Goal: Task Accomplishment & Management: Use online tool/utility

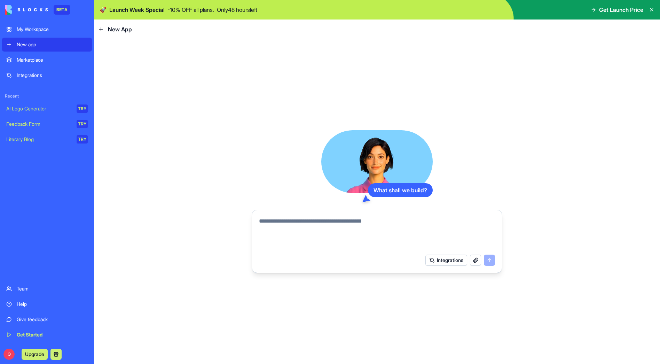
click at [301, 221] on textarea at bounding box center [377, 233] width 236 height 33
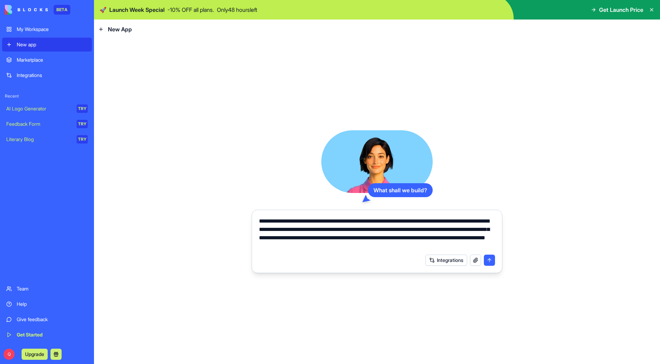
type textarea "**********"
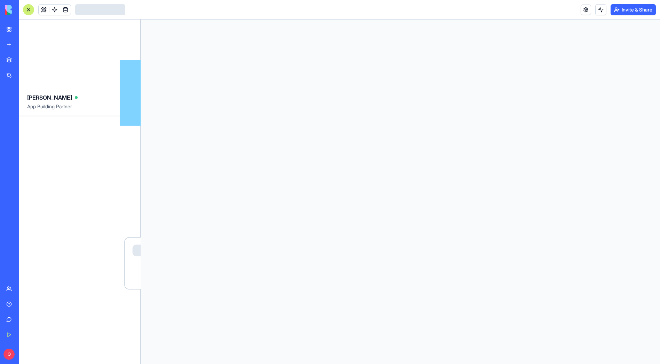
click at [491, 258] on div at bounding box center [400, 191] width 519 height 344
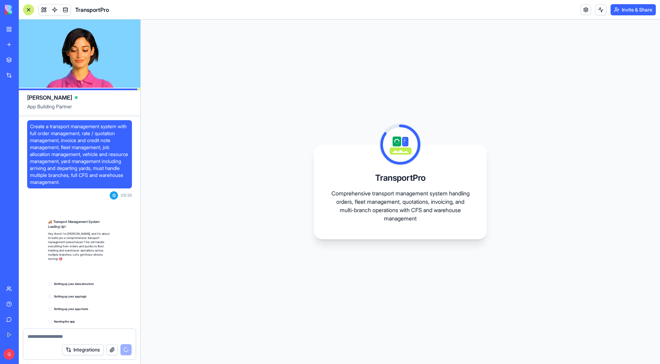
scroll to position [70, 0]
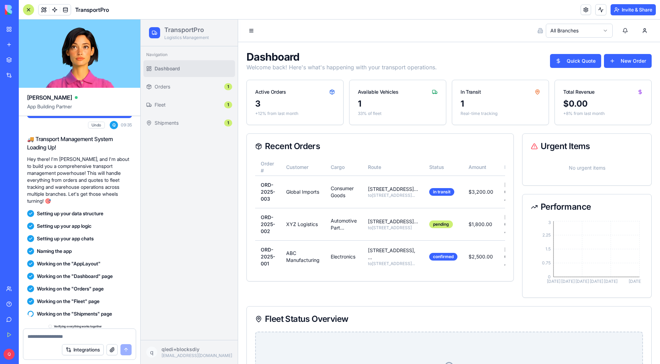
scroll to position [187, 0]
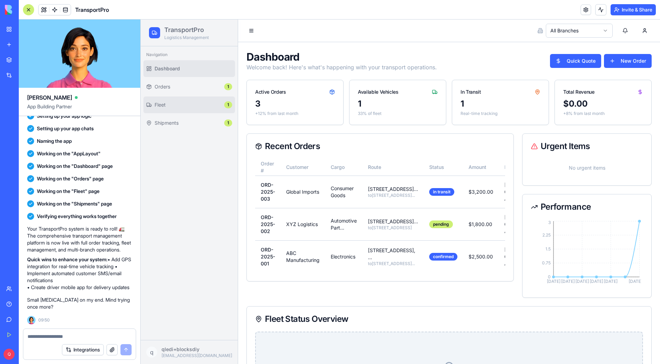
click at [167, 102] on span "Fleet" at bounding box center [188, 104] width 67 height 7
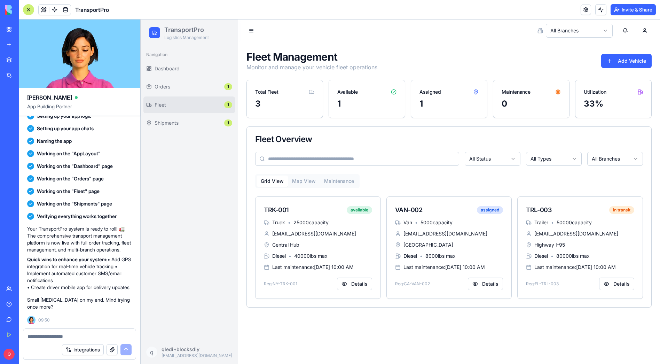
click at [93, 303] on p "Small hiccup on my end. Mind trying once more?" at bounding box center [79, 303] width 105 height 14
click at [190, 72] on link "Dashboard" at bounding box center [189, 68] width 92 height 17
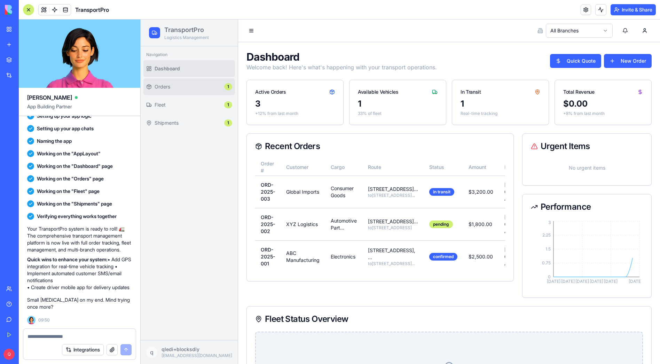
click at [188, 87] on span "Orders" at bounding box center [188, 86] width 67 height 7
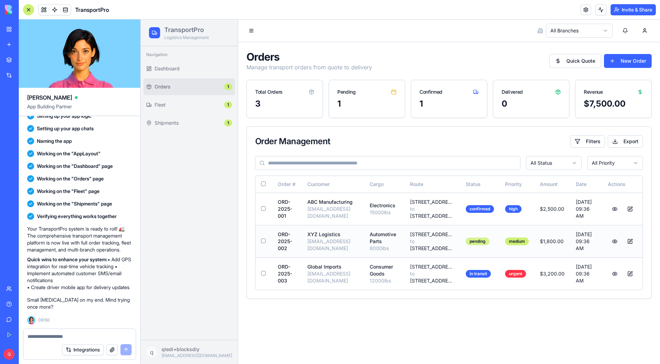
click at [489, 245] on div "pending" at bounding box center [478, 241] width 24 height 8
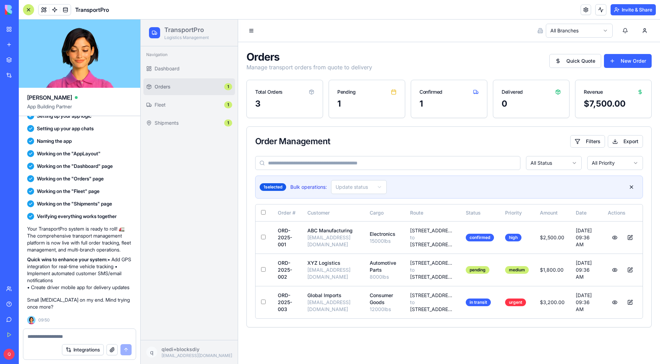
click at [352, 181] on html "TransportPro Logistics Management Navigation Dashboard Orders 1 Fleet 1 Shipmen…" at bounding box center [400, 191] width 519 height 344
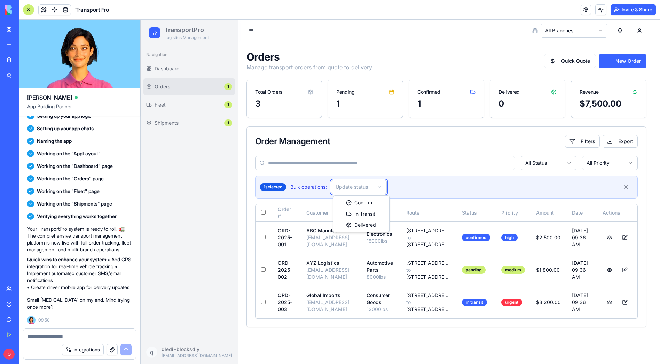
click at [265, 288] on html "TransportPro Logistics Management Navigation Dashboard Orders 1 Fleet 1 Shipmen…" at bounding box center [400, 191] width 519 height 344
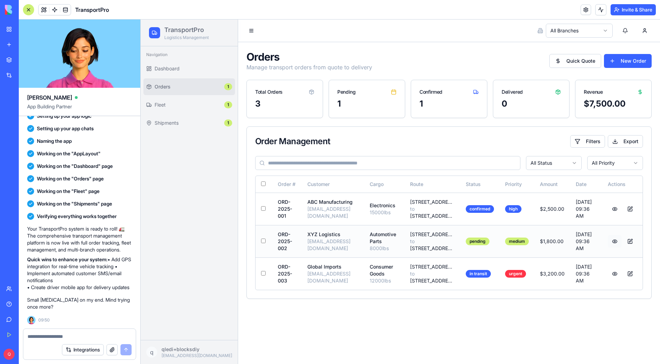
click at [615, 247] on button at bounding box center [615, 241] width 14 height 13
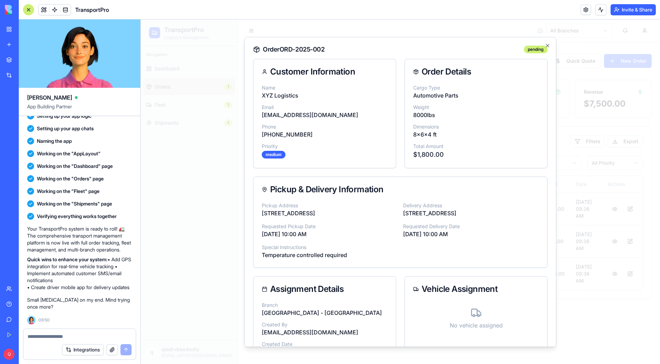
scroll to position [74, 0]
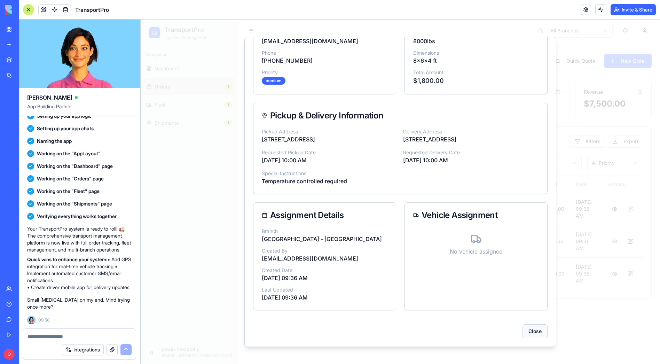
click at [531, 331] on button "Close" at bounding box center [534, 331] width 25 height 14
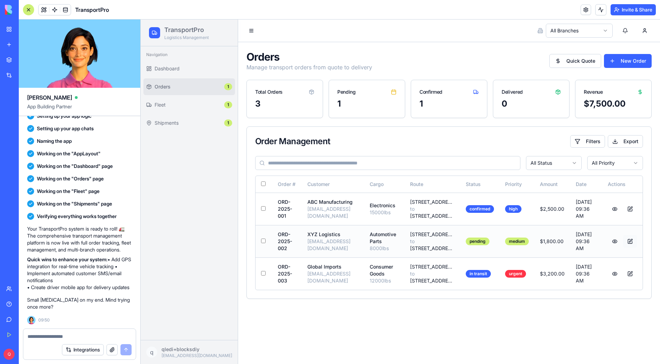
click at [630, 247] on button at bounding box center [630, 241] width 14 height 13
click at [631, 247] on button at bounding box center [630, 241] width 14 height 13
click at [622, 59] on button "New Order" at bounding box center [628, 61] width 48 height 14
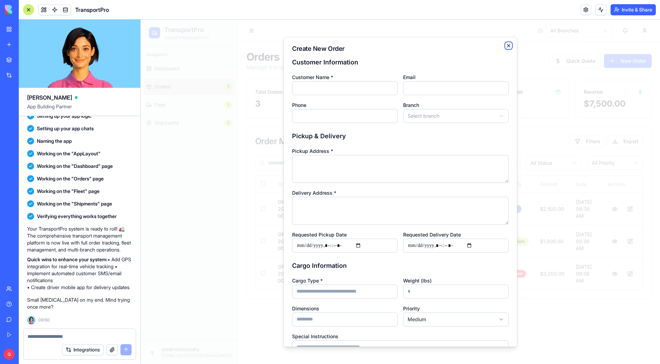
click at [506, 46] on icon "button" at bounding box center [509, 45] width 6 height 6
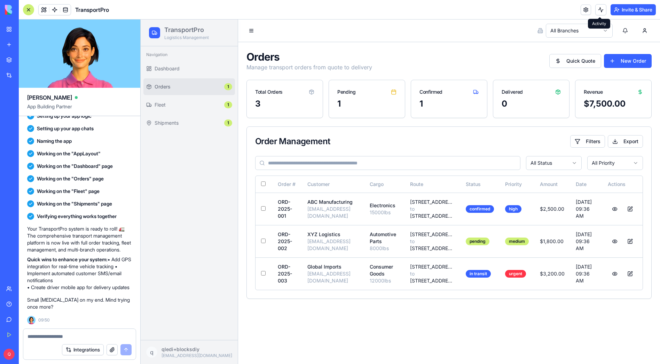
click at [585, 10] on link at bounding box center [585, 10] width 10 height 10
click at [585, 9] on link at bounding box center [585, 10] width 10 height 10
click at [37, 334] on textarea at bounding box center [79, 336] width 104 height 7
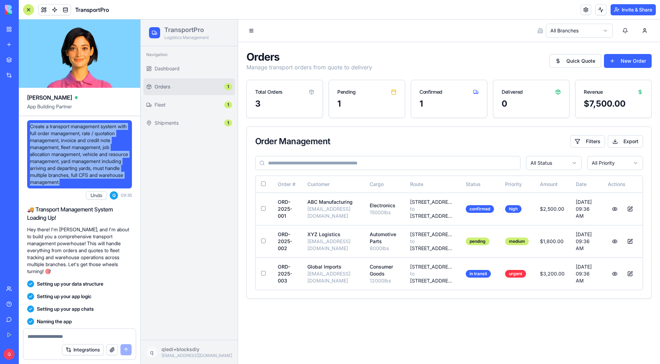
drag, startPoint x: 81, startPoint y: 160, endPoint x: 29, endPoint y: 125, distance: 63.1
click at [29, 125] on div "Create a transport management system with full order management, rate / quotati…" at bounding box center [79, 154] width 105 height 68
copy span "Create a transport management system with full order management, rate / quotati…"
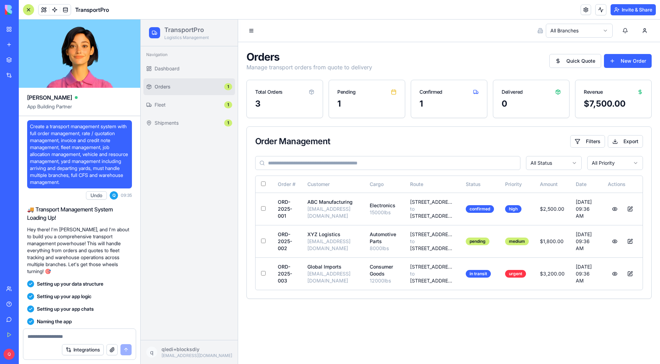
click at [44, 340] on div "Integrations" at bounding box center [79, 349] width 112 height 19
click at [45, 337] on textarea at bounding box center [79, 336] width 104 height 7
paste textarea "**********"
type textarea "**********"
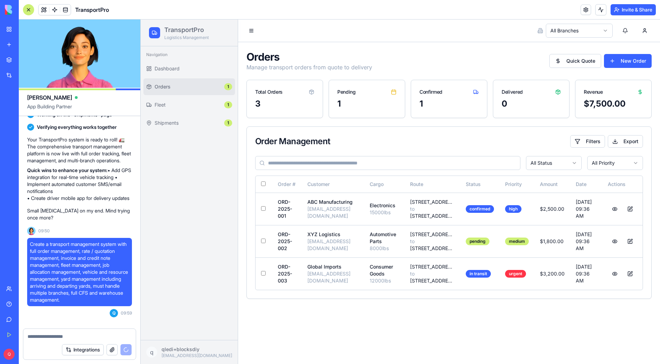
scroll to position [414, 0]
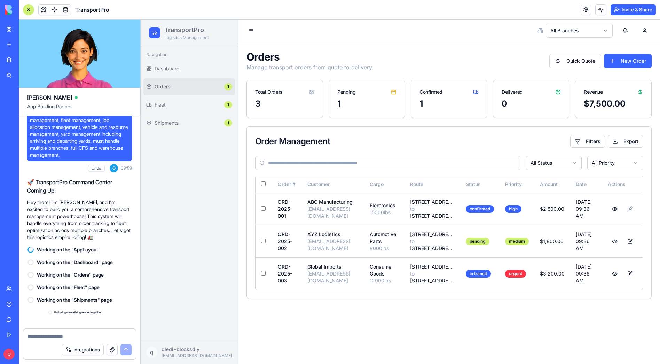
scroll to position [741, 0]
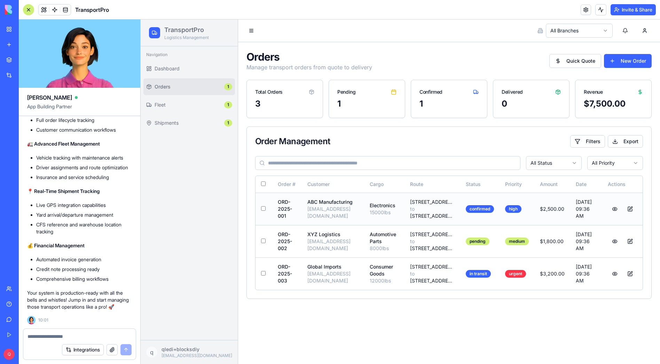
click at [434, 219] on div "500 Factory Lane, Atlanta, GA" at bounding box center [432, 215] width 45 height 7
click at [629, 215] on button at bounding box center [630, 209] width 14 height 13
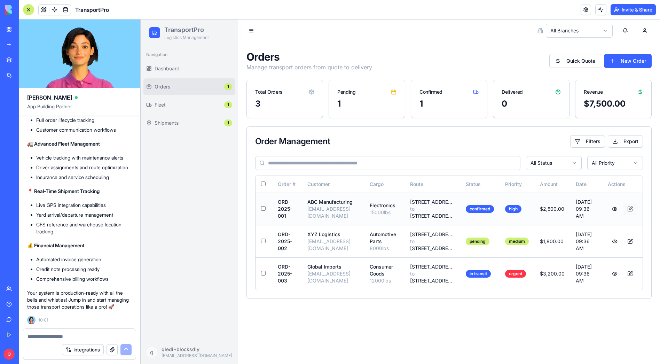
click at [629, 215] on button at bounding box center [630, 209] width 14 height 13
click at [606, 106] on div "$7,500.00" at bounding box center [613, 103] width 59 height 11
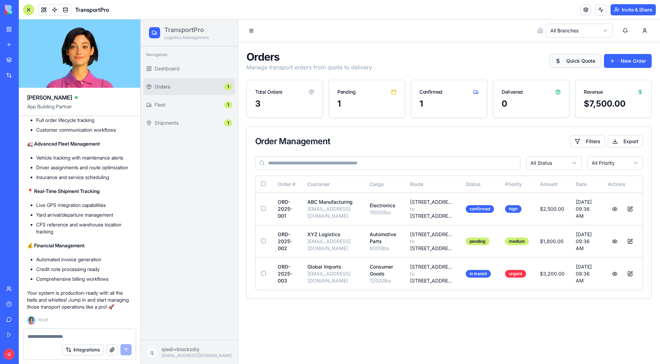
click at [594, 65] on button "Quick Quote" at bounding box center [575, 61] width 52 height 14
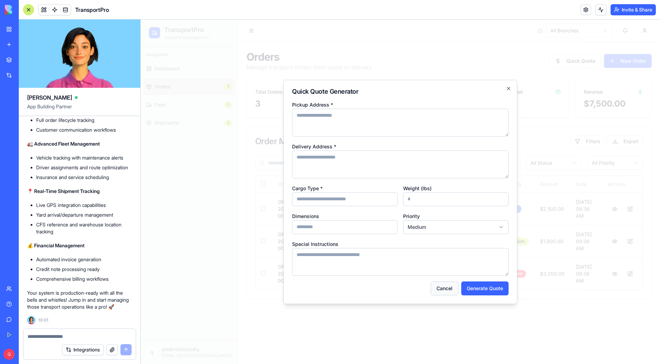
click at [444, 286] on button "Cancel" at bounding box center [444, 288] width 28 height 14
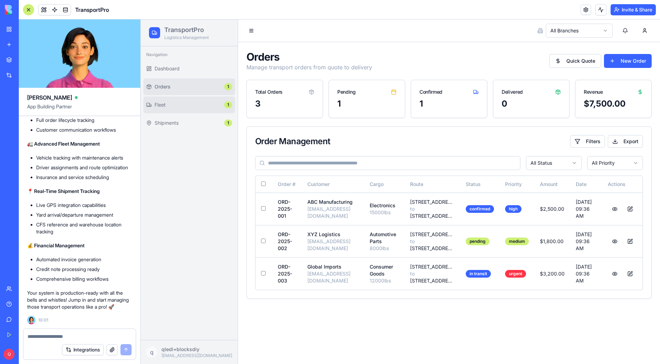
click at [193, 102] on span "Fleet" at bounding box center [188, 104] width 67 height 7
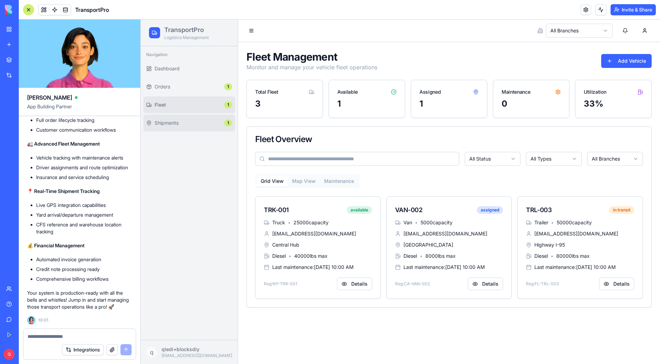
click at [184, 119] on span "Shipments" at bounding box center [188, 122] width 67 height 7
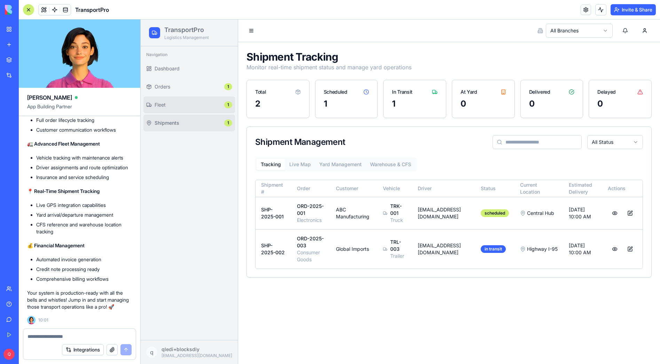
click at [185, 102] on span "Fleet" at bounding box center [188, 104] width 67 height 7
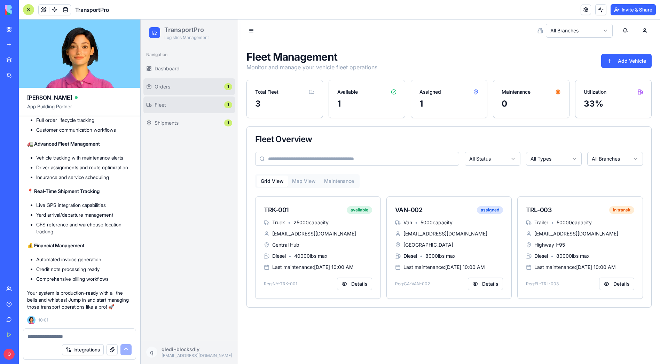
click at [183, 89] on span "Orders" at bounding box center [188, 86] width 67 height 7
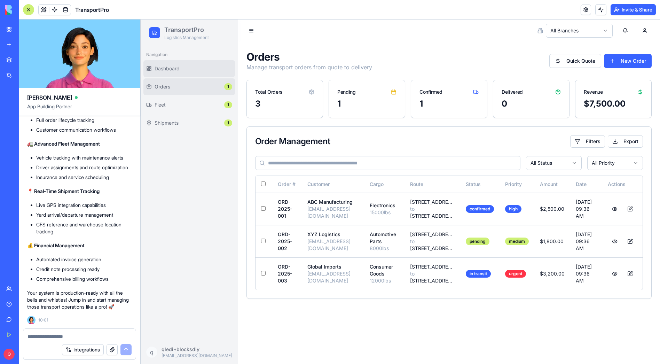
click at [180, 69] on span "Dashboard" at bounding box center [194, 68] width 78 height 7
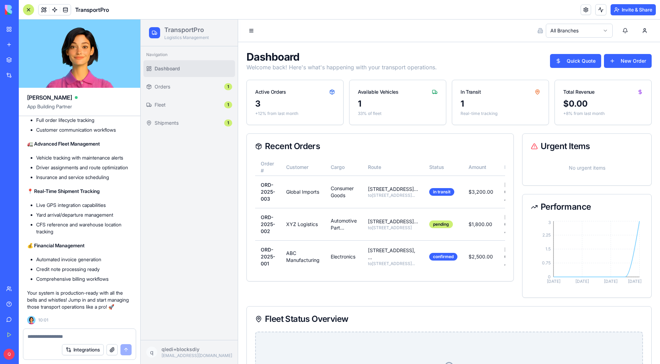
click at [43, 340] on div "Integrations" at bounding box center [79, 349] width 112 height 19
click at [40, 335] on textarea at bounding box center [79, 336] width 104 height 7
type textarea "**********"
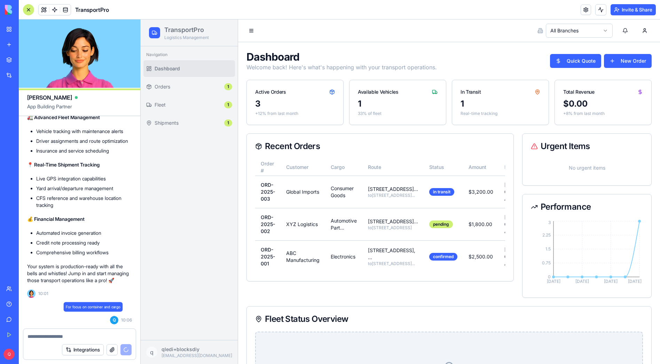
scroll to position [768, 0]
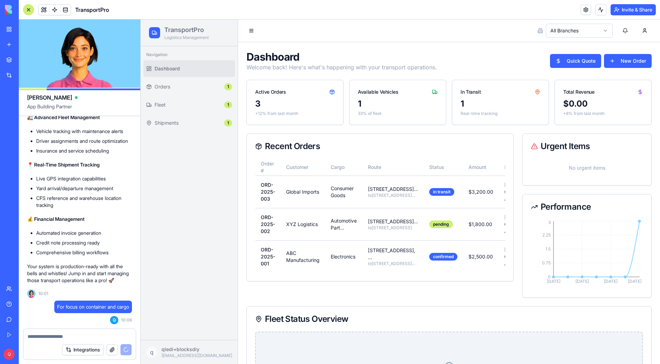
paste textarea "**********"
type textarea "**********"
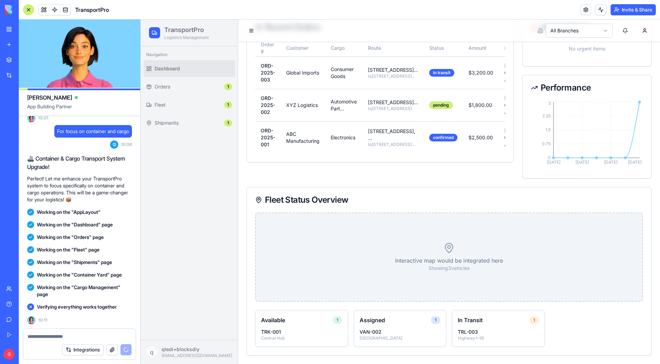
scroll to position [152, 0]
click at [448, 248] on icon at bounding box center [448, 247] width 11 height 11
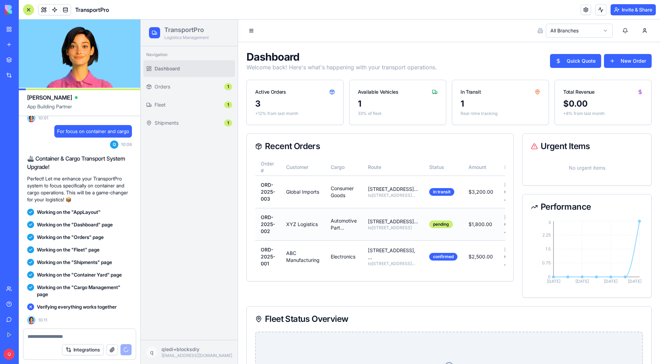
click at [499, 238] on td "Sep 16, 09:36 AM" at bounding box center [512, 224] width 27 height 32
click at [30, 6] on div at bounding box center [28, 9] width 11 height 11
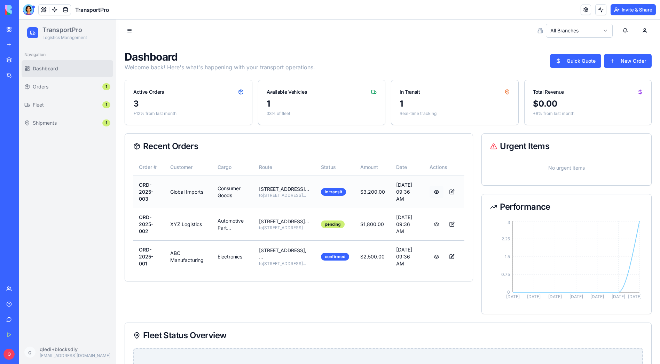
click at [430, 191] on button at bounding box center [436, 191] width 14 height 13
click at [433, 195] on button at bounding box center [436, 191] width 14 height 13
click at [29, 8] on div at bounding box center [28, 9] width 11 height 11
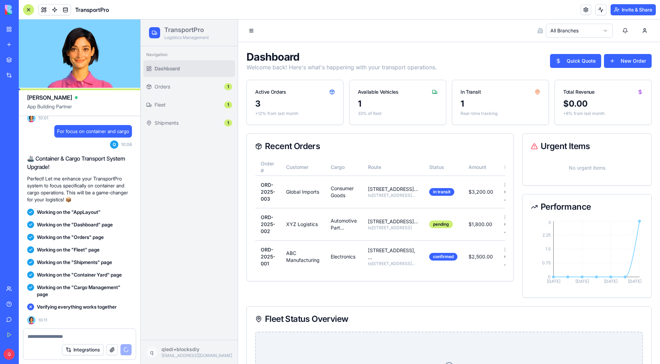
click at [30, 11] on div at bounding box center [28, 9] width 11 height 11
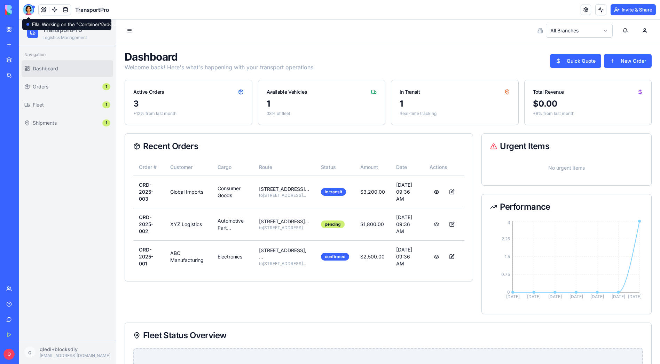
click at [32, 12] on div at bounding box center [28, 9] width 11 height 11
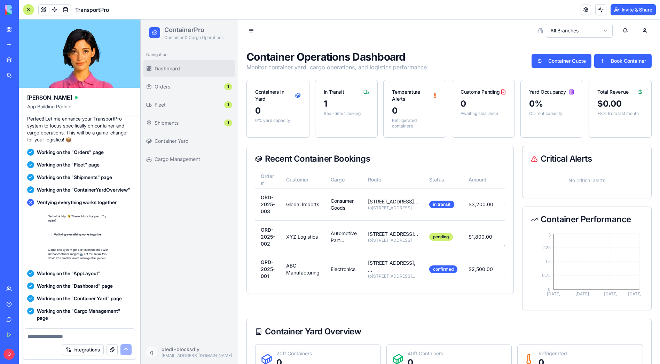
scroll to position [1400, 0]
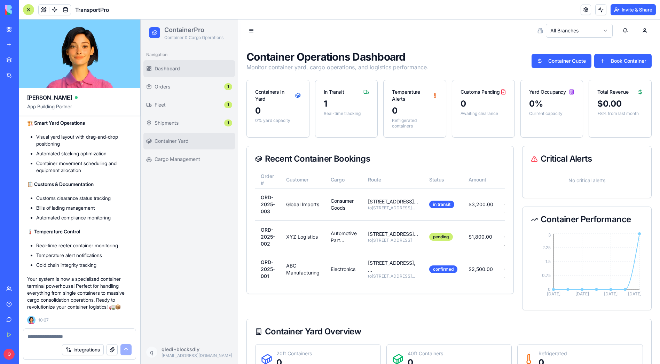
click at [176, 137] on span "Container Yard" at bounding box center [194, 140] width 78 height 7
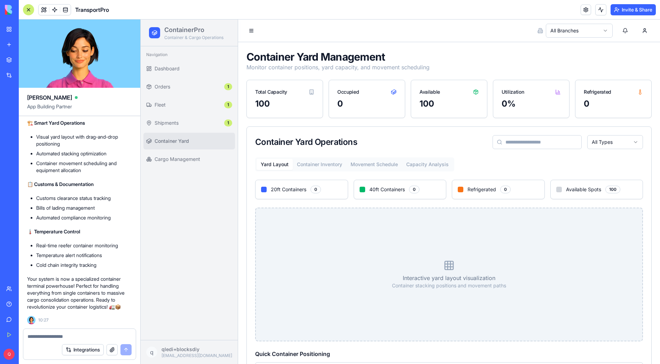
click at [576, 32] on html "ContainerPro Container & Cargo Operations Navigation Dashboard Orders 1 Fleet 1…" at bounding box center [400, 214] width 519 height 390
click at [570, 27] on html "ContainerPro Container & Cargo Operations Navigation Dashboard Orders Fleet Shi…" at bounding box center [400, 214] width 519 height 390
click at [565, 29] on html "ContainerPro Container & Cargo Operations Navigation Dashboard Orders 1 Fleet S…" at bounding box center [400, 214] width 519 height 390
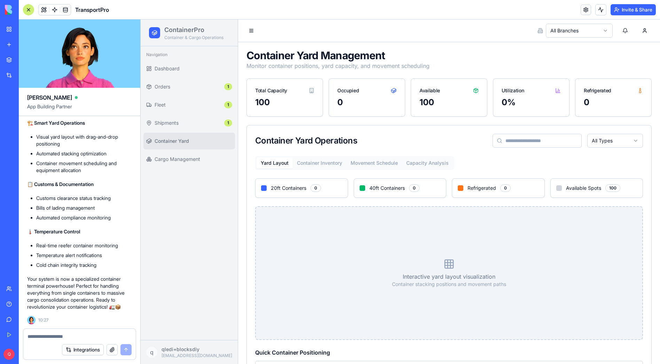
click at [451, 275] on p "Interactive yard layout visualization" at bounding box center [449, 276] width 114 height 8
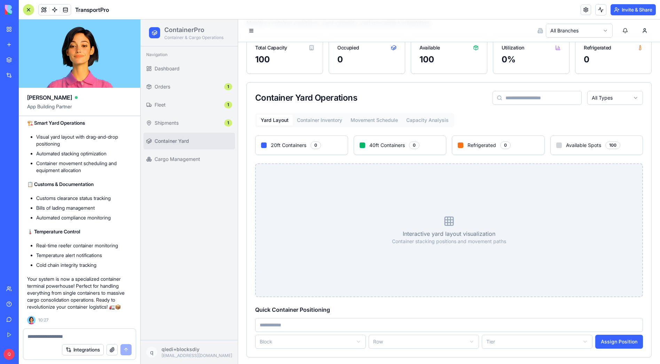
scroll to position [46, 0]
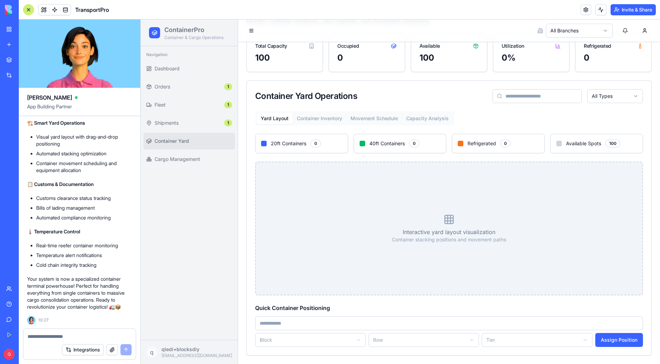
click at [314, 328] on input at bounding box center [449, 323] width 388 height 14
click at [287, 340] on html "ContainerPro Container & Cargo Operations Navigation Dashboard Orders 1 Fleet 1…" at bounding box center [400, 169] width 519 height 390
click at [172, 266] on html "ContainerPro Container & Cargo Operations Navigation Dashboard Orders 1 Fleet 1…" at bounding box center [400, 169] width 519 height 390
click at [177, 89] on span "Orders" at bounding box center [188, 86] width 67 height 7
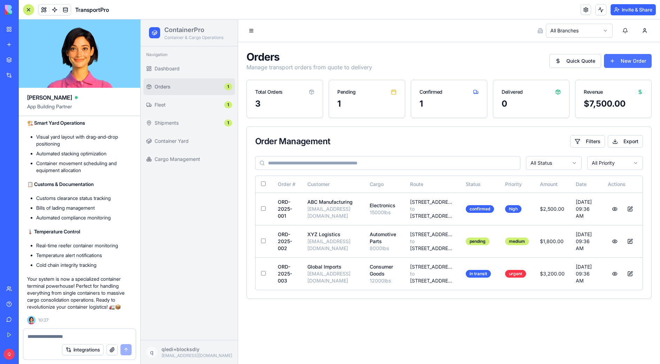
click at [639, 59] on button "New Order" at bounding box center [628, 61] width 48 height 14
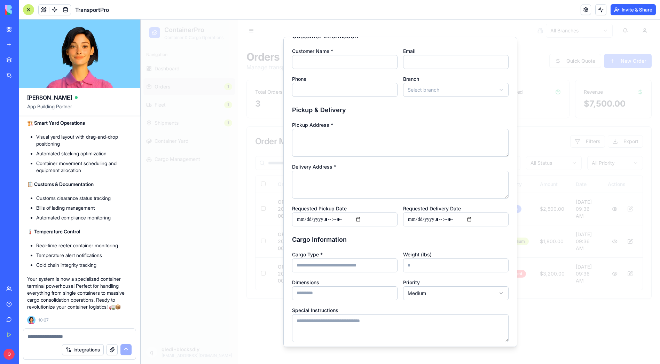
scroll to position [52, 0]
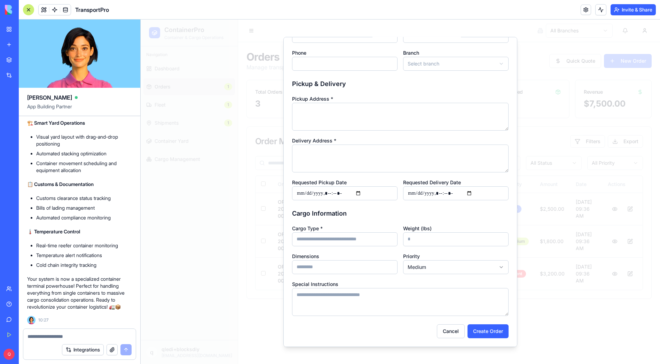
click at [343, 244] on input "Cargo Type *" at bounding box center [344, 239] width 105 height 14
click at [336, 157] on textarea "Delivery Address *" at bounding box center [400, 158] width 216 height 28
click at [337, 108] on textarea "Pickup Address *" at bounding box center [400, 116] width 216 height 28
click at [448, 329] on button "Cancel" at bounding box center [451, 331] width 28 height 14
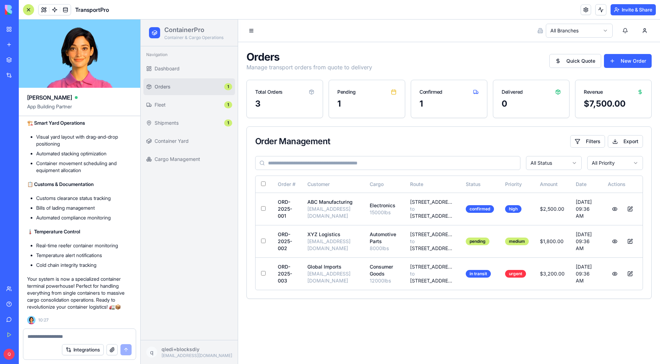
click at [8, 26] on link "My Workspace" at bounding box center [16, 29] width 28 height 14
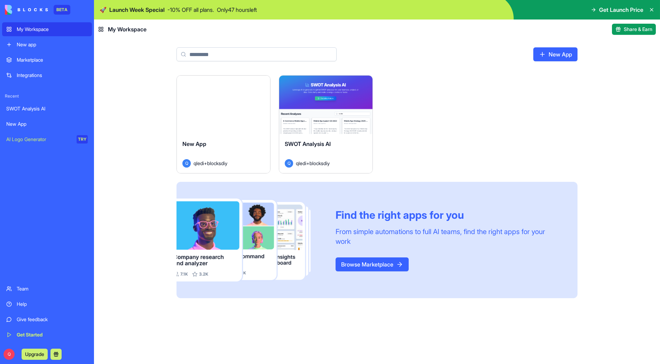
click at [232, 86] on div "Launch" at bounding box center [223, 105] width 93 height 58
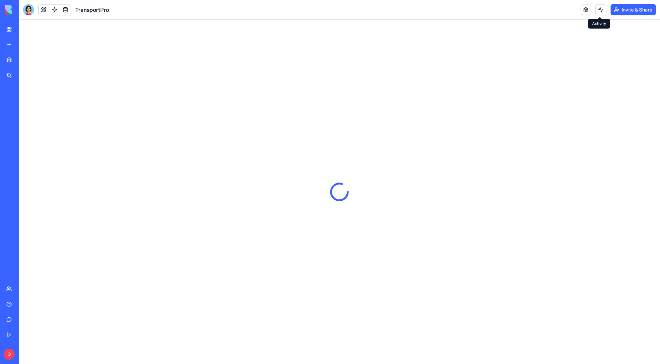
click at [600, 11] on button at bounding box center [600, 9] width 11 height 11
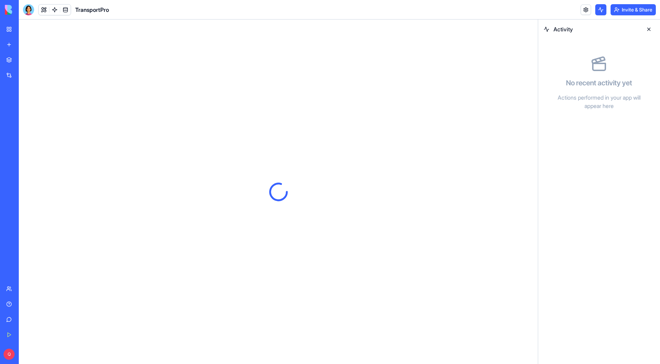
click at [599, 11] on button at bounding box center [600, 9] width 11 height 11
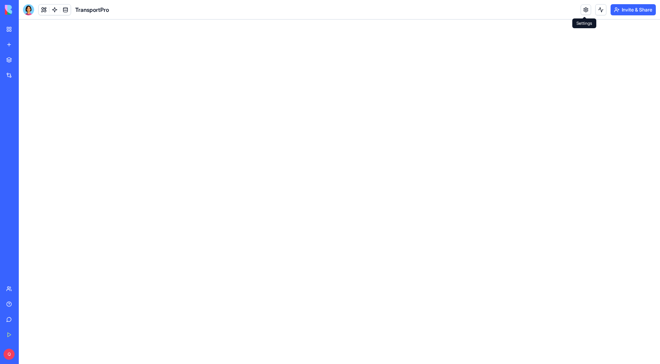
click at [585, 11] on link at bounding box center [585, 10] width 10 height 10
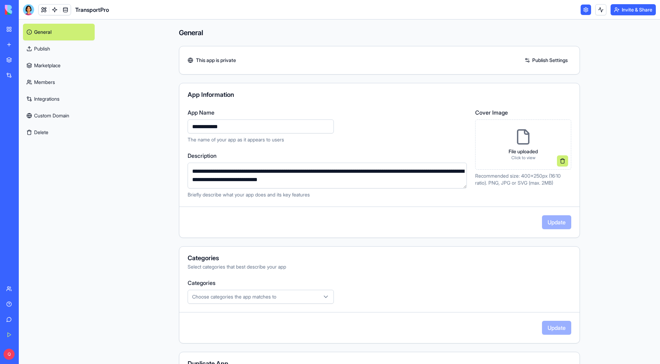
click at [46, 53] on link "Publish" at bounding box center [59, 48] width 72 height 17
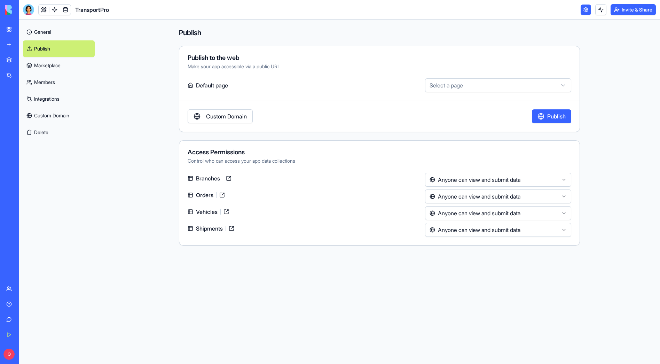
click at [469, 177] on html "**********" at bounding box center [330, 182] width 660 height 364
click at [464, 200] on html "**********" at bounding box center [330, 182] width 660 height 364
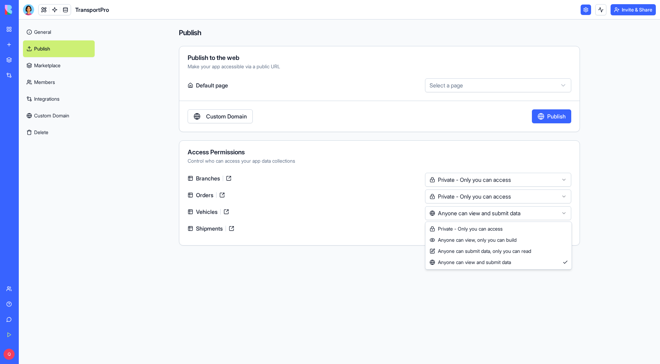
click at [464, 214] on html "**********" at bounding box center [330, 182] width 660 height 364
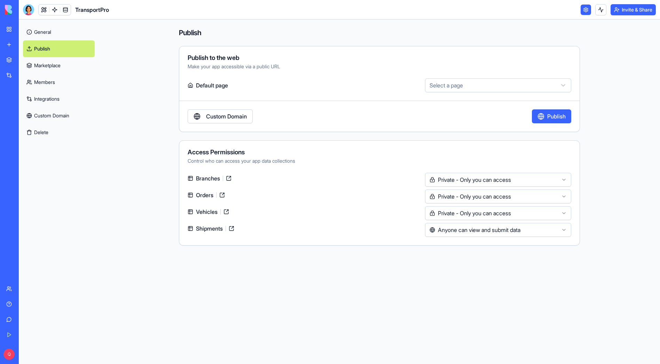
click at [461, 233] on html "**********" at bounding box center [330, 182] width 660 height 364
click at [461, 84] on html "**********" at bounding box center [330, 182] width 660 height 364
select select "**********"
click at [563, 116] on button "Publish" at bounding box center [551, 116] width 39 height 14
click at [456, 180] on html "**********" at bounding box center [330, 182] width 660 height 364
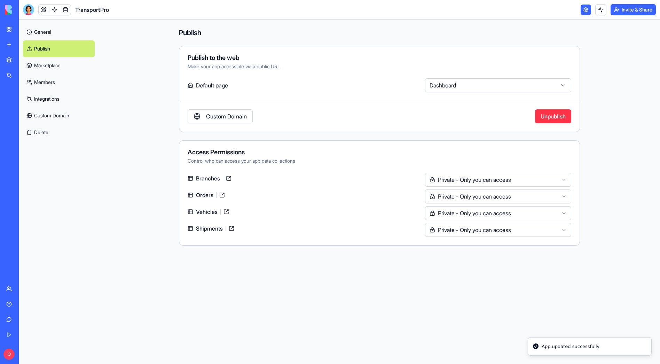
click at [467, 197] on html "**********" at bounding box center [330, 182] width 660 height 364
click at [473, 212] on html "**********" at bounding box center [330, 182] width 660 height 364
click at [476, 231] on html "**********" at bounding box center [330, 182] width 660 height 364
click at [479, 79] on html "**********" at bounding box center [330, 182] width 660 height 364
click at [471, 74] on html "**********" at bounding box center [330, 182] width 660 height 364
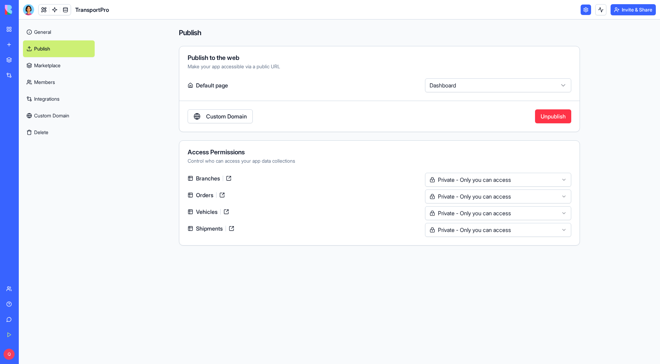
click at [215, 118] on link "Custom Domain" at bounding box center [220, 116] width 65 height 14
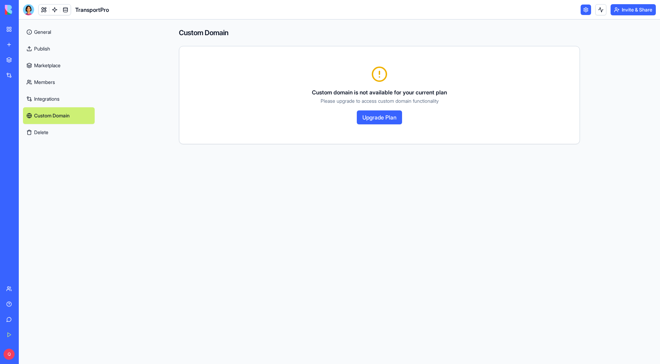
click at [45, 51] on link "Publish" at bounding box center [59, 48] width 72 height 17
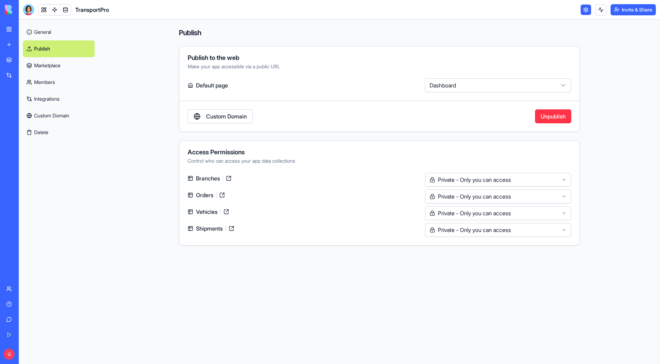
click at [492, 172] on div "Access Permissions Control who can access your app data collections Branches Pr…" at bounding box center [379, 192] width 401 height 105
click at [490, 176] on html "**********" at bounding box center [330, 182] width 660 height 364
click at [489, 191] on html "**********" at bounding box center [330, 182] width 660 height 364
click at [488, 215] on html "**********" at bounding box center [330, 182] width 660 height 364
click at [493, 226] on html "**********" at bounding box center [330, 182] width 660 height 364
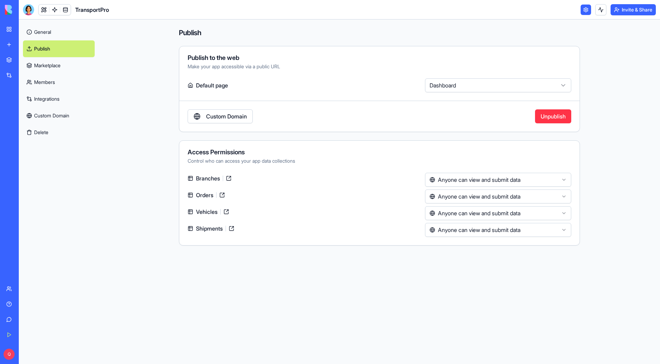
click at [549, 120] on button "Unpublish" at bounding box center [553, 116] width 36 height 14
click at [564, 116] on button "Publish" at bounding box center [551, 116] width 39 height 14
click at [52, 35] on link "General" at bounding box center [59, 32] width 72 height 17
click at [632, 11] on button "Invite & Share" at bounding box center [632, 9] width 45 height 11
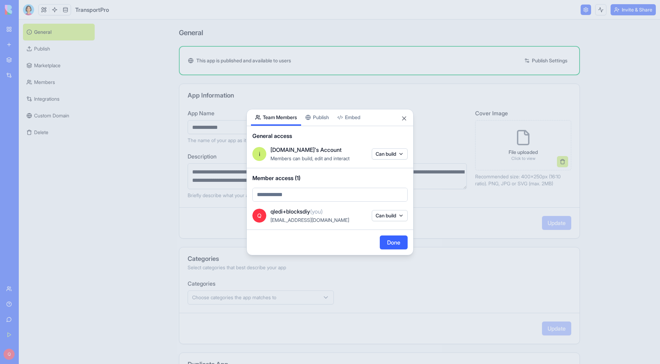
click at [321, 115] on button "Publish" at bounding box center [317, 117] width 32 height 16
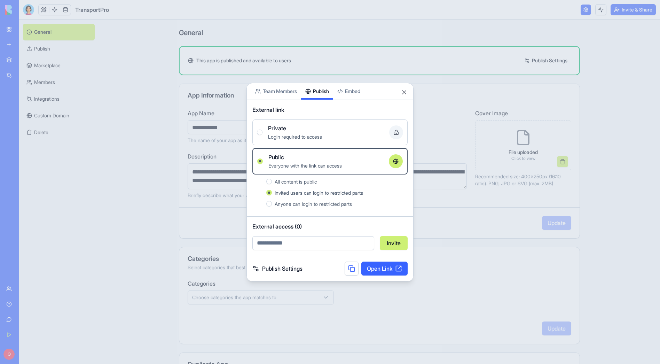
click at [320, 120] on label "Private Login required to access" at bounding box center [329, 132] width 155 height 26
click at [262, 129] on button "Private Login required to access" at bounding box center [260, 132] width 6 height 6
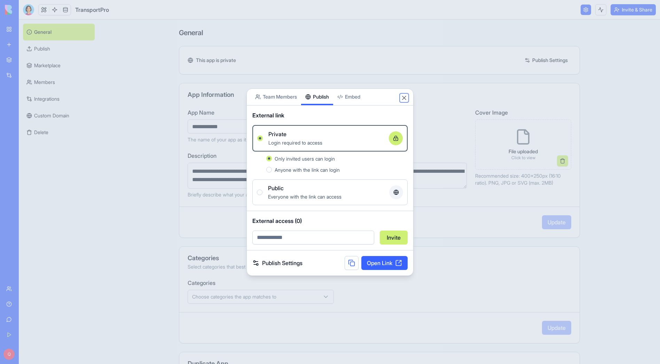
click at [404, 97] on button "Close" at bounding box center [404, 97] width 7 height 7
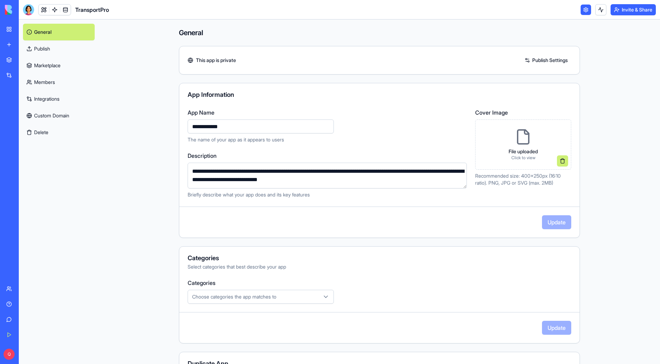
click at [50, 50] on link "Publish" at bounding box center [59, 48] width 72 height 17
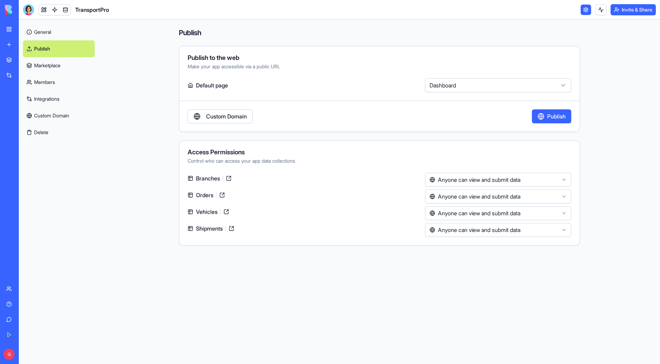
click at [554, 116] on button "Publish" at bounding box center [551, 116] width 39 height 14
click at [468, 180] on html "**********" at bounding box center [330, 182] width 660 height 364
click at [627, 150] on html "**********" at bounding box center [330, 182] width 660 height 364
click at [634, 10] on button "Invite & Share" at bounding box center [632, 9] width 45 height 11
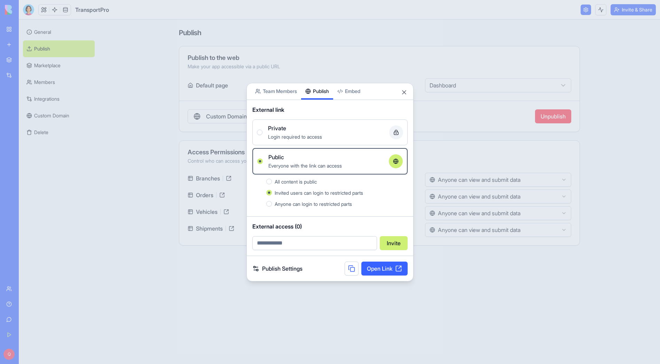
click at [295, 128] on div "Private" at bounding box center [326, 128] width 116 height 8
click at [262, 129] on button "Private Login required to access" at bounding box center [260, 132] width 6 height 6
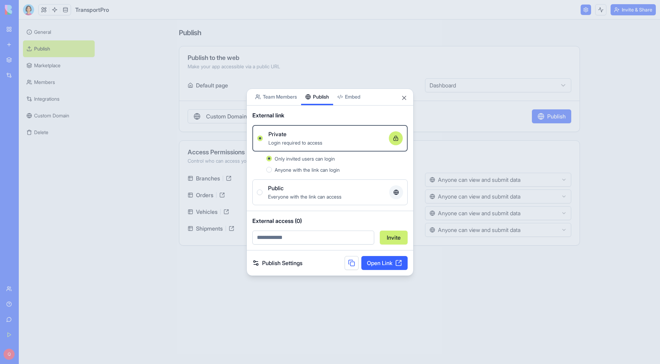
click at [379, 258] on link "Open Link" at bounding box center [384, 263] width 46 height 14
click at [216, 312] on div at bounding box center [330, 182] width 660 height 364
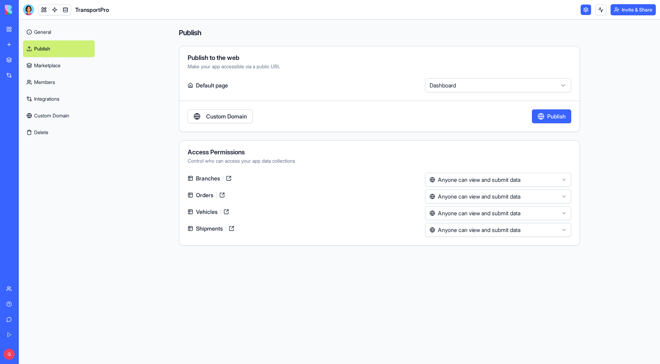
click at [628, 10] on button "Invite & Share" at bounding box center [632, 9] width 45 height 11
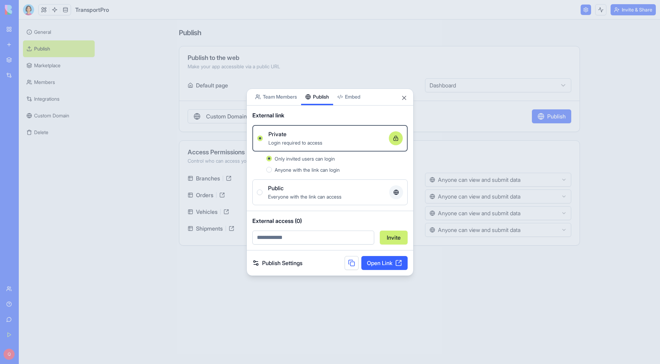
click at [274, 263] on link "Publish Settings" at bounding box center [277, 263] width 50 height 8
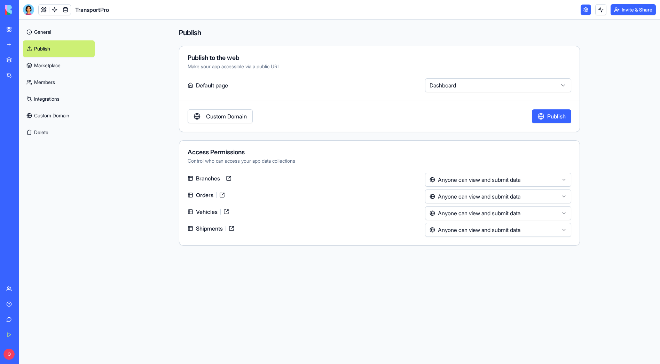
click at [628, 6] on button "Invite & Share" at bounding box center [632, 9] width 45 height 11
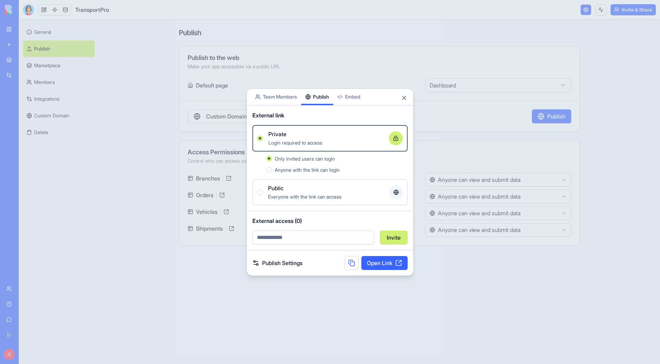
click at [459, 294] on div at bounding box center [330, 182] width 660 height 364
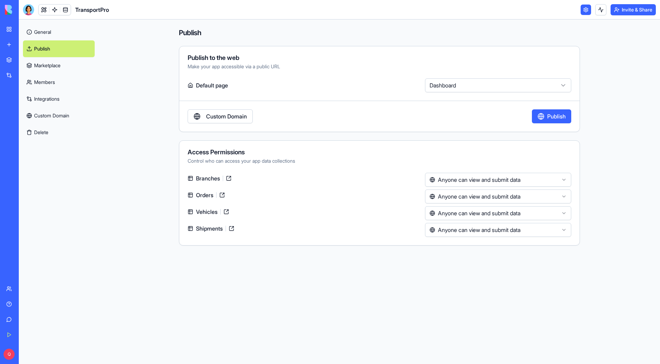
click at [44, 34] on link "General" at bounding box center [59, 32] width 72 height 17
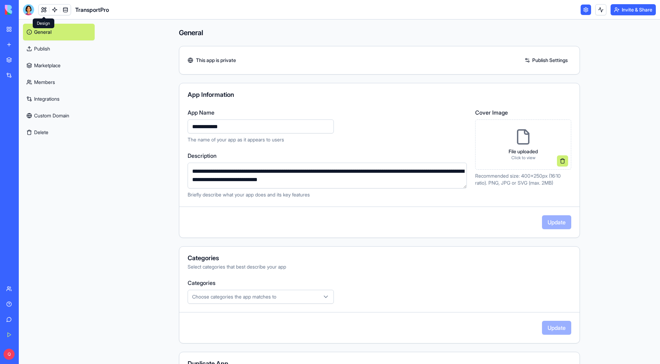
click at [46, 9] on link at bounding box center [44, 10] width 10 height 10
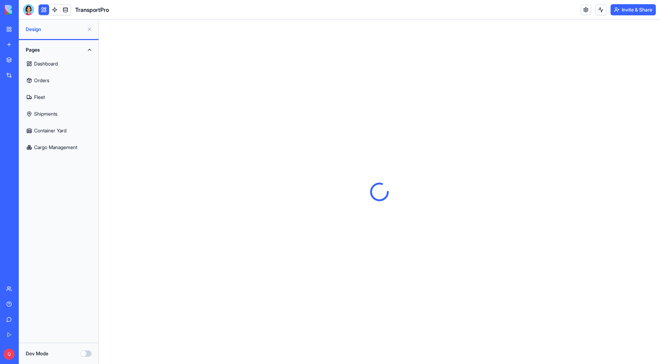
click at [44, 10] on button at bounding box center [44, 10] width 10 height 10
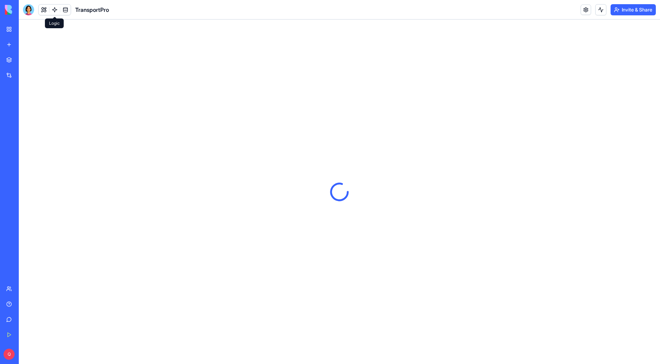
click at [52, 10] on link at bounding box center [54, 10] width 10 height 10
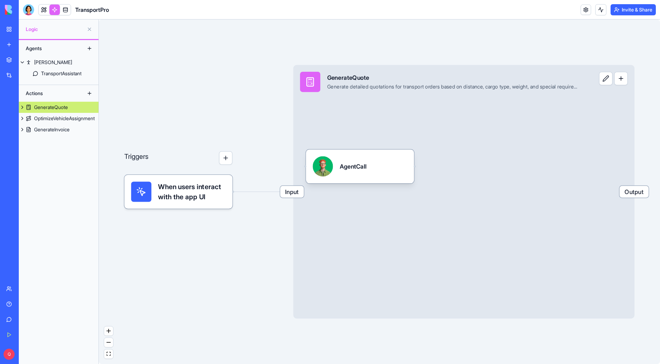
click at [52, 10] on link at bounding box center [54, 10] width 10 height 10
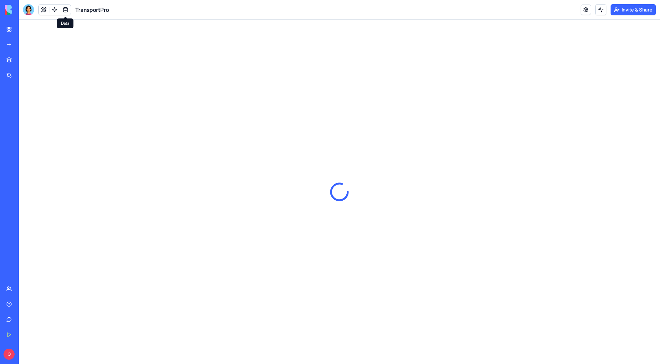
click at [63, 10] on link at bounding box center [65, 10] width 10 height 10
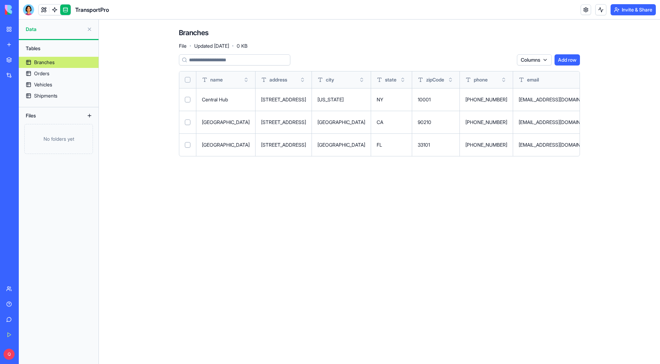
click at [63, 10] on link at bounding box center [65, 10] width 10 height 10
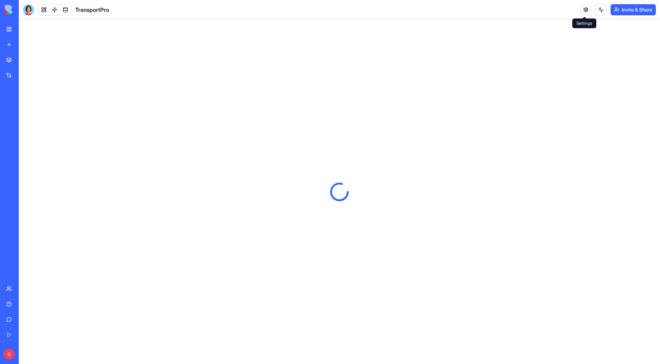
click at [586, 11] on link at bounding box center [585, 10] width 10 height 10
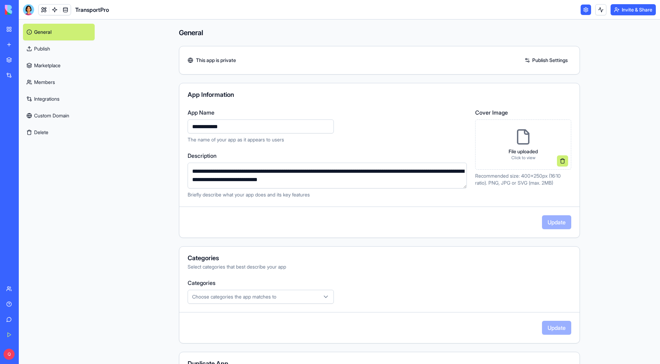
click at [271, 294] on span "Choose categories the app matches to" at bounding box center [234, 296] width 84 height 7
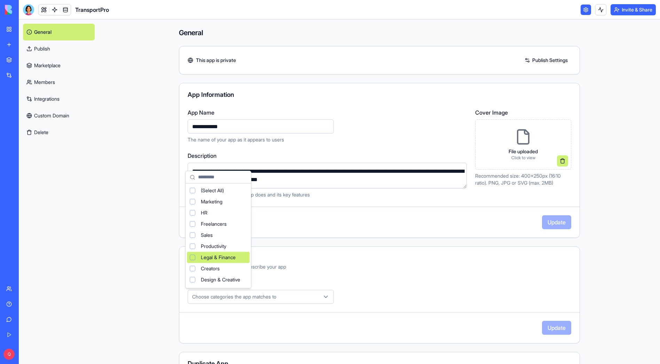
click at [99, 209] on html "**********" at bounding box center [330, 182] width 660 height 364
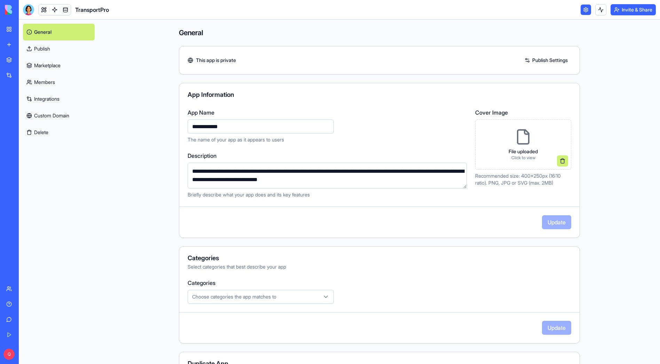
click at [52, 83] on link "Members" at bounding box center [59, 82] width 72 height 17
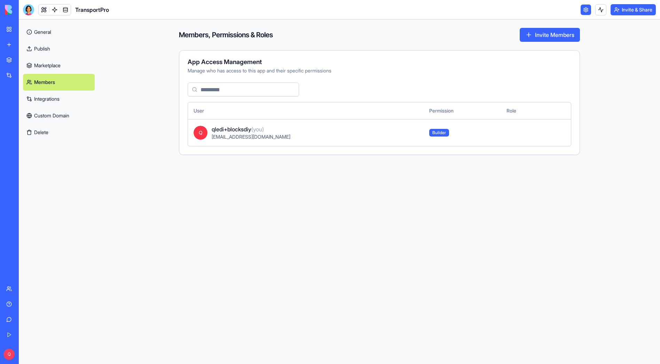
click at [41, 99] on link "Integrations" at bounding box center [59, 98] width 72 height 17
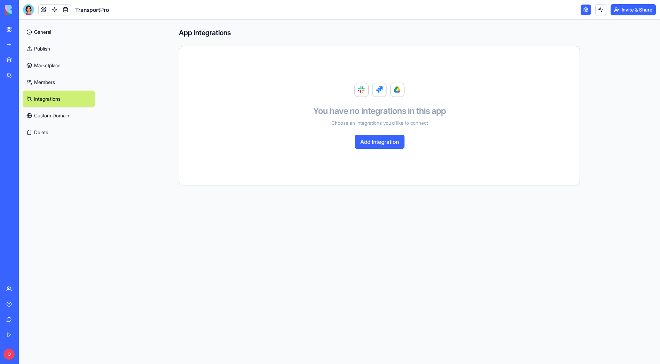
click at [58, 113] on link "Custom Domain" at bounding box center [59, 115] width 72 height 17
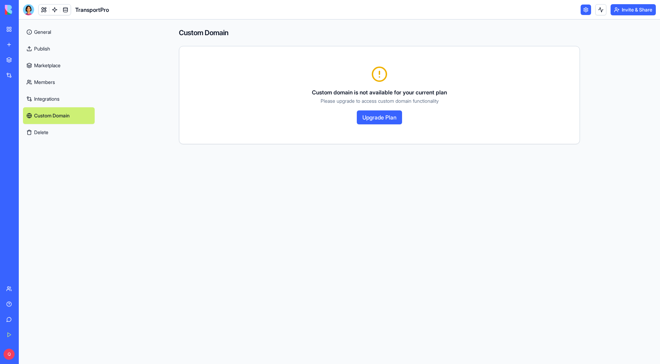
click at [53, 67] on link "Marketplace" at bounding box center [59, 65] width 72 height 17
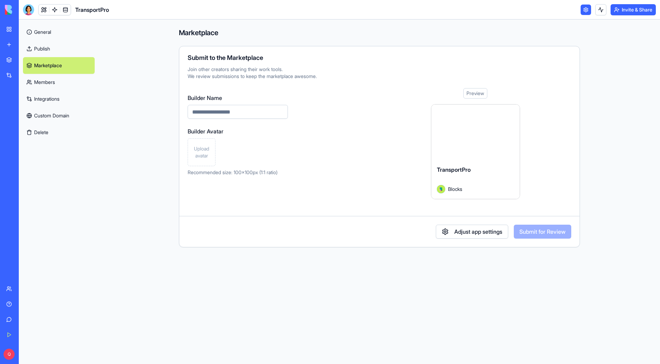
click at [52, 35] on link "General" at bounding box center [59, 32] width 72 height 17
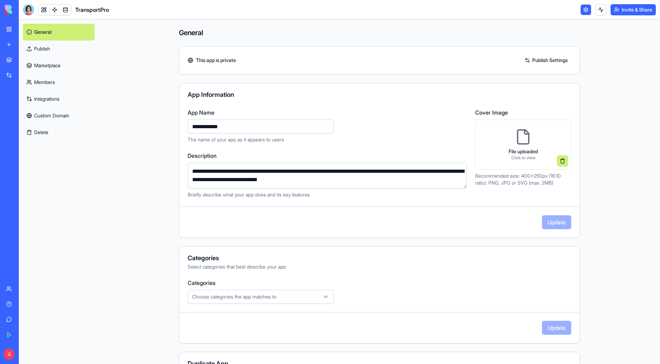
click at [9, 31] on link "My Workspace" at bounding box center [16, 29] width 28 height 14
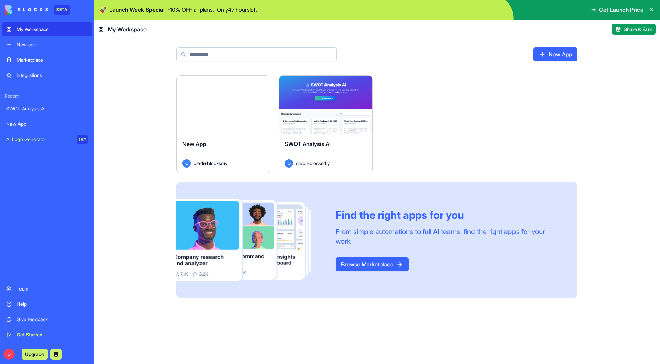
click at [263, 83] on html "BETA My Workspace New app Marketplace Integrations Recent SWOT Analysis AI New …" at bounding box center [330, 182] width 660 height 364
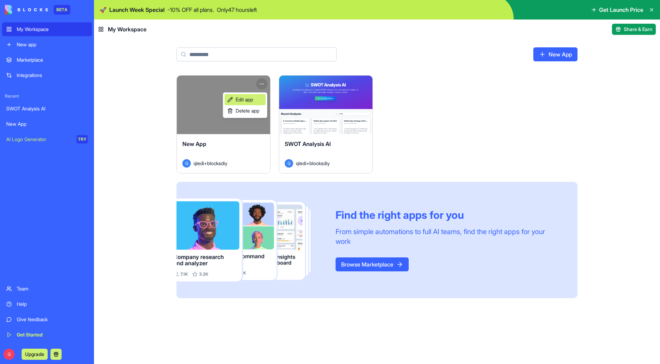
click at [250, 100] on span "Edit app" at bounding box center [244, 99] width 17 height 7
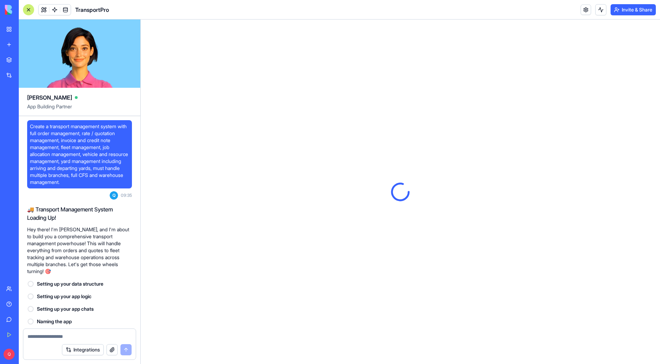
scroll to position [1361, 0]
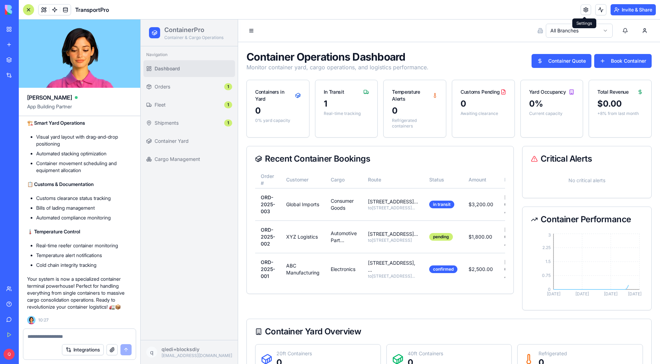
click at [583, 7] on link at bounding box center [585, 10] width 10 height 10
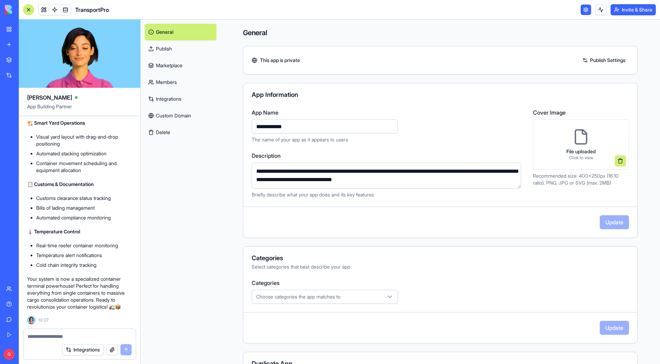
click at [170, 52] on link "Publish" at bounding box center [181, 48] width 72 height 17
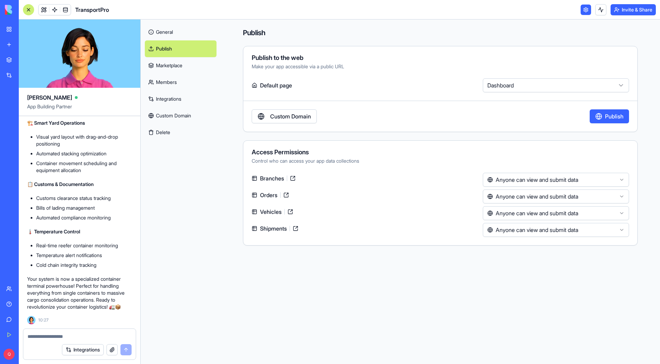
click at [603, 114] on button "Publish" at bounding box center [609, 116] width 39 height 14
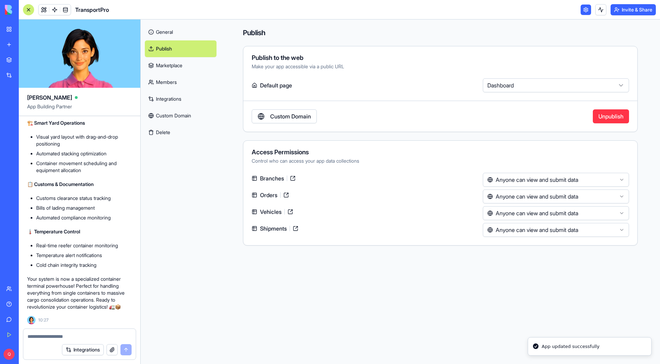
click at [636, 11] on button "Invite & Share" at bounding box center [632, 9] width 45 height 11
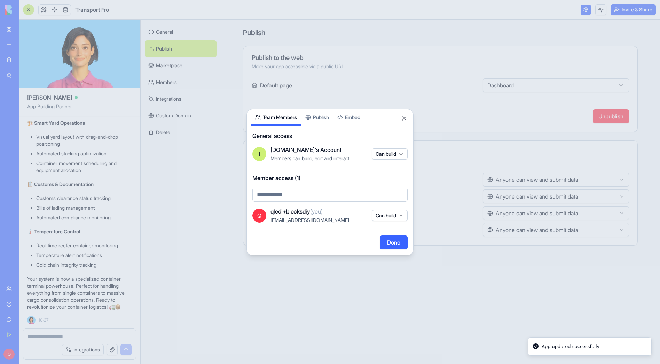
click at [327, 119] on div "Share App Team Members Publish Embed General access i integration.qube.com's Ac…" at bounding box center [329, 182] width 167 height 146
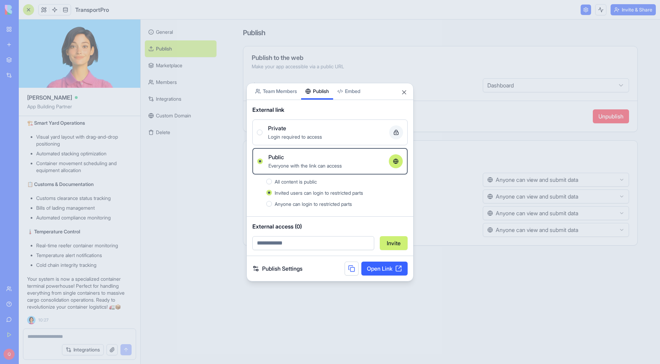
click at [381, 265] on link "Open Link" at bounding box center [384, 268] width 46 height 14
click at [301, 131] on div "Private" at bounding box center [326, 128] width 116 height 8
click at [262, 131] on button "Private Login required to access" at bounding box center [260, 132] width 6 height 6
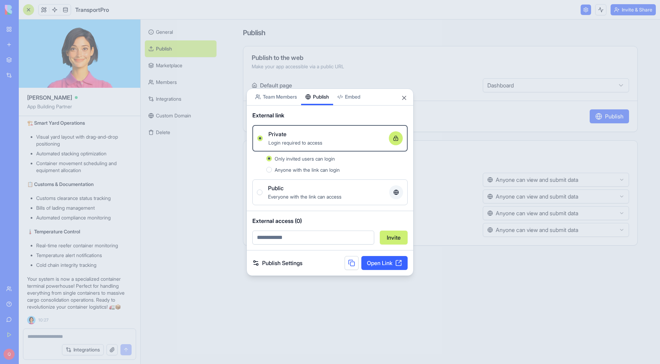
click at [299, 169] on span "Anyone with the link can login" at bounding box center [307, 170] width 65 height 6
click at [272, 169] on button "Anyone with the link can login" at bounding box center [269, 170] width 6 height 6
click at [313, 154] on div "Only invited users can login" at bounding box center [341, 158] width 133 height 8
click at [272, 156] on button "Only invited users can login" at bounding box center [269, 159] width 6 height 6
click at [358, 95] on body "BETA My Workspace New app Marketplace Integrations Recent SWOT Analysis AI Tran…" at bounding box center [330, 182] width 660 height 364
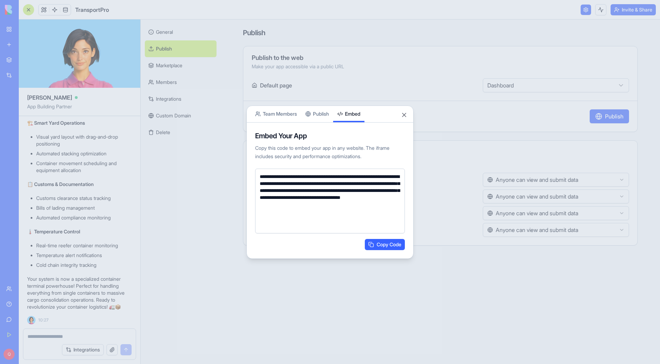
click at [322, 116] on div "**********" at bounding box center [329, 181] width 167 height 153
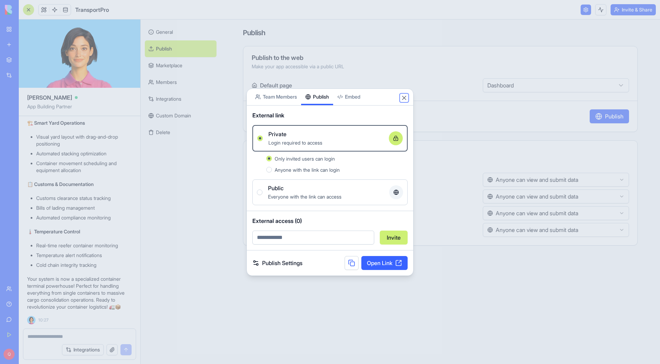
click at [404, 97] on button "Close" at bounding box center [404, 97] width 7 height 7
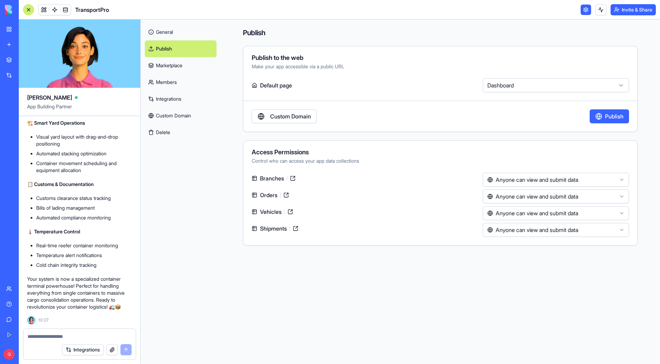
click at [636, 8] on button "Invite & Share" at bounding box center [632, 9] width 45 height 11
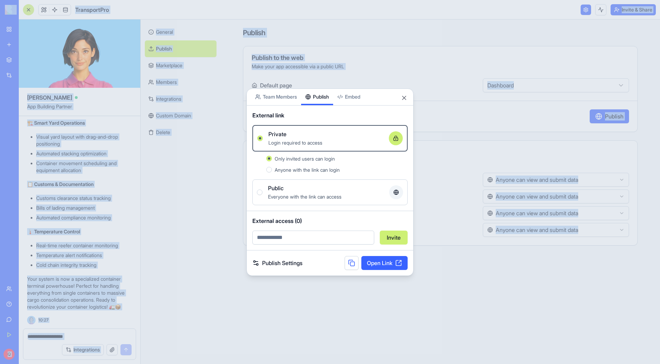
click at [378, 258] on link "Open Link" at bounding box center [384, 263] width 46 height 14
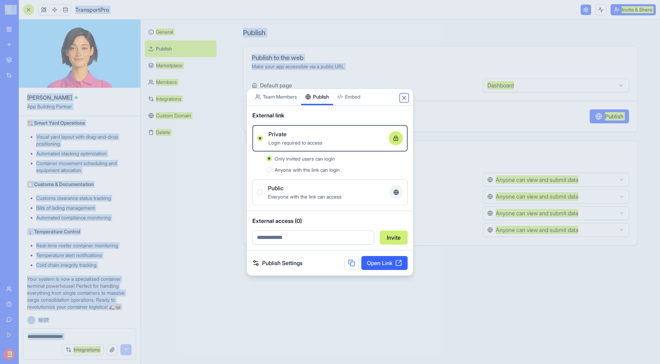
click at [402, 96] on button "Close" at bounding box center [404, 97] width 7 height 7
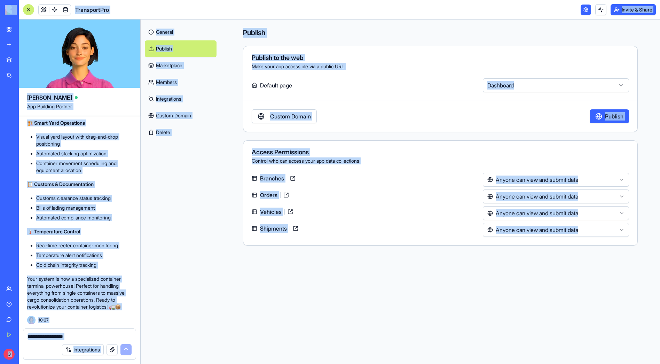
click at [3, 30] on link "My Workspace" at bounding box center [16, 29] width 28 height 14
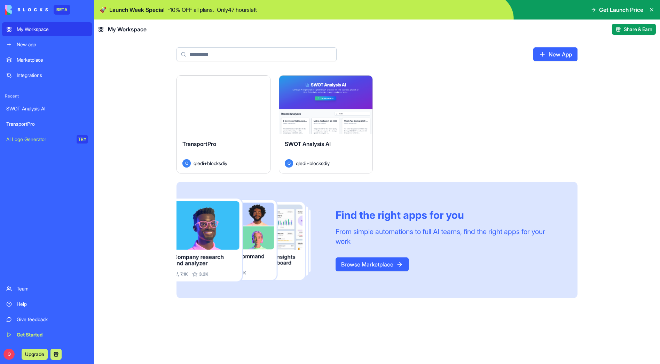
click at [42, 31] on div "My Workspace" at bounding box center [52, 29] width 71 height 7
click at [33, 109] on div "SWOT Analysis AI" at bounding box center [46, 108] width 81 height 7
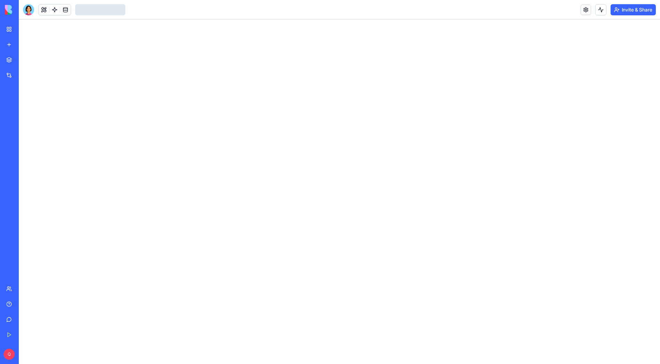
click at [590, 9] on div "Invite & Share" at bounding box center [617, 9] width 75 height 11
click at [584, 10] on link at bounding box center [585, 10] width 10 height 10
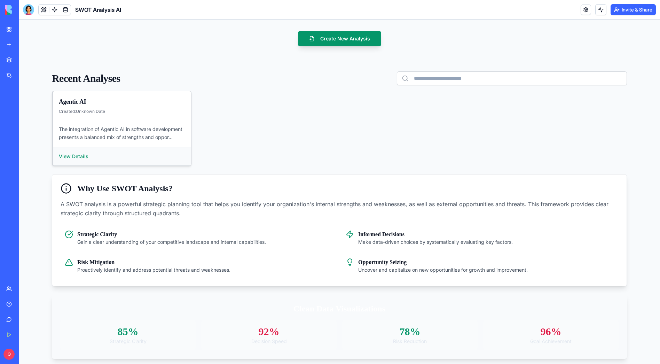
scroll to position [61, 0]
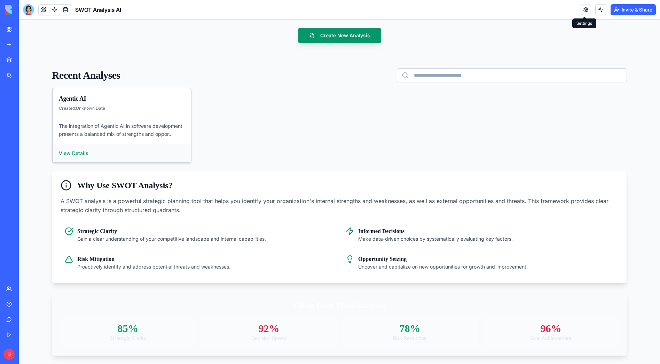
click at [582, 8] on link at bounding box center [585, 10] width 10 height 10
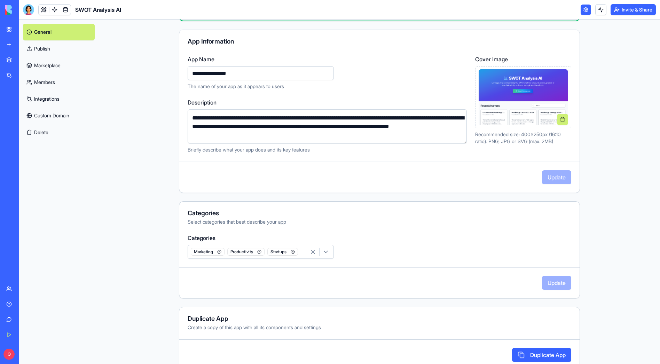
scroll to position [69, 0]
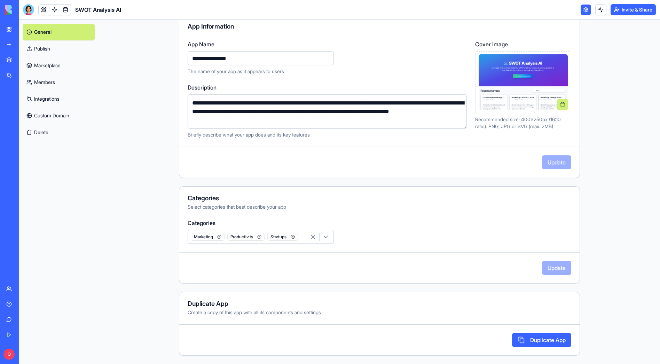
click at [52, 130] on button "Delete" at bounding box center [59, 132] width 72 height 17
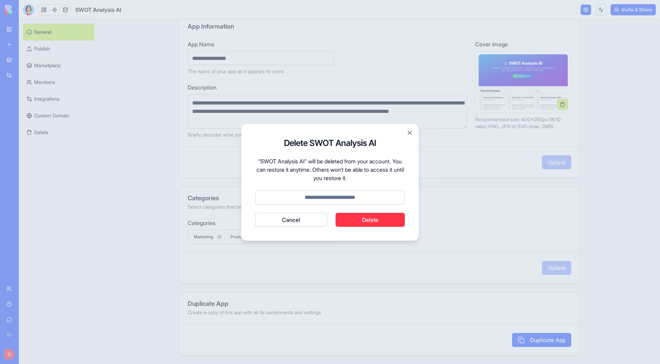
click at [325, 198] on input at bounding box center [330, 197] width 150 height 14
type input "******"
click at [346, 220] on button "Delete" at bounding box center [370, 220] width 70 height 14
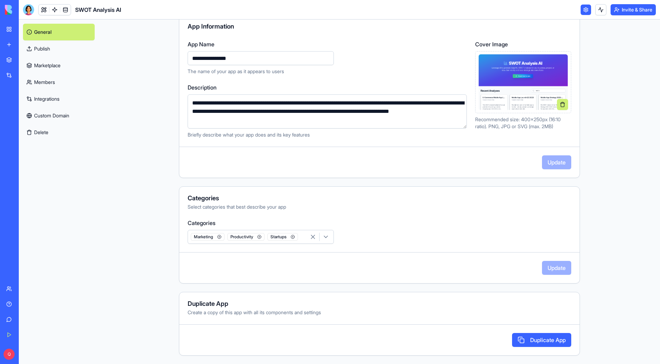
click at [6, 8] on img at bounding box center [26, 10] width 43 height 10
click at [24, 29] on div "My Workspace" at bounding box center [21, 29] width 9 height 7
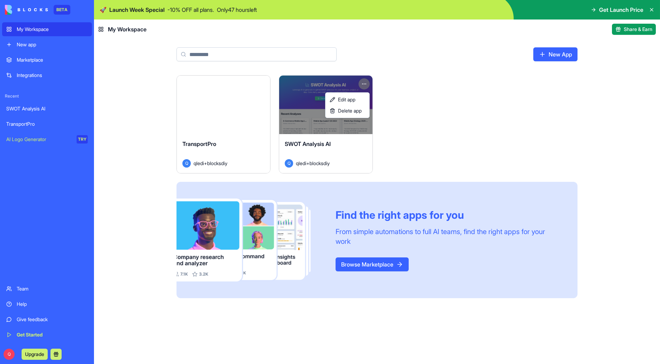
click at [360, 87] on html "BETA My Workspace New app Marketplace Integrations Recent SWOT Analysis AI Tran…" at bounding box center [330, 182] width 660 height 364
click at [351, 110] on span "Delete app" at bounding box center [350, 110] width 24 height 7
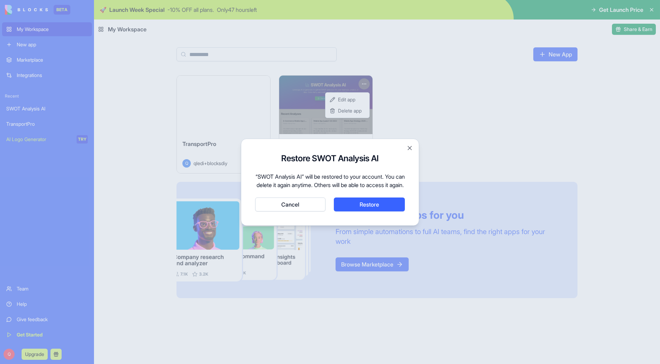
click at [301, 209] on button "Cancel" at bounding box center [290, 204] width 70 height 14
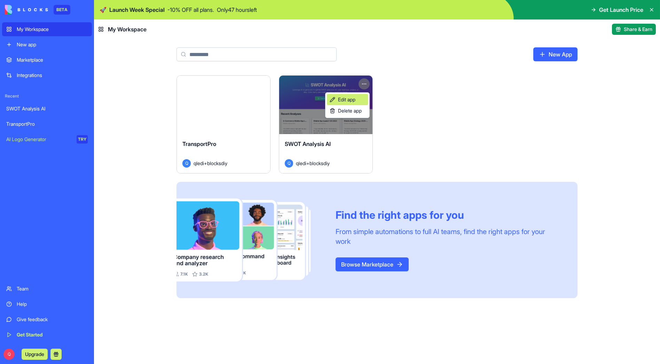
click at [346, 98] on span "Edit app" at bounding box center [346, 99] width 17 height 7
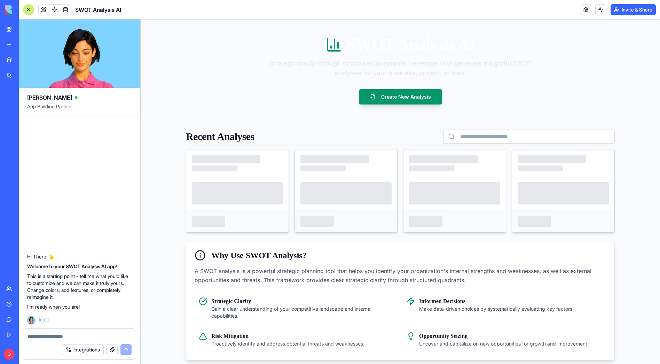
click at [30, 33] on link "My Workspace" at bounding box center [16, 29] width 28 height 14
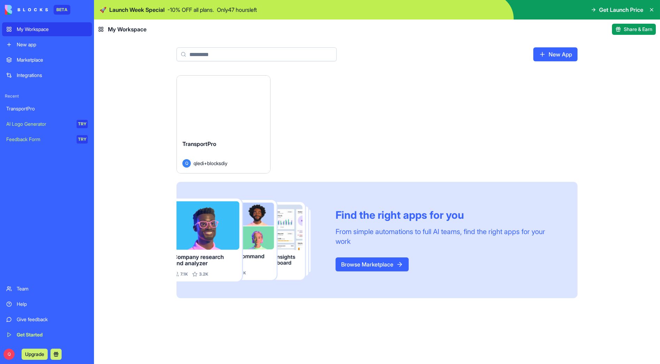
click at [264, 83] on html "BETA My Workspace New app Marketplace Integrations Recent TransportPro AI Logo …" at bounding box center [330, 182] width 660 height 364
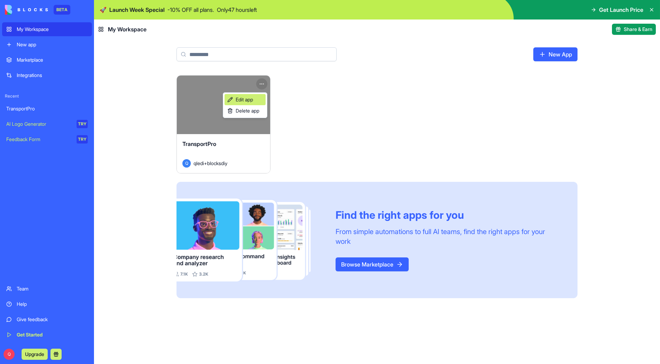
click at [256, 97] on link "Edit app" at bounding box center [244, 99] width 41 height 11
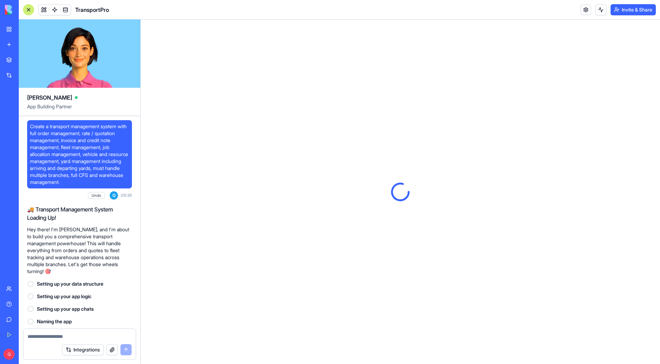
scroll to position [1361, 0]
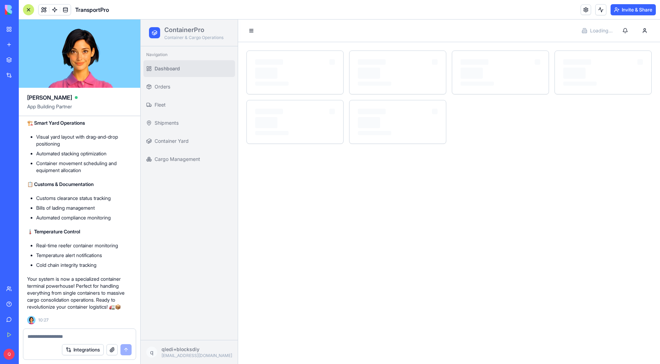
click at [43, 333] on textarea at bounding box center [79, 336] width 104 height 7
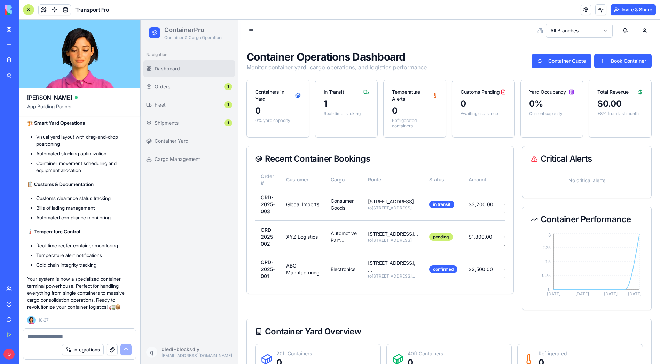
click at [36, 334] on textarea at bounding box center [79, 336] width 104 height 7
paste textarea "**********"
type textarea "**********"
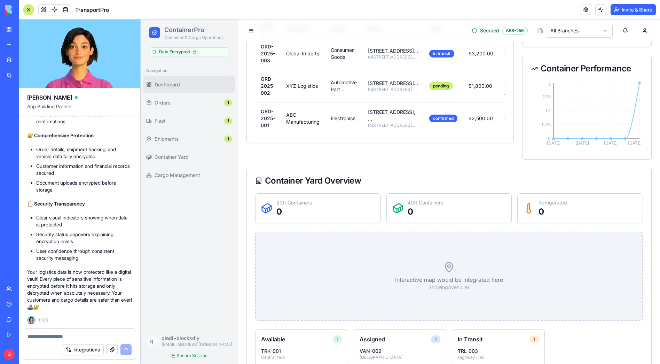
scroll to position [0, 0]
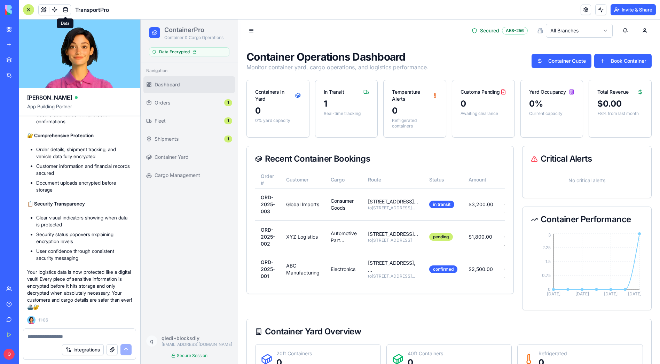
click at [65, 11] on link at bounding box center [65, 10] width 10 height 10
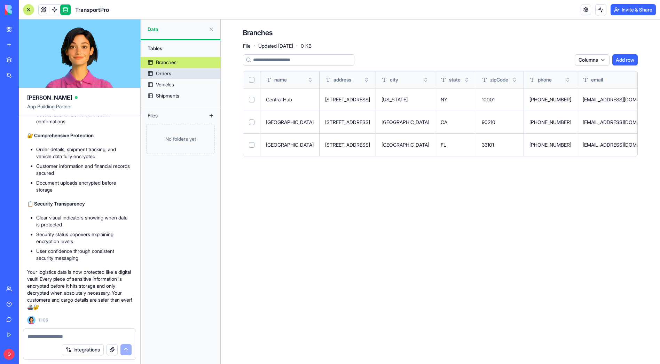
click at [178, 73] on link "Orders" at bounding box center [181, 73] width 80 height 11
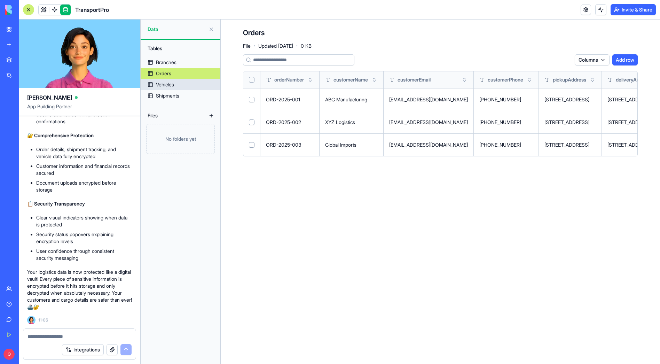
click at [174, 86] on div "Vehicles" at bounding box center [165, 84] width 18 height 7
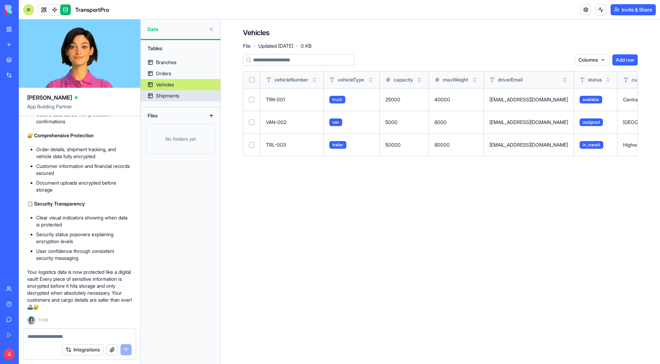
click at [180, 93] on link "Shipments" at bounding box center [181, 95] width 80 height 11
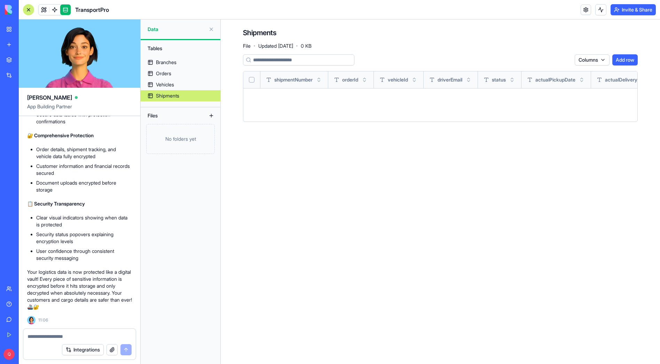
click at [68, 9] on link at bounding box center [65, 10] width 10 height 10
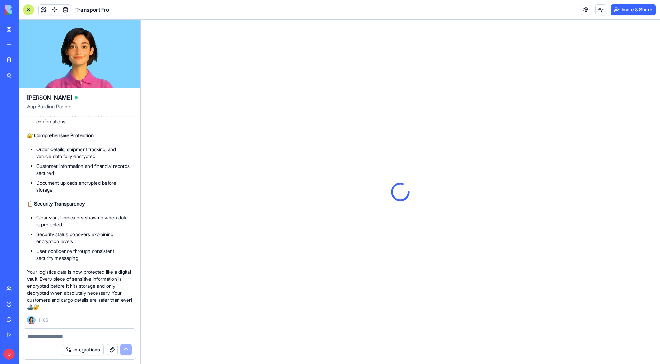
click at [199, 9] on header "TransportPro Invite & Share" at bounding box center [339, 9] width 641 height 19
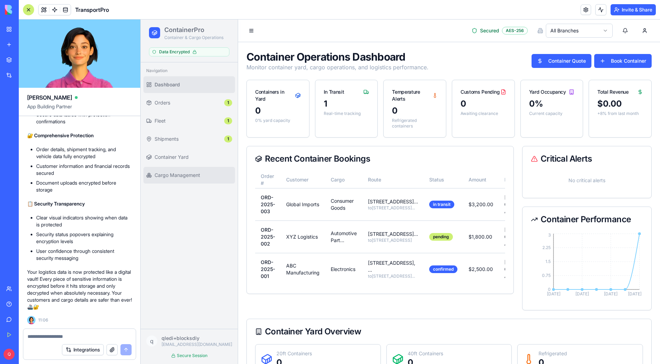
click at [187, 167] on link "Cargo Management" at bounding box center [189, 175] width 92 height 17
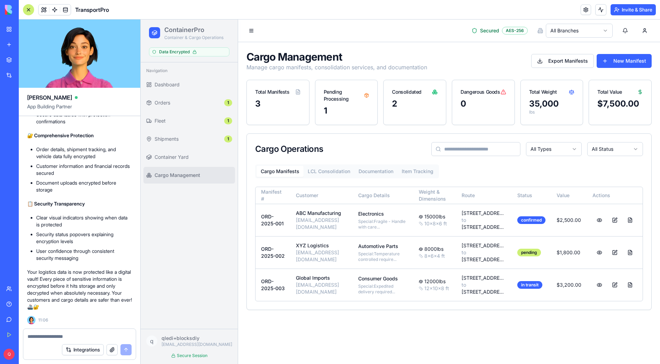
click at [475, 45] on div "Cargo Management Manage cargo manifests, consolidation services, and documentat…" at bounding box center [449, 180] width 422 height 276
click at [514, 31] on div "AES-256" at bounding box center [515, 31] width 26 height 8
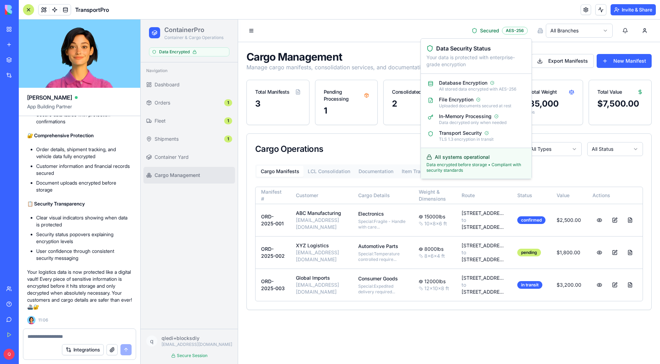
click at [394, 25] on div "Secured AES-256 All Branches" at bounding box center [449, 30] width 422 height 22
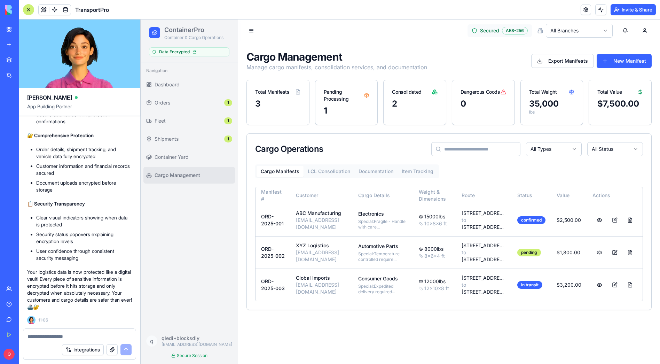
click at [521, 27] on div "AES-256" at bounding box center [515, 31] width 26 height 8
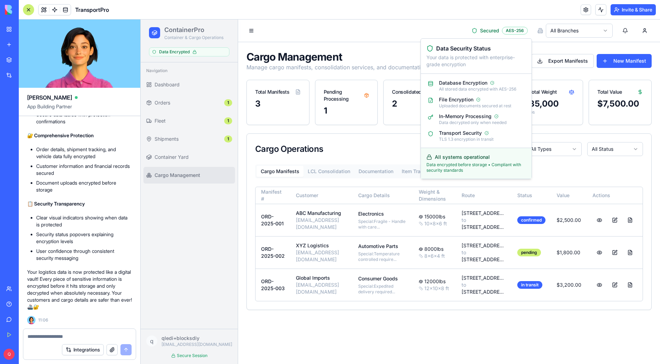
click at [383, 20] on div "Secured AES-256 All Branches" at bounding box center [449, 30] width 422 height 22
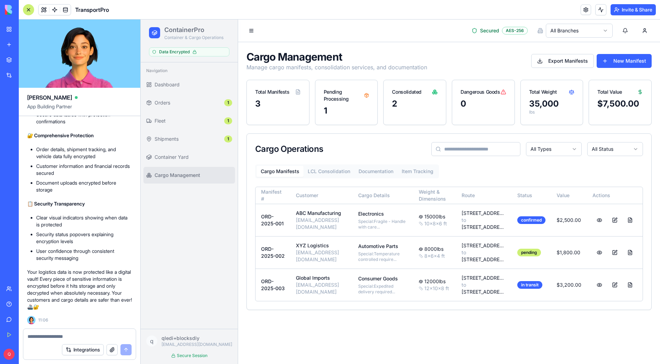
click at [13, 28] on link "My Workspace" at bounding box center [16, 29] width 28 height 14
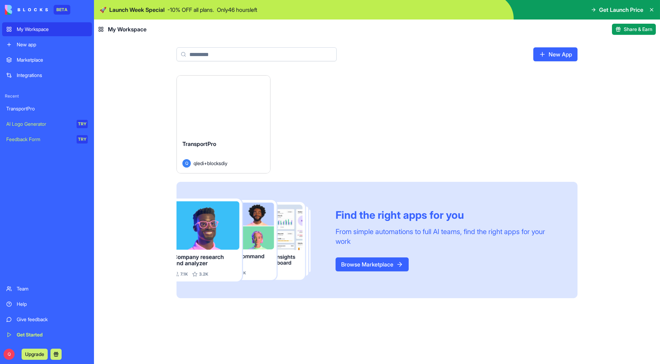
click at [42, 29] on div "My Workspace" at bounding box center [52, 29] width 71 height 7
drag, startPoint x: 469, startPoint y: 165, endPoint x: 453, endPoint y: 157, distance: 18.2
click at [469, 165] on div "Launch TransportPro Q qledi+blocksdiy Find the right apps for you From simple a…" at bounding box center [376, 186] width 401 height 223
click at [22, 108] on div "TransportPro" at bounding box center [46, 108] width 81 height 7
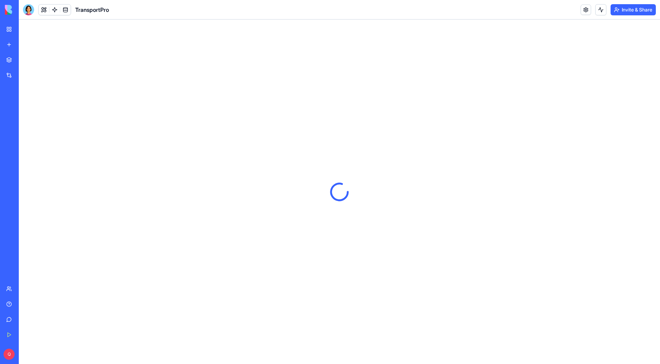
click at [10, 27] on link "My Workspace" at bounding box center [16, 29] width 28 height 14
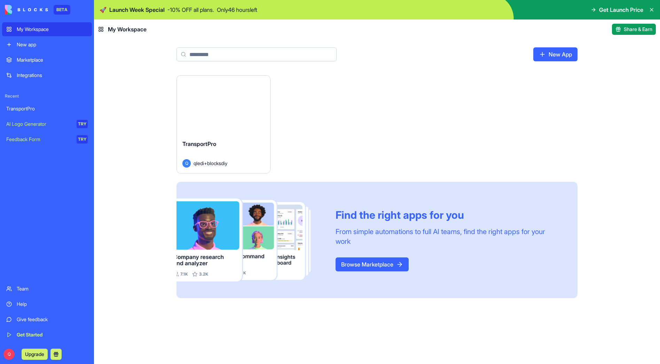
click at [37, 30] on div "My Workspace" at bounding box center [52, 29] width 71 height 7
click at [561, 52] on link "New App" at bounding box center [555, 54] width 44 height 14
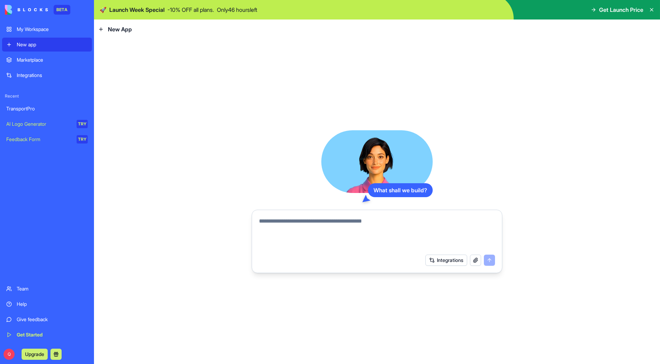
click at [325, 223] on textarea at bounding box center [377, 233] width 236 height 33
paste textarea "**********"
type textarea "**********"
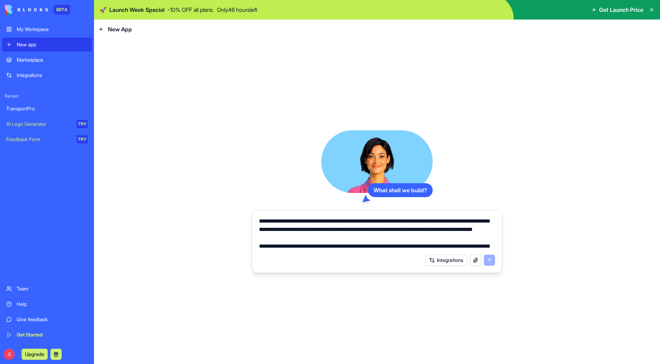
scroll to position [175, 0]
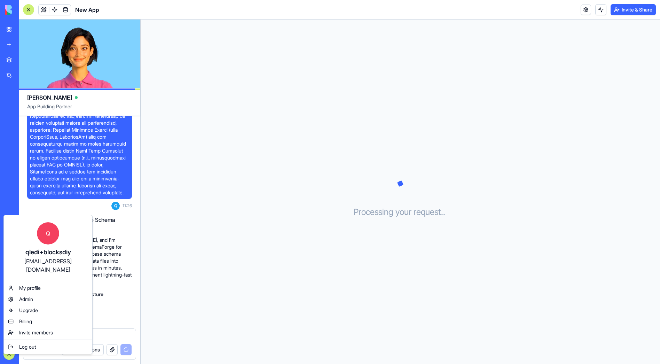
scroll to position [303, 0]
click at [242, 168] on html "BETA My Workspace New app Marketplace Integrations Recent TransportPro New App …" at bounding box center [330, 182] width 660 height 364
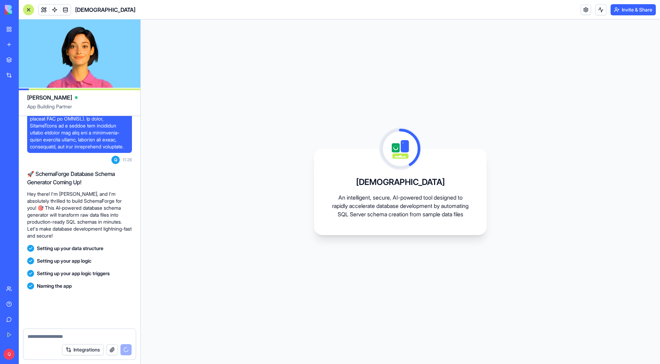
scroll to position [390, 0]
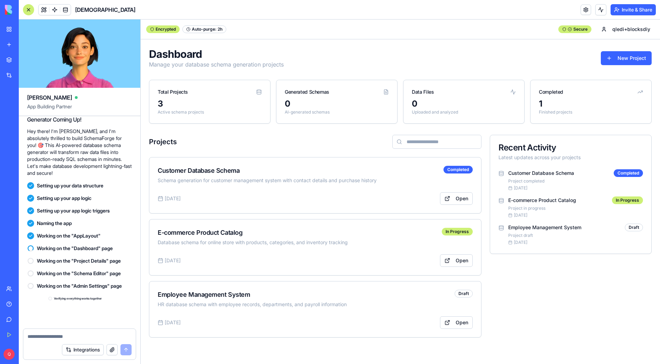
scroll to position [514, 0]
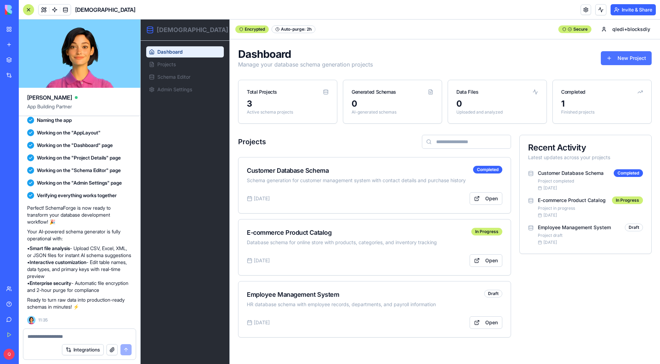
click at [628, 58] on button "New Project" at bounding box center [626, 58] width 51 height 14
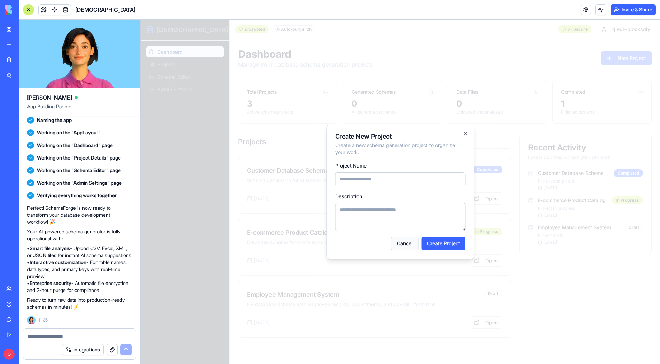
click at [394, 246] on button "Cancel" at bounding box center [405, 243] width 28 height 14
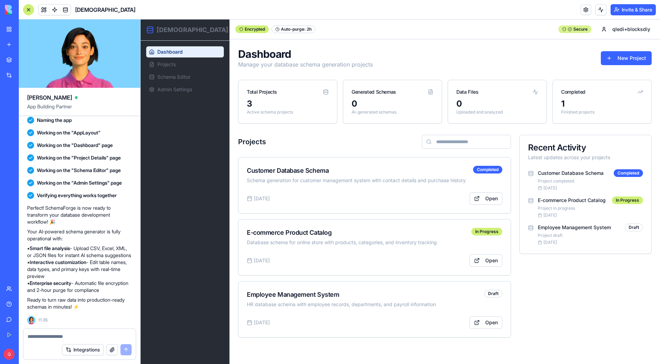
click at [583, 31] on div "Secure" at bounding box center [574, 29] width 33 height 8
click at [584, 29] on div "Secure" at bounding box center [574, 29] width 33 height 8
click at [576, 28] on div "Secure" at bounding box center [574, 29] width 33 height 8
click at [246, 27] on div "Encrypted" at bounding box center [251, 29] width 33 height 8
click at [292, 28] on div "Auto-purge: 2h" at bounding box center [293, 29] width 44 height 8
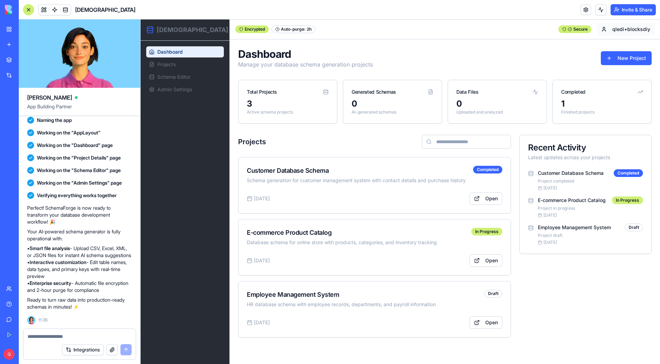
click at [640, 28] on html "SchemaForge Dashboard Projects Schema Editor Admin Settings Toggle Sidebar Encr…" at bounding box center [400, 191] width 519 height 344
click at [467, 56] on html "SchemaForge Dashboard Projects Schema Editor Admin Settings Toggle Sidebar Encr…" at bounding box center [400, 191] width 519 height 344
click at [167, 74] on span "Schema Editor" at bounding box center [173, 76] width 33 height 7
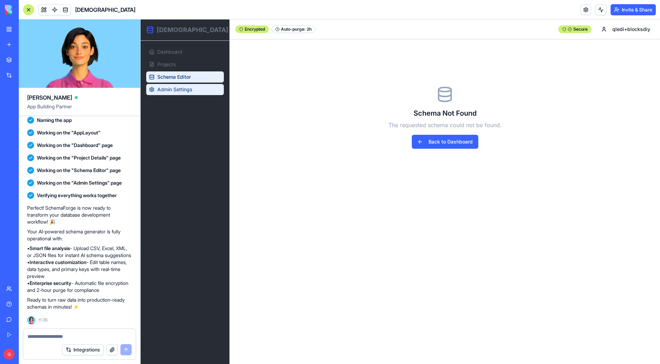
click at [167, 89] on span "Admin Settings" at bounding box center [174, 89] width 35 height 7
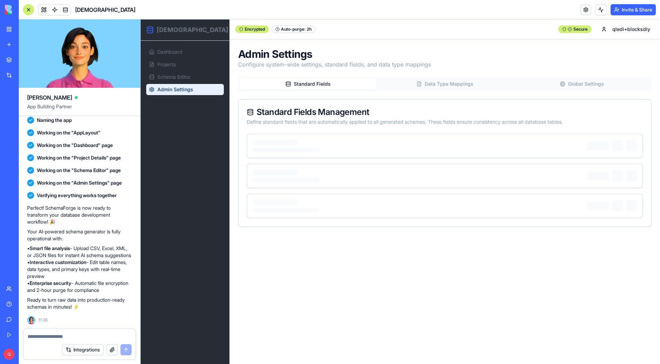
click at [469, 86] on button "Data Type Mappings" at bounding box center [444, 83] width 137 height 11
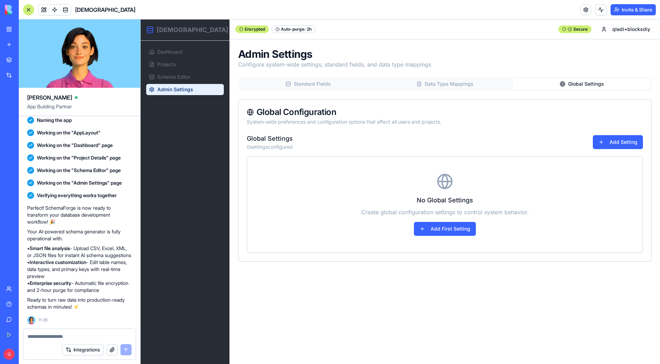
click at [573, 82] on button "Global Settings" at bounding box center [581, 83] width 137 height 11
click at [187, 57] on link "Dashboard" at bounding box center [185, 51] width 78 height 11
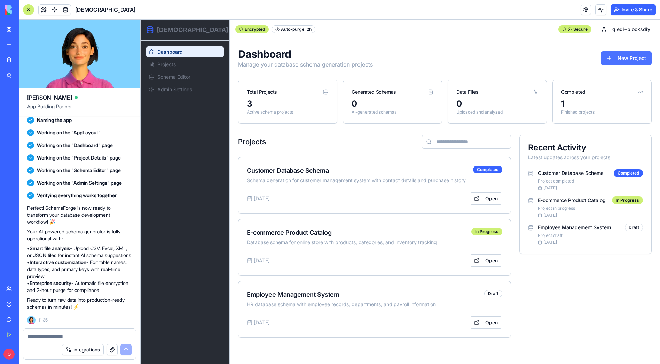
click at [628, 55] on button "New Project" at bounding box center [626, 58] width 51 height 14
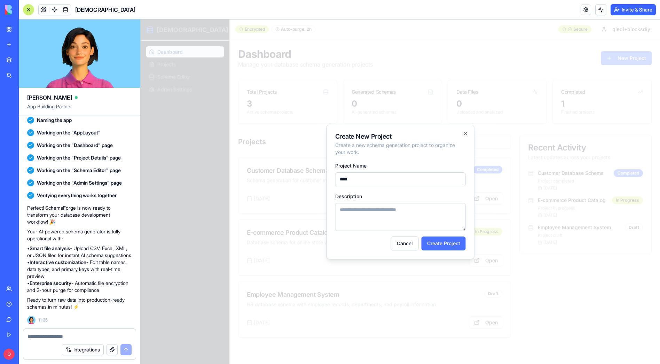
type input "****"
click at [437, 243] on button "Create Project" at bounding box center [443, 243] width 44 height 14
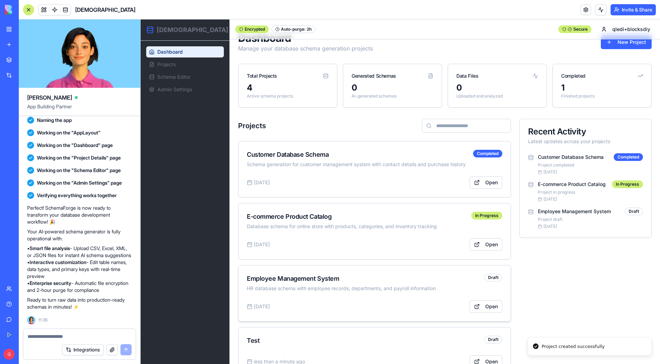
scroll to position [37, 0]
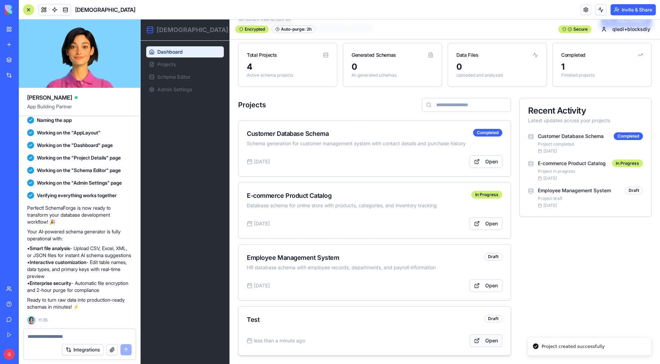
click at [481, 340] on link "Open" at bounding box center [485, 340] width 33 height 13
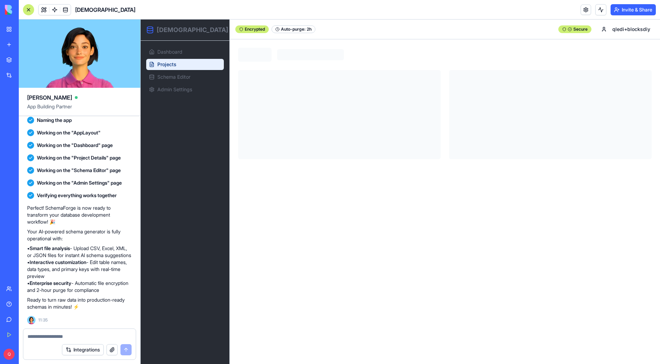
scroll to position [0, 0]
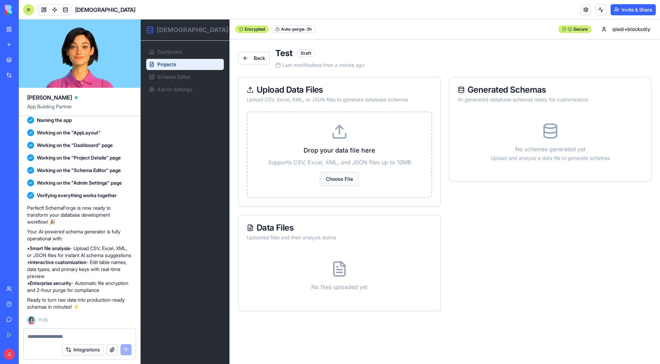
click at [340, 179] on button "Choose File" at bounding box center [339, 179] width 39 height 14
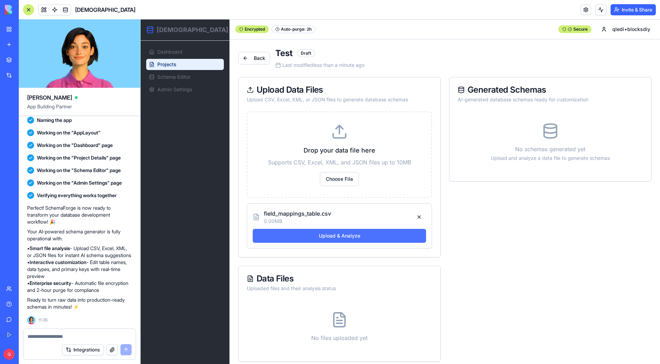
click at [356, 237] on button "Upload & Analyze" at bounding box center [339, 236] width 173 height 14
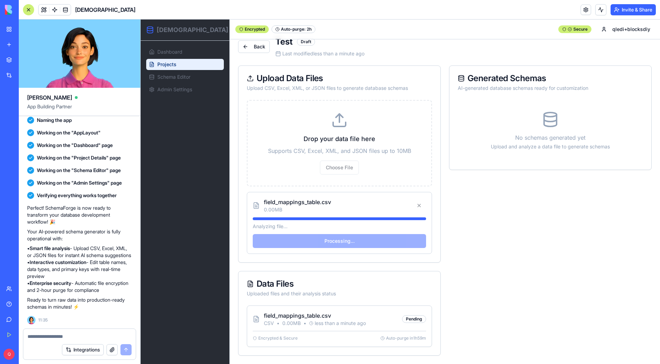
scroll to position [11, 0]
click at [260, 46] on link "Back" at bounding box center [254, 46] width 32 height 13
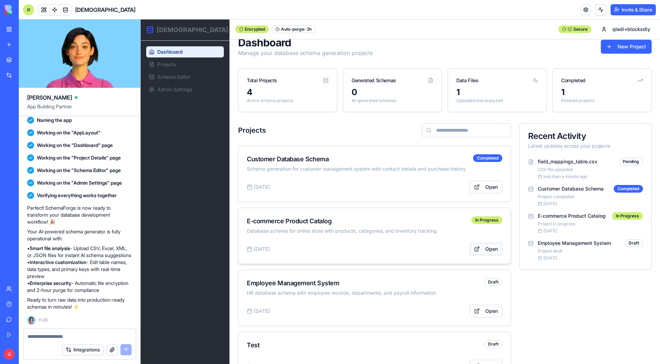
click at [486, 250] on link "Open" at bounding box center [485, 249] width 33 height 13
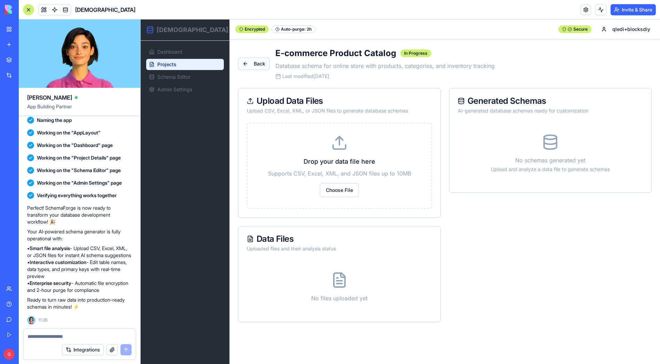
click at [248, 69] on link "Back" at bounding box center [254, 63] width 32 height 13
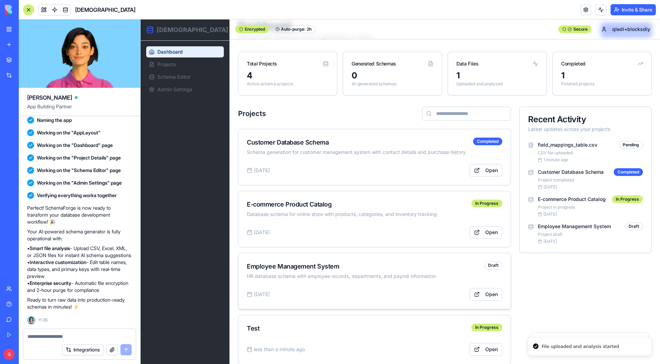
scroll to position [37, 0]
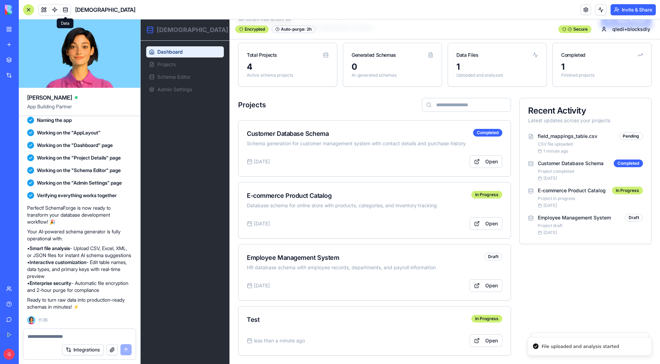
click at [67, 13] on span at bounding box center [65, 9] width 19 height 19
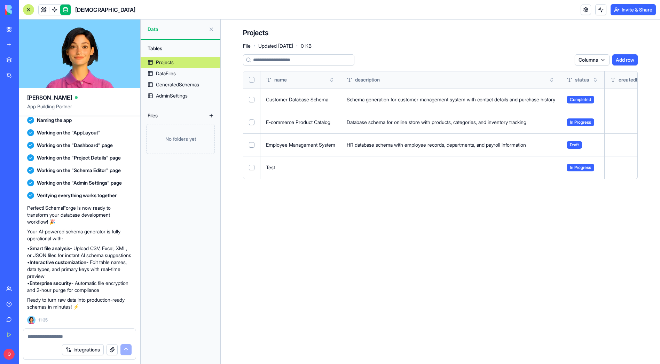
drag, startPoint x: 170, startPoint y: 61, endPoint x: 174, endPoint y: 61, distance: 4.2
click at [170, 61] on div "Projects" at bounding box center [165, 62] width 18 height 7
click at [252, 101] on button "Select row" at bounding box center [252, 100] width 6 height 6
click at [252, 121] on button "Select row" at bounding box center [252, 122] width 6 height 6
click at [251, 144] on button "Select row" at bounding box center [252, 145] width 6 height 6
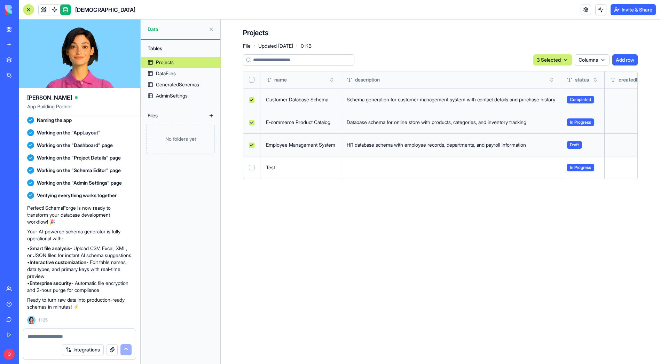
click at [559, 60] on html "BETA My Workspace New app Marketplace Integrations Recent TransportPro New App …" at bounding box center [330, 182] width 660 height 364
click at [551, 73] on div "Delete" at bounding box center [547, 74] width 41 height 11
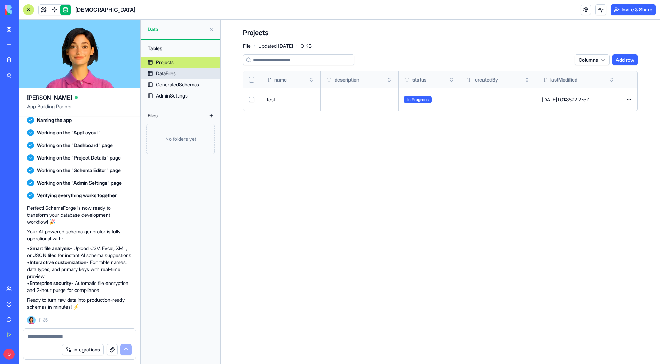
click at [150, 76] on link "DataFiles" at bounding box center [181, 73] width 80 height 11
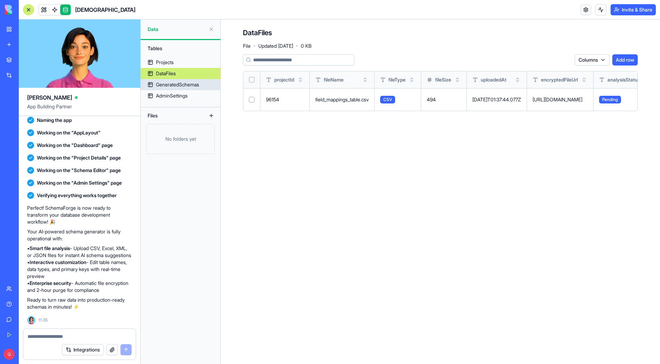
click at [184, 84] on div "GeneratedSchemas" at bounding box center [177, 84] width 43 height 7
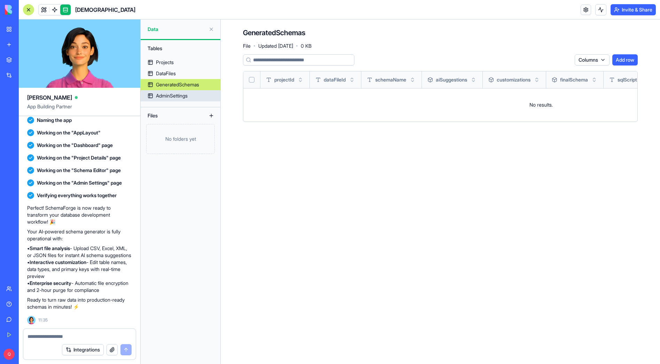
click at [181, 97] on div "AdminSettings" at bounding box center [172, 95] width 32 height 7
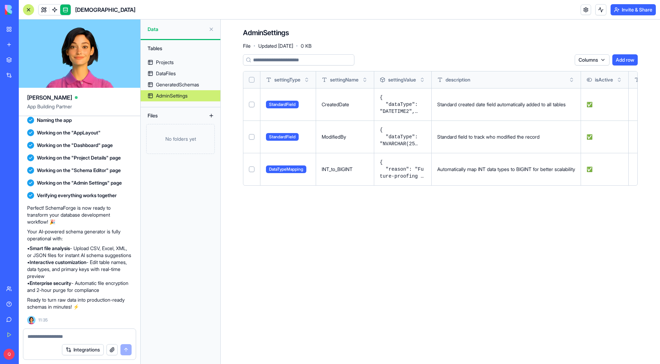
click at [64, 7] on link at bounding box center [65, 10] width 10 height 10
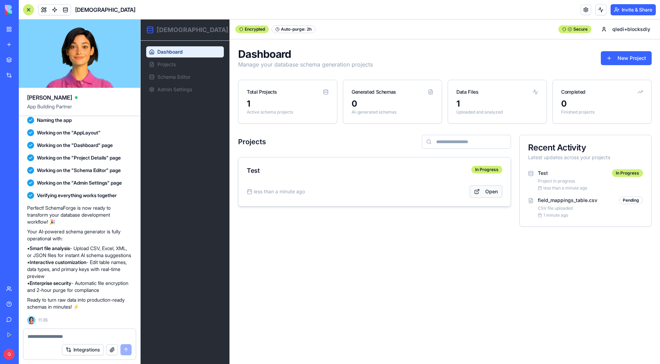
click at [489, 190] on link "Open" at bounding box center [485, 191] width 33 height 13
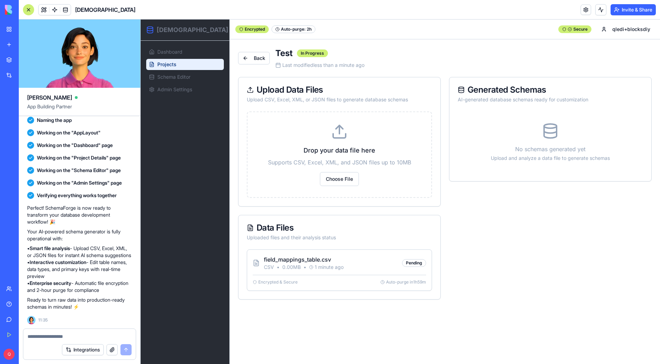
click at [333, 266] on div "1 minute ago" at bounding box center [326, 266] width 34 height 7
click at [346, 260] on div "field_mappings_table.csv CSV • 0.00 MB • 1 minute ago Pending" at bounding box center [339, 262] width 173 height 15
click at [346, 184] on button "Choose File" at bounding box center [339, 179] width 39 height 14
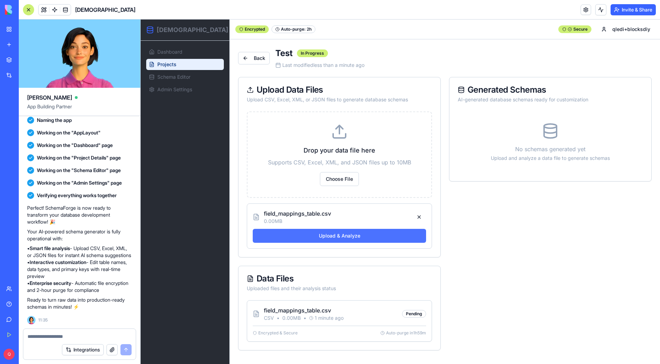
click at [323, 230] on button "Upload & Analyze" at bounding box center [339, 236] width 173 height 14
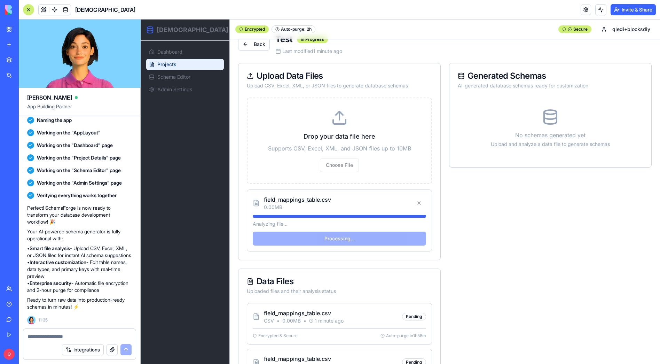
scroll to position [57, 0]
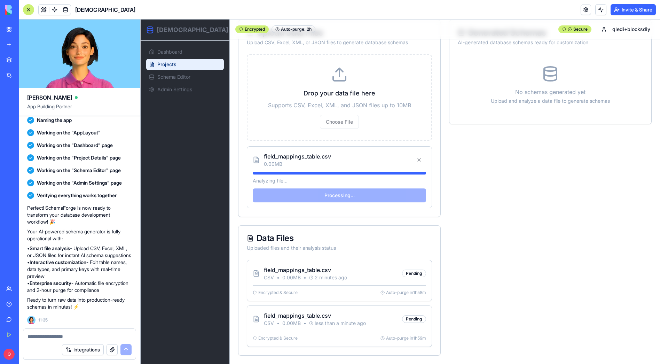
click at [25, 13] on div at bounding box center [28, 9] width 11 height 11
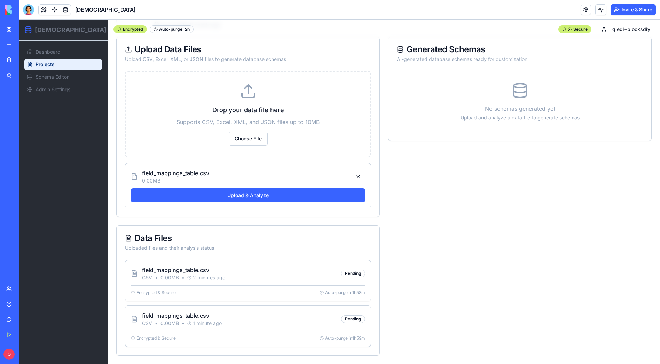
scroll to position [0, 0]
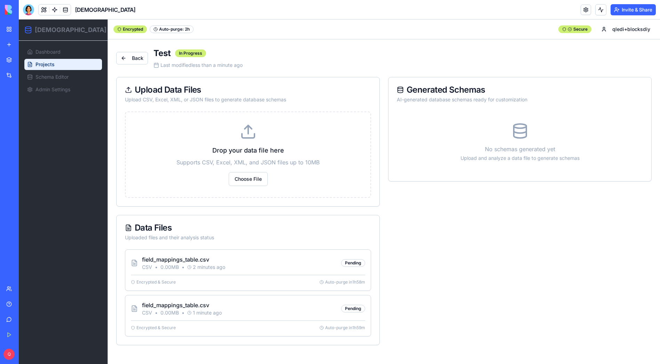
click at [359, 260] on div "Pending" at bounding box center [353, 263] width 24 height 8
drag, startPoint x: 272, startPoint y: 281, endPoint x: 262, endPoint y: 282, distance: 10.1
click at [272, 281] on div "Encrypted & Secure Auto-purge in 1 h 58 m" at bounding box center [248, 282] width 234 height 6
click at [169, 277] on div "Encrypted & Secure Auto-purge in 1 h 58 m" at bounding box center [248, 280] width 234 height 10
click at [150, 299] on div "field_mappings_table.csv CSV • 0.00 MB • 1 minute ago Pending Encrypted & Secur…" at bounding box center [247, 315] width 245 height 41
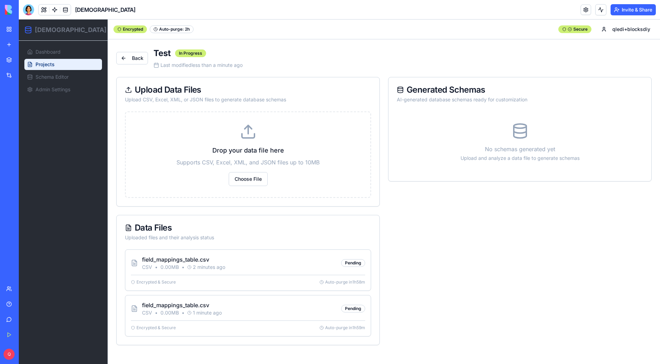
click at [152, 325] on div "Encrypted & Secure" at bounding box center [153, 328] width 45 height 6
click at [161, 283] on div "Encrypted & Secure" at bounding box center [153, 282] width 45 height 6
click at [169, 267] on span "0.00 MB" at bounding box center [169, 266] width 18 height 7
click at [583, 27] on div "Secure" at bounding box center [574, 29] width 33 height 8
click at [634, 7] on button "Invite & Share" at bounding box center [632, 9] width 45 height 11
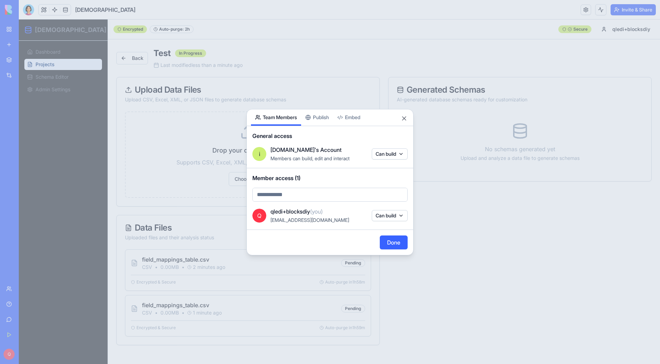
click at [323, 119] on div "Share App Team Members Publish Embed General access i integration.qube.com's Ac…" at bounding box center [329, 182] width 167 height 146
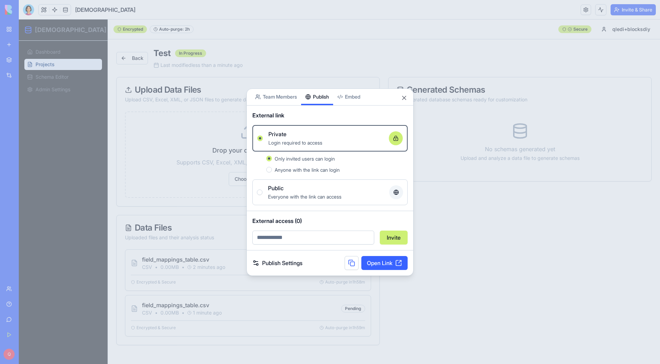
click at [292, 157] on span "Only invited users can login" at bounding box center [305, 159] width 60 height 6
click at [272, 157] on button "Only invited users can login" at bounding box center [269, 159] width 6 height 6
click at [403, 98] on button "Close" at bounding box center [404, 97] width 7 height 7
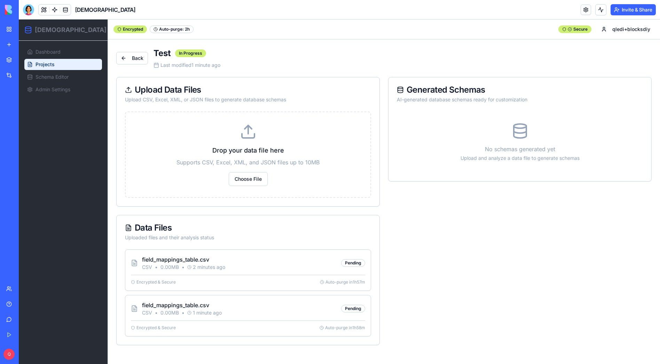
click at [442, 271] on div "Generated Schemas AI-generated database schemas ready for customization No sche…" at bounding box center [519, 211] width 263 height 268
click at [30, 10] on div at bounding box center [28, 9] width 11 height 11
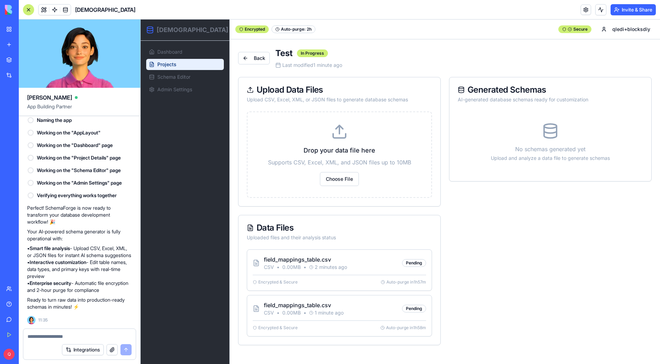
click at [86, 335] on textarea at bounding box center [79, 336] width 104 height 7
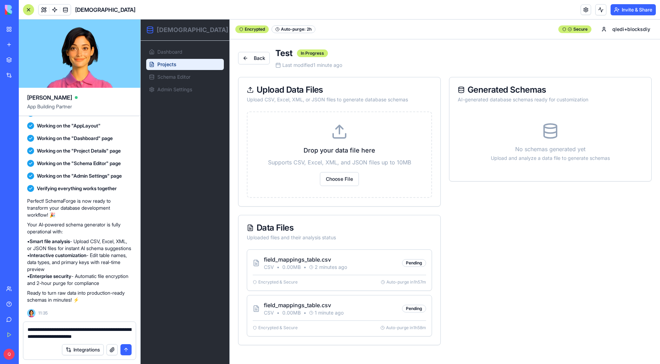
type textarea "**********"
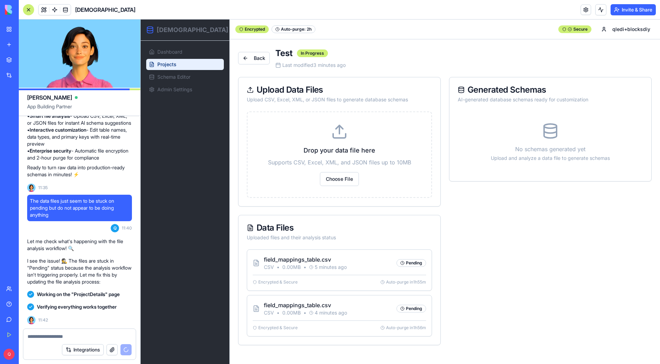
scroll to position [779, 0]
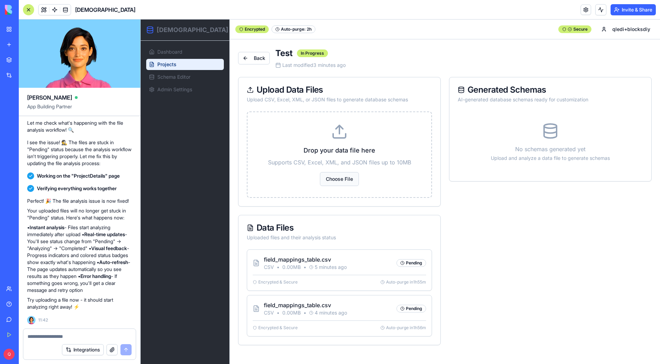
click at [336, 178] on button "Choose File" at bounding box center [339, 179] width 39 height 14
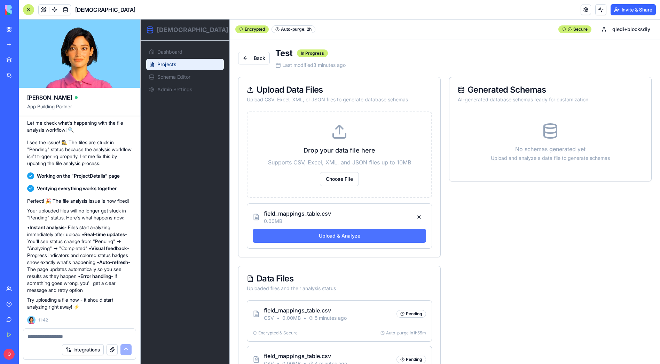
click at [389, 236] on button "Upload & Analyze" at bounding box center [339, 236] width 173 height 14
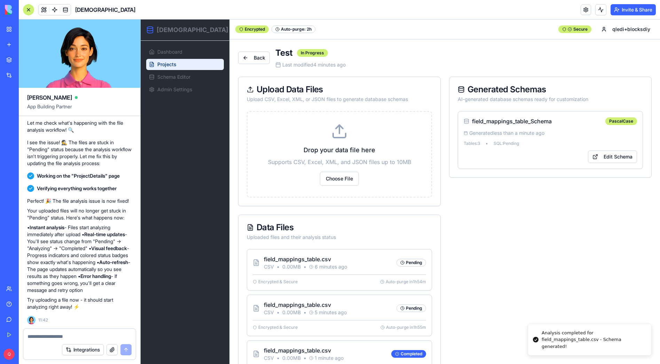
scroll to position [0, 0]
click at [607, 157] on link "Edit Schema" at bounding box center [612, 157] width 49 height 13
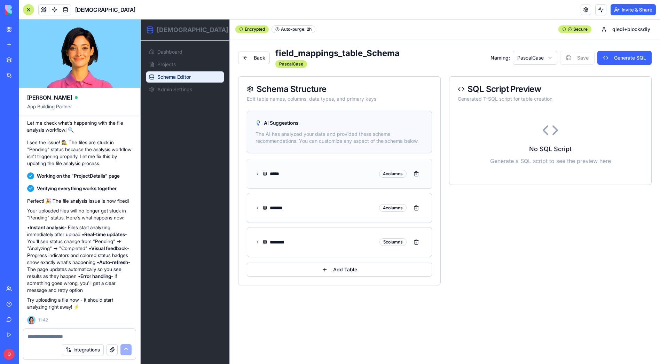
click at [259, 174] on icon at bounding box center [257, 174] width 5 height 6
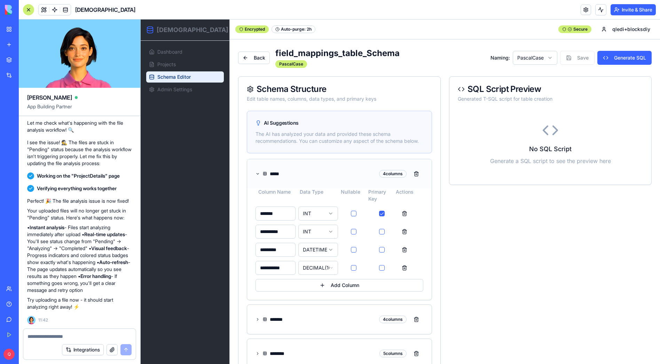
click at [255, 175] on div "***** 4 columns" at bounding box center [339, 173] width 184 height 29
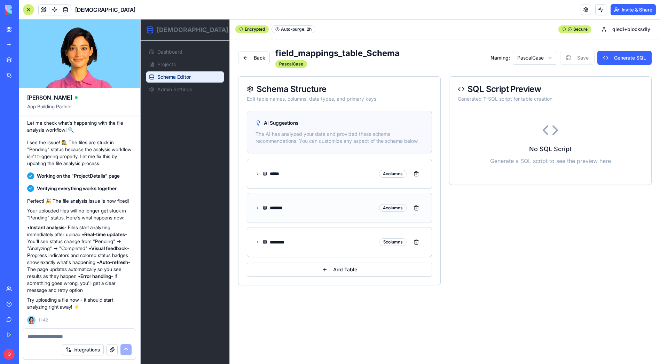
click at [259, 209] on icon at bounding box center [257, 208] width 5 height 6
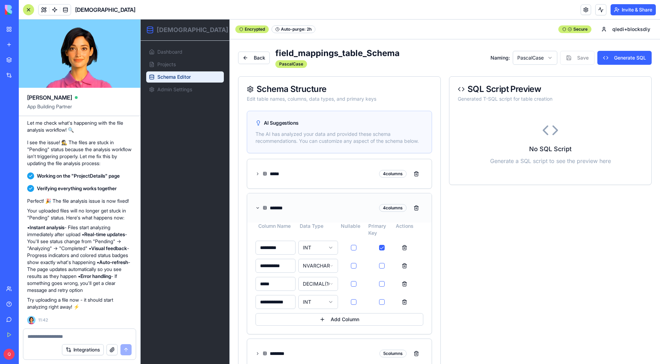
click at [259, 208] on icon at bounding box center [257, 208] width 5 height 6
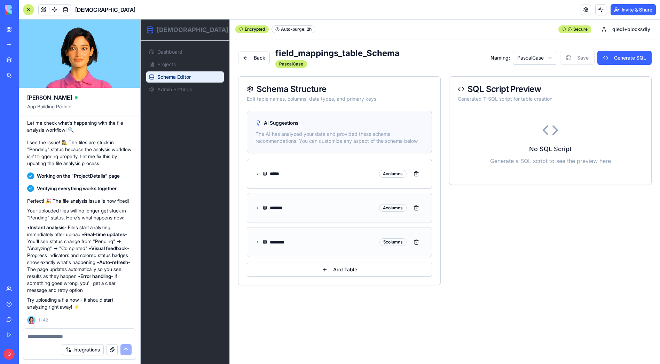
click at [256, 241] on icon at bounding box center [257, 242] width 5 height 6
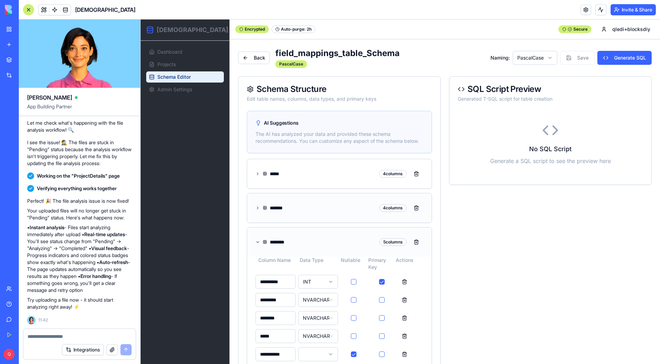
click at [256, 241] on icon at bounding box center [257, 242] width 5 height 6
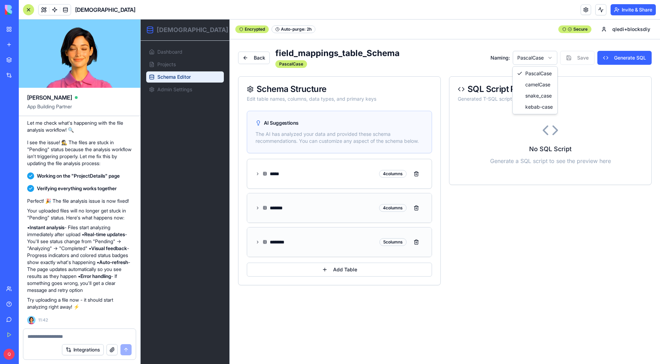
click at [546, 57] on html "SchemaForge Dashboard Projects Schema Editor Admin Settings Toggle Sidebar Encr…" at bounding box center [400, 191] width 519 height 344
click at [551, 55] on html "SchemaForge Dashboard Projects Schema Editor Admin Settings Toggle Sidebar Encr…" at bounding box center [400, 191] width 519 height 344
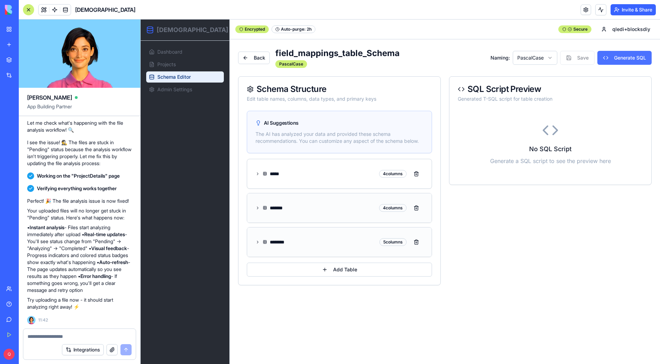
click at [637, 59] on button "Generate SQL" at bounding box center [624, 58] width 54 height 14
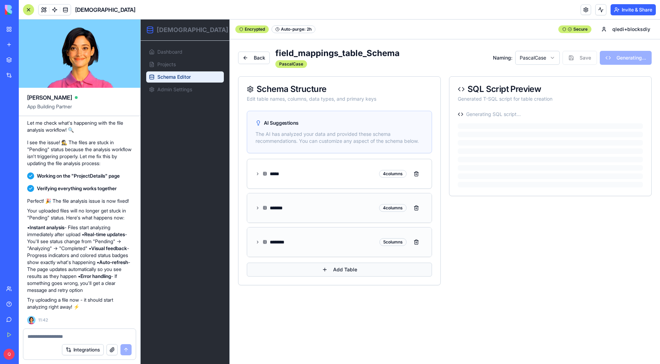
click at [365, 268] on button "Add Table" at bounding box center [339, 269] width 185 height 14
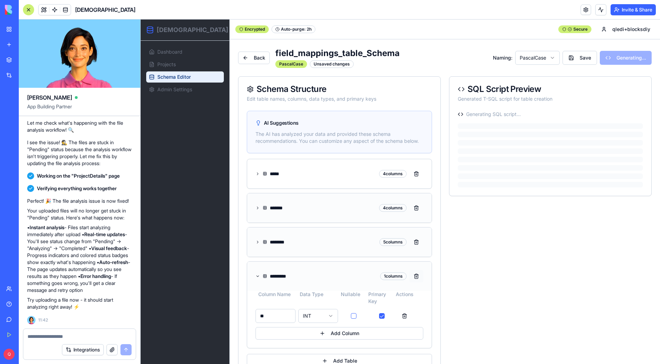
click at [411, 275] on button at bounding box center [416, 276] width 14 height 13
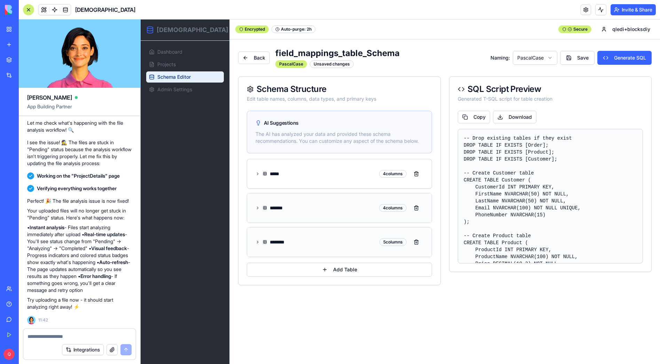
click at [343, 80] on div "Schema Structure Edit table names, columns, data types, and primary keys" at bounding box center [339, 94] width 202 height 34
click at [258, 62] on link "Back" at bounding box center [254, 58] width 32 height 13
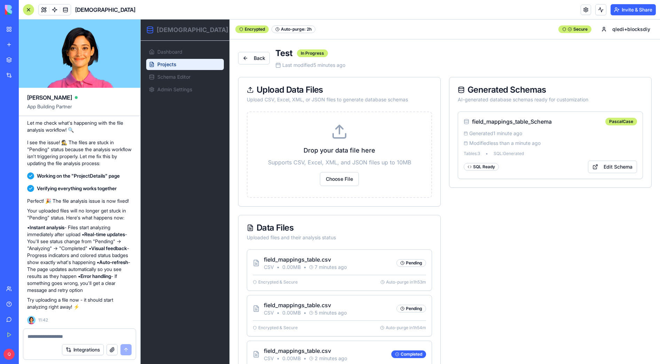
click at [49, 343] on div "Integrations" at bounding box center [79, 349] width 112 height 19
click at [49, 338] on textarea at bounding box center [79, 336] width 104 height 7
click at [620, 166] on link "Edit Schema" at bounding box center [612, 166] width 49 height 13
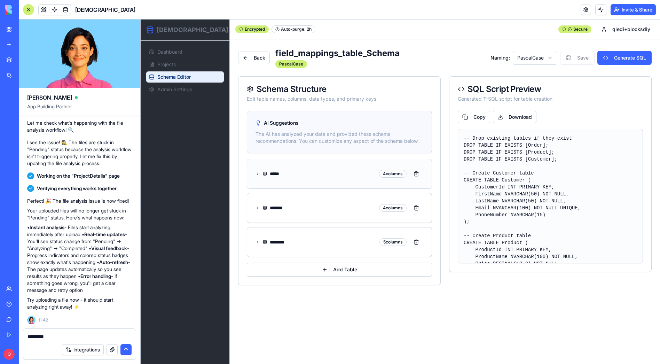
click at [259, 172] on icon at bounding box center [257, 174] width 5 height 6
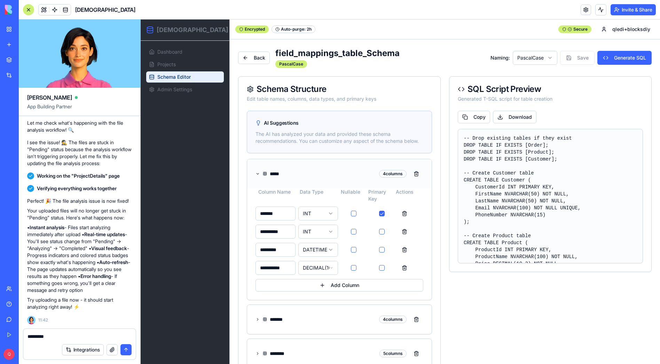
click at [319, 213] on html "**********" at bounding box center [400, 211] width 519 height 385
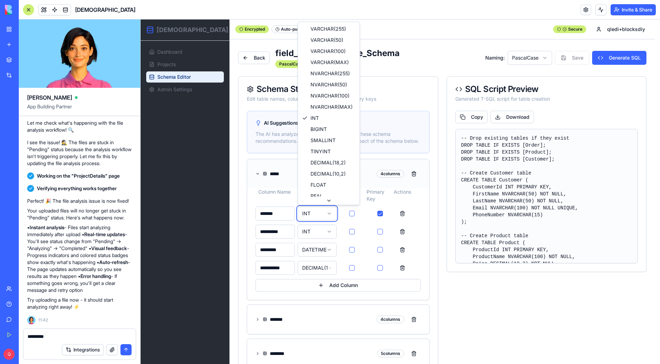
click at [529, 317] on html "**********" at bounding box center [400, 211] width 519 height 385
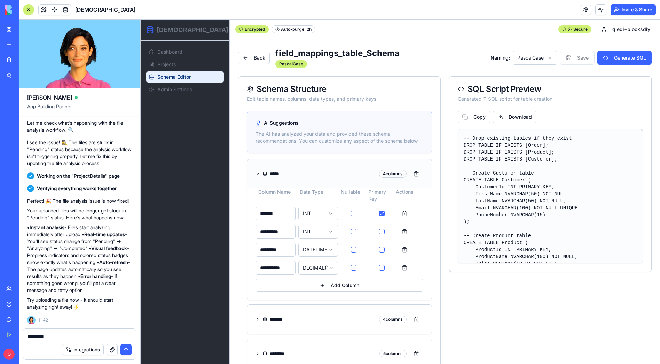
click at [64, 332] on div "*********" at bounding box center [79, 334] width 112 height 11
drag, startPoint x: 63, startPoint y: 336, endPoint x: 14, endPoint y: 331, distance: 49.3
click at [14, 331] on div "BETA My Workspace New app Marketplace Integrations Recent TransportPro New App …" at bounding box center [330, 182] width 660 height 364
click at [48, 335] on textarea "***" at bounding box center [79, 336] width 104 height 7
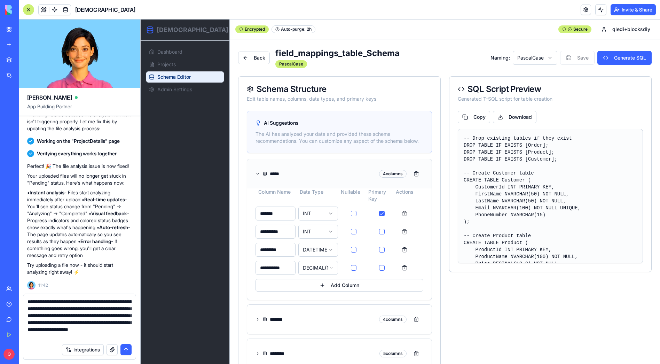
scroll to position [6, 0]
type textarea "**********"
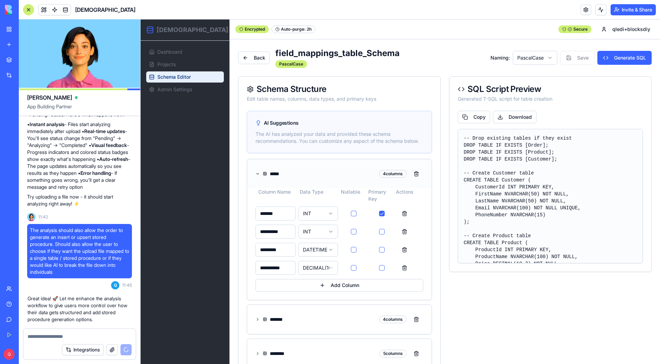
scroll to position [919, 0]
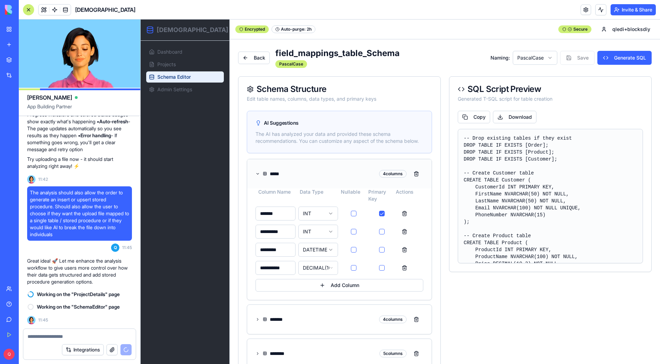
drag, startPoint x: 258, startPoint y: 89, endPoint x: 338, endPoint y: 88, distance: 80.0
click at [335, 89] on div "Schema Structure" at bounding box center [339, 89] width 185 height 8
click at [338, 88] on div "Schema Structure" at bounding box center [339, 89] width 185 height 8
drag, startPoint x: 325, startPoint y: 89, endPoint x: 259, endPoint y: 91, distance: 66.2
click at [259, 91] on div "Schema Structure" at bounding box center [339, 89] width 185 height 8
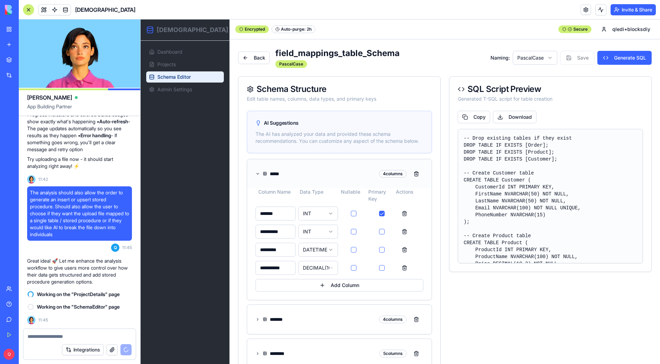
click at [259, 91] on div "Schema Structure" at bounding box center [339, 89] width 185 height 8
drag, startPoint x: 259, startPoint y: 89, endPoint x: 324, endPoint y: 89, distance: 65.1
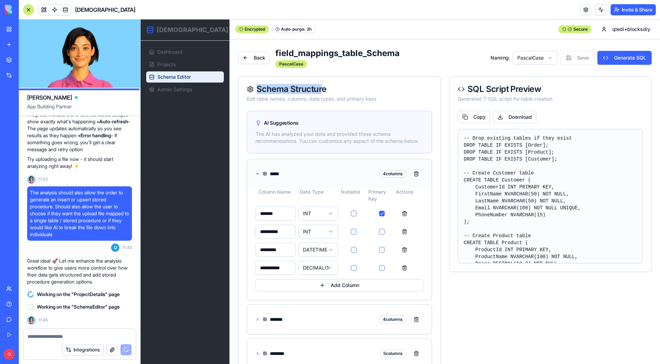
click at [321, 89] on div "Schema Structure" at bounding box center [339, 89] width 185 height 8
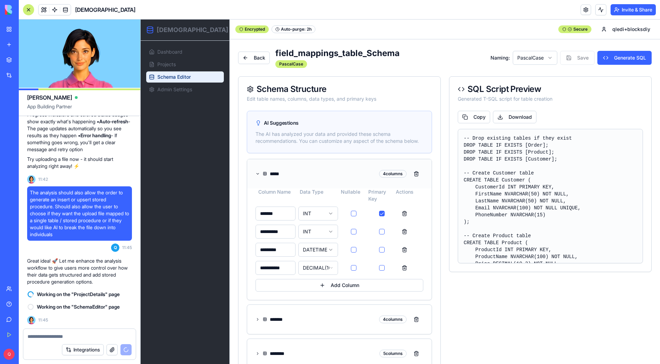
click at [340, 90] on div "Schema Structure" at bounding box center [339, 89] width 185 height 8
click at [327, 89] on div "Schema Structure" at bounding box center [339, 89] width 185 height 8
click at [346, 89] on div "Schema Structure" at bounding box center [339, 89] width 185 height 8
click at [630, 30] on html "**********" at bounding box center [400, 211] width 519 height 385
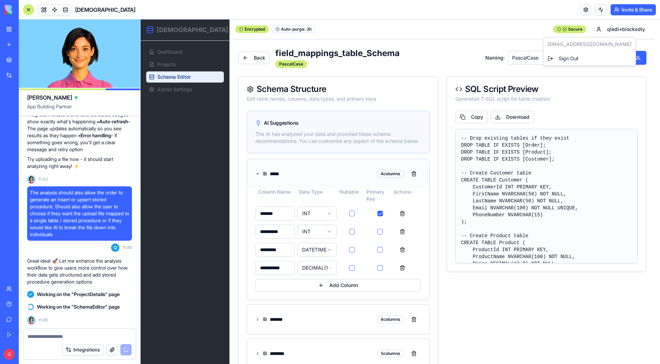
drag, startPoint x: 644, startPoint y: 44, endPoint x: 594, endPoint y: 42, distance: 50.8
click at [594, 42] on div "qledi+blocksdiy@integration.qube.com.au Sign Out" at bounding box center [589, 51] width 93 height 29
click at [507, 17] on header "SchemaForge Invite & Share" at bounding box center [339, 9] width 641 height 19
click at [614, 29] on html "**********" at bounding box center [400, 211] width 519 height 385
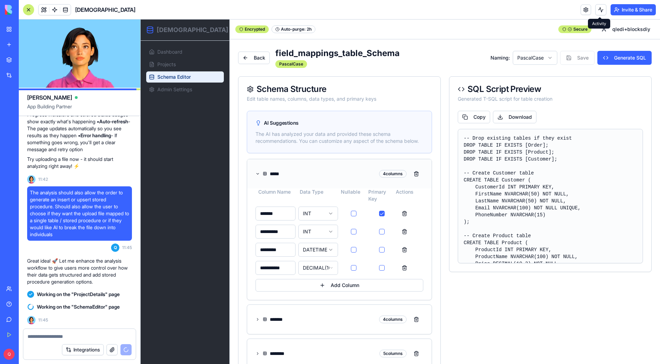
click at [599, 11] on button at bounding box center [600, 9] width 11 height 11
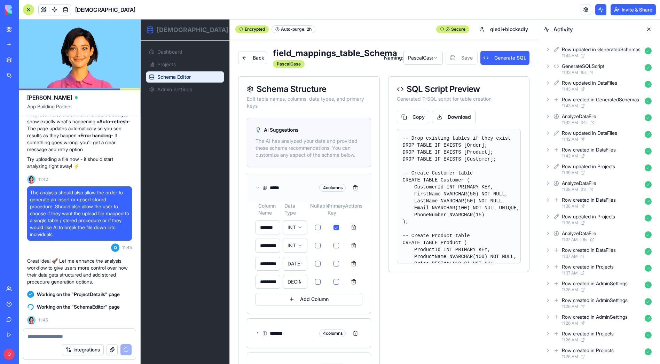
click at [549, 49] on icon at bounding box center [548, 50] width 6 height 6
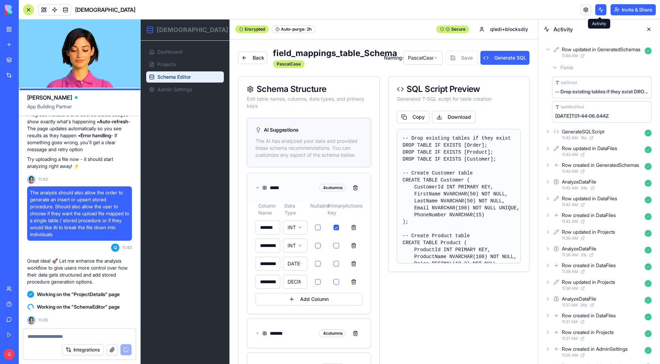
click at [598, 11] on button at bounding box center [600, 9] width 11 height 11
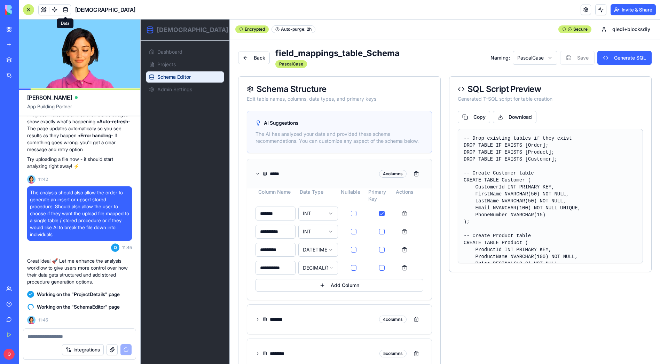
click at [68, 11] on span at bounding box center [65, 9] width 19 height 19
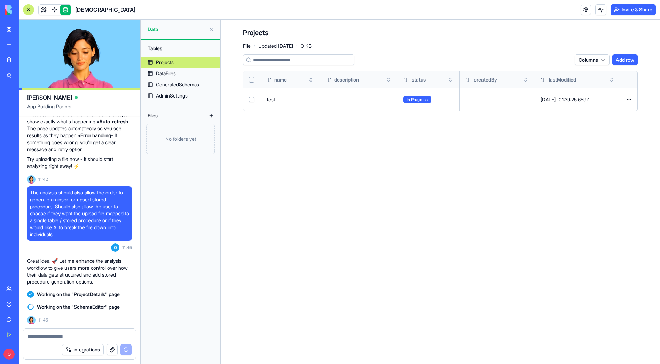
click at [176, 63] on link "Projects" at bounding box center [181, 62] width 80 height 11
click at [176, 71] on div "DataFiles" at bounding box center [166, 73] width 20 height 7
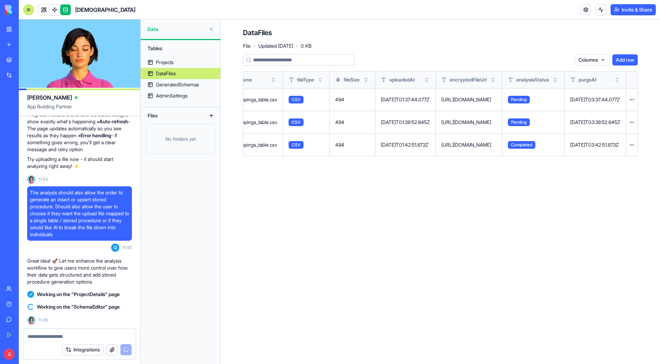
drag, startPoint x: 597, startPoint y: 99, endPoint x: 651, endPoint y: 99, distance: 53.9
click at [651, 99] on div "DataFiles File · Updated Sep 16, 2025 · 0 KB Columns Add row projectId fileName…" at bounding box center [440, 94] width 439 height 151
click at [0, 0] on button at bounding box center [0, 0] width 0 height 0
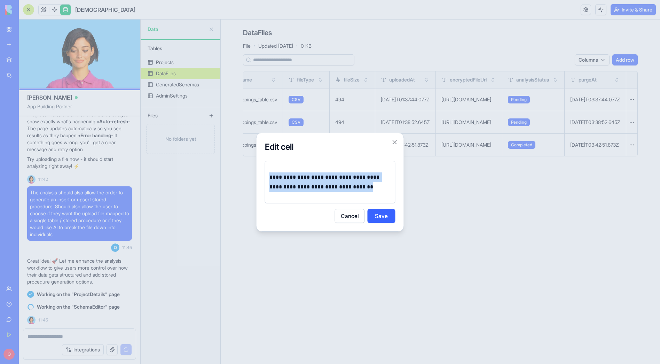
drag, startPoint x: 364, startPoint y: 187, endPoint x: 244, endPoint y: 163, distance: 122.7
click at [243, 163] on body "BETA My Workspace New app Marketplace Integrations Recent TransportPro New App …" at bounding box center [330, 182] width 660 height 364
copy p "**********"
click at [348, 220] on button "Cancel" at bounding box center [350, 216] width 30 height 14
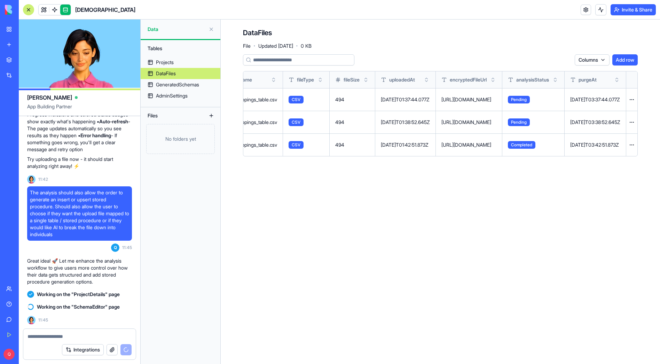
click at [324, 193] on main "DataFiles File · Updated Sep 16, 2025 · 0 KB Columns Add row projectId fileName…" at bounding box center [440, 191] width 439 height 344
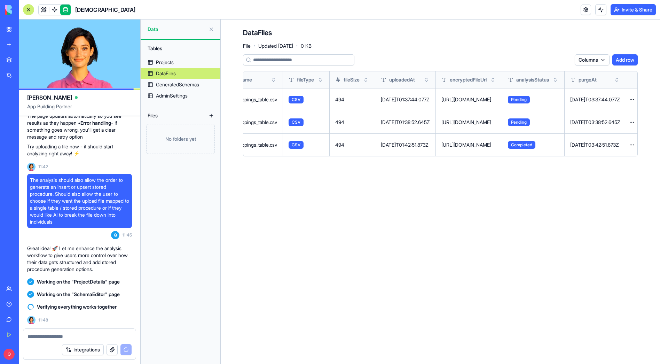
click at [69, 11] on link at bounding box center [65, 10] width 10 height 10
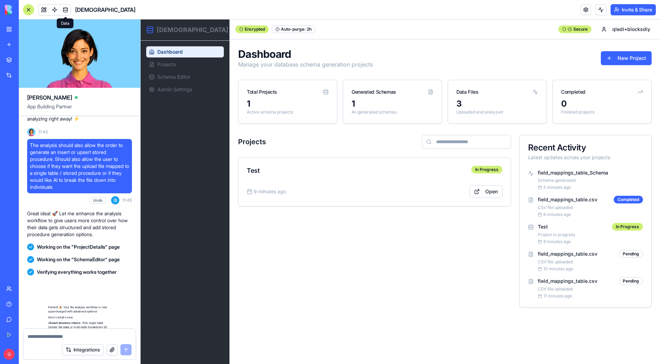
scroll to position [1064, 0]
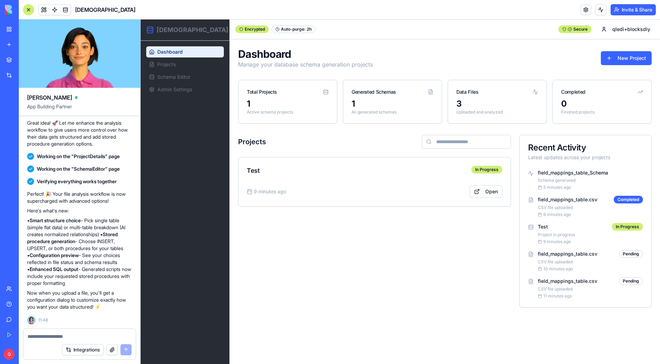
click at [335, 292] on div "Projects Test In Progress 9 minutes ago Open" at bounding box center [374, 221] width 273 height 173
click at [160, 52] on span "Dashboard" at bounding box center [169, 51] width 25 height 7
click at [494, 196] on link "Open" at bounding box center [485, 191] width 33 height 13
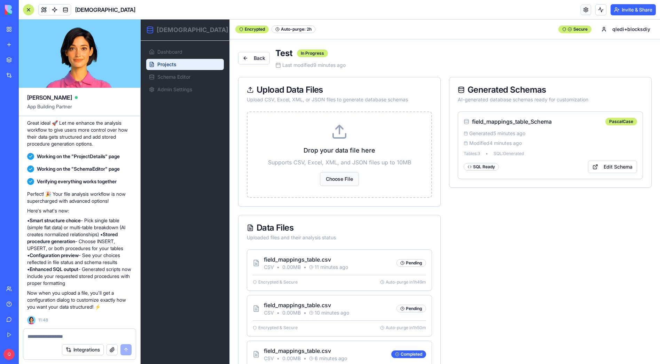
click at [340, 183] on button "Choose File" at bounding box center [339, 179] width 39 height 14
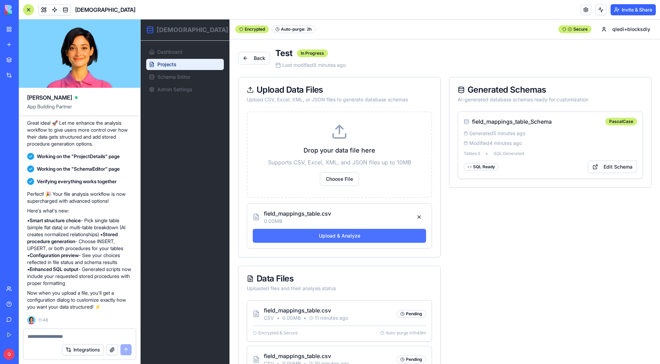
click at [401, 234] on button "Upload & Analyze" at bounding box center [339, 236] width 173 height 14
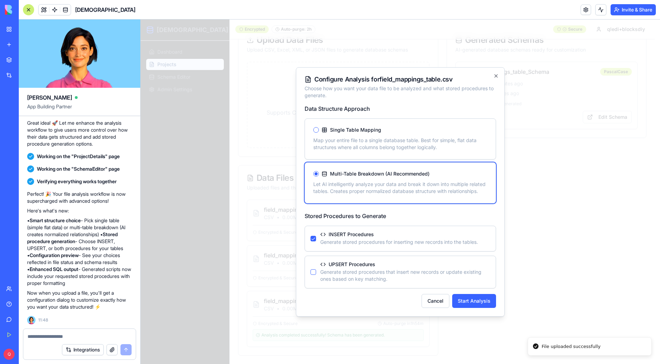
scroll to position [50, 0]
click at [368, 131] on label "Single Table Mapping" at bounding box center [352, 130] width 60 height 6
click at [319, 131] on button "Single Table Mapping" at bounding box center [316, 130] width 6 height 6
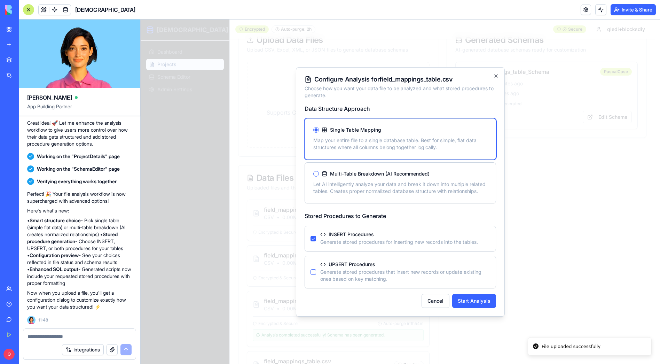
click at [347, 269] on p "Generate stored procedures that insert new records or update existing ones base…" at bounding box center [405, 275] width 170 height 14
click at [312, 274] on button "UPSERT Procedures" at bounding box center [313, 272] width 6 height 6
click at [470, 297] on button "Start Analysis" at bounding box center [474, 301] width 44 height 14
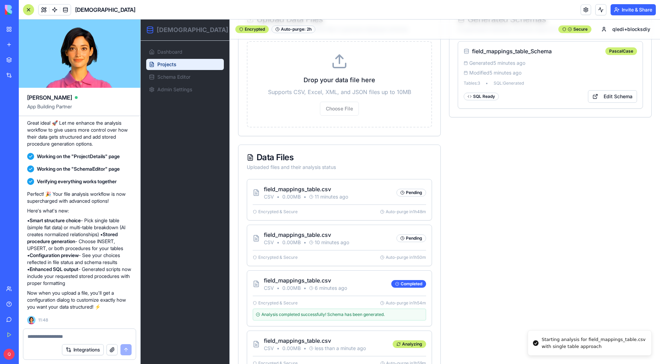
scroll to position [0, 0]
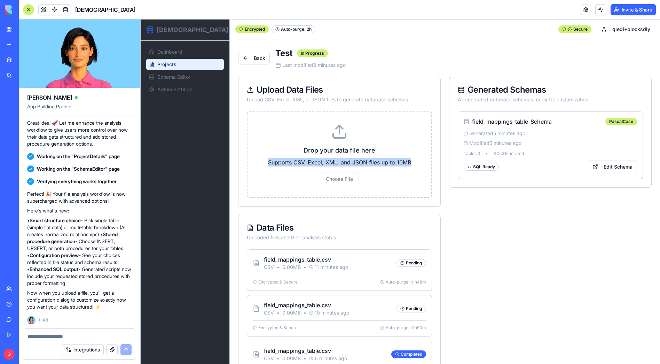
drag, startPoint x: 413, startPoint y: 162, endPoint x: 267, endPoint y: 163, distance: 145.8
click at [267, 163] on p "Supports CSV, Excel, XML, and JSON files up to 10MB" at bounding box center [339, 162] width 161 height 8
click at [377, 165] on p "Supports CSV, Excel, XML, and JSON files up to 10MB" at bounding box center [339, 162] width 161 height 8
drag, startPoint x: 375, startPoint y: 150, endPoint x: 300, endPoint y: 152, distance: 75.9
click at [300, 152] on h3 "Drop your data file here" at bounding box center [339, 150] width 161 height 10
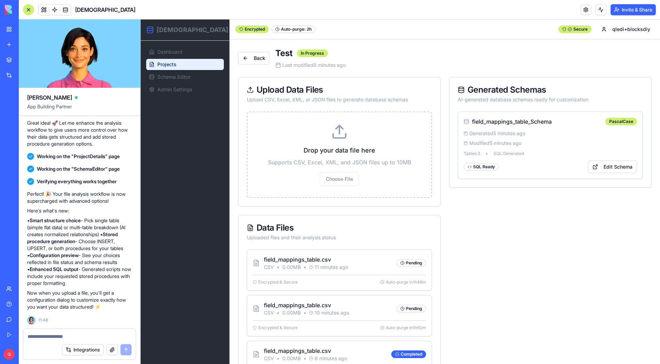
click at [417, 167] on div "Drop your data file here Supports CSV, Excel, XML, and JSON files up to 10MB Ch…" at bounding box center [339, 154] width 185 height 86
click at [11, 10] on img at bounding box center [26, 10] width 43 height 10
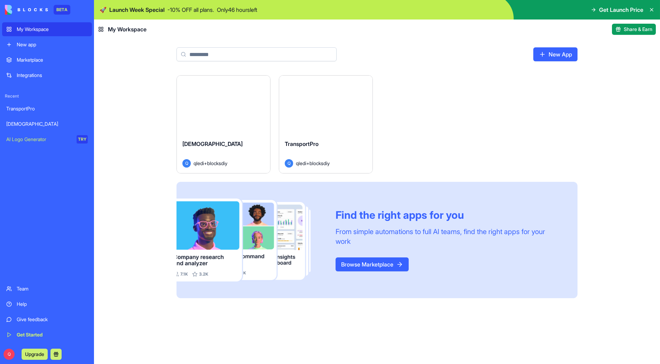
click at [60, 9] on div "BETA" at bounding box center [62, 10] width 17 height 10
click at [32, 108] on div "TransportPro" at bounding box center [46, 108] width 81 height 7
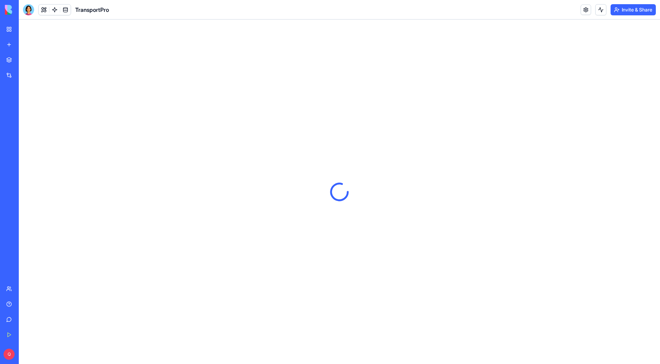
click at [26, 125] on div "[DEMOGRAPHIC_DATA]" at bounding box center [15, 123] width 19 height 7
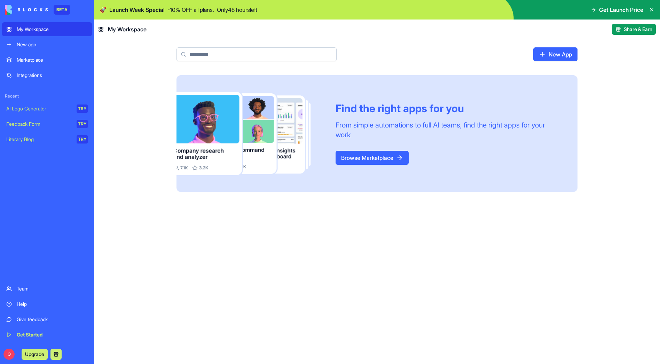
click at [199, 38] on header "My Workspace Share & Earn" at bounding box center [377, 28] width 566 height 19
click at [128, 118] on div "Find the right apps for you From simple automations to full AI teams, find the …" at bounding box center [377, 219] width 566 height 288
click at [39, 58] on div "Marketplace" at bounding box center [52, 59] width 71 height 7
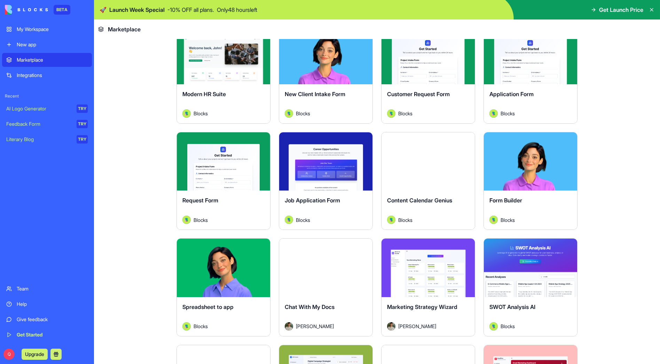
scroll to position [793, 0]
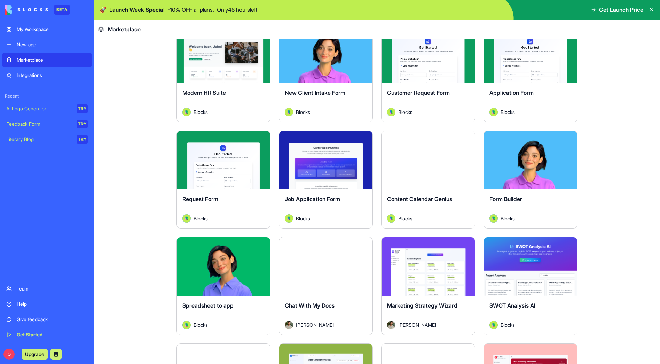
click at [523, 264] on button "Explore" at bounding box center [530, 266] width 52 height 14
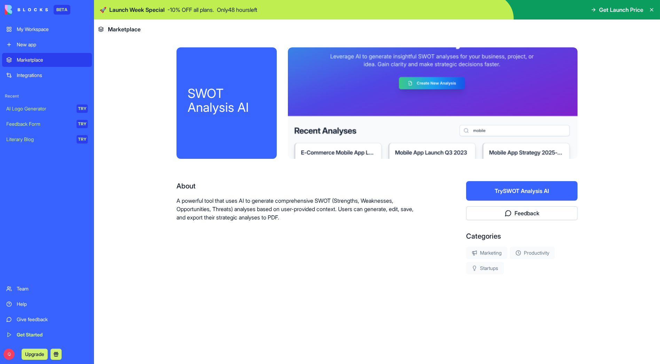
click at [530, 192] on button "Try SWOT Analysis AI" at bounding box center [521, 190] width 111 height 19
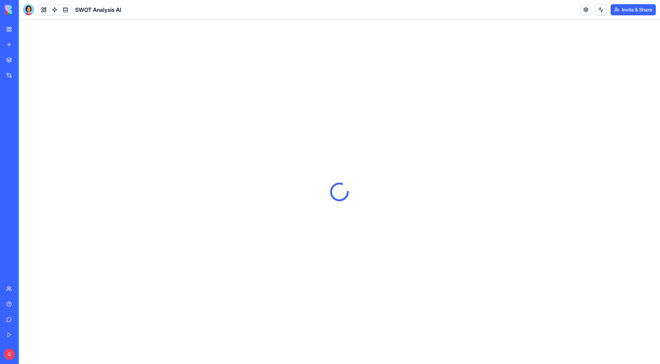
click at [31, 11] on div at bounding box center [28, 9] width 11 height 11
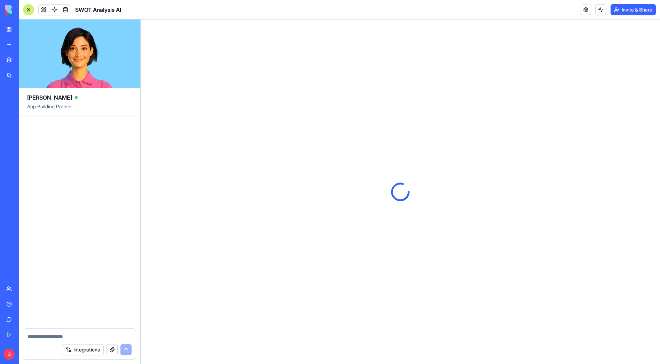
click at [31, 11] on div at bounding box center [28, 9] width 11 height 11
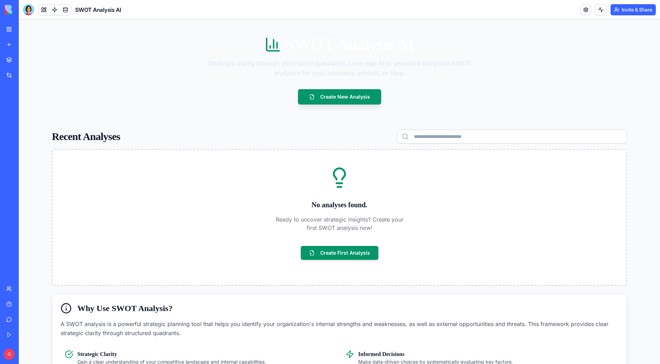
click at [151, 65] on div "SWOT Analysis AI Strategic clarity through structured quadrants. Leverage AI to…" at bounding box center [339, 70] width 592 height 68
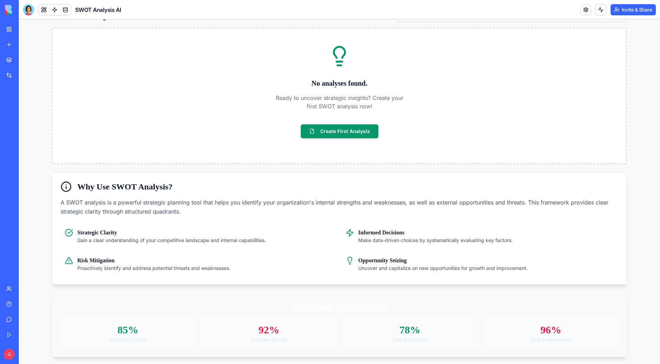
scroll to position [123, 0]
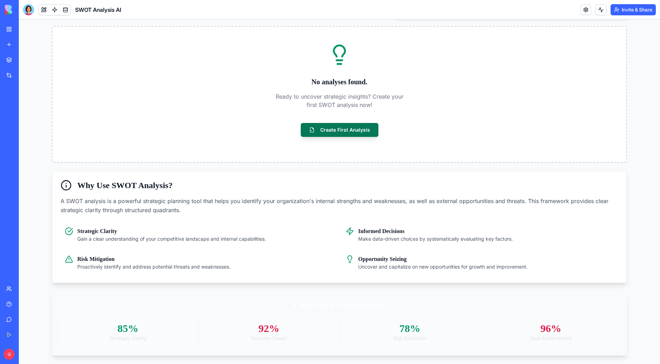
click at [353, 129] on button "Create First Analysis" at bounding box center [340, 130] width 78 height 14
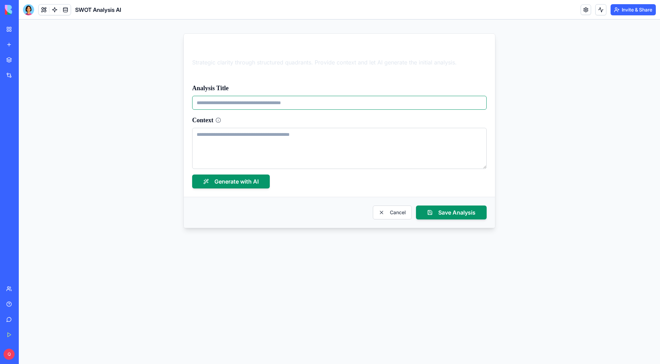
click at [269, 102] on input "Analysis Title" at bounding box center [339, 103] width 294 height 14
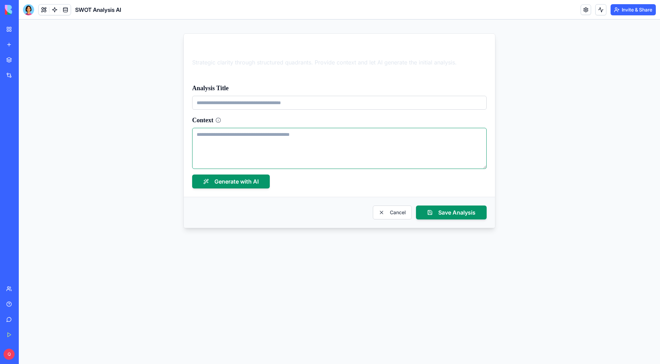
click at [270, 151] on textarea "Context" at bounding box center [339, 148] width 294 height 41
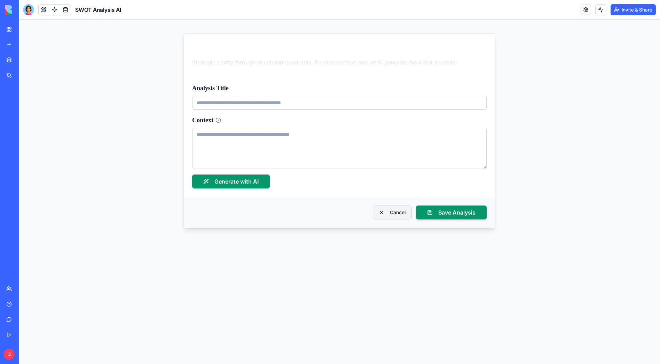
click at [389, 209] on button "Cancel" at bounding box center [392, 212] width 39 height 14
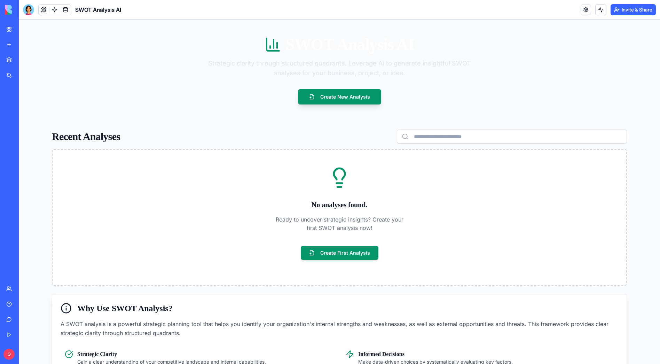
click at [6, 27] on link "My Workspace" at bounding box center [16, 29] width 28 height 14
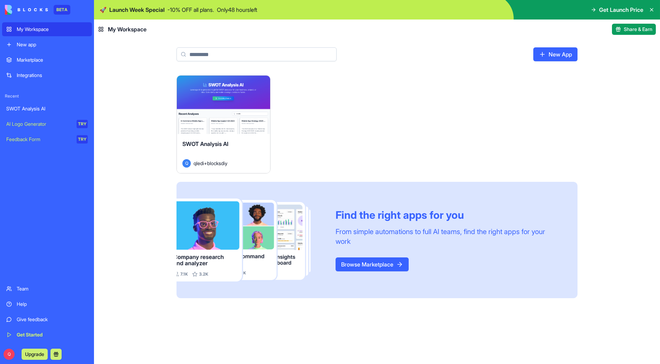
click at [38, 62] on div "Marketplace" at bounding box center [52, 59] width 71 height 7
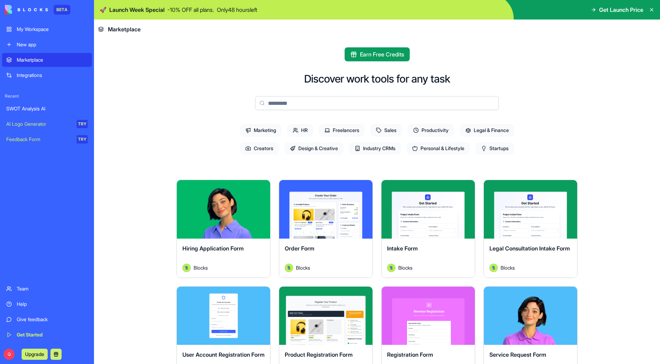
click at [645, 197] on main "Earn Free Credits Discover work tools for any task Marketing HR Freelancers Sal…" at bounding box center [377, 201] width 566 height 325
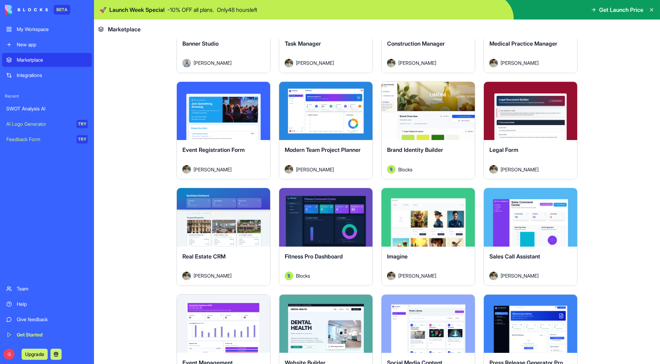
scroll to position [1266, 0]
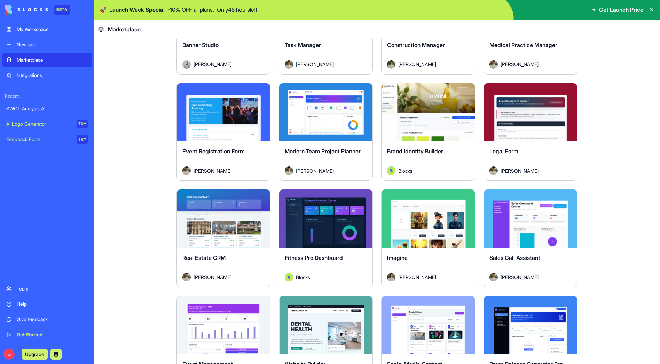
click at [314, 129] on div "Explore" at bounding box center [325, 112] width 93 height 58
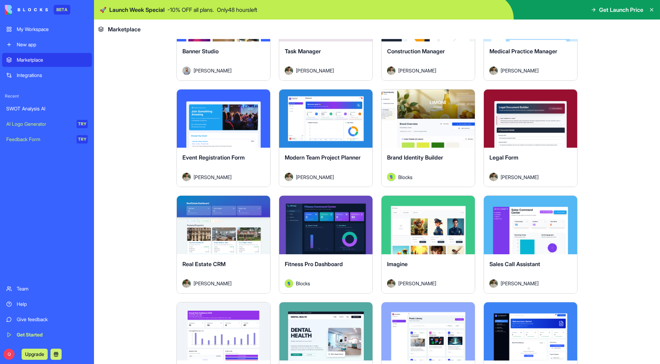
scroll to position [1217, 0]
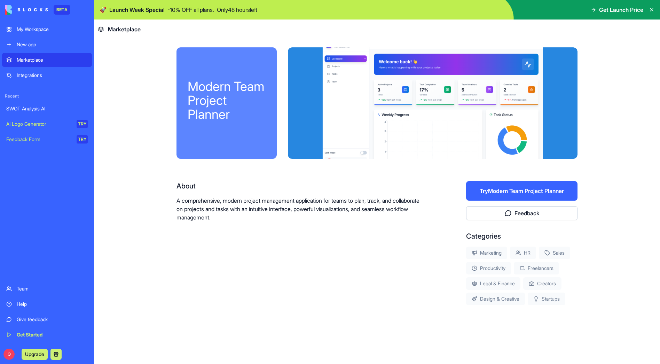
click at [45, 59] on div "Marketplace" at bounding box center [52, 59] width 71 height 7
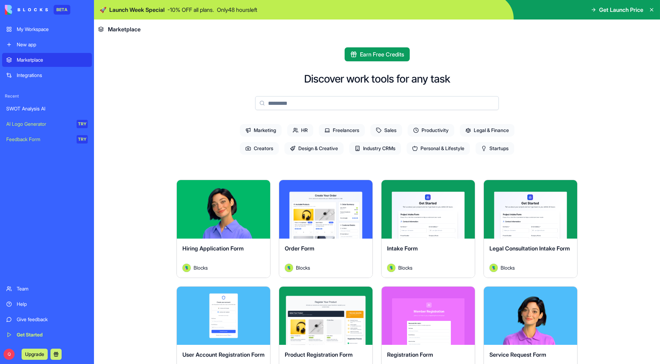
click at [488, 129] on span "Legal & Finance" at bounding box center [487, 130] width 55 height 13
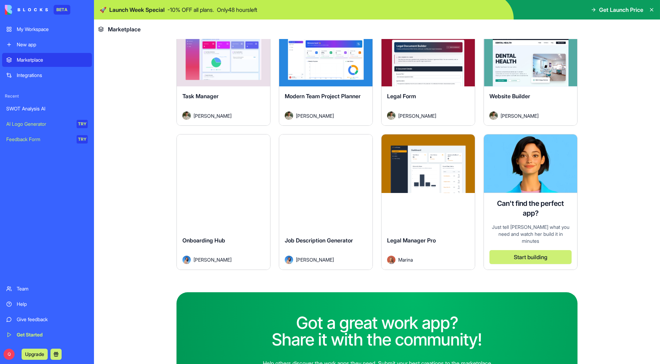
scroll to position [262, 0]
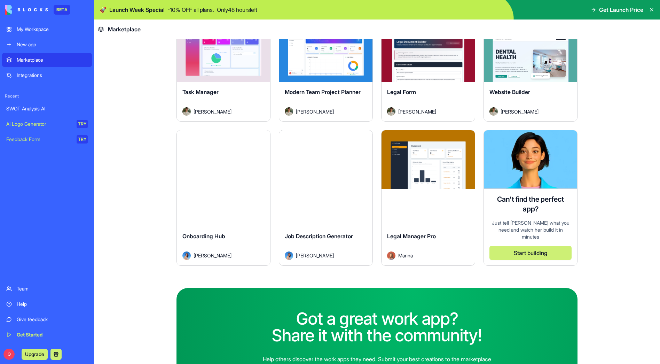
click at [28, 106] on div "SWOT Analysis AI" at bounding box center [46, 108] width 81 height 7
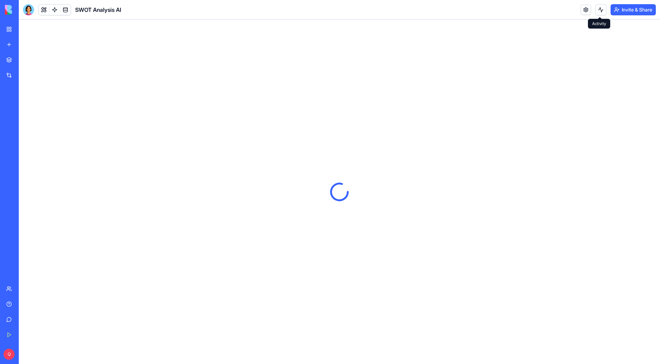
click at [601, 9] on button at bounding box center [600, 9] width 11 height 11
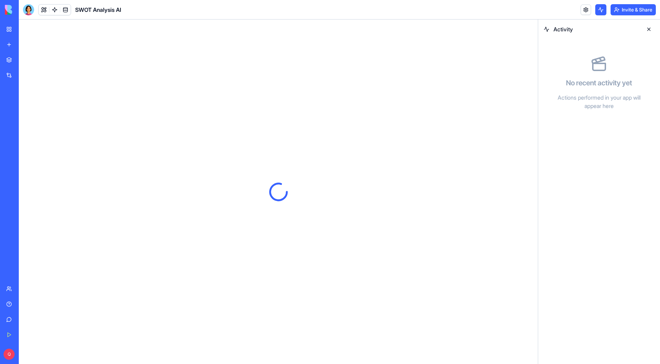
click at [584, 11] on link at bounding box center [585, 10] width 10 height 10
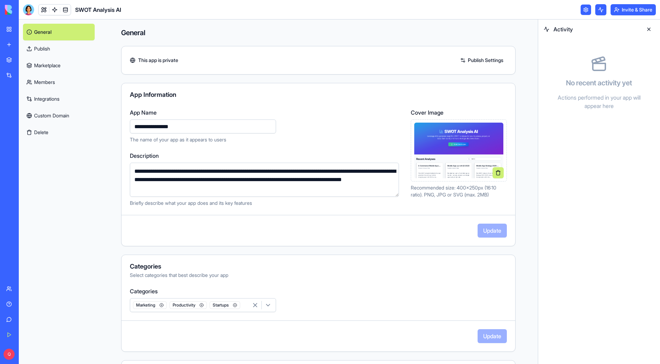
click at [54, 50] on link "Publish" at bounding box center [59, 48] width 72 height 17
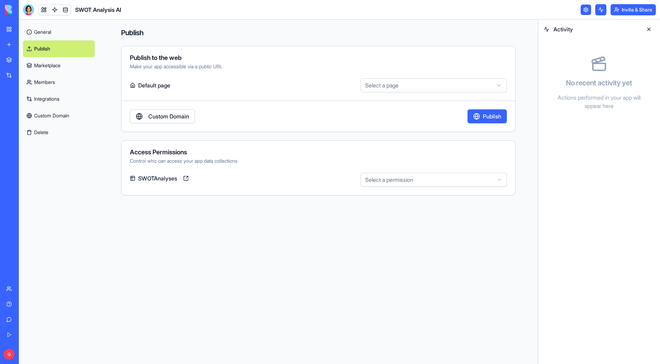
click at [430, 177] on html "**********" at bounding box center [330, 182] width 660 height 364
click at [372, 86] on html "**********" at bounding box center [330, 182] width 660 height 364
select select "**********"
click at [496, 116] on button "Publish" at bounding box center [486, 116] width 39 height 14
click at [50, 83] on link "Members" at bounding box center [59, 82] width 72 height 17
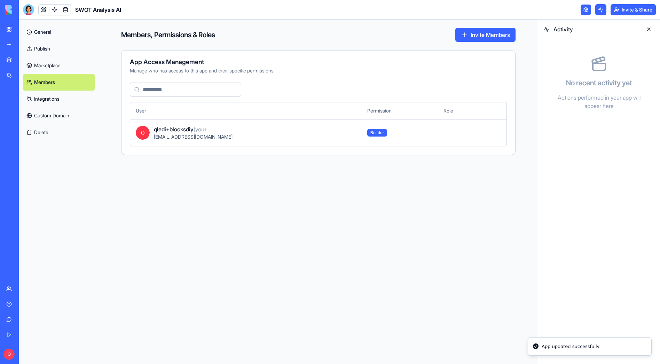
click at [48, 100] on link "Integrations" at bounding box center [59, 98] width 72 height 17
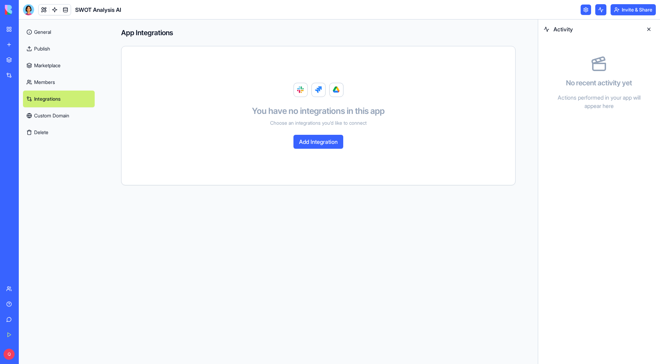
click at [46, 113] on link "Custom Domain" at bounding box center [59, 115] width 72 height 17
click at [46, 127] on button "Delete" at bounding box center [59, 132] width 72 height 17
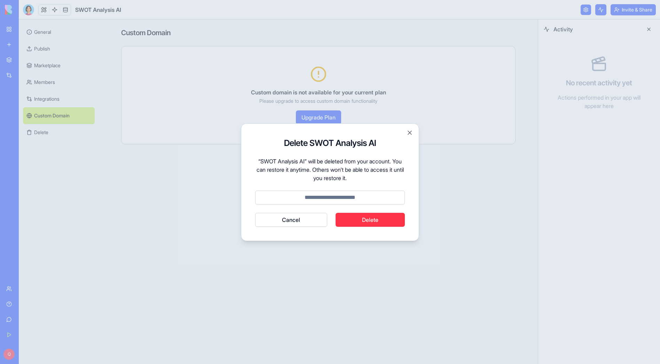
drag, startPoint x: 295, startPoint y: 219, endPoint x: 291, endPoint y: 214, distance: 6.4
click at [295, 220] on button "Cancel" at bounding box center [291, 220] width 72 height 14
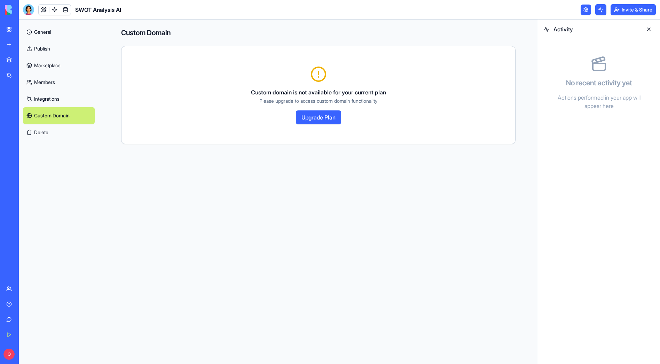
click at [60, 38] on link "General" at bounding box center [59, 32] width 72 height 17
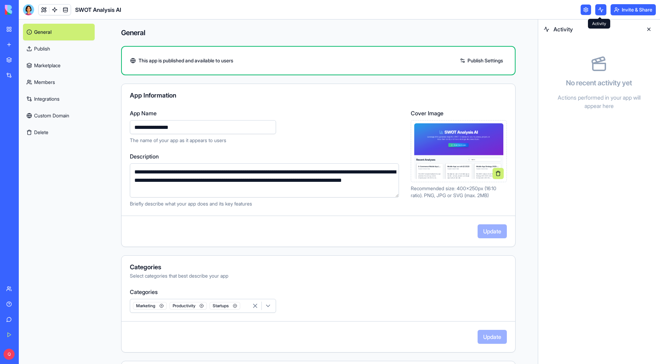
click at [598, 10] on button at bounding box center [600, 9] width 11 height 11
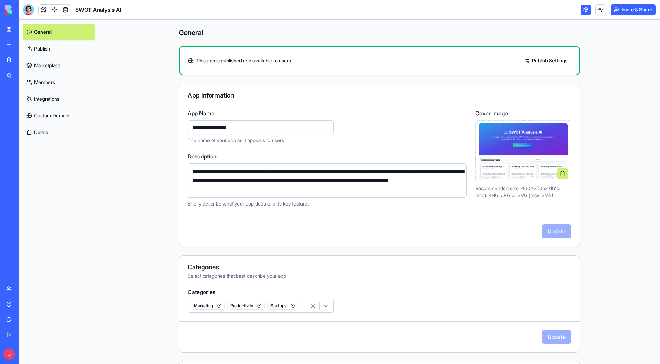
click at [598, 10] on button at bounding box center [600, 9] width 11 height 11
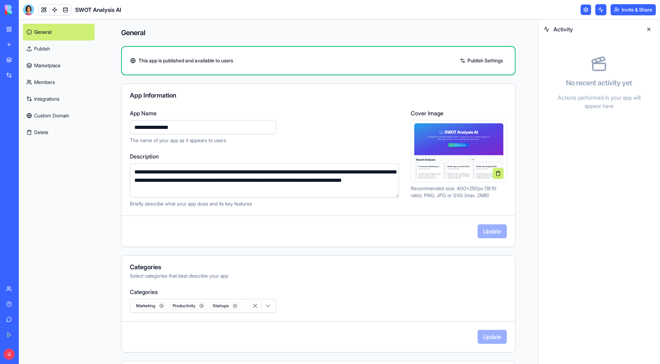
click at [580, 11] on link at bounding box center [585, 10] width 10 height 10
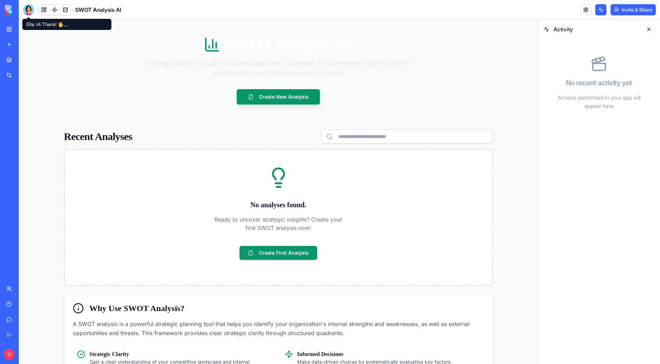
click at [5, 6] on img at bounding box center [26, 10] width 43 height 10
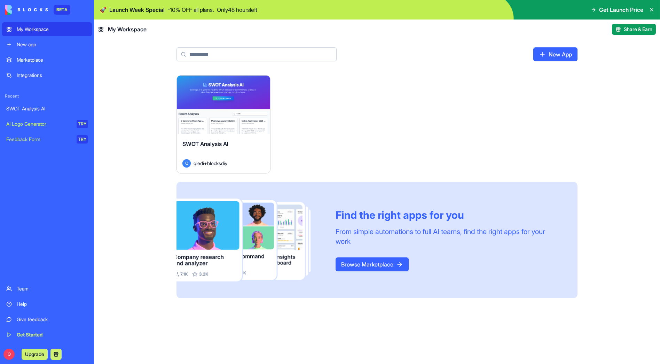
click at [22, 109] on div "SWOT Analysis AI" at bounding box center [46, 108] width 81 height 7
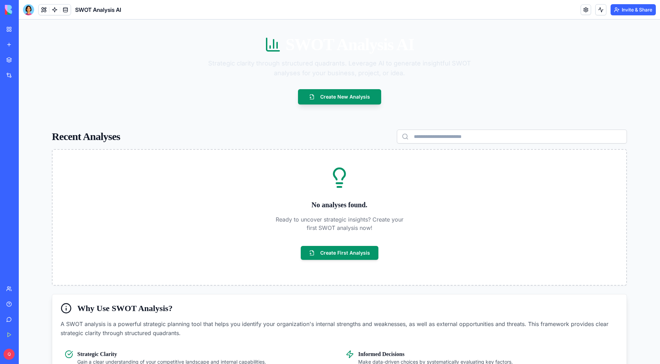
click at [10, 13] on img at bounding box center [26, 10] width 43 height 10
click at [23, 28] on div "My Workspace" at bounding box center [21, 29] width 9 height 7
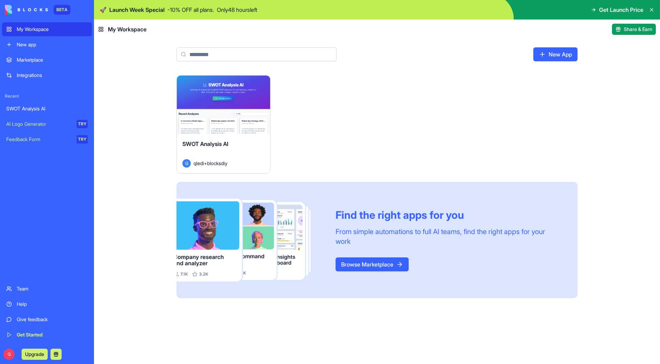
click at [370, 260] on link "Browse Marketplace" at bounding box center [371, 264] width 73 height 14
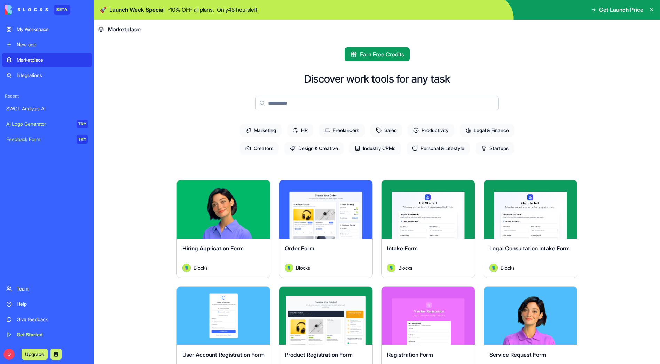
click at [383, 152] on span "Industry CRMs" at bounding box center [375, 148] width 52 height 13
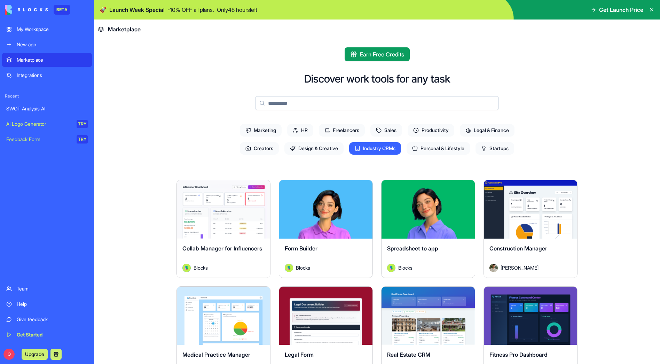
click at [487, 127] on span "Legal & Finance" at bounding box center [487, 130] width 55 height 13
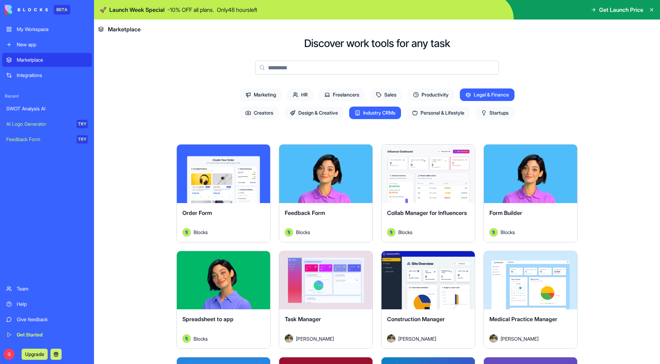
scroll to position [36, 0]
click at [379, 111] on span "Industry CRMs" at bounding box center [375, 112] width 52 height 13
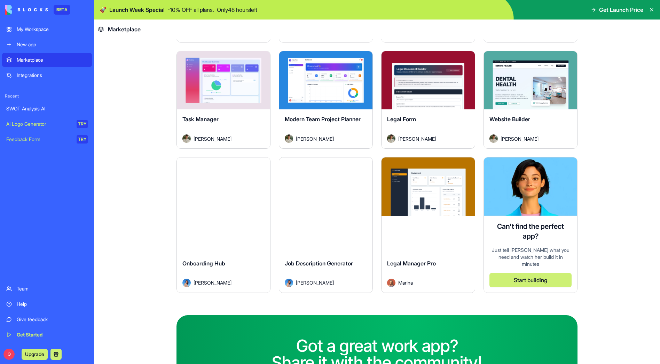
scroll to position [237, 0]
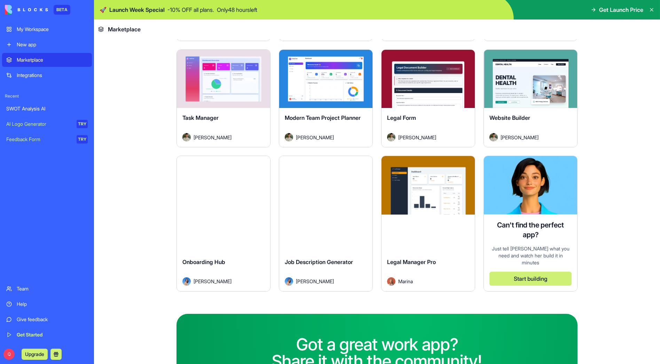
click at [420, 188] on button "Explore" at bounding box center [428, 185] width 52 height 14
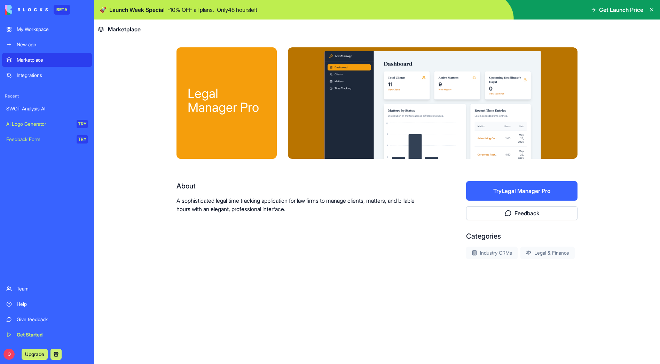
click at [27, 306] on div "Help" at bounding box center [52, 303] width 71 height 7
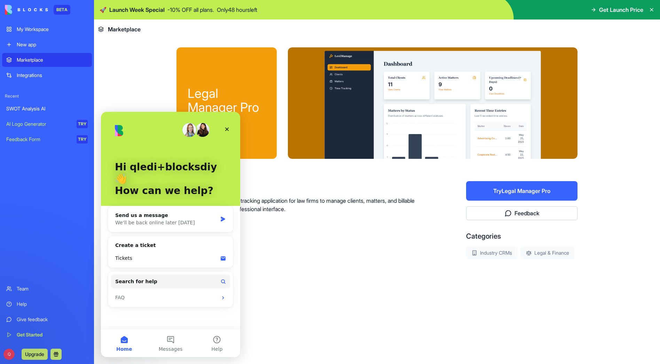
click at [126, 33] on span "Marketplace" at bounding box center [124, 29] width 33 height 8
click at [45, 32] on div "My Workspace" at bounding box center [52, 29] width 71 height 7
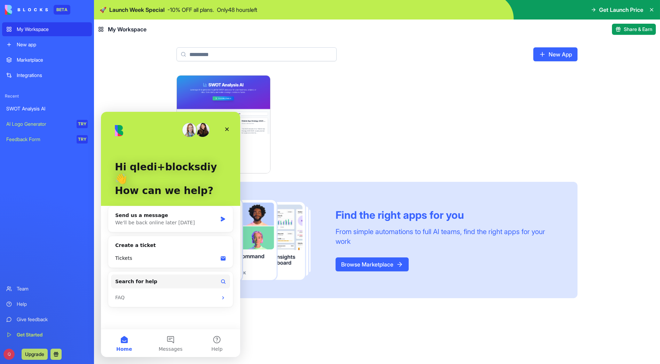
click at [30, 46] on div "New app" at bounding box center [52, 44] width 71 height 7
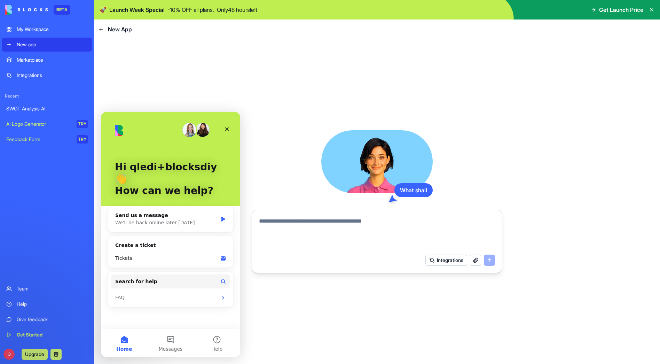
click at [34, 113] on link "SWOT Analysis AI" at bounding box center [47, 109] width 90 height 14
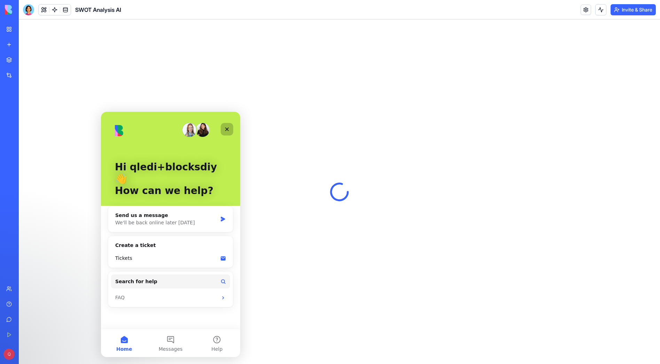
click at [225, 129] on icon "Close" at bounding box center [227, 129] width 6 height 6
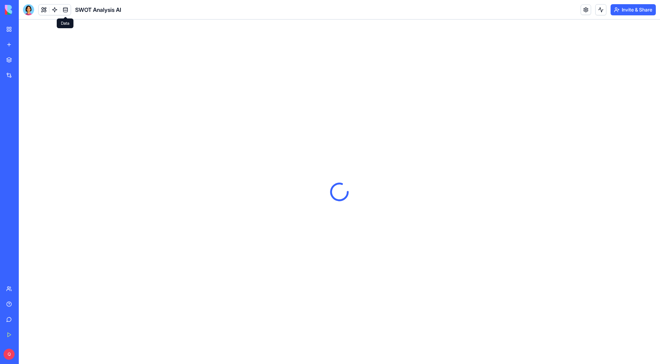
click at [63, 8] on link at bounding box center [65, 10] width 10 height 10
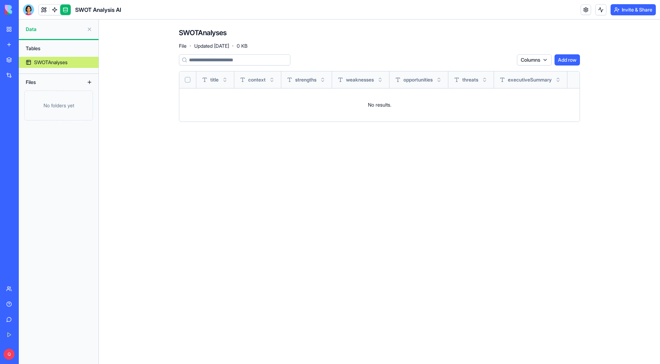
click at [50, 65] on div "SWOTAnalyses" at bounding box center [50, 62] width 33 height 7
click at [567, 61] on button "Add row" at bounding box center [566, 59] width 25 height 11
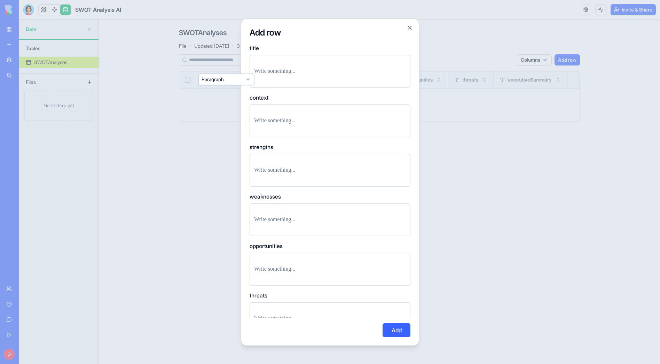
click at [344, 106] on div at bounding box center [330, 120] width 161 height 33
click at [410, 27] on button "Close" at bounding box center [409, 27] width 7 height 7
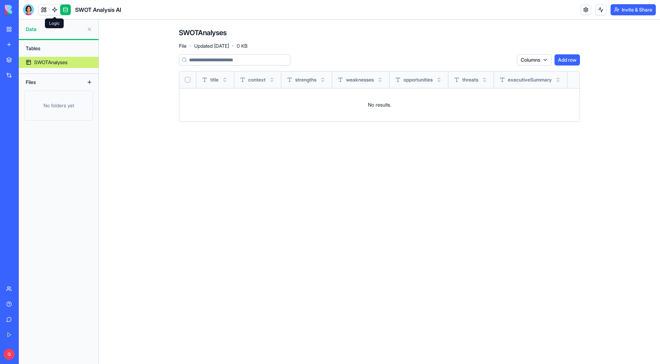
click at [53, 8] on link at bounding box center [54, 10] width 10 height 10
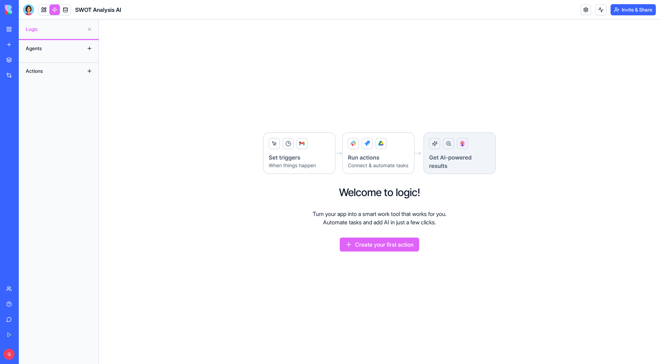
click at [47, 9] on link at bounding box center [44, 10] width 10 height 10
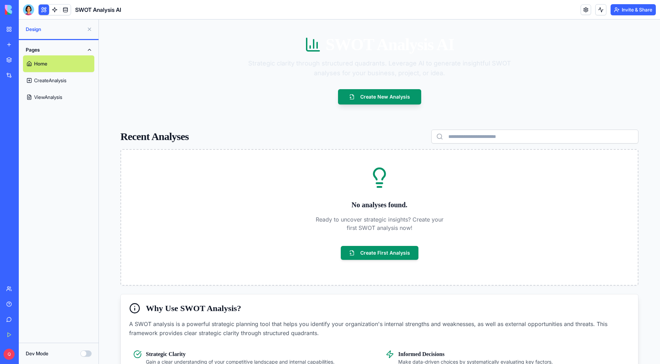
click at [50, 100] on link "ViewAnalysis" at bounding box center [58, 97] width 71 height 17
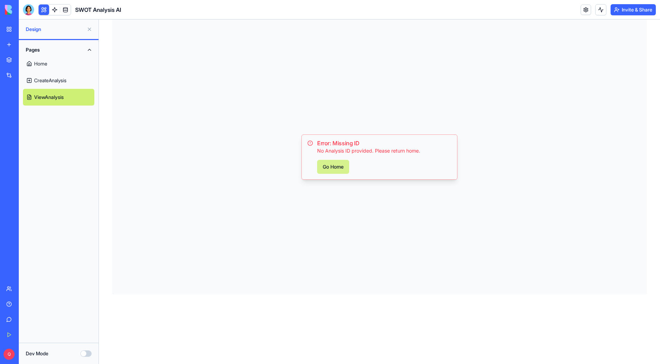
click at [348, 167] on button "Go Home" at bounding box center [333, 167] width 32 height 14
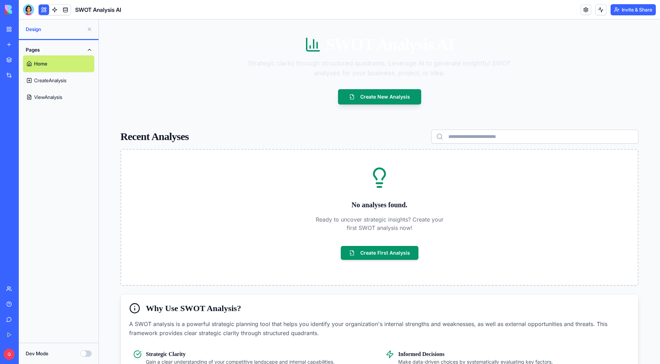
click at [46, 79] on link "CreateAnalysis" at bounding box center [58, 80] width 71 height 17
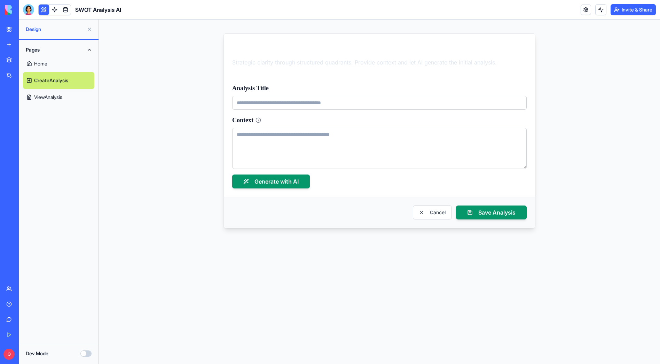
click at [285, 108] on input "Analysis Title" at bounding box center [379, 103] width 294 height 14
type input "****"
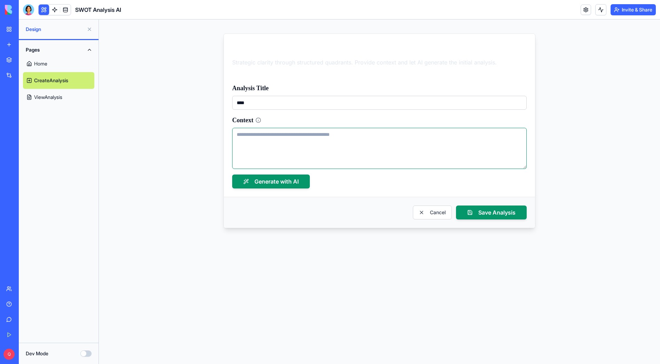
click at [276, 139] on textarea "Context" at bounding box center [379, 148] width 294 height 41
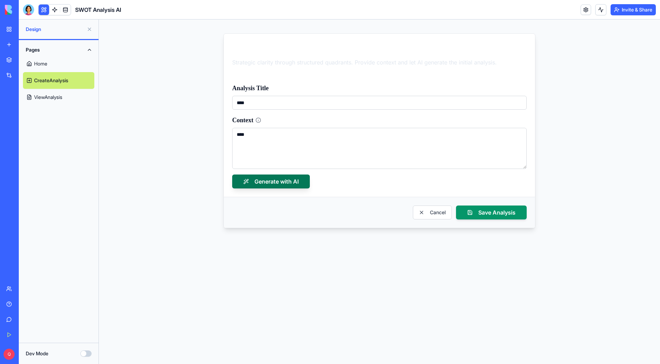
click at [275, 185] on button "Generate with AI" at bounding box center [271, 181] width 78 height 14
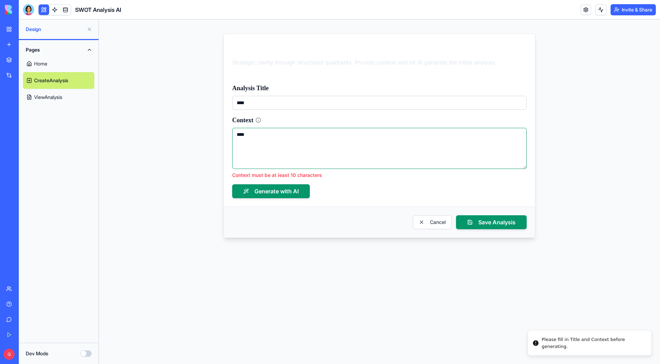
click at [303, 132] on textarea "****" at bounding box center [379, 148] width 294 height 41
paste textarea "****"
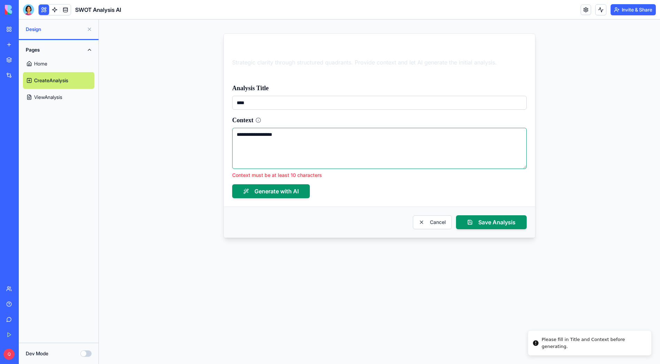
paste textarea "****"
type textarea "**********"
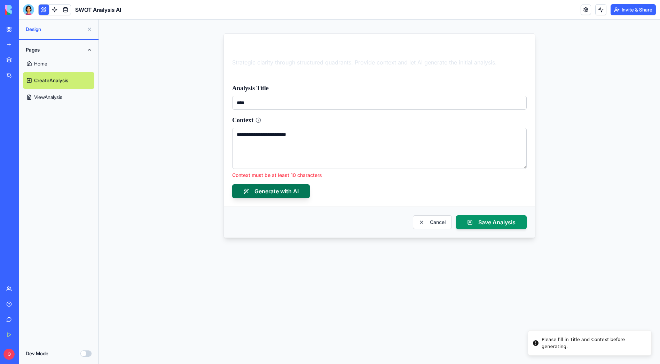
click at [284, 187] on button "Generate with AI" at bounding box center [271, 191] width 78 height 14
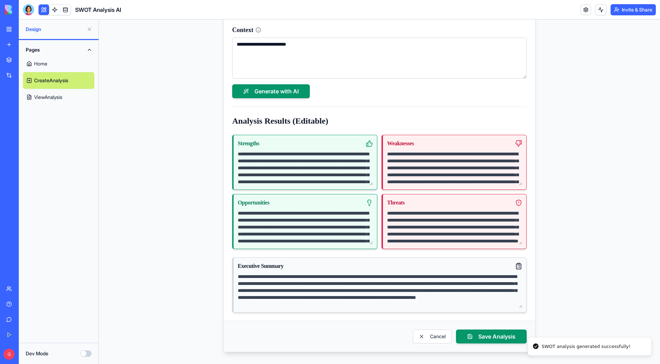
scroll to position [92, 0]
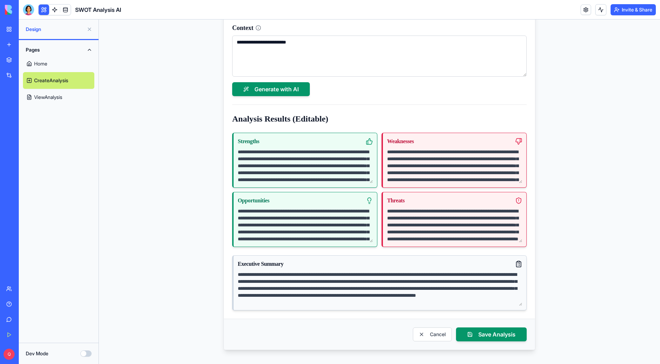
drag, startPoint x: 481, startPoint y: 333, endPoint x: 488, endPoint y: 331, distance: 6.8
click at [481, 333] on button "Save Analysis" at bounding box center [491, 334] width 71 height 14
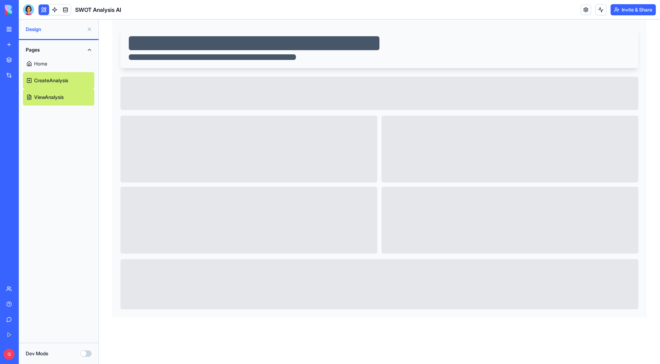
scroll to position [0, 0]
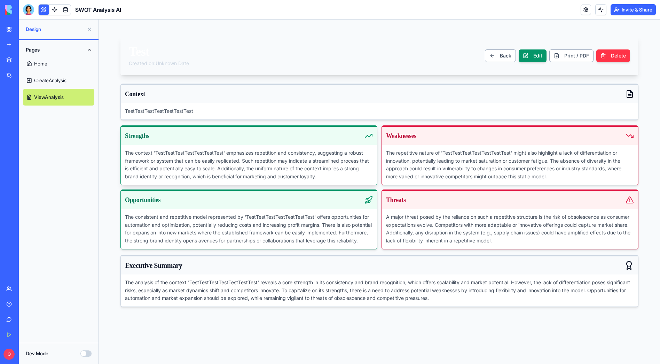
click at [178, 160] on p "The context 'TestTestTestTestTestTestTest' emphasizes repetition and consistenc…" at bounding box center [249, 165] width 248 height 32
click at [566, 54] on button "Print / PDF" at bounding box center [571, 55] width 44 height 13
click at [607, 57] on button "Delete" at bounding box center [613, 55] width 34 height 13
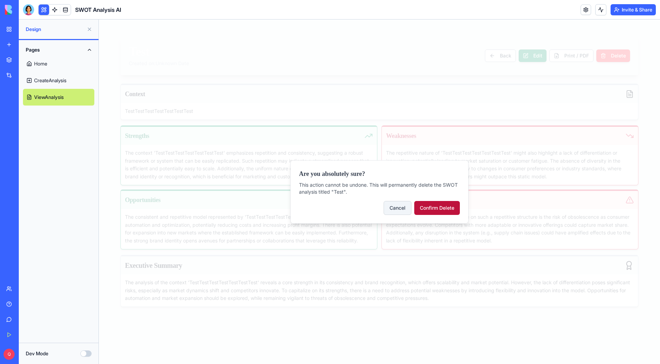
click at [440, 206] on button "Confirm Delete" at bounding box center [437, 208] width 46 height 14
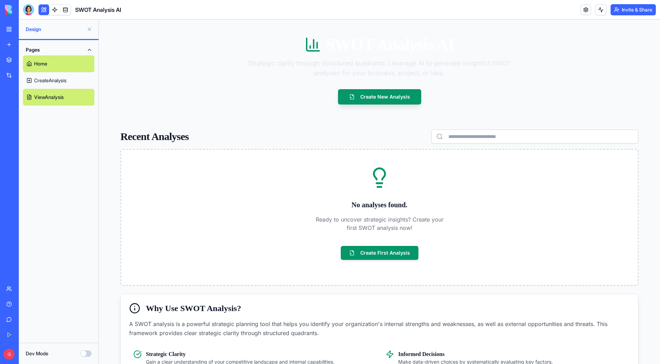
click at [62, 80] on link "CreateAnalysis" at bounding box center [58, 80] width 71 height 17
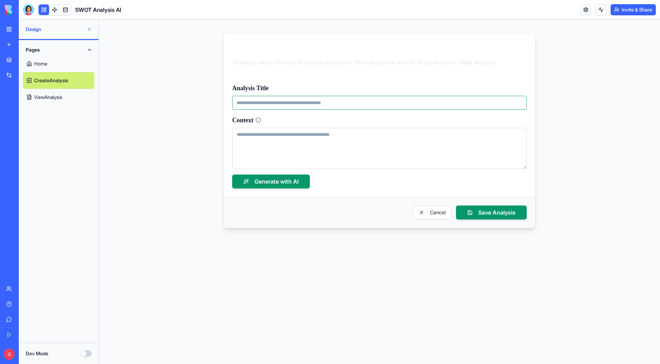
click at [263, 104] on input "Analysis Title" at bounding box center [379, 103] width 294 height 14
type input "**********"
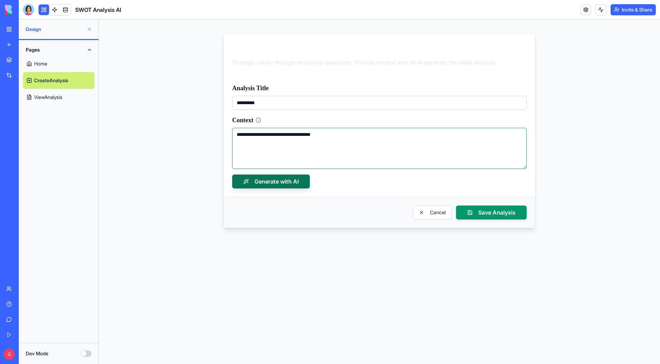
type textarea "**********"
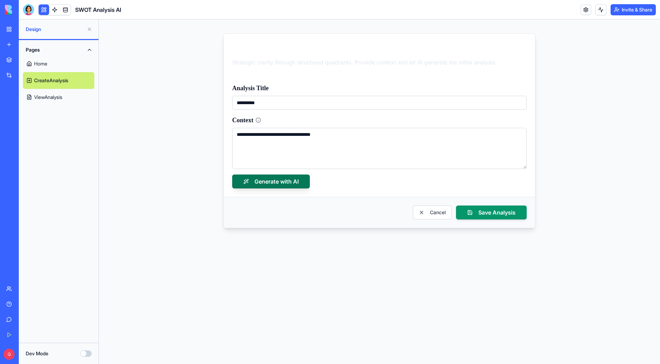
click at [259, 184] on button "Generate with AI" at bounding box center [271, 181] width 78 height 14
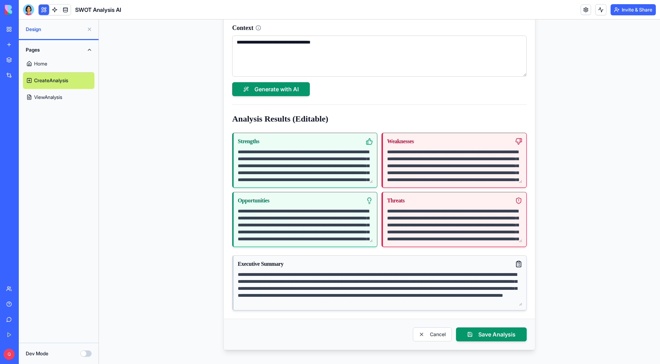
scroll to position [7, 0]
click at [482, 338] on button "Save Analysis" at bounding box center [491, 334] width 71 height 14
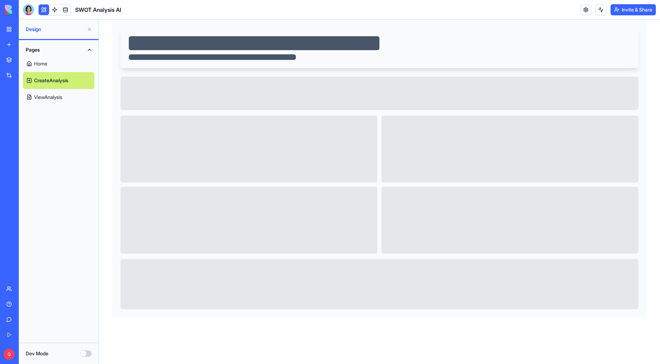
scroll to position [0, 0]
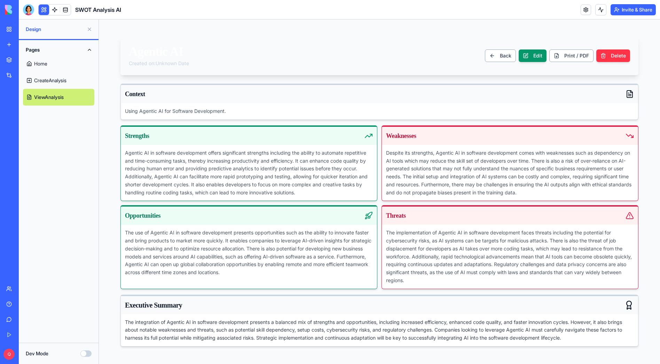
click at [64, 95] on link "ViewAnalysis" at bounding box center [58, 97] width 71 height 17
click at [583, 56] on button "Print / PDF" at bounding box center [571, 55] width 44 height 13
click at [51, 62] on link "Home" at bounding box center [58, 63] width 71 height 17
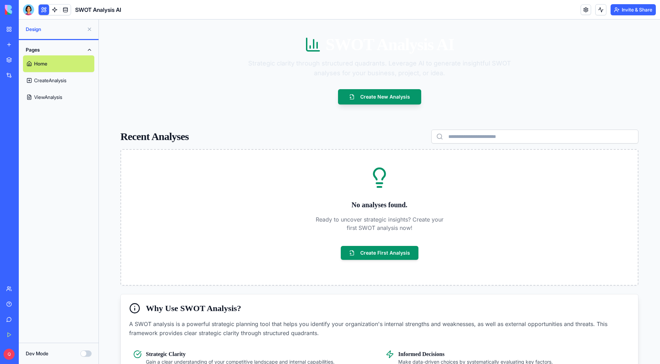
click at [47, 97] on link "ViewAnalysis" at bounding box center [58, 97] width 71 height 17
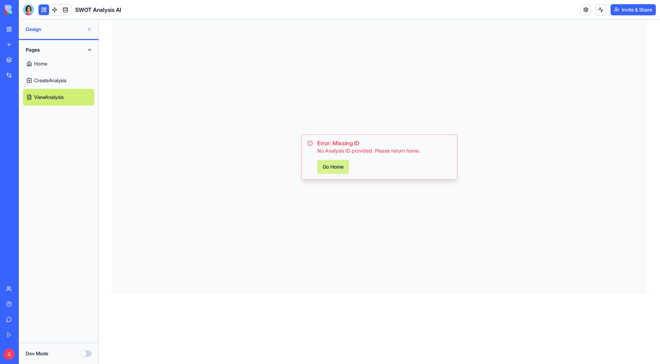
click at [336, 170] on button "Go Home" at bounding box center [333, 167] width 32 height 14
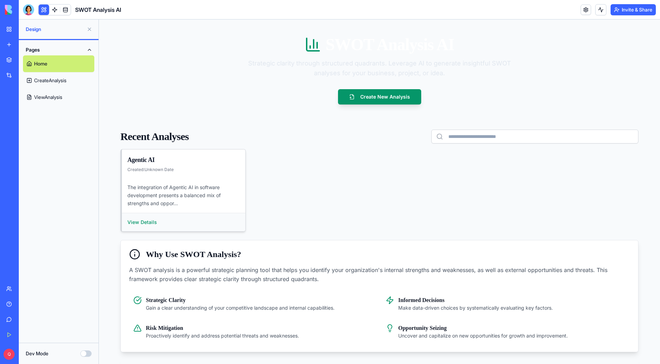
click at [63, 96] on link "ViewAnalysis" at bounding box center [58, 97] width 71 height 17
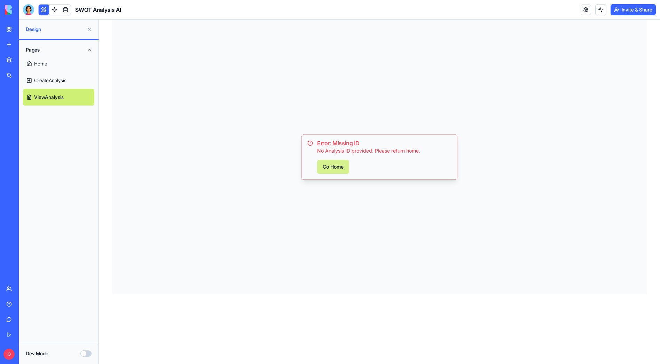
click at [341, 163] on button "Go Home" at bounding box center [333, 167] width 32 height 14
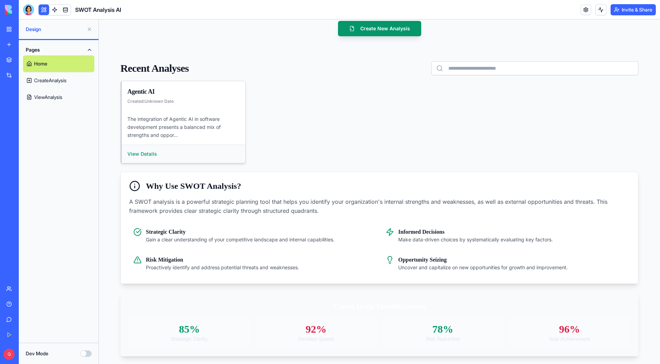
scroll to position [69, 0]
click at [141, 151] on button "View Details" at bounding box center [142, 153] width 30 height 7
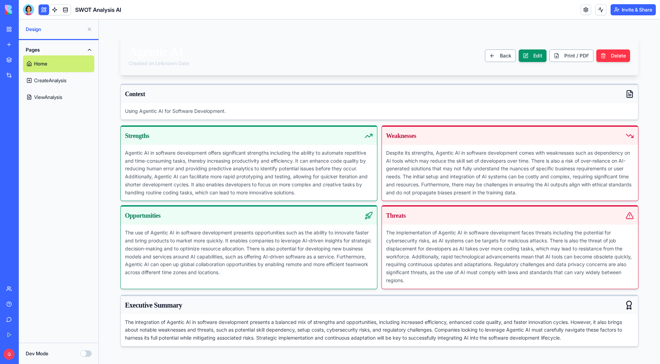
scroll to position [0, 0]
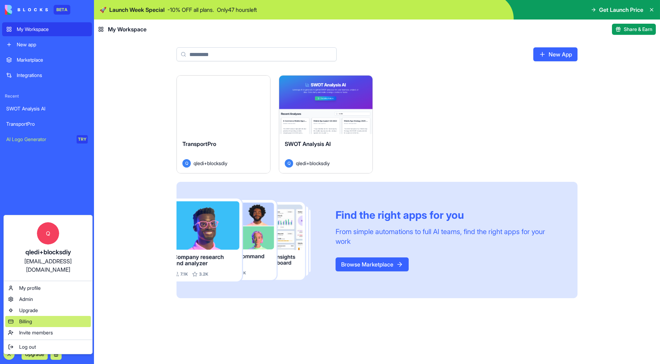
click at [31, 318] on span "Billing" at bounding box center [25, 321] width 13 height 7
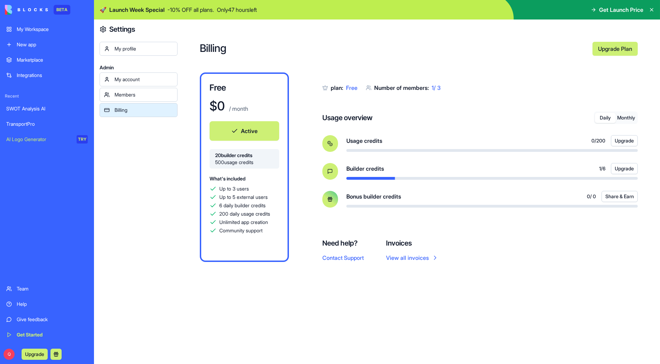
click at [628, 120] on button "Monthly" at bounding box center [626, 118] width 21 height 10
click at [630, 117] on button "Monthly" at bounding box center [626, 118] width 21 height 10
click at [609, 49] on link "Upgrade Plan" at bounding box center [614, 49] width 45 height 14
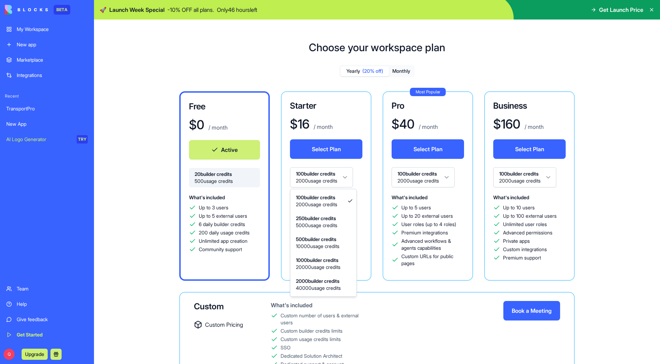
click at [351, 174] on html "BETA My Workspace New app Marketplace Integrations Recent TransportPro New App …" at bounding box center [330, 182] width 660 height 364
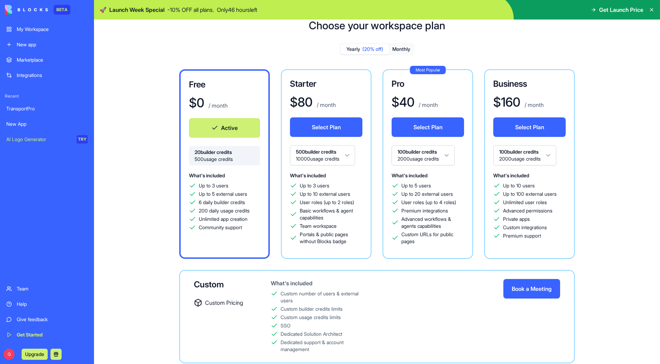
scroll to position [24, 0]
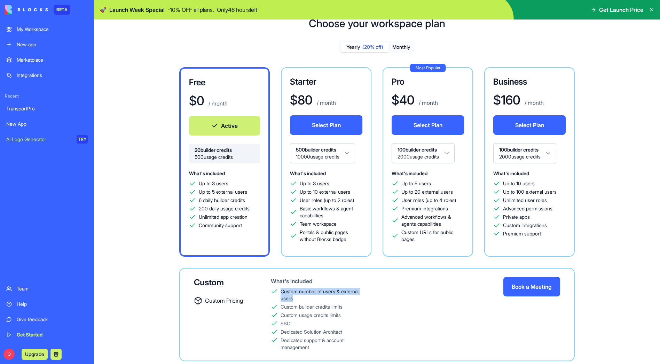
drag, startPoint x: 300, startPoint y: 298, endPoint x: 285, endPoint y: 288, distance: 18.0
click at [285, 288] on div "Custom number of users & external users" at bounding box center [323, 295] width 87 height 14
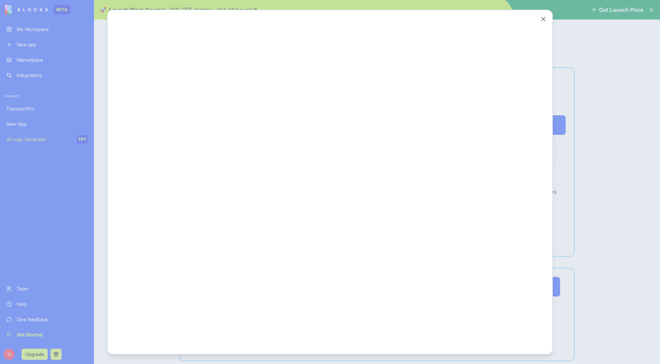
scroll to position [0, 0]
click at [542, 20] on button "Close" at bounding box center [543, 18] width 7 height 7
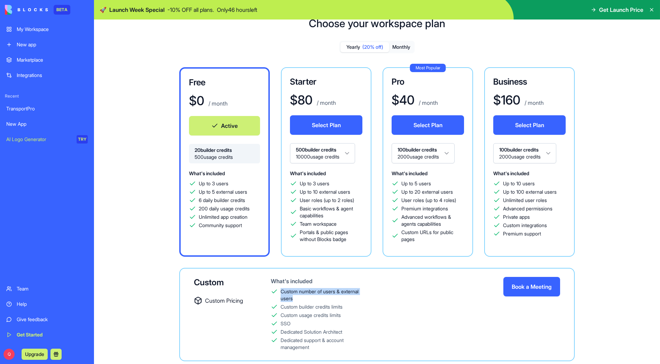
click at [544, 287] on button "Book a Meeting" at bounding box center [531, 286] width 57 height 19
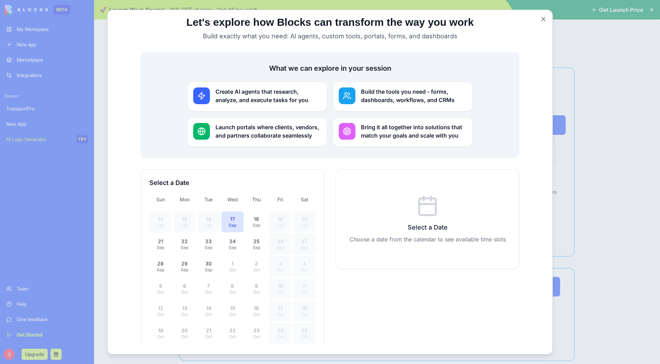
scroll to position [96, 0]
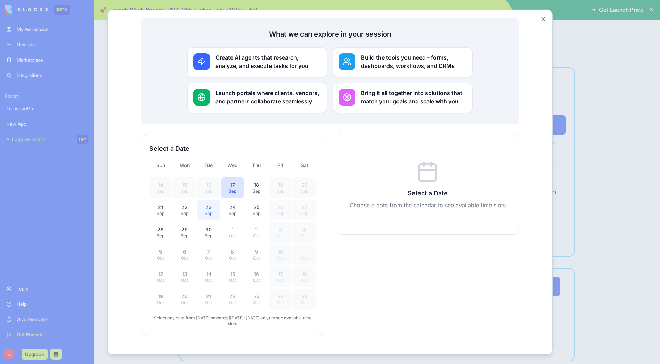
click at [203, 203] on div "23" at bounding box center [208, 206] width 14 height 7
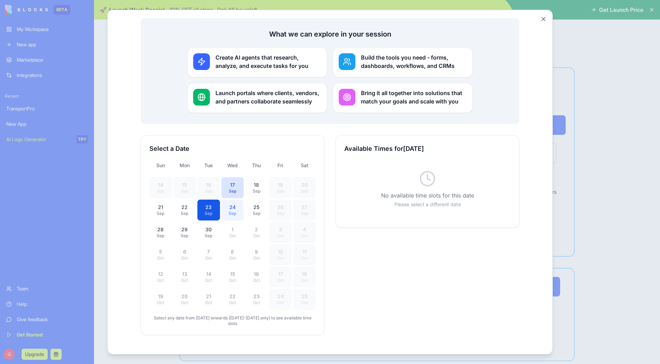
click at [236, 210] on div "Sep" at bounding box center [233, 213] width 14 height 6
click at [204, 232] on div "Sep" at bounding box center [208, 235] width 14 height 6
click at [169, 226] on div "14 Sep 15 Sep 16 Sep 17 Sep 18 Sep 19 Sep 20 Sep 21 Sep 22 Sep 23 Sep 24 Sep 25…" at bounding box center [232, 243] width 166 height 132
click at [149, 223] on button "28 Sep" at bounding box center [160, 231] width 23 height 21
click at [252, 188] on div "Sep" at bounding box center [256, 191] width 14 height 6
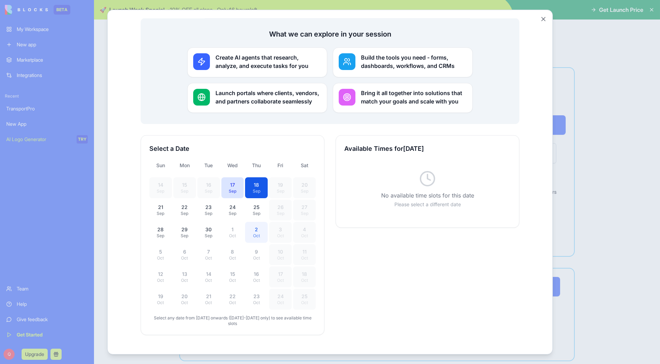
click at [257, 232] on div "Oct" at bounding box center [256, 235] width 14 height 6
click at [250, 292] on div "23" at bounding box center [256, 295] width 14 height 7
click at [232, 292] on div "22" at bounding box center [233, 295] width 14 height 7
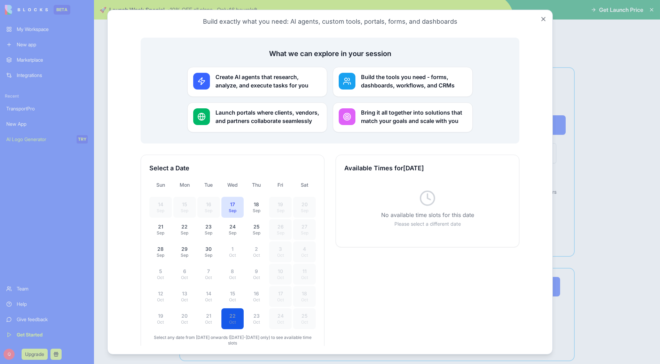
scroll to position [68, 0]
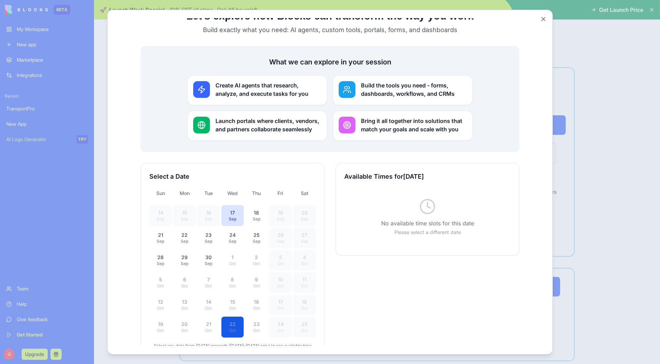
drag, startPoint x: 323, startPoint y: 106, endPoint x: 366, endPoint y: 86, distance: 48.0
click at [323, 110] on div "Launch portals where clients, vendors, and partners collaborate seamlessly" at bounding box center [257, 125] width 140 height 30
click at [376, 81] on h3 "Build the tools you need - forms, dashboards, workflows, and CRMs" at bounding box center [414, 89] width 106 height 17
click at [252, 82] on h3 "Create AI agents that research, analyze, and execute tasks for you" at bounding box center [268, 89] width 106 height 17
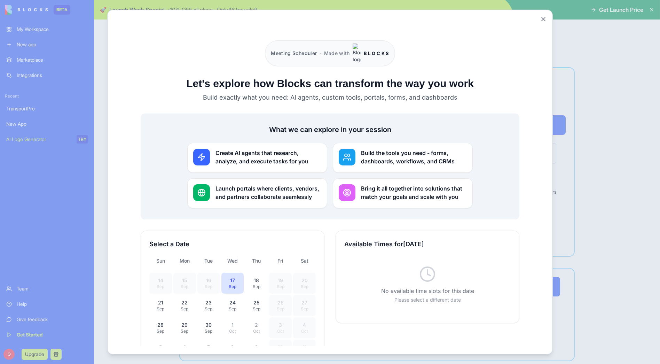
scroll to position [0, 0]
click at [543, 19] on button "Close" at bounding box center [543, 18] width 7 height 7
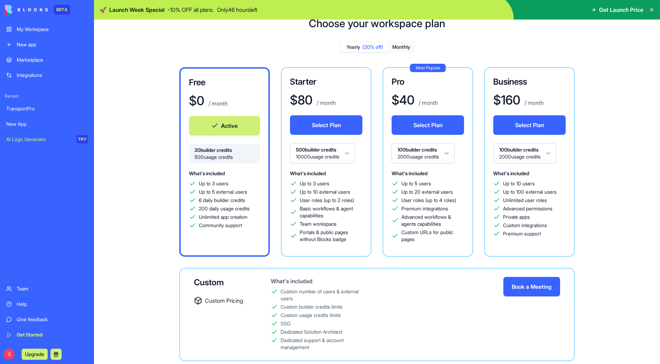
click at [639, 61] on div "Choose your workspace plan Yearly (20% off) Monthly Free $ 0 / month Active 20 …" at bounding box center [377, 194] width 566 height 377
click at [451, 208] on div "Premium integrations" at bounding box center [427, 208] width 72 height 7
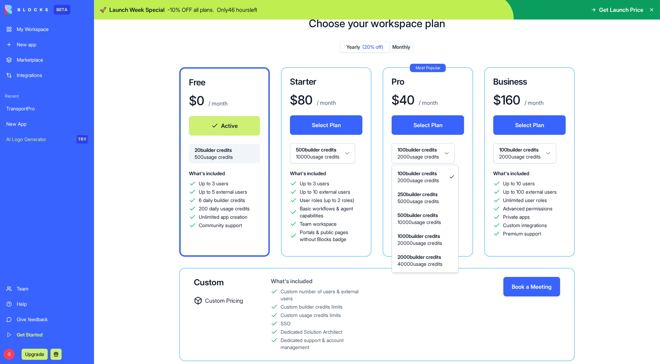
click at [440, 154] on html "BETA My Workspace New app Marketplace Integrations Recent TransportPro New App …" at bounding box center [330, 182] width 660 height 364
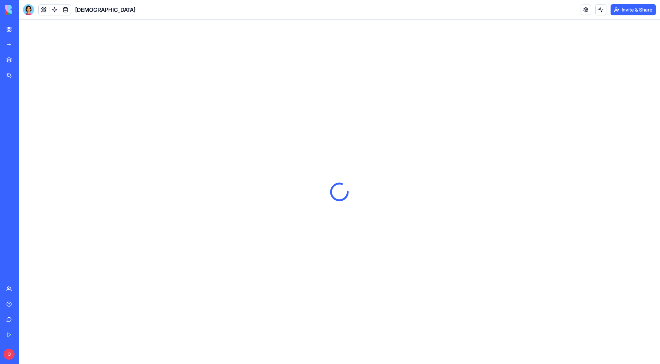
click at [26, 111] on div "TransportPro" at bounding box center [15, 108] width 19 height 7
click at [582, 9] on link at bounding box center [585, 10] width 10 height 10
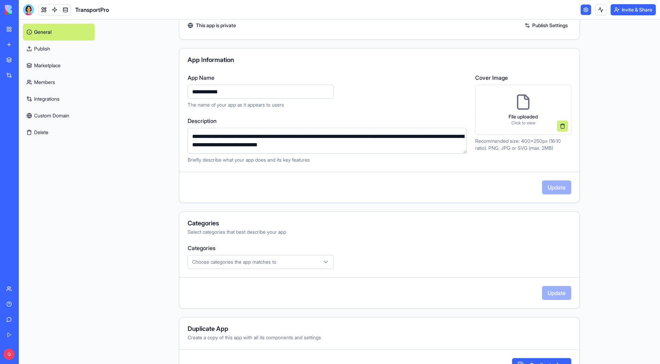
scroll to position [60, 0]
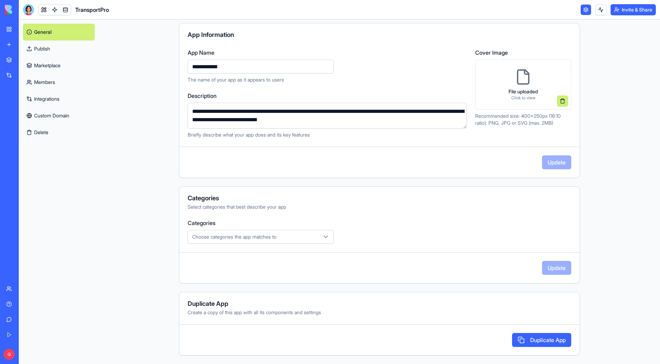
click at [56, 135] on button "Delete" at bounding box center [59, 132] width 72 height 17
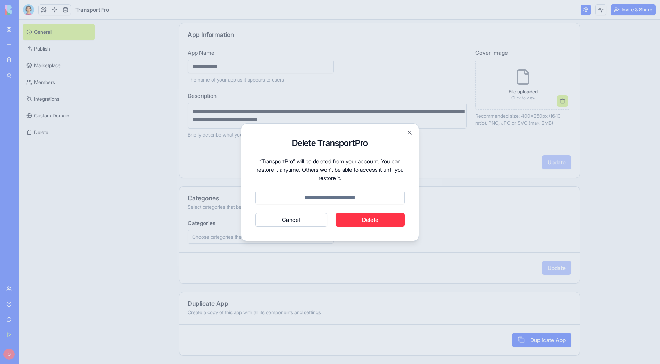
click at [345, 194] on input at bounding box center [330, 197] width 150 height 14
type input "******"
click at [364, 217] on button "Delete" at bounding box center [370, 220] width 70 height 14
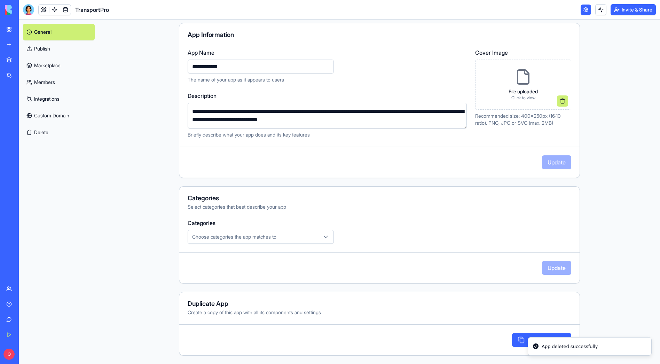
click at [5, 28] on link "My Workspace" at bounding box center [16, 29] width 28 height 14
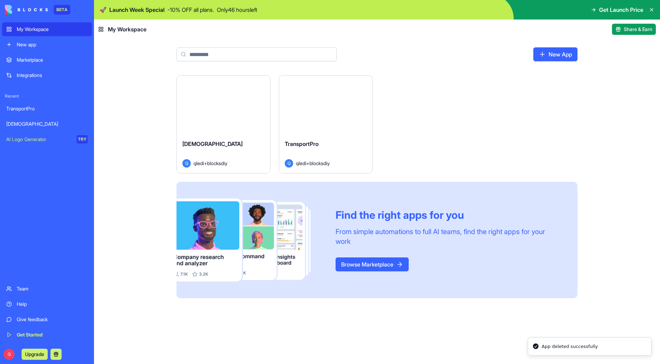
click at [31, 124] on div "[DEMOGRAPHIC_DATA]" at bounding box center [46, 123] width 81 height 7
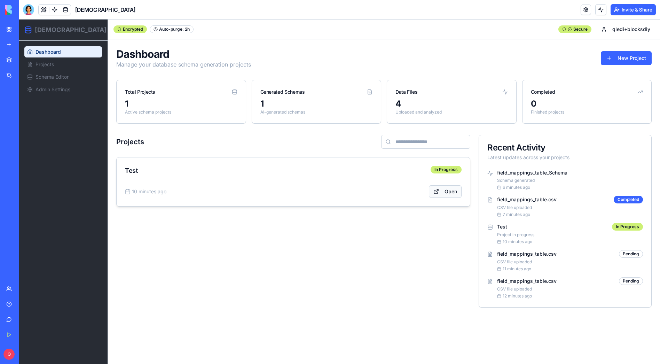
click at [453, 193] on link "Open" at bounding box center [445, 191] width 33 height 13
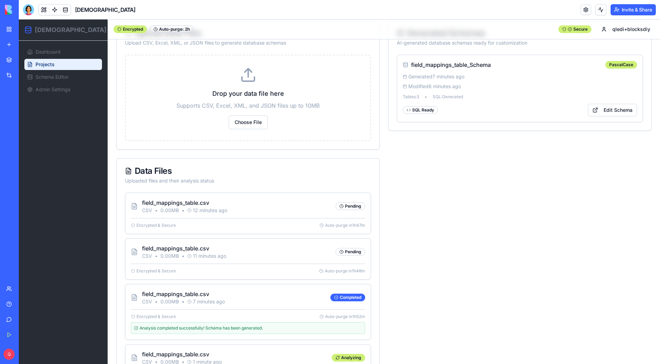
scroll to position [110, 0]
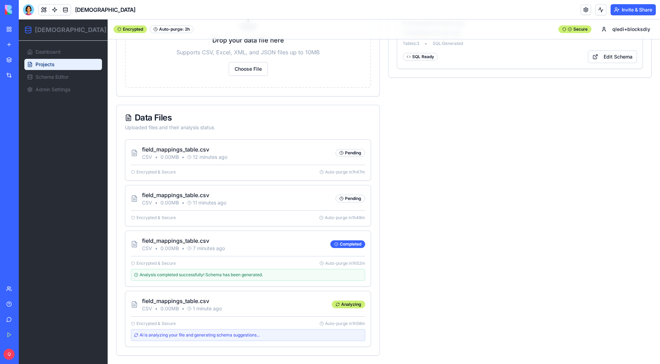
click at [9, 290] on link "Team" at bounding box center [16, 289] width 28 height 14
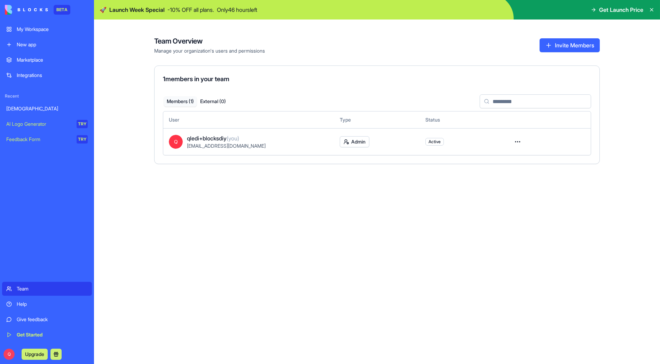
click at [212, 100] on button "External ( 0 )" at bounding box center [213, 101] width 33 height 10
click at [172, 101] on button "Members ( 1 )" at bounding box center [180, 101] width 33 height 10
click at [518, 141] on html "BETA My Workspace New app Marketplace Integrations Recent SchemaForge AI Logo G…" at bounding box center [330, 182] width 660 height 364
drag, startPoint x: 288, startPoint y: 240, endPoint x: 149, endPoint y: 109, distance: 191.5
click at [288, 239] on html "BETA My Workspace New app Marketplace Integrations Recent SchemaForge AI Logo G…" at bounding box center [330, 182] width 660 height 364
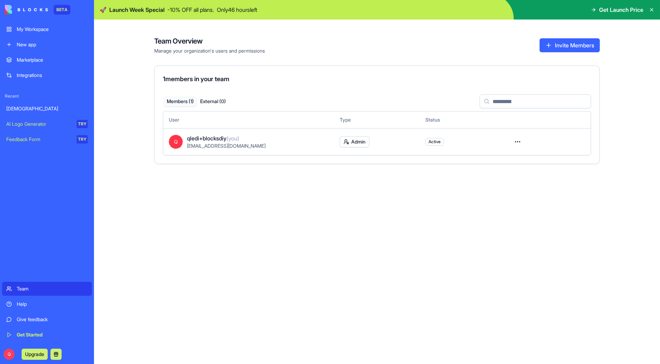
click at [23, 105] on div "[DEMOGRAPHIC_DATA]" at bounding box center [46, 108] width 81 height 7
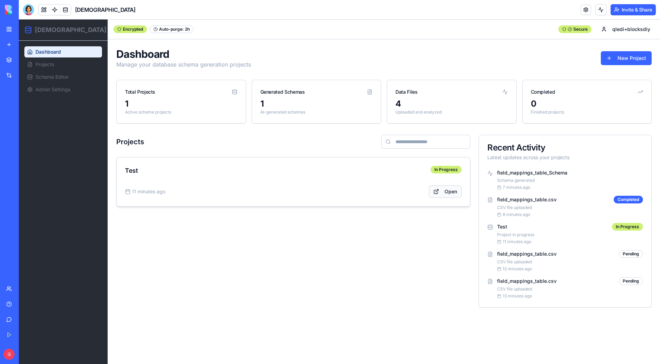
click at [445, 190] on link "Open" at bounding box center [445, 191] width 33 height 13
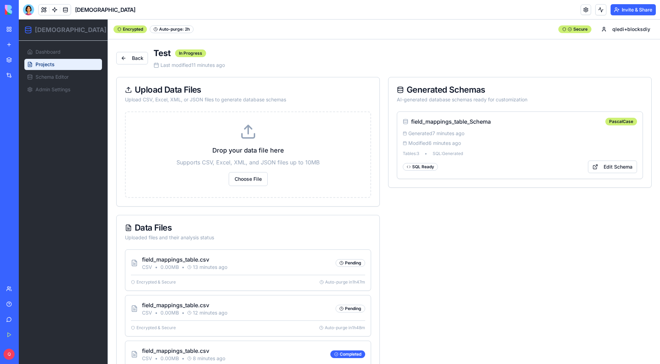
click at [26, 42] on div "New app" at bounding box center [21, 44] width 9 height 7
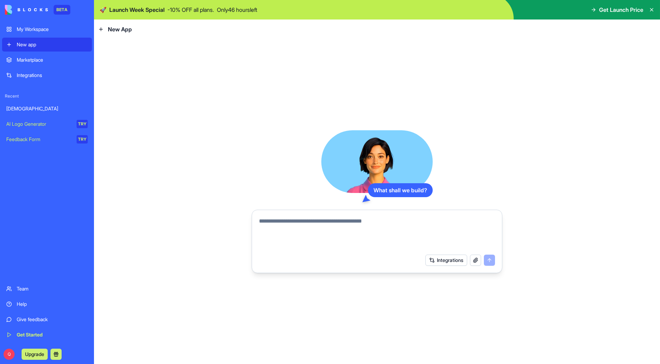
click at [310, 220] on textarea at bounding box center [377, 233] width 236 height 33
paste textarea "**********"
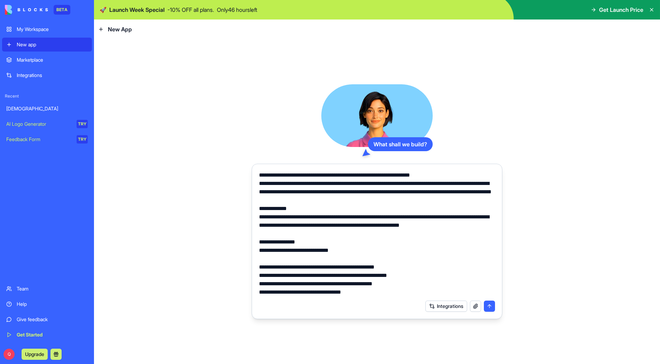
type textarea "**********"
click at [491, 306] on button "submit" at bounding box center [489, 305] width 11 height 11
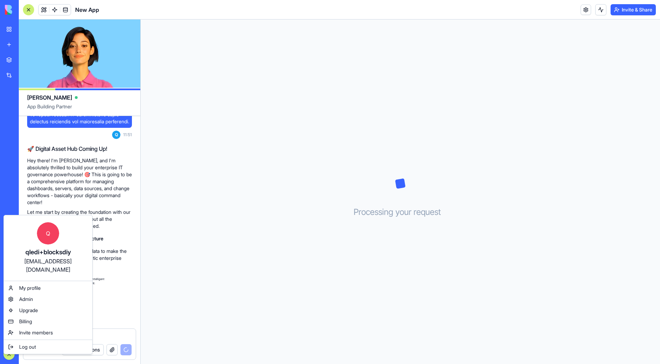
scroll to position [580, 0]
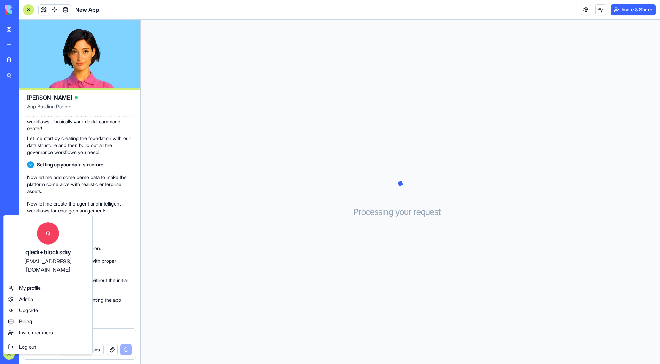
click at [205, 206] on html "BETA My Workspace New app Marketplace Integrations Recent SchemaForge New App A…" at bounding box center [330, 182] width 660 height 364
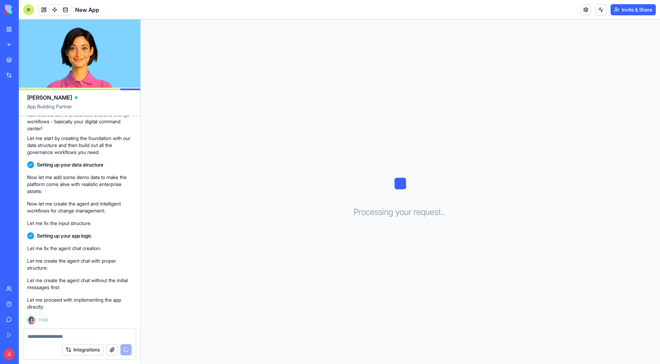
click at [98, 203] on p "Now let me create the agent and intelligent workflows for change management:" at bounding box center [79, 207] width 105 height 14
click at [283, 253] on div "Processing your request . . ." at bounding box center [400, 191] width 519 height 344
click at [392, 200] on icon at bounding box center [400, 183] width 35 height 35
click at [30, 13] on div at bounding box center [28, 9] width 11 height 11
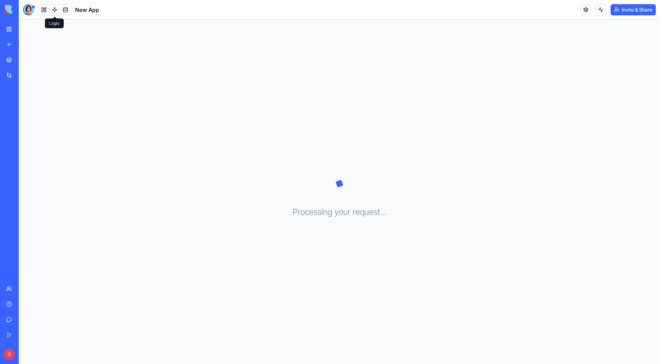
click at [29, 14] on div at bounding box center [28, 9] width 11 height 11
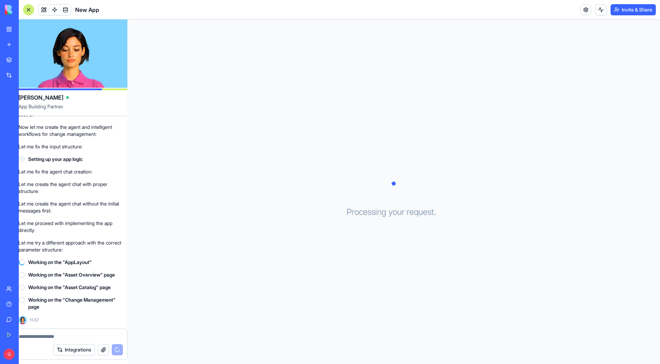
scroll to position [0, 0]
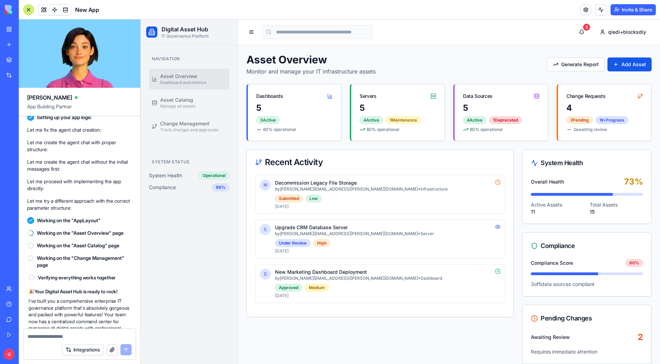
scroll to position [801, 0]
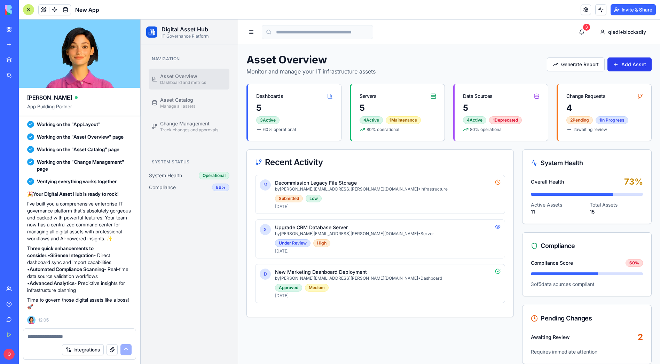
click at [618, 61] on button "Add Asset" at bounding box center [629, 64] width 44 height 14
click at [626, 66] on button "Add Asset" at bounding box center [629, 64] width 44 height 14
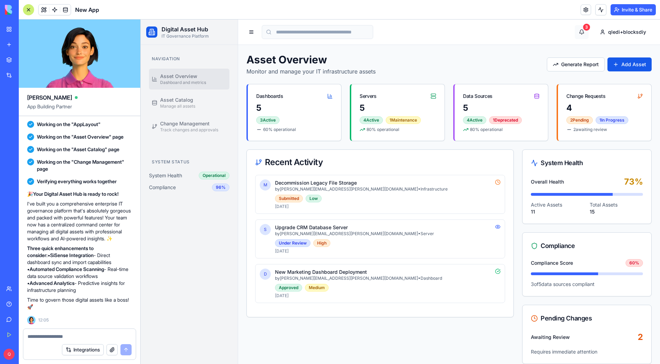
click at [577, 32] on button "3" at bounding box center [582, 32] width 14 height 14
click at [578, 32] on button "3" at bounding box center [582, 32] width 14 height 14
click at [451, 56] on div "Asset Overview Monitor and manage your IT infrastructure assets Generate Report…" at bounding box center [448, 64] width 405 height 22
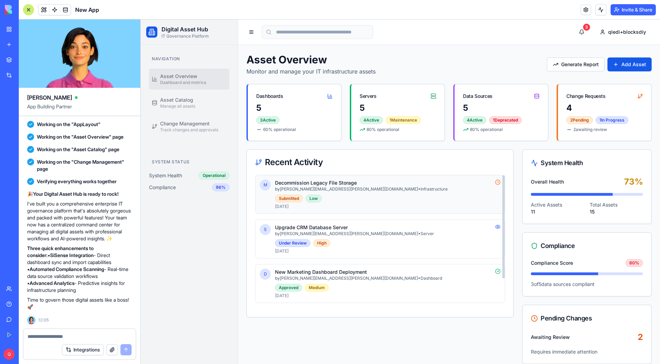
click at [284, 190] on p "by mike.chen@company.com • Infrastructure" at bounding box center [383, 189] width 217 height 6
click at [350, 240] on div "Under Review High" at bounding box center [388, 243] width 226 height 8
click at [342, 288] on div "Approved Medium" at bounding box center [388, 288] width 226 height 8
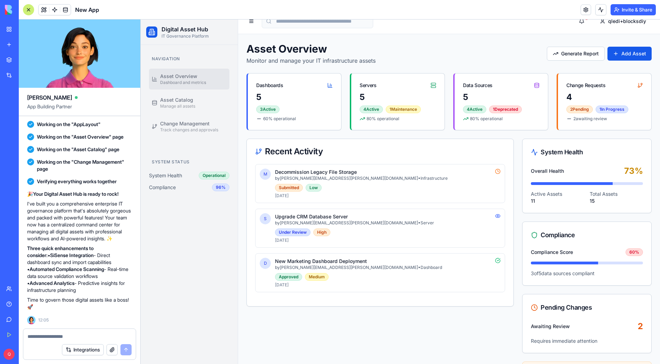
scroll to position [0, 0]
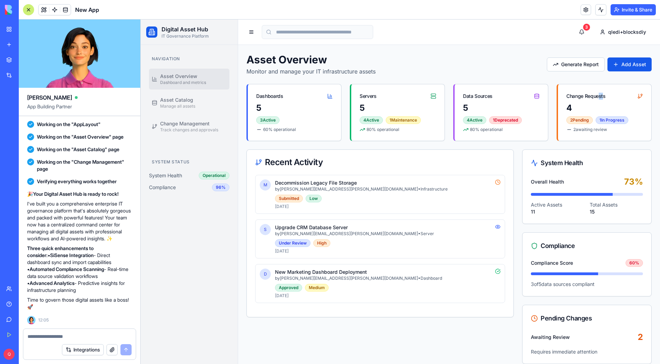
click at [596, 97] on div "Change Requests" at bounding box center [585, 96] width 39 height 7
click at [173, 184] on span "Compliance" at bounding box center [162, 187] width 27 height 7
click at [177, 130] on span "Track changes and approvals" at bounding box center [189, 130] width 58 height 6
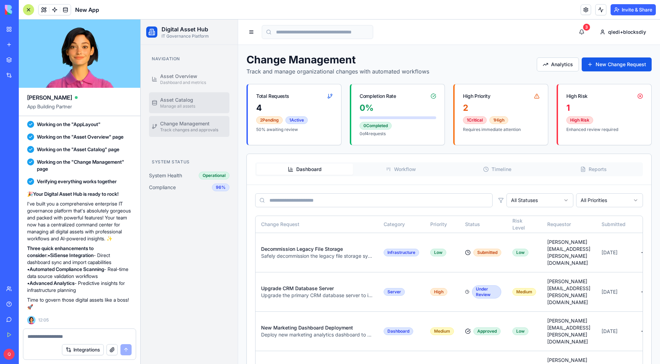
click at [179, 102] on span "Asset Catalog" at bounding box center [176, 99] width 33 height 7
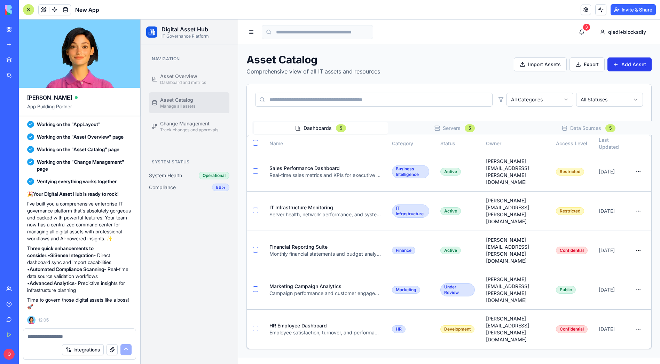
click at [634, 63] on button "Add Asset" at bounding box center [629, 64] width 44 height 14
click at [555, 63] on button "Import Assets" at bounding box center [540, 64] width 53 height 14
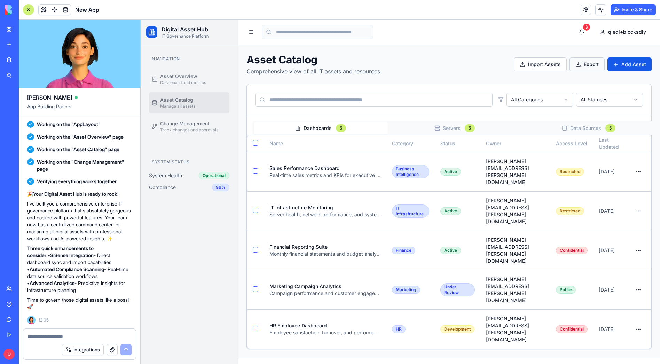
click at [591, 63] on button "Export" at bounding box center [586, 64] width 35 height 14
click at [191, 78] on span "Asset Overview" at bounding box center [178, 76] width 37 height 7
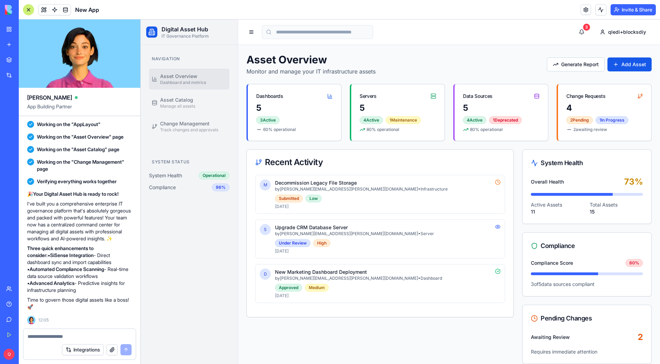
drag, startPoint x: 57, startPoint y: 340, endPoint x: 64, endPoint y: 333, distance: 9.6
click at [57, 340] on div "Integrations" at bounding box center [79, 349] width 112 height 19
click at [64, 331] on div at bounding box center [79, 334] width 112 height 11
click at [56, 337] on textarea at bounding box center [79, 336] width 104 height 7
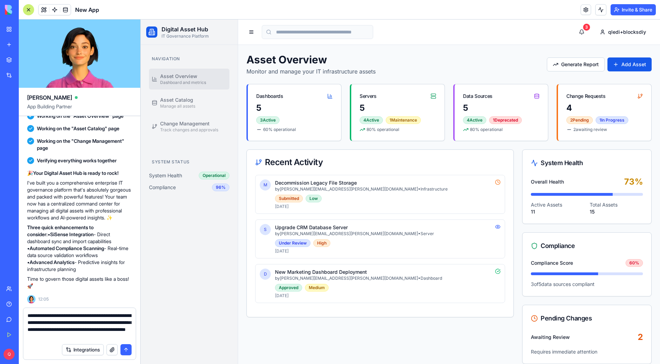
type textarea "**********"
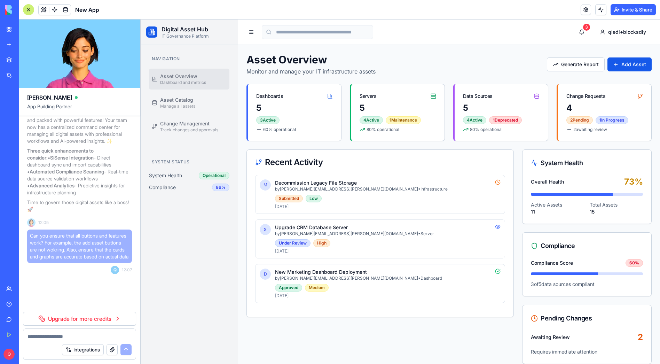
scroll to position [905, 0]
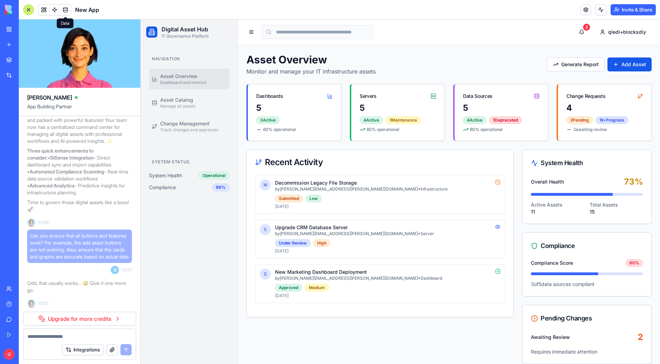
click at [66, 9] on span at bounding box center [65, 9] width 19 height 19
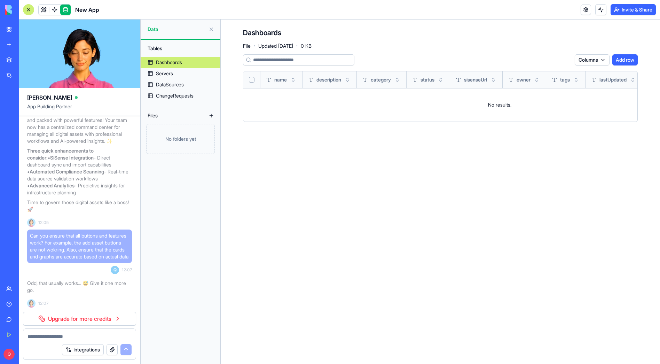
click at [64, 13] on link at bounding box center [65, 10] width 10 height 10
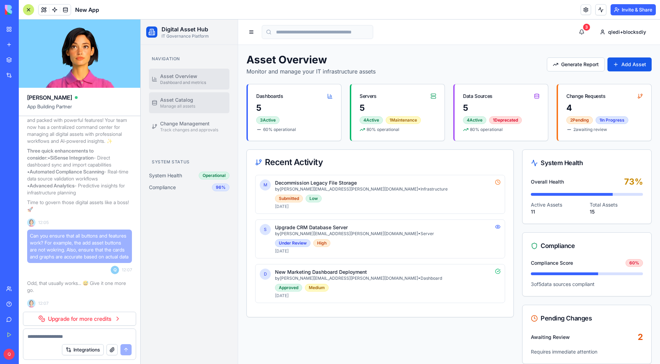
click at [190, 108] on span "Manage all assets" at bounding box center [177, 106] width 35 height 6
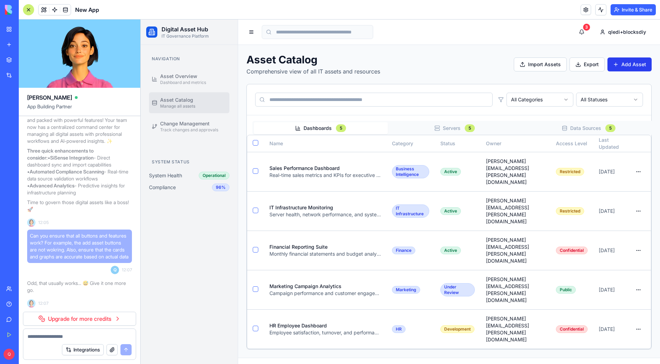
click at [623, 63] on button "Add Asset" at bounding box center [629, 64] width 44 height 14
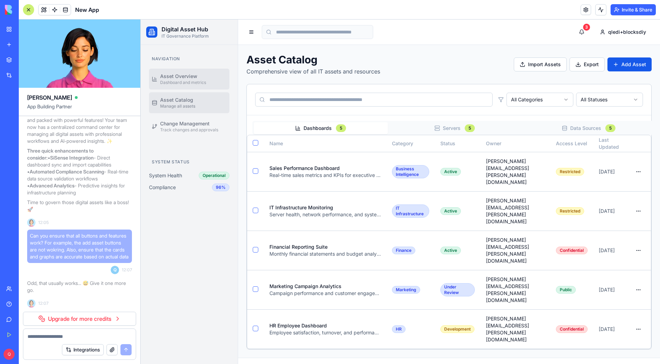
click at [161, 76] on span "Asset Overview" at bounding box center [178, 76] width 37 height 7
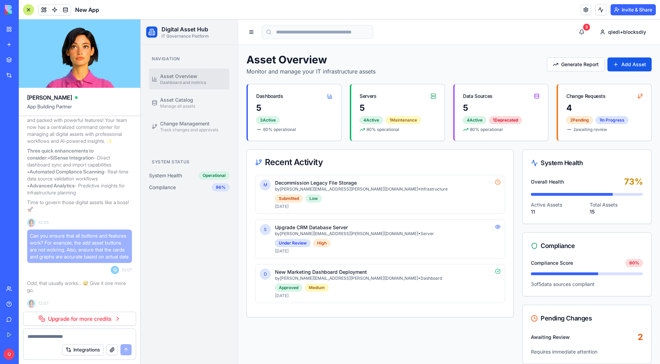
click at [79, 319] on link "Upgrade for more credits" at bounding box center [79, 318] width 113 height 14
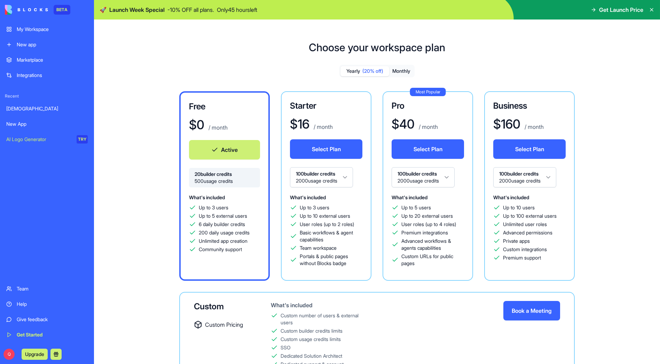
click at [349, 177] on html "BETA My Workspace New app Marketplace Integrations Recent SchemaForge New App A…" at bounding box center [330, 182] width 660 height 364
drag, startPoint x: 311, startPoint y: 121, endPoint x: 306, endPoint y: 121, distance: 4.9
click at [306, 122] on h1 "$ 80" at bounding box center [301, 124] width 23 height 14
click at [401, 69] on button "Monthly" at bounding box center [401, 71] width 24 height 10
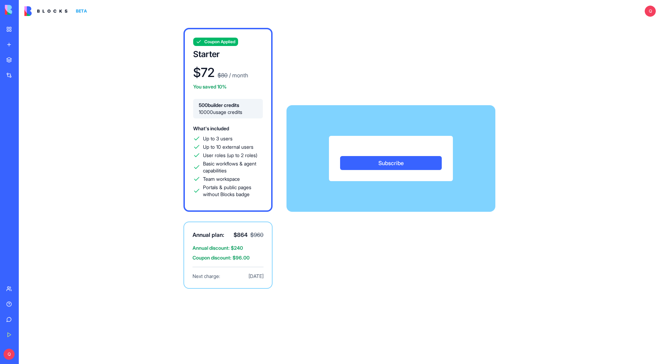
click at [309, 124] on div "Subscribe" at bounding box center [390, 158] width 209 height 106
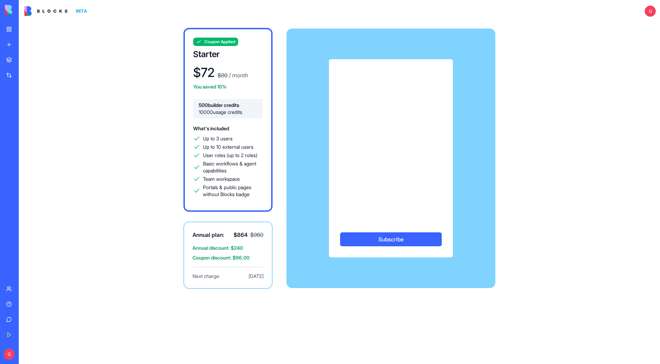
click at [40, 11] on img at bounding box center [45, 11] width 43 height 10
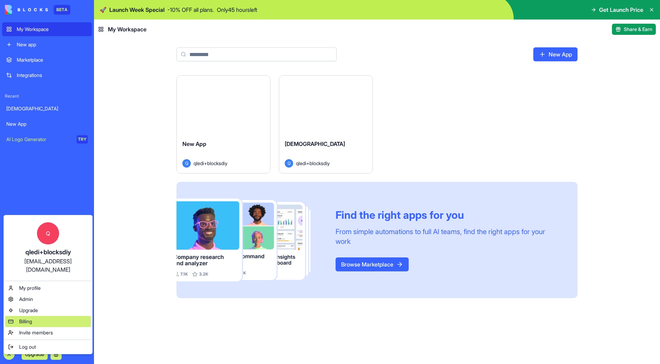
click at [24, 316] on div "Billing" at bounding box center [48, 321] width 86 height 11
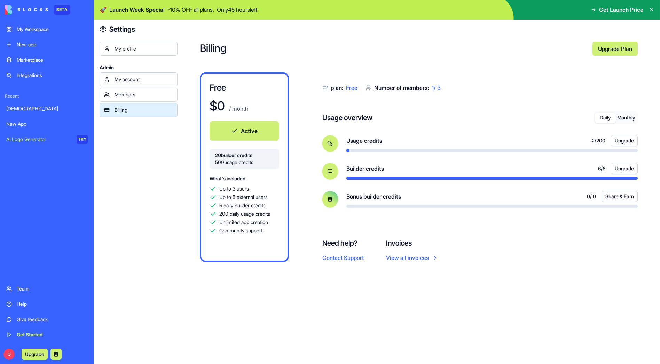
click at [620, 47] on link "Upgrade Plan" at bounding box center [614, 49] width 45 height 14
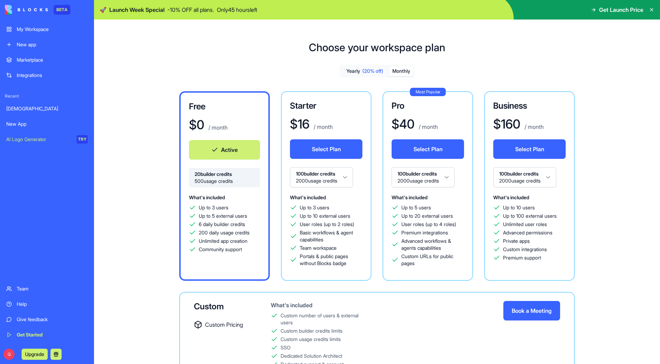
click at [401, 68] on button "Monthly" at bounding box center [401, 71] width 24 height 10
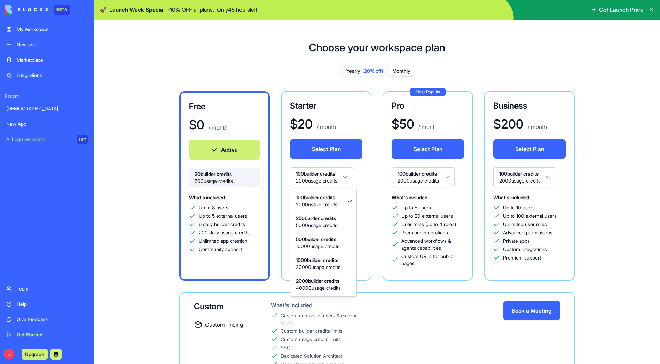
click at [341, 176] on html "BETA My Workspace New app Marketplace Integrations Recent SchemaForge New App A…" at bounding box center [330, 182] width 660 height 364
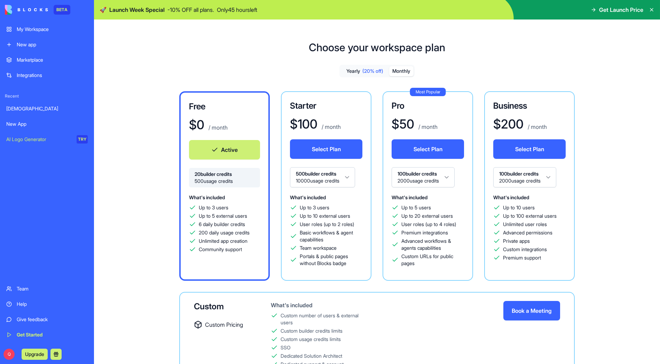
click at [319, 144] on button "Select Plan" at bounding box center [326, 148] width 72 height 19
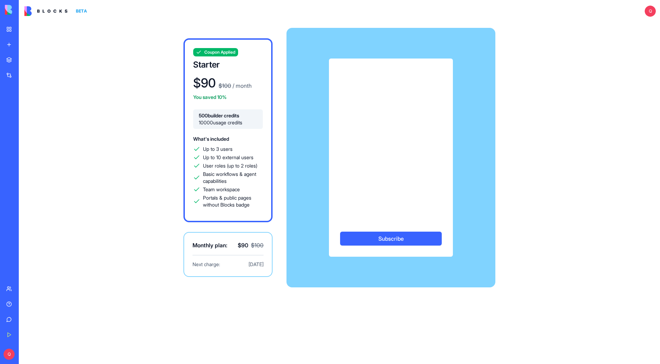
click at [506, 148] on div "Coupon Applied Starter $ 90 $ 100 / month You saved 10% 500 builder credits 100…" at bounding box center [339, 157] width 445 height 270
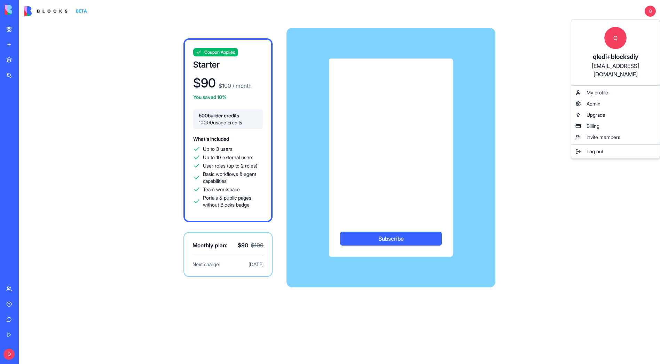
click at [535, 153] on html "BETA My Workspace New app Marketplace Integrations Recent SchemaForge New App A…" at bounding box center [330, 182] width 660 height 364
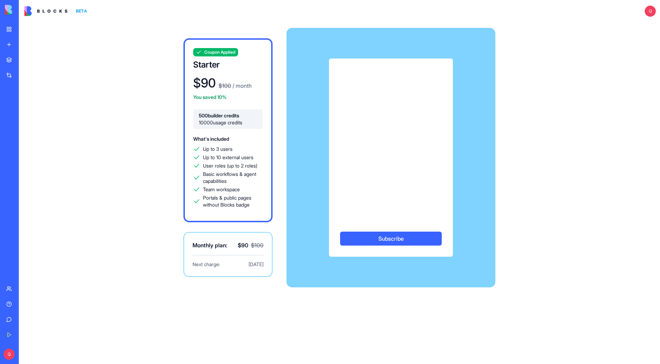
click at [406, 237] on button "Subscribe" at bounding box center [391, 238] width 102 height 14
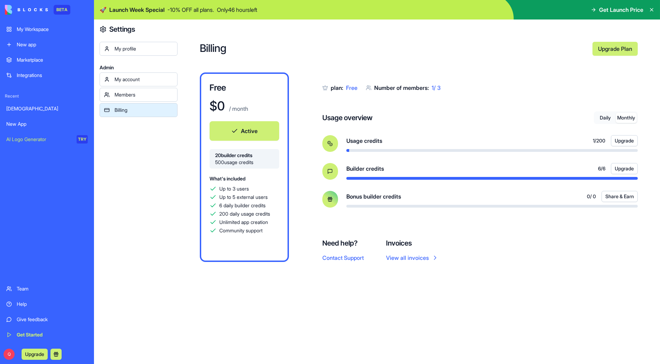
click at [626, 119] on button "Monthly" at bounding box center [626, 118] width 21 height 10
click at [632, 115] on button "Monthly" at bounding box center [626, 118] width 21 height 10
click at [601, 118] on button "Daily" at bounding box center [605, 118] width 21 height 10
click at [621, 119] on button "Monthly" at bounding box center [626, 118] width 21 height 10
click at [124, 107] on div "Billing" at bounding box center [143, 109] width 58 height 7
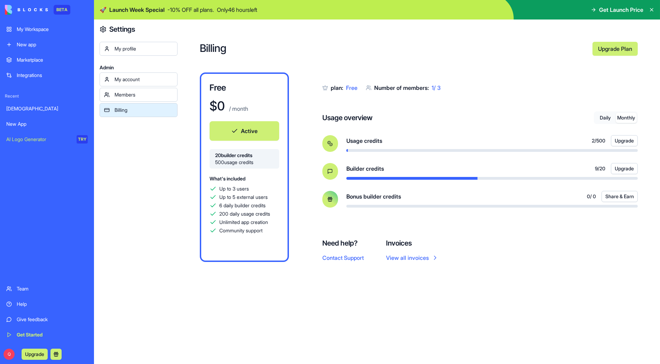
click at [127, 96] on div "Members" at bounding box center [143, 94] width 58 height 7
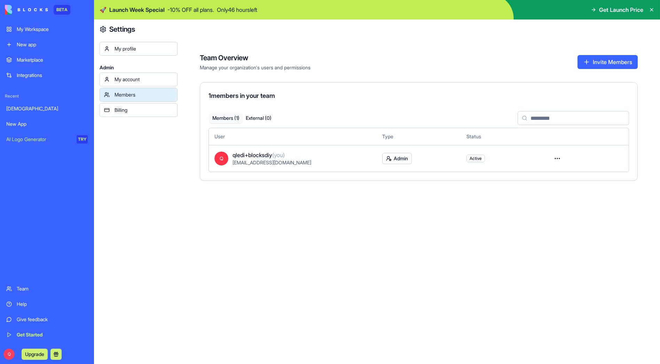
click at [125, 111] on div "Billing" at bounding box center [143, 109] width 58 height 7
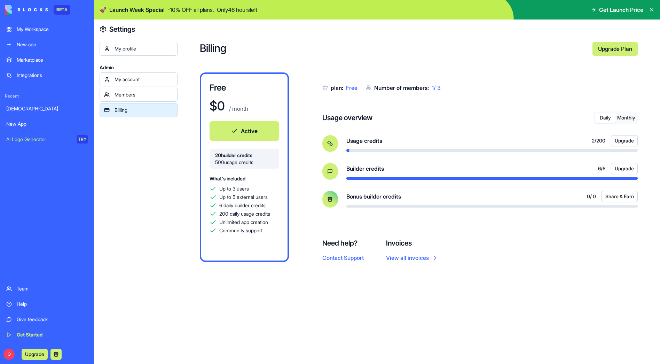
click at [148, 113] on div "Billing" at bounding box center [143, 109] width 58 height 7
click at [631, 118] on button "Monthly" at bounding box center [626, 118] width 21 height 10
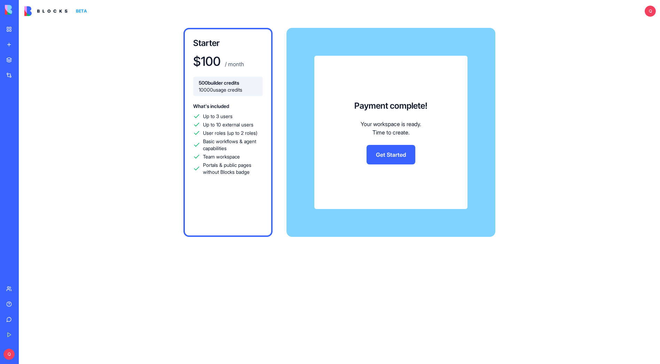
click at [390, 152] on link "Get Started" at bounding box center [390, 154] width 49 height 19
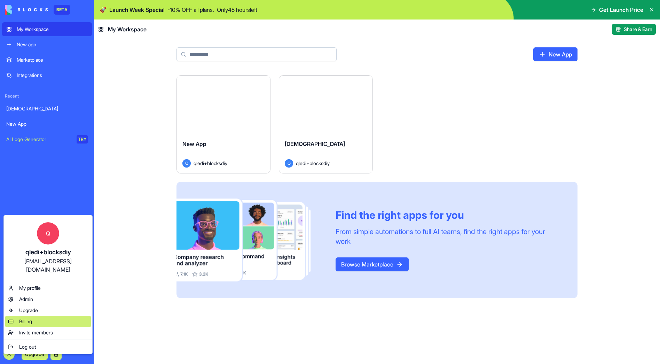
click at [29, 318] on span "Billing" at bounding box center [25, 321] width 13 height 7
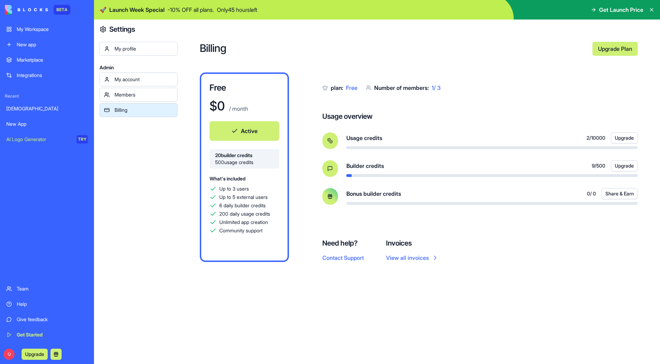
click at [145, 80] on div "My account" at bounding box center [143, 79] width 58 height 7
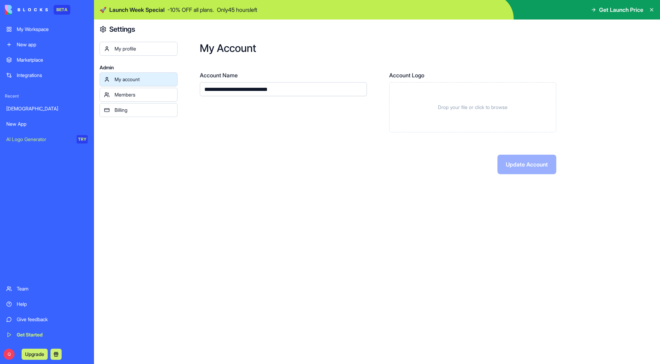
click at [142, 90] on link "Members" at bounding box center [139, 95] width 78 height 14
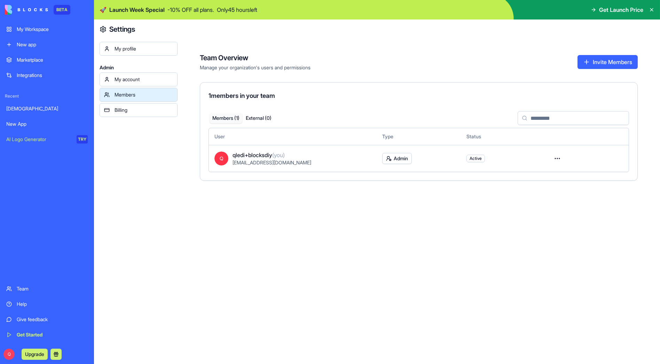
click at [137, 112] on div "Billing" at bounding box center [143, 109] width 58 height 7
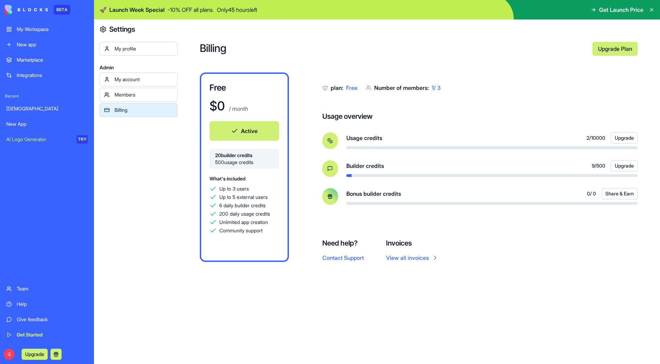
click at [351, 88] on span "Free" at bounding box center [351, 87] width 11 height 7
click at [516, 67] on div "Billing Upgrade Plan Free $ 0 / month Active 20 builder credits 500 usage credi…" at bounding box center [418, 191] width 482 height 344
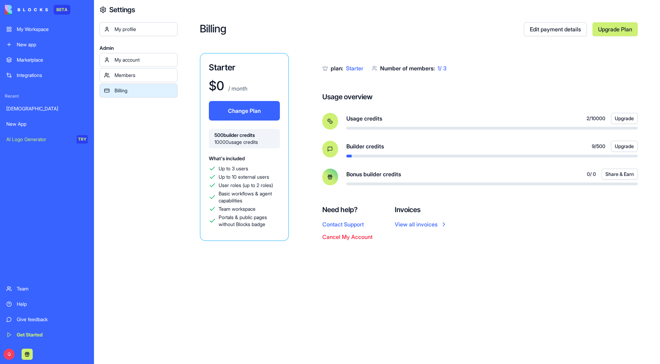
click at [30, 108] on div "[DEMOGRAPHIC_DATA]" at bounding box center [46, 108] width 81 height 7
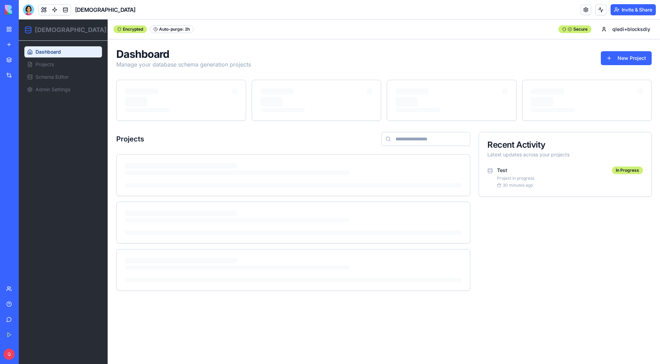
click at [26, 126] on div "New App" at bounding box center [15, 123] width 19 height 7
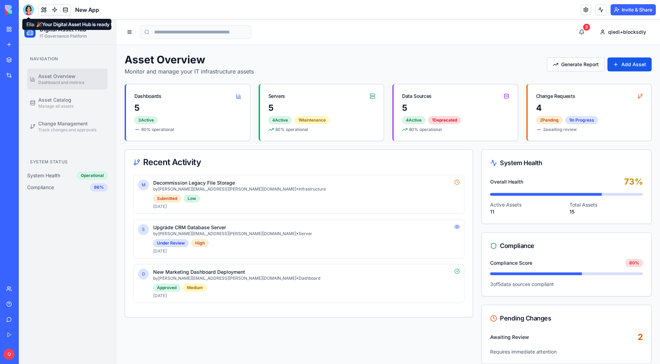
click at [29, 8] on div at bounding box center [28, 9] width 11 height 11
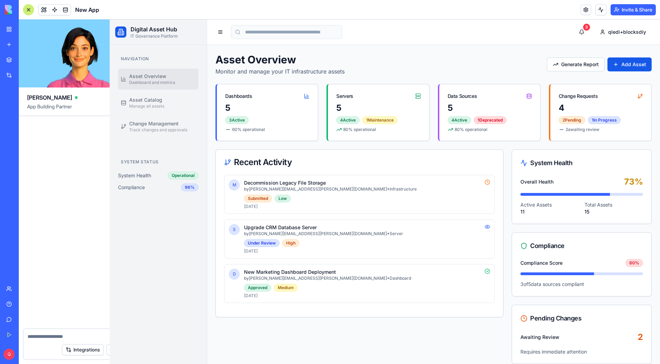
scroll to position [801, 0]
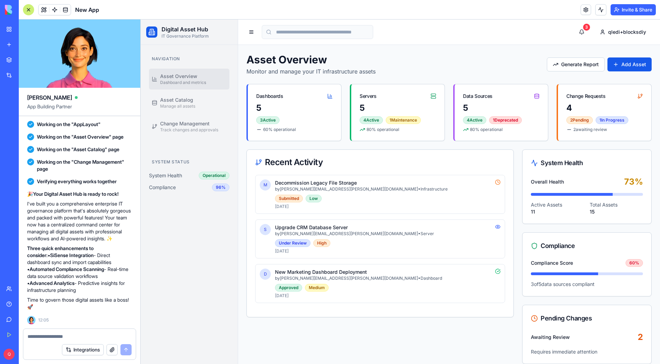
click at [68, 334] on textarea at bounding box center [79, 336] width 104 height 7
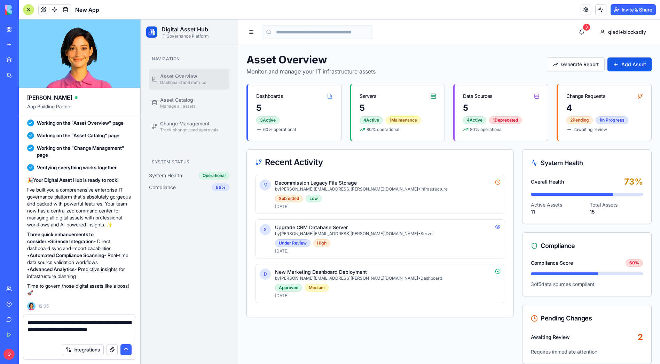
type textarea "**********"
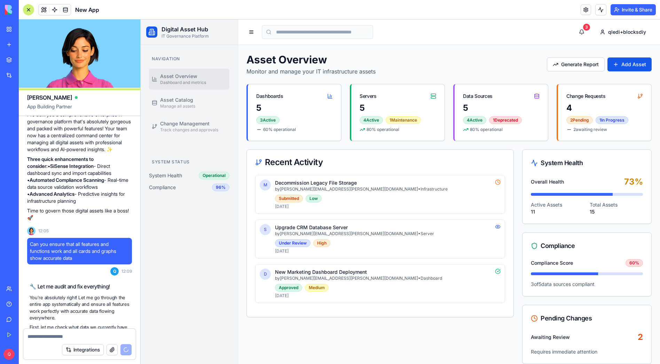
scroll to position [918, 0]
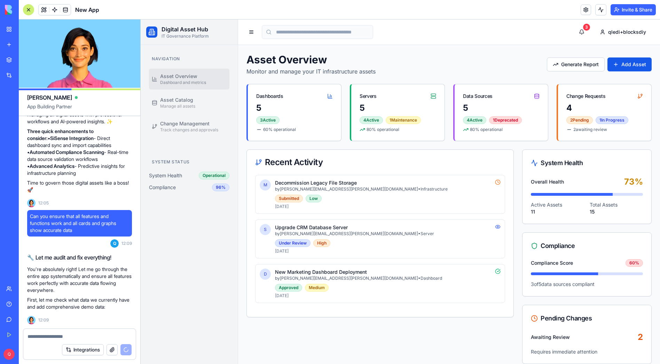
click at [388, 48] on div "Asset Overview Monitor and manage your IT infrastructure assets Generate Report…" at bounding box center [449, 323] width 422 height 557
click at [251, 32] on button at bounding box center [251, 32] width 10 height 10
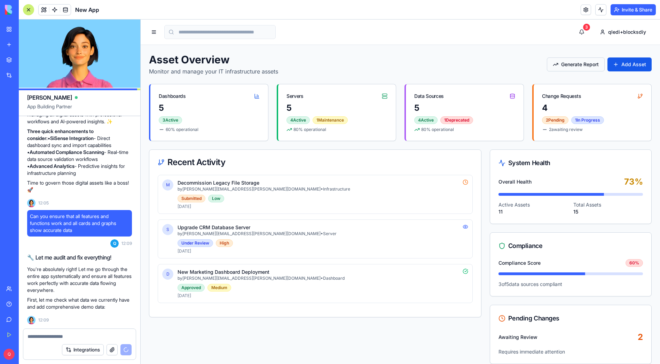
click at [577, 66] on button "Generate Report" at bounding box center [576, 64] width 58 height 14
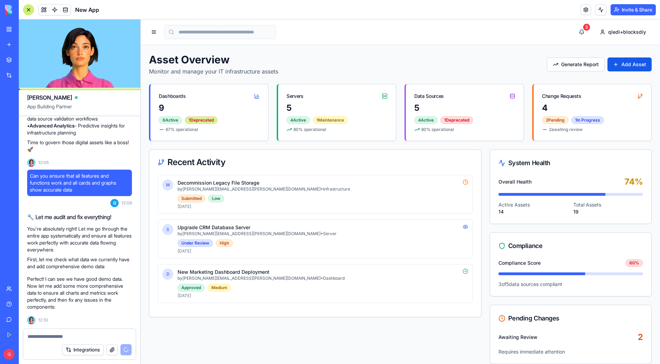
click at [205, 120] on div "1 Deprecated" at bounding box center [201, 120] width 33 height 8
click at [328, 121] on div "1 Maintenance" at bounding box center [330, 120] width 35 height 8
click at [464, 120] on div "1 Deprecated" at bounding box center [456, 120] width 33 height 8
click at [594, 120] on div "1 In Progress" at bounding box center [587, 120] width 33 height 8
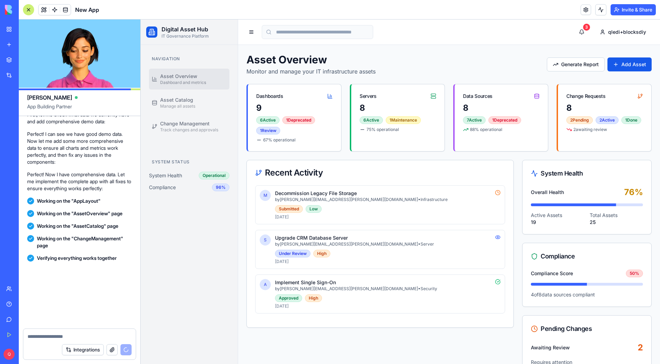
scroll to position [1358, 0]
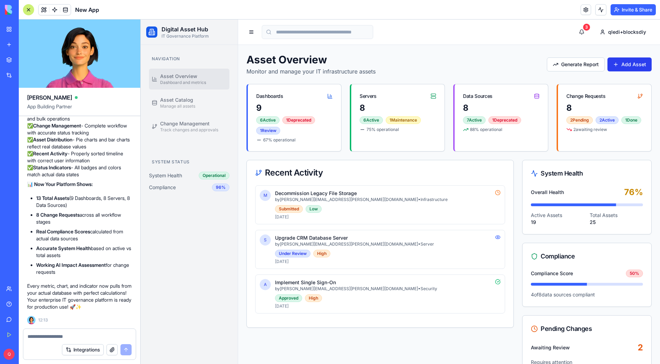
click at [628, 63] on button "Add Asset" at bounding box center [629, 64] width 44 height 14
click at [469, 55] on div "Asset Overview Monitor and manage your IT infrastructure assets Generate Report…" at bounding box center [448, 64] width 405 height 22
click at [617, 63] on button "Add Asset" at bounding box center [629, 64] width 44 height 14
click at [573, 63] on button "Generate Report" at bounding box center [576, 64] width 58 height 14
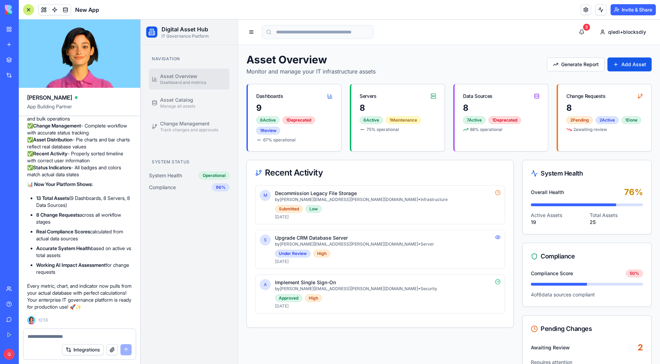
click at [497, 106] on div "8" at bounding box center [501, 107] width 77 height 11
click at [2, 30] on link "My Workspace" at bounding box center [16, 29] width 28 height 14
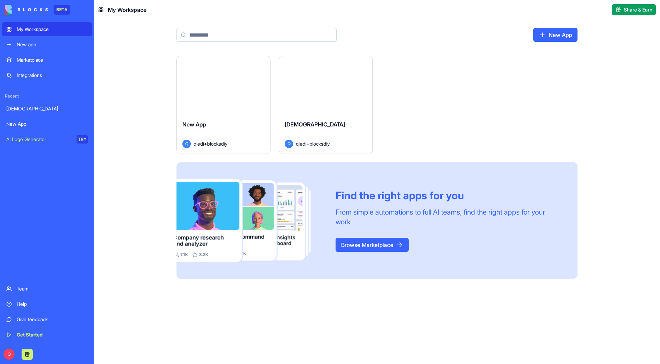
click at [36, 119] on link "New App" at bounding box center [47, 124] width 90 height 14
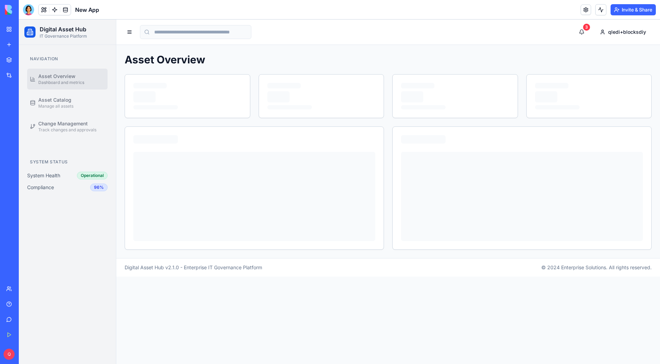
click at [629, 10] on button "Invite & Share" at bounding box center [632, 9] width 45 height 11
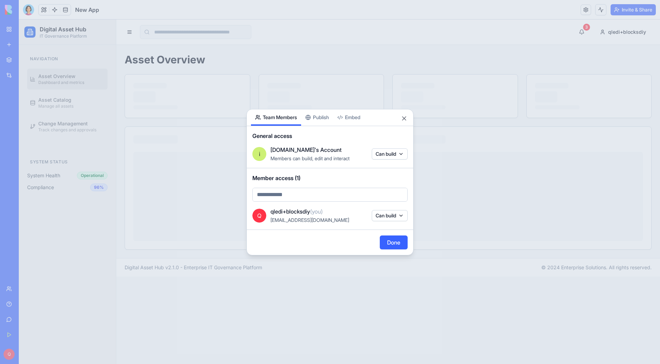
click at [321, 111] on button "Publish" at bounding box center [317, 117] width 32 height 16
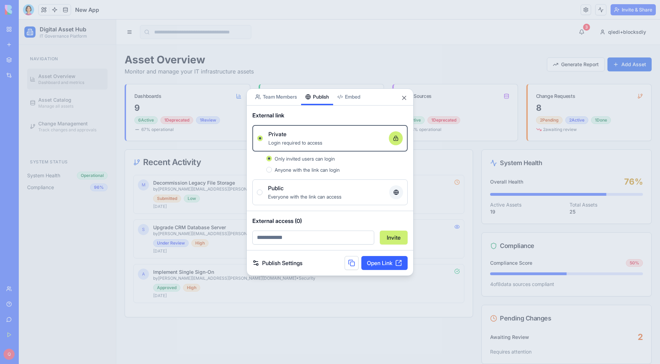
click at [288, 193] on div "Everyone with the link can access" at bounding box center [326, 196] width 116 height 8
click at [262, 193] on button "Public Everyone with the link can access" at bounding box center [260, 192] width 6 height 6
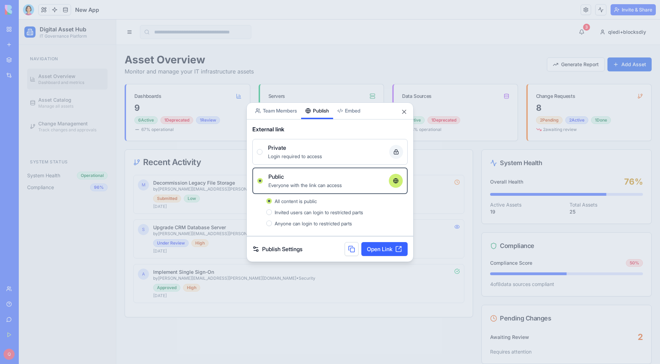
click at [290, 222] on span "Anyone can login to restricted parts" at bounding box center [313, 223] width 77 height 6
click at [272, 222] on button "Anyone can login to restricted parts" at bounding box center [269, 223] width 6 height 6
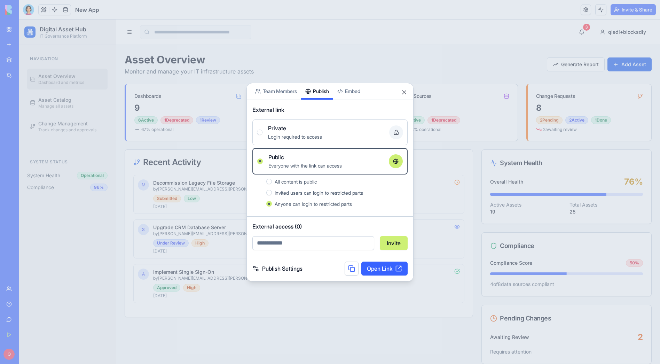
click at [296, 183] on span "All content is public" at bounding box center [296, 182] width 42 height 6
click at [272, 183] on button "All content is public" at bounding box center [269, 182] width 6 height 6
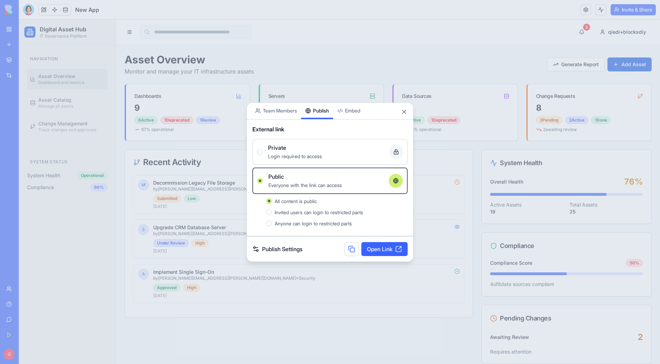
click at [379, 246] on link "Open Link" at bounding box center [384, 249] width 46 height 14
click at [296, 148] on div "Private" at bounding box center [326, 147] width 116 height 8
click at [262, 149] on button "Private Login required to access" at bounding box center [260, 152] width 6 height 6
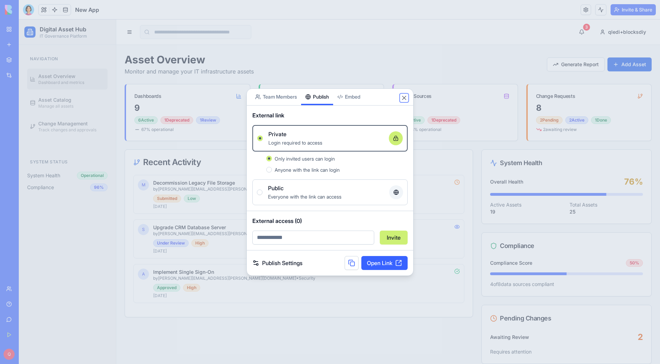
click at [404, 98] on button "Close" at bounding box center [404, 97] width 7 height 7
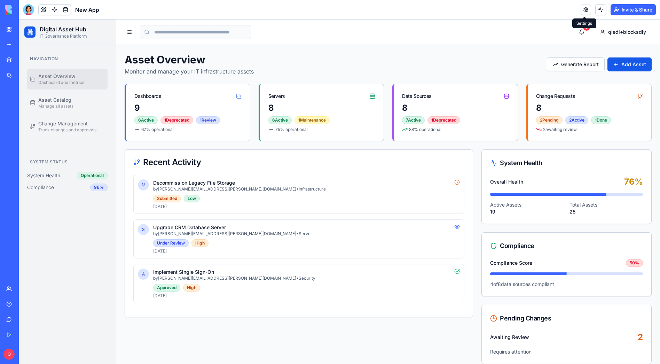
click at [587, 10] on link at bounding box center [585, 10] width 10 height 10
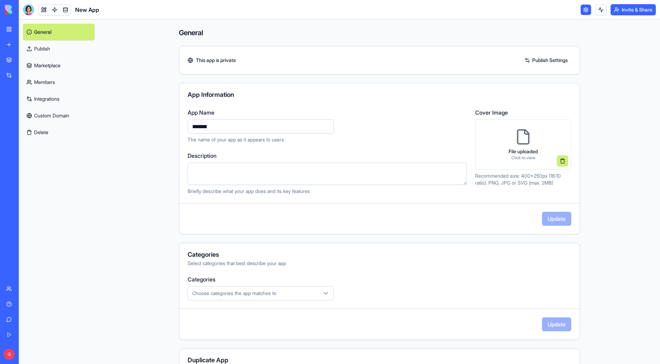
click at [64, 53] on link "Publish" at bounding box center [59, 48] width 72 height 17
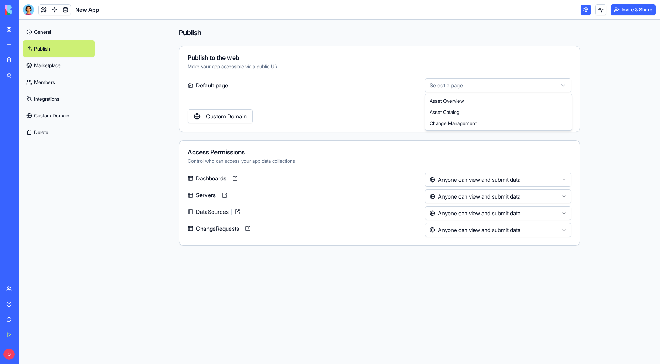
click at [468, 81] on html "**********" at bounding box center [330, 182] width 660 height 364
select select "**********"
click at [539, 112] on button "Publish" at bounding box center [551, 116] width 39 height 14
click at [625, 11] on button "Invite & Share" at bounding box center [632, 9] width 45 height 11
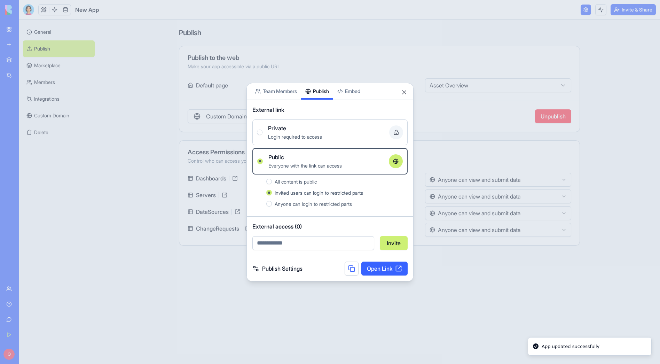
click at [299, 182] on span "All content is public" at bounding box center [296, 182] width 42 height 6
click at [272, 182] on button "All content is public" at bounding box center [269, 182] width 6 height 6
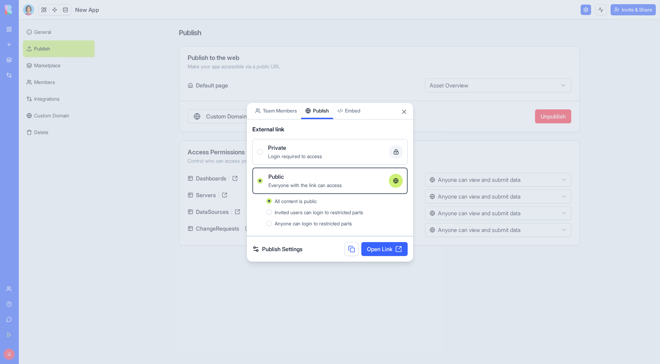
click at [378, 246] on link "Open Link" at bounding box center [384, 249] width 46 height 14
click at [300, 153] on span "Login required to access" at bounding box center [295, 156] width 54 height 6
click at [262, 153] on button "Private Login required to access" at bounding box center [260, 152] width 6 height 6
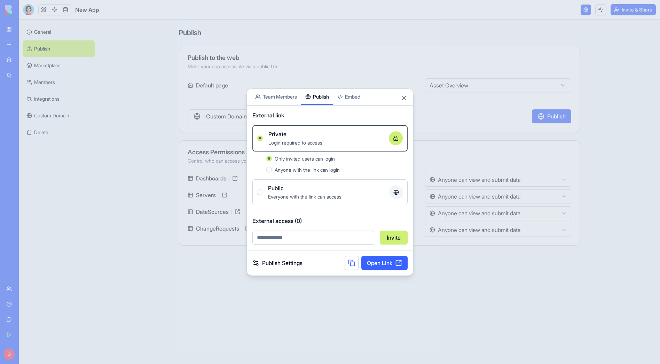
click at [385, 264] on link "Open Link" at bounding box center [384, 263] width 46 height 14
click at [405, 98] on button "Close" at bounding box center [404, 97] width 7 height 7
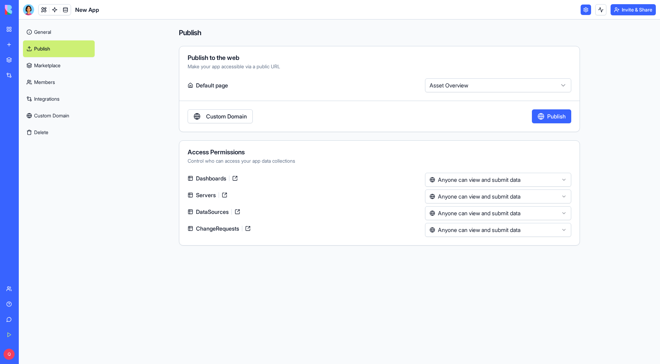
click at [38, 35] on link "General" at bounding box center [59, 32] width 72 height 17
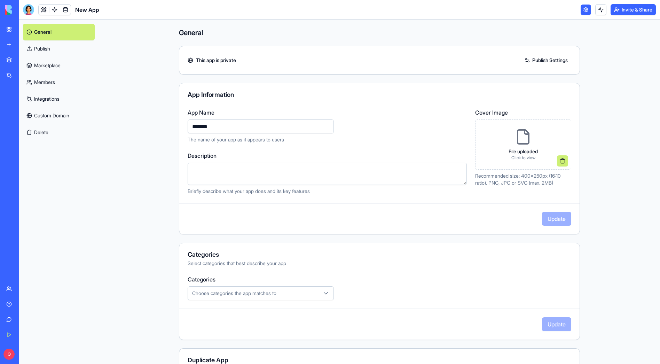
click at [52, 30] on link "General" at bounding box center [59, 32] width 72 height 17
click at [590, 9] on div "Invite & Share" at bounding box center [617, 9] width 75 height 11
click at [585, 9] on link at bounding box center [585, 10] width 10 height 10
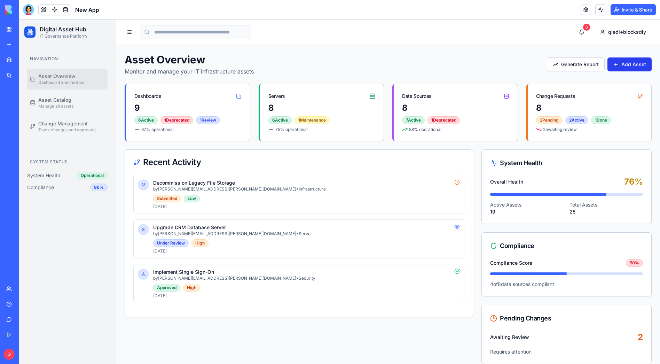
click at [620, 67] on button "Add Asset" at bounding box center [629, 64] width 44 height 14
click at [573, 111] on div "8" at bounding box center [589, 107] width 107 height 11
click at [424, 114] on div "8 7 Active 1 Deprecated 88 % operational" at bounding box center [456, 121] width 124 height 38
click at [68, 104] on span "Manage all assets" at bounding box center [55, 106] width 35 height 6
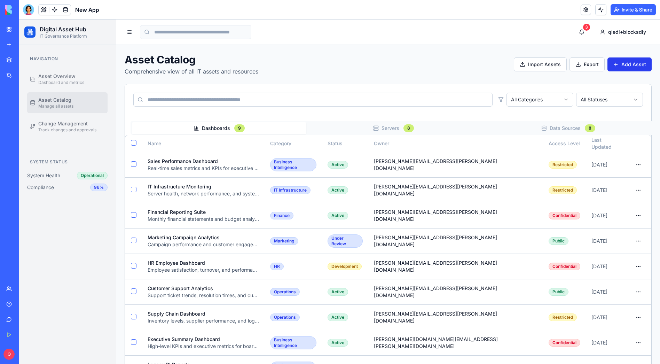
click at [622, 62] on button "Add Asset" at bounding box center [629, 64] width 44 height 14
drag, startPoint x: 570, startPoint y: 67, endPoint x: 545, endPoint y: 65, distance: 25.1
click at [570, 67] on button "Export" at bounding box center [586, 64] width 35 height 14
click at [528, 62] on button "Import Assets" at bounding box center [540, 64] width 53 height 14
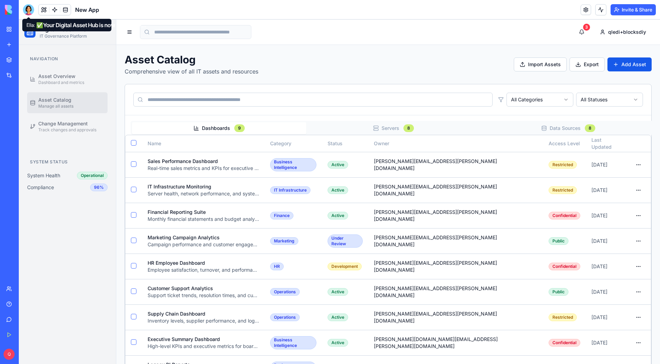
click at [29, 8] on div at bounding box center [28, 9] width 11 height 11
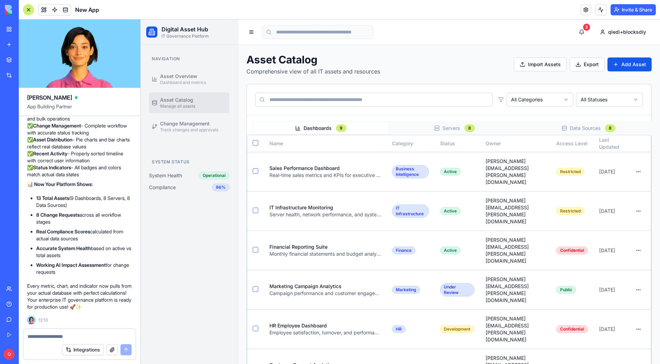
scroll to position [1358, 0]
click at [52, 335] on textarea at bounding box center [79, 336] width 104 height 7
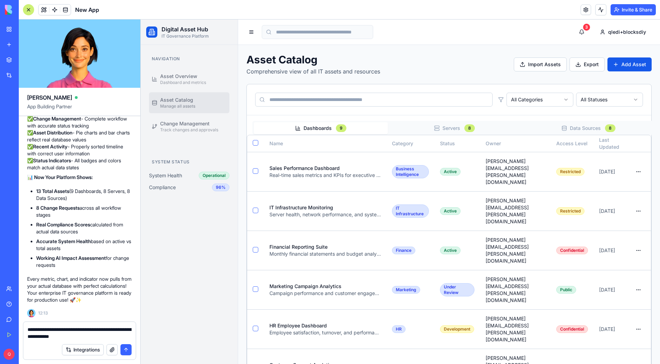
type textarea "**********"
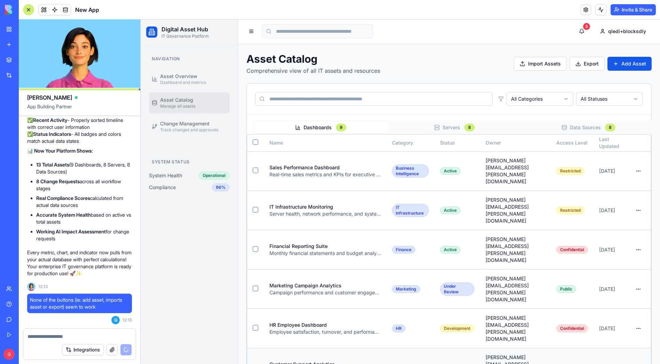
scroll to position [1, 0]
click at [378, 12] on header "New App Invite & Share" at bounding box center [339, 9] width 641 height 19
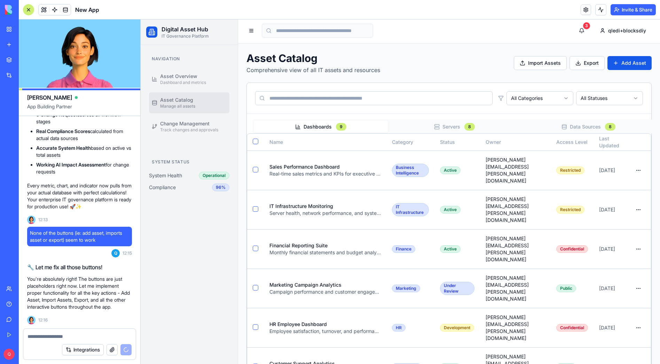
scroll to position [1515, 0]
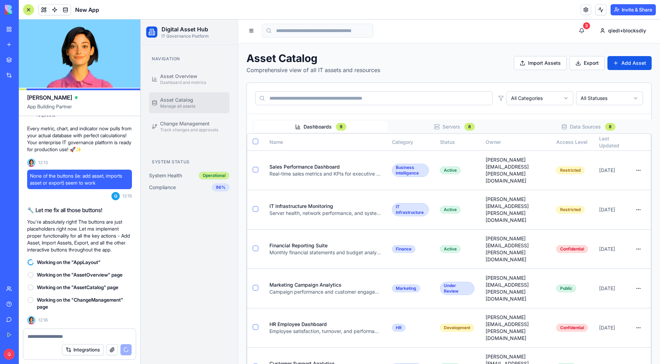
click at [224, 176] on div "Operational" at bounding box center [214, 176] width 31 height 8
drag, startPoint x: 225, startPoint y: 176, endPoint x: 201, endPoint y: 176, distance: 23.7
click at [201, 176] on div "Operational" at bounding box center [214, 176] width 31 height 8
click at [196, 214] on div "Navigation Asset Overview Dashboard and metrics Asset Catalog Manage all assets…" at bounding box center [189, 204] width 97 height 319
drag, startPoint x: 216, startPoint y: 188, endPoint x: 226, endPoint y: 187, distance: 9.8
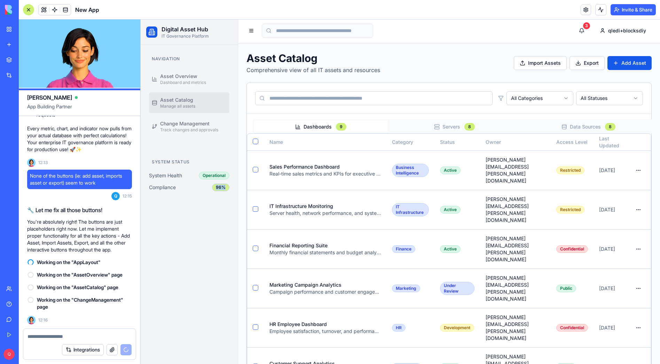
click at [226, 187] on div "96%" at bounding box center [220, 187] width 17 height 8
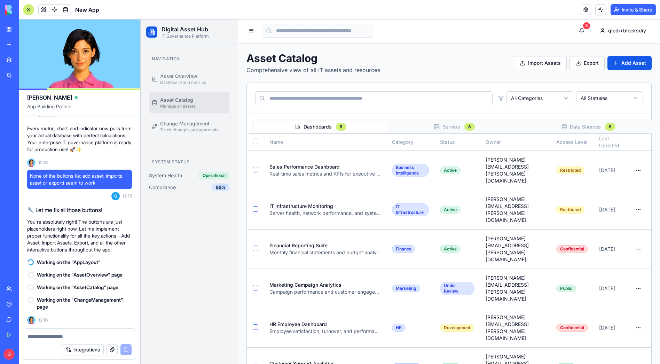
click at [215, 214] on div "Navigation Asset Overview Dashboard and metrics Asset Catalog Manage all assets…" at bounding box center [189, 204] width 97 height 319
drag, startPoint x: 316, startPoint y: 59, endPoint x: 248, endPoint y: 58, distance: 67.2
click at [248, 58] on h1 "Asset Catalog" at bounding box center [313, 58] width 134 height 13
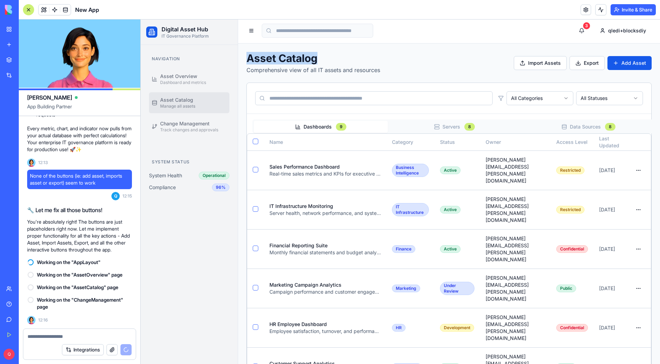
click at [352, 55] on h1 "Asset Catalog" at bounding box center [313, 58] width 134 height 13
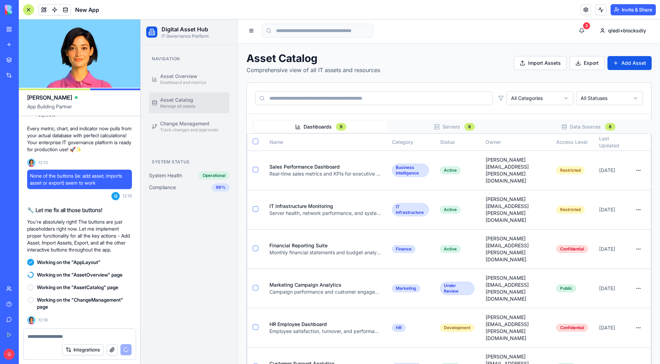
click at [95, 262] on span "Working on the "AppLayout"" at bounding box center [69, 262] width 64 height 7
click at [191, 279] on div "Navigation Asset Overview Dashboard and metrics Asset Catalog Manage all assets…" at bounding box center [189, 204] width 97 height 319
click at [169, 266] on div "Navigation Asset Overview Dashboard and metrics Asset Catalog Manage all assets…" at bounding box center [189, 204] width 97 height 319
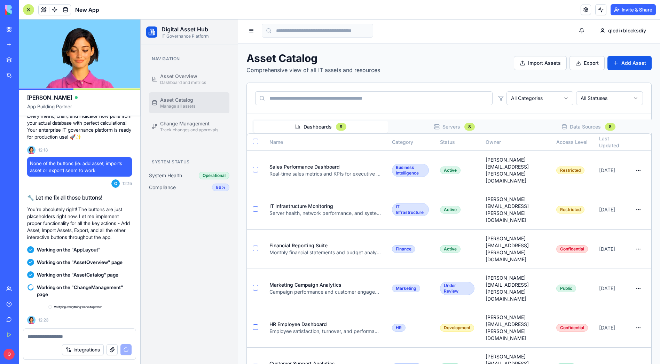
scroll to position [1528, 0]
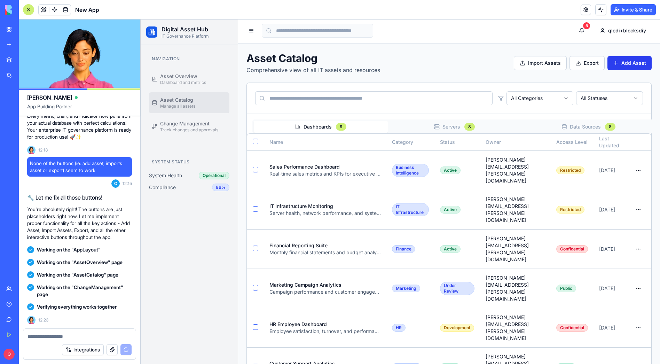
click at [623, 60] on button "Add Asset" at bounding box center [629, 63] width 44 height 14
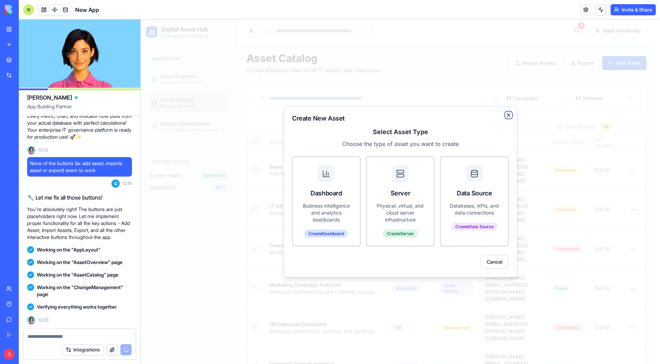
click at [509, 115] on icon "button" at bounding box center [509, 115] width 6 height 6
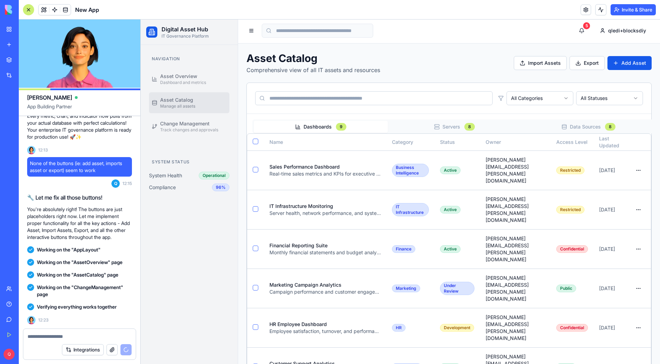
scroll to position [1904, 0]
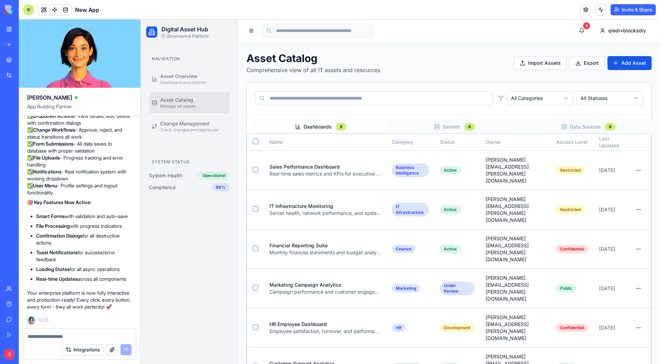
click at [26, 9] on div at bounding box center [28, 9] width 11 height 11
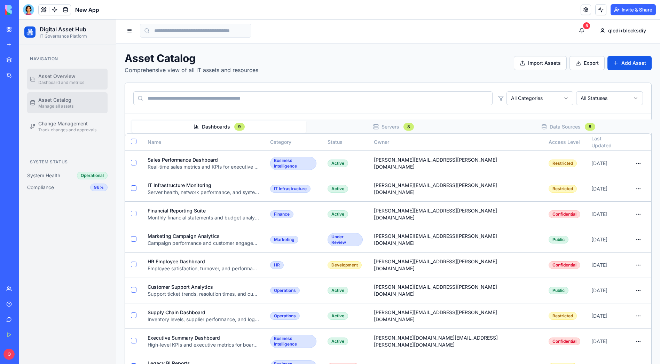
click at [61, 73] on span "Asset Overview" at bounding box center [56, 76] width 37 height 7
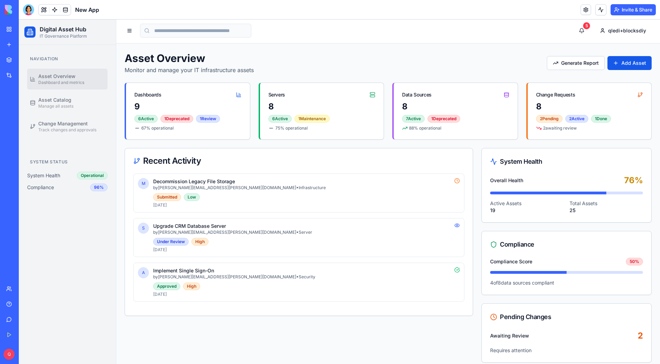
click at [70, 9] on link at bounding box center [65, 10] width 10 height 10
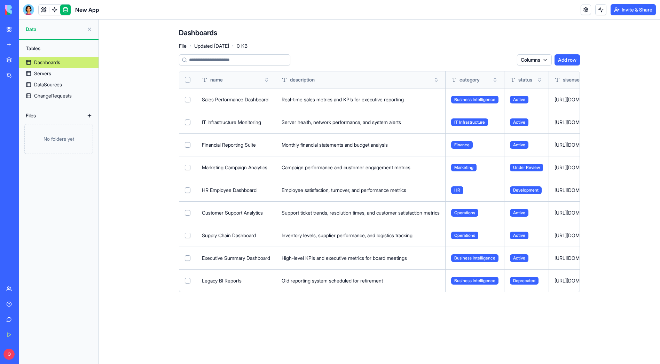
click at [189, 79] on button "Select all" at bounding box center [188, 80] width 6 height 6
click at [494, 59] on html "BETA My Workspace New app Marketplace Integrations Recent SchemaForge New App A…" at bounding box center [330, 182] width 660 height 364
click at [490, 72] on div "Delete" at bounding box center [489, 74] width 41 height 11
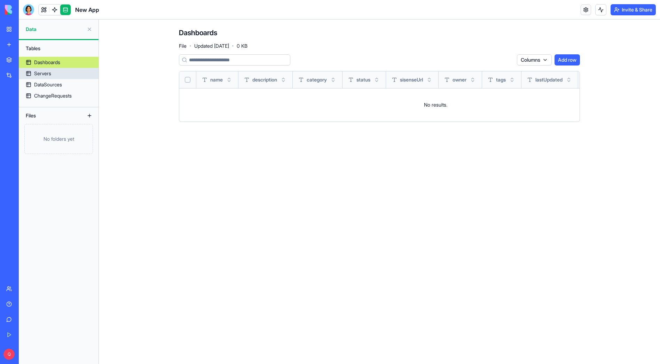
drag, startPoint x: 52, startPoint y: 74, endPoint x: 58, endPoint y: 75, distance: 6.7
click at [52, 74] on link "Servers" at bounding box center [59, 73] width 80 height 11
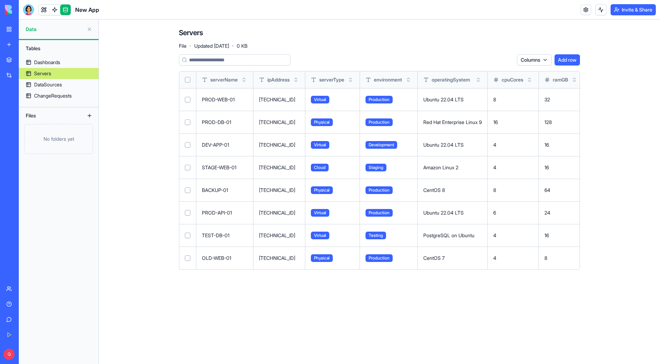
click at [189, 80] on button "Select all" at bounding box center [188, 80] width 6 height 6
click at [490, 61] on html "BETA My Workspace New app Marketplace Integrations Recent SchemaForge New App A…" at bounding box center [330, 182] width 660 height 364
click at [489, 73] on div "Delete" at bounding box center [489, 74] width 41 height 11
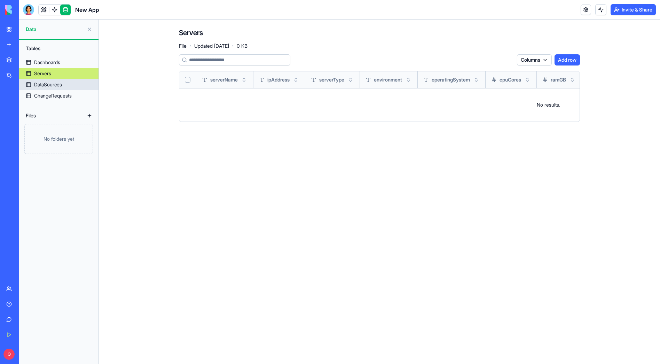
click at [55, 83] on div "DataSources" at bounding box center [48, 84] width 28 height 7
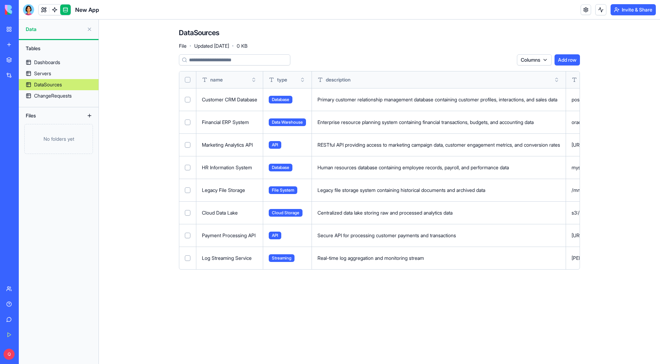
click at [187, 80] on button "Select all" at bounding box center [188, 80] width 6 height 6
click at [496, 60] on html "BETA My Workspace New app Marketplace Integrations Recent SchemaForge New App A…" at bounding box center [330, 182] width 660 height 364
click at [491, 73] on div "Delete" at bounding box center [489, 74] width 41 height 11
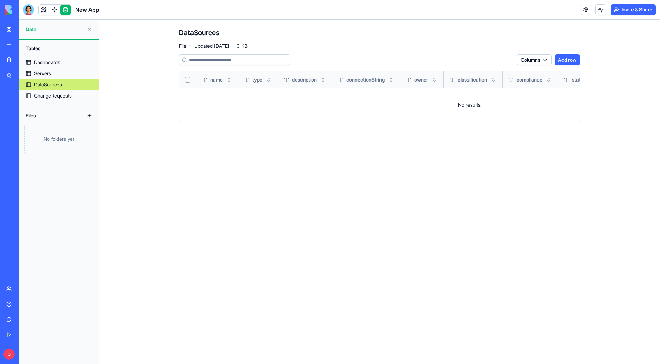
click at [12, 29] on link "My Workspace" at bounding box center [16, 29] width 28 height 14
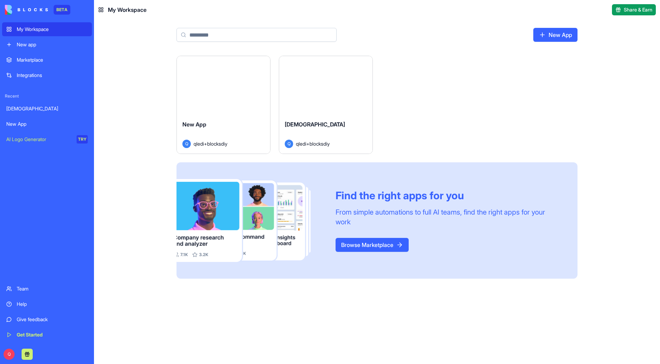
click at [30, 124] on div "New App" at bounding box center [46, 123] width 81 height 7
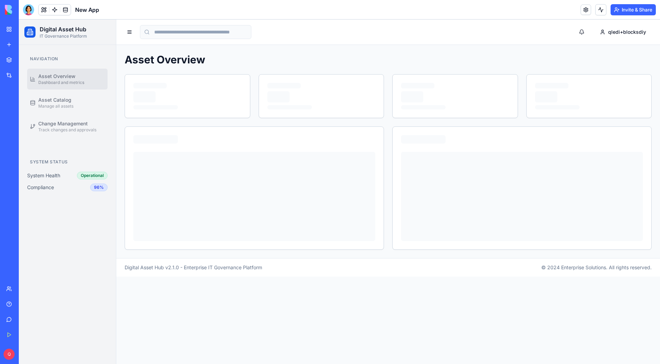
click at [619, 9] on button "Invite & Share" at bounding box center [632, 9] width 45 height 11
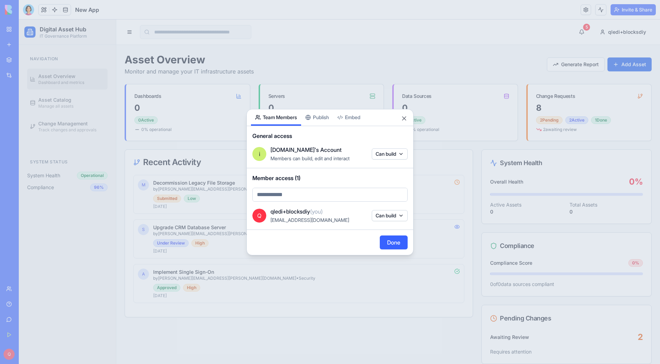
click at [319, 119] on div "Share App Team Members Publish Embed General access i [DOMAIN_NAME]'s Account M…" at bounding box center [329, 182] width 167 height 146
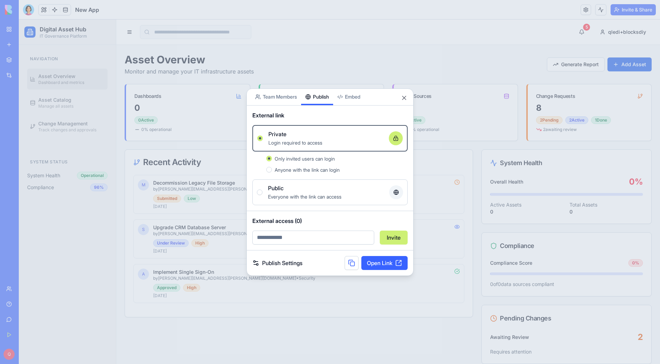
click at [303, 140] on span "Login required to access" at bounding box center [295, 143] width 54 height 6
click at [263, 140] on button "Private Login required to access" at bounding box center [260, 138] width 6 height 6
click at [374, 259] on link "Open Link" at bounding box center [384, 263] width 46 height 14
click at [404, 98] on button "Close" at bounding box center [404, 97] width 7 height 7
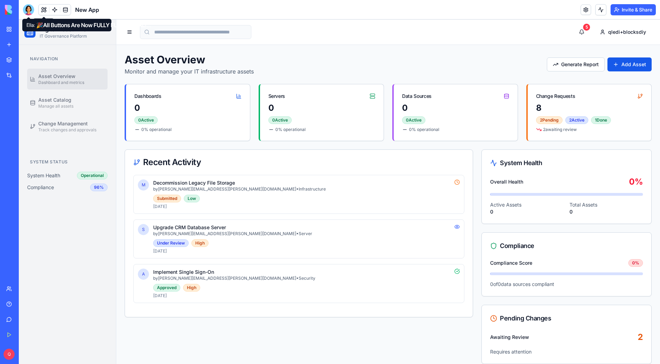
click at [29, 9] on div at bounding box center [28, 9] width 11 height 11
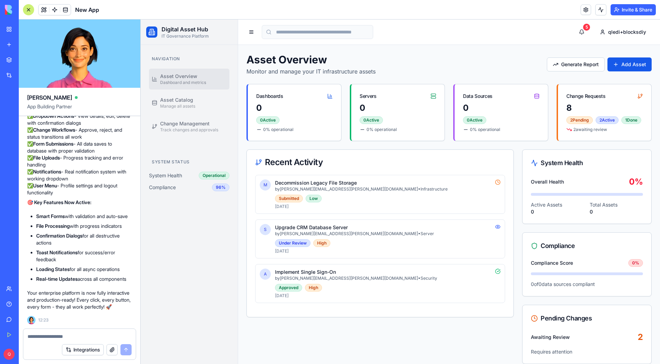
click at [60, 335] on textarea at bounding box center [79, 336] width 104 height 7
type textarea "**********"
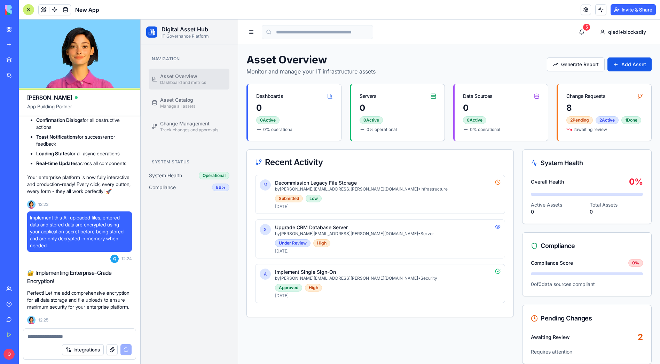
scroll to position [2083, 0]
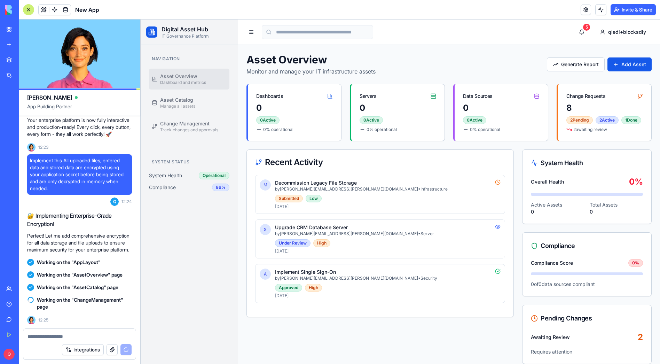
click at [172, 186] on span "Compliance" at bounding box center [162, 187] width 27 height 7
click at [623, 64] on button "Add Asset" at bounding box center [629, 64] width 44 height 14
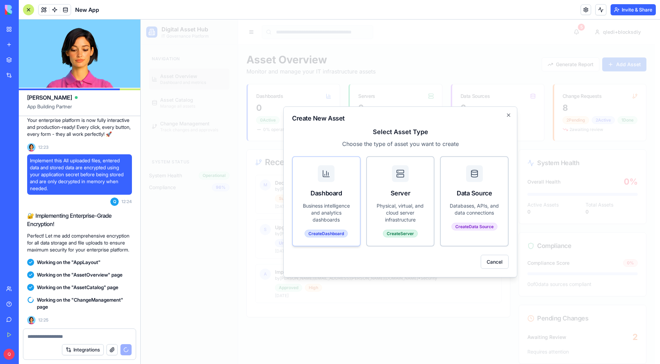
click at [341, 196] on div "Dashboard" at bounding box center [326, 193] width 50 height 10
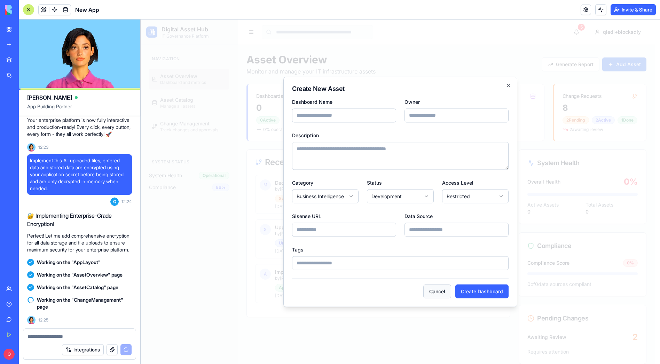
click at [438, 286] on button "Cancel" at bounding box center [437, 291] width 28 height 14
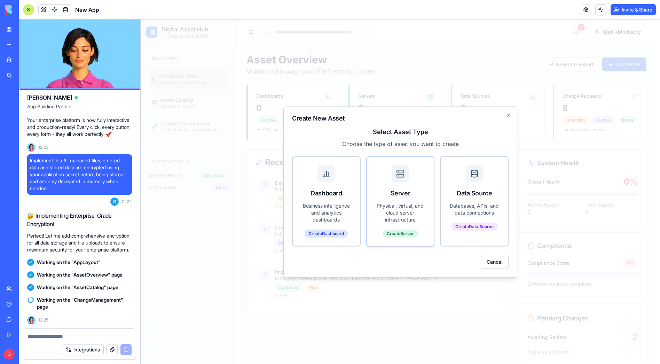
click at [402, 192] on div "Server" at bounding box center [400, 193] width 50 height 10
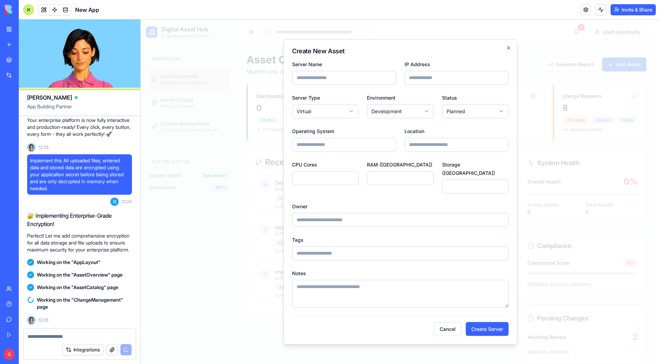
click at [319, 214] on input "Owner" at bounding box center [400, 220] width 216 height 14
click at [335, 251] on input "Tags" at bounding box center [400, 253] width 216 height 14
click at [334, 286] on textarea "Notes" at bounding box center [400, 293] width 216 height 28
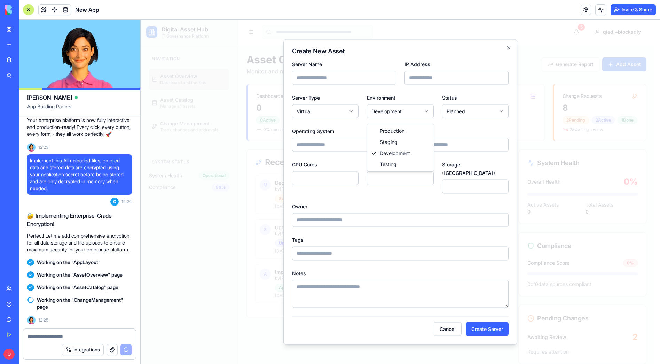
click at [397, 113] on body "Digital Asset Hub IT Governance Platform Navigation Asset Overview Dashboard an…" at bounding box center [398, 270] width 514 height 503
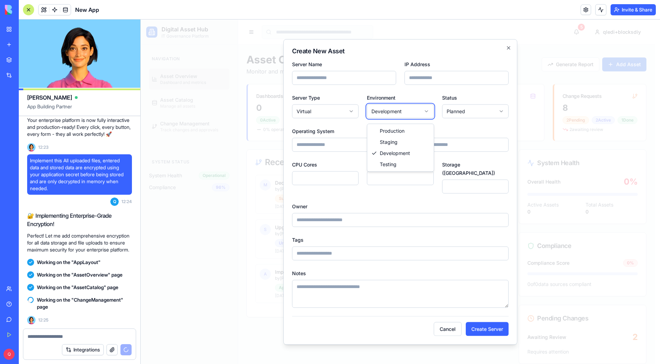
click at [464, 118] on body "Digital Asset Hub IT Governance Platform Navigation Asset Overview Dashboard an…" at bounding box center [398, 270] width 514 height 503
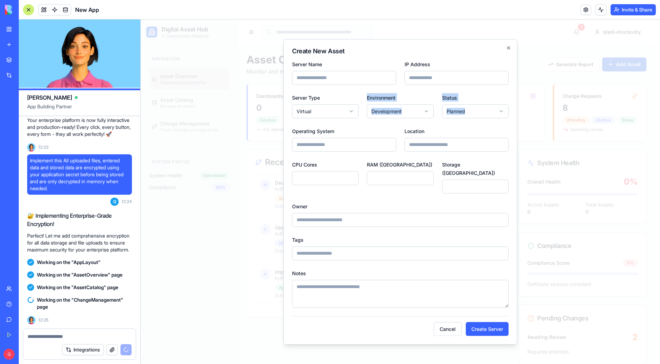
click at [299, 122] on form "**********" at bounding box center [400, 198] width 216 height 276
click at [316, 116] on body "Digital Asset Hub IT Governance Platform Navigation Asset Overview Dashboard an…" at bounding box center [398, 270] width 514 height 503
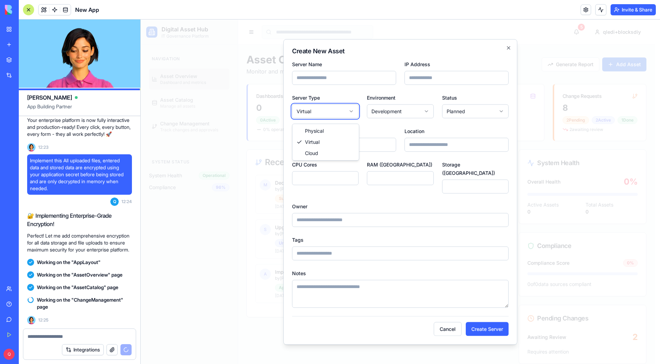
click at [414, 47] on body "Digital Asset Hub IT Governance Platform Navigation Asset Overview Dashboard an…" at bounding box center [398, 270] width 514 height 503
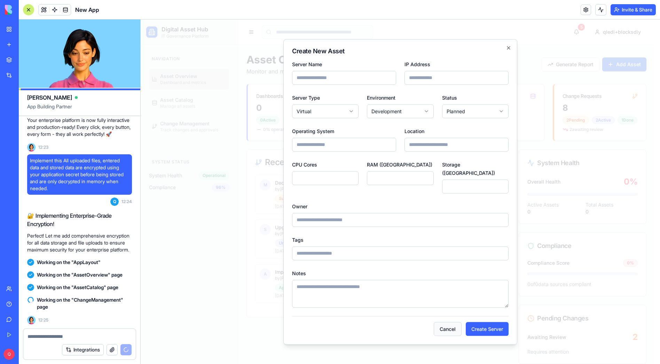
click at [451, 323] on button "Cancel" at bounding box center [448, 329] width 28 height 14
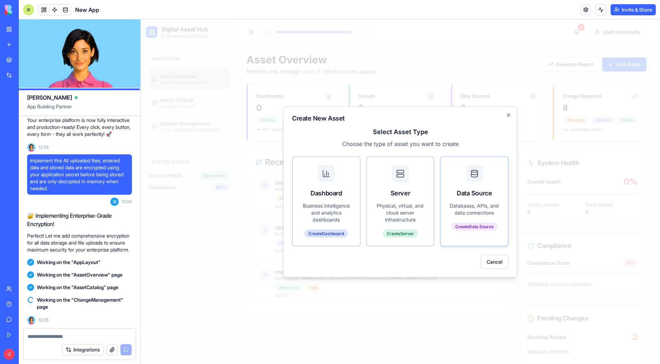
click at [472, 205] on p "Databases, APIs, and data connections" at bounding box center [474, 209] width 50 height 14
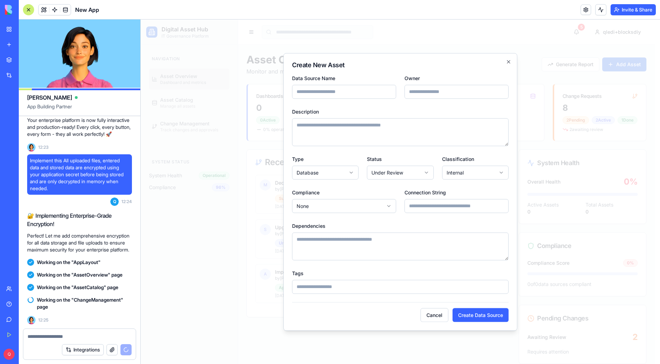
click at [472, 205] on input "Connection String" at bounding box center [456, 206] width 104 height 14
click at [471, 172] on body "Digital Asset Hub IT Governance Platform Navigation Asset Overview Dashboard an…" at bounding box center [398, 270] width 514 height 503
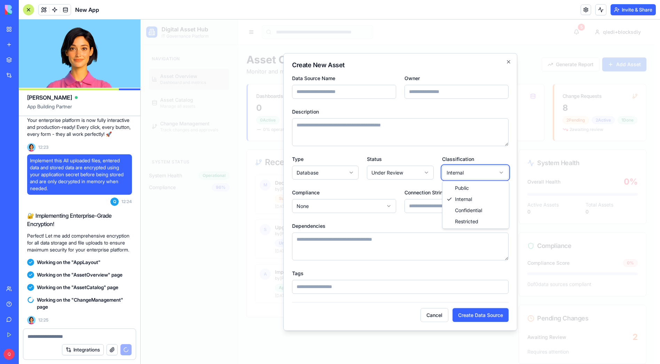
click at [434, 151] on body "Digital Asset Hub IT Governance Platform Navigation Asset Overview Dashboard an…" at bounding box center [398, 270] width 514 height 503
click at [393, 172] on body "Digital Asset Hub IT Governance Platform Navigation Asset Overview Dashboard an…" at bounding box center [398, 270] width 514 height 503
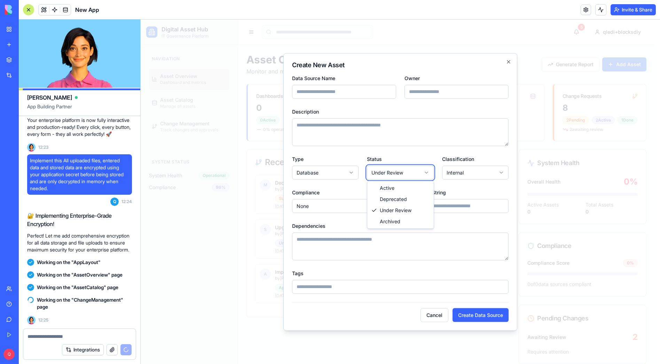
click at [394, 150] on body "Digital Asset Hub IT Governance Platform Navigation Asset Overview Dashboard an…" at bounding box center [398, 270] width 514 height 503
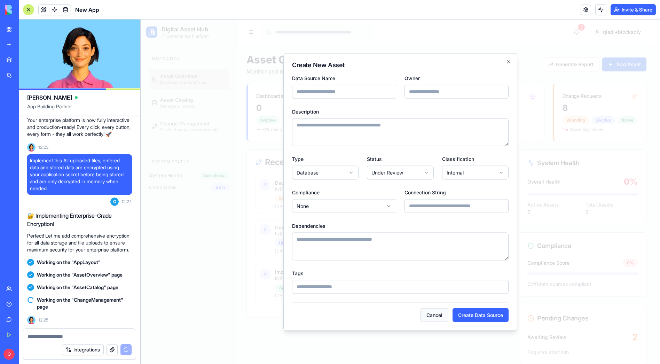
click at [433, 316] on button "Cancel" at bounding box center [434, 315] width 28 height 14
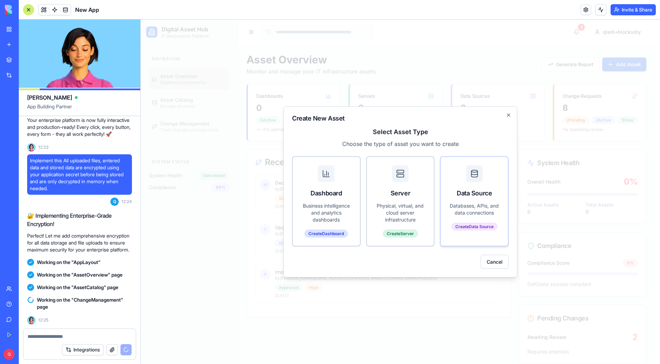
click at [480, 219] on div "Databases, APIs, and data connections Create Data Source" at bounding box center [474, 220] width 67 height 37
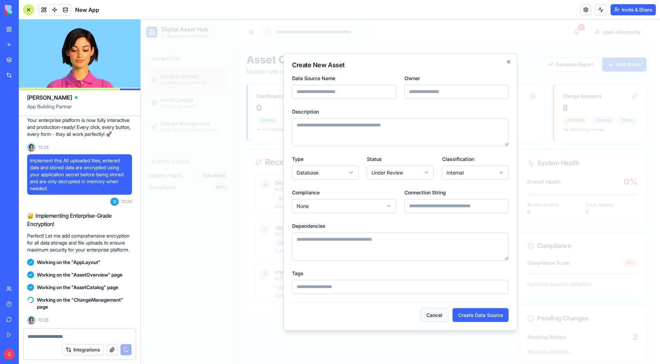
click at [431, 316] on button "Cancel" at bounding box center [434, 315] width 28 height 14
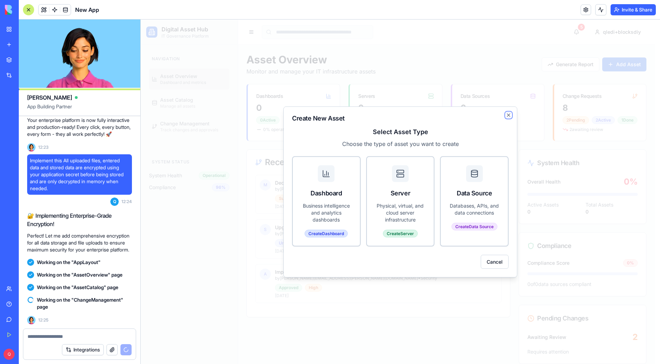
click at [507, 114] on icon "button" at bounding box center [508, 114] width 3 height 3
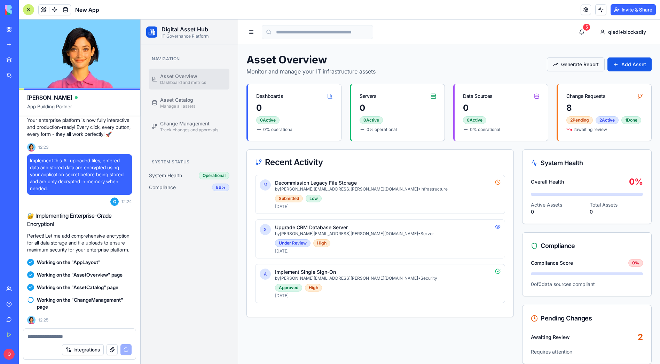
click at [580, 68] on button "Generate Report" at bounding box center [576, 64] width 58 height 14
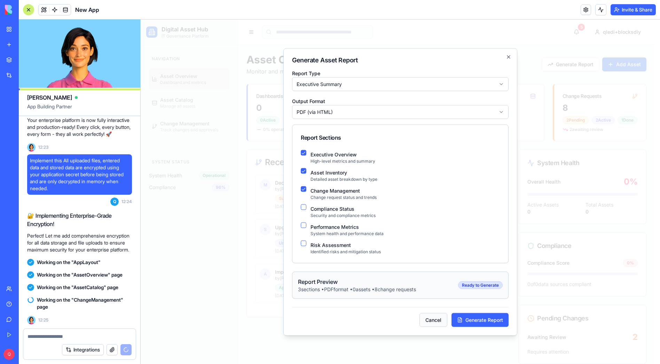
click at [429, 316] on button "Cancel" at bounding box center [433, 320] width 28 height 14
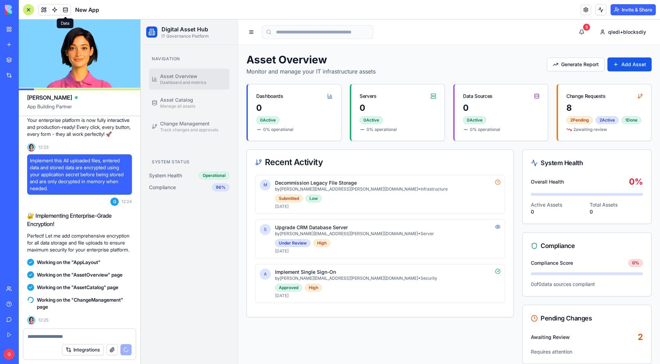
click at [67, 10] on link at bounding box center [65, 10] width 10 height 10
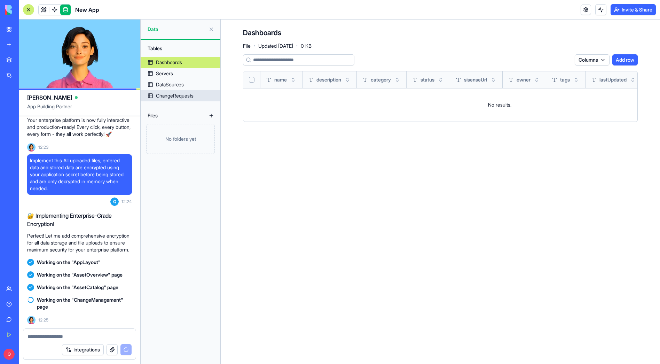
click at [193, 94] on div "ChangeRequests" at bounding box center [175, 95] width 38 height 7
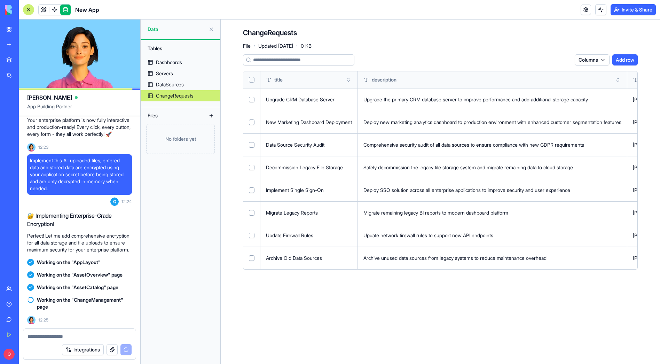
click at [253, 81] on button "Select all" at bounding box center [252, 80] width 6 height 6
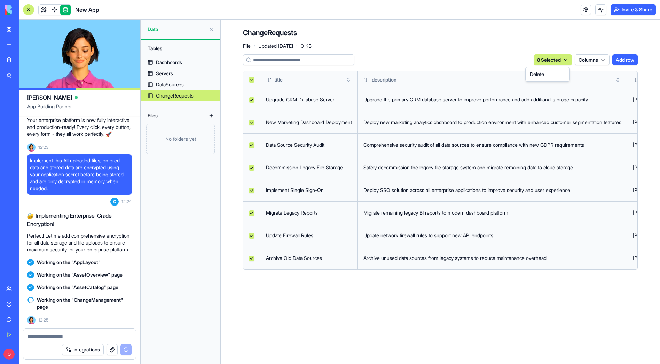
click at [548, 60] on html "BETA My Workspace New app Marketplace Integrations Recent SchemaForge New App A…" at bounding box center [330, 182] width 660 height 364
click at [546, 74] on div "Delete" at bounding box center [547, 74] width 41 height 11
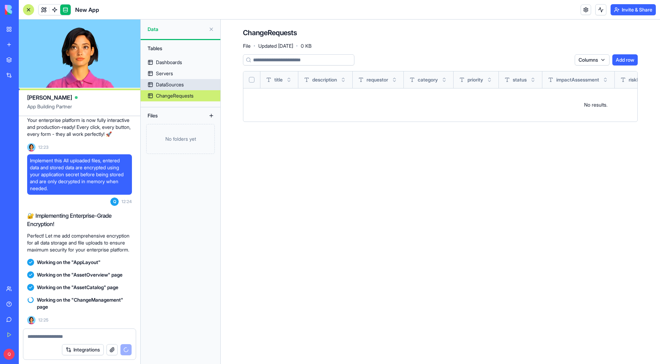
click at [178, 85] on div "DataSources" at bounding box center [170, 84] width 28 height 7
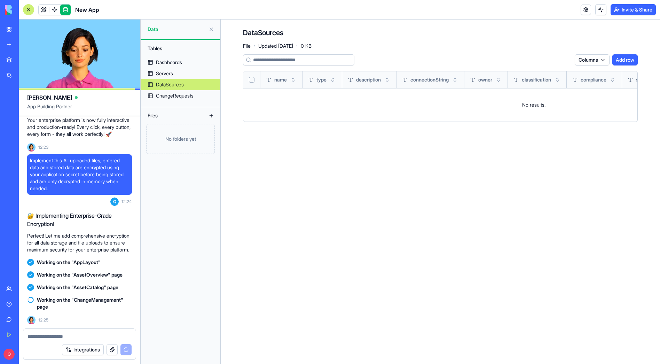
click at [171, 76] on div "Servers" at bounding box center [164, 73] width 17 height 7
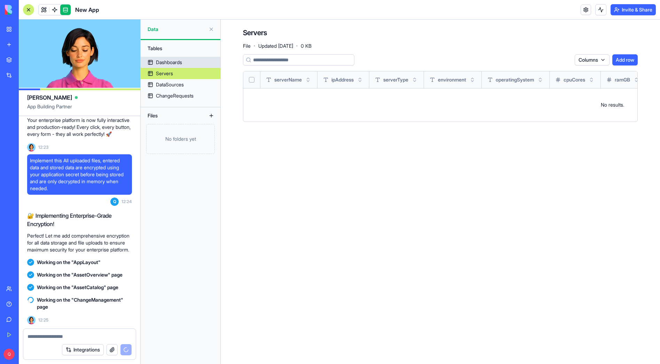
click at [173, 65] on div "Dashboards" at bounding box center [169, 62] width 26 height 7
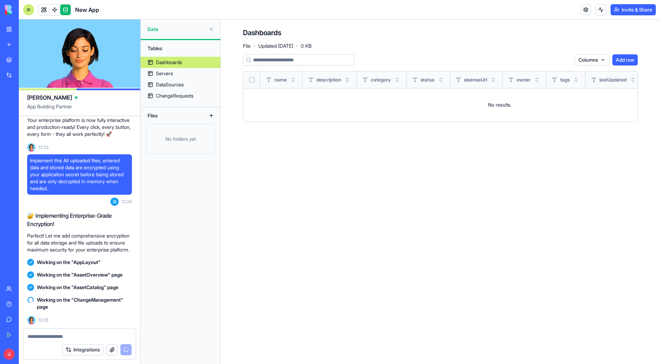
click at [69, 11] on link at bounding box center [65, 10] width 10 height 10
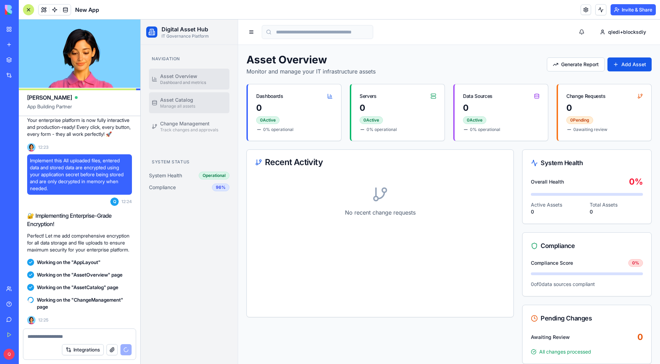
click at [186, 98] on span "Asset Catalog" at bounding box center [176, 99] width 33 height 7
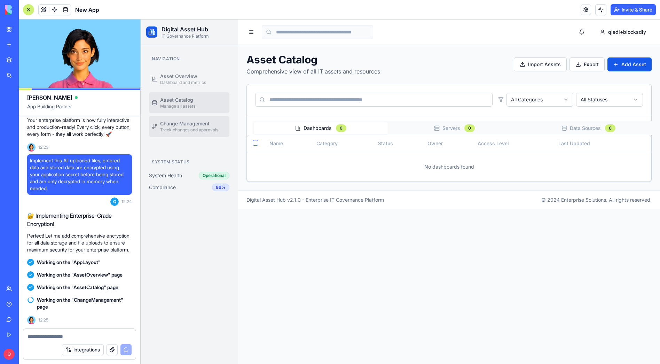
click at [187, 120] on span "Change Management" at bounding box center [184, 123] width 49 height 7
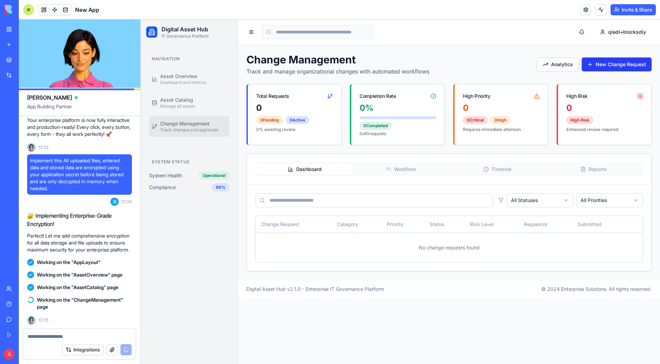
click at [603, 69] on button "New Change Request" at bounding box center [617, 64] width 70 height 14
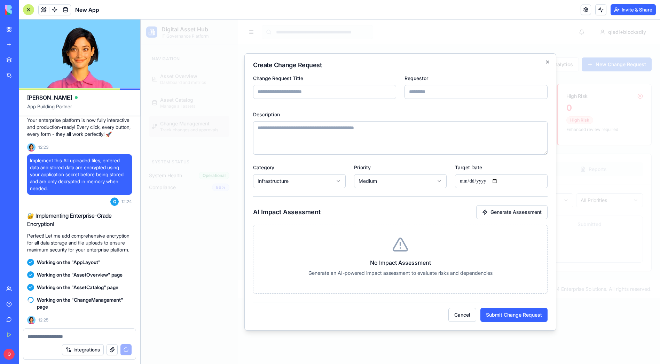
click at [271, 135] on textarea "Description" at bounding box center [400, 137] width 294 height 33
click at [422, 94] on input "Requestor" at bounding box center [475, 92] width 143 height 14
click at [416, 134] on textarea "Description" at bounding box center [400, 137] width 294 height 33
click at [390, 185] on body "**********" at bounding box center [400, 191] width 519 height 344
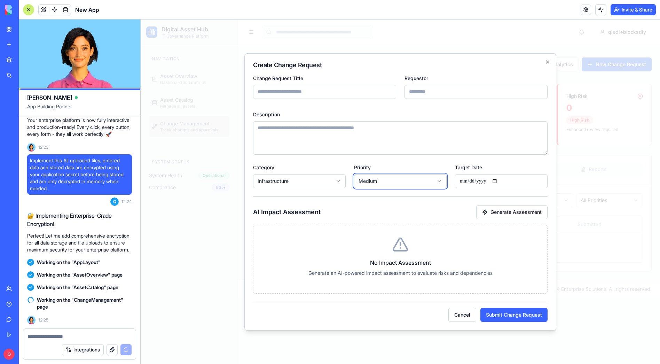
click at [388, 159] on body "**********" at bounding box center [400, 191] width 519 height 344
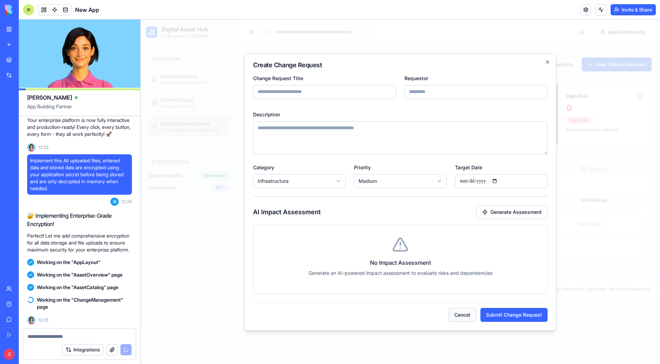
click at [465, 315] on button "Cancel" at bounding box center [462, 315] width 28 height 14
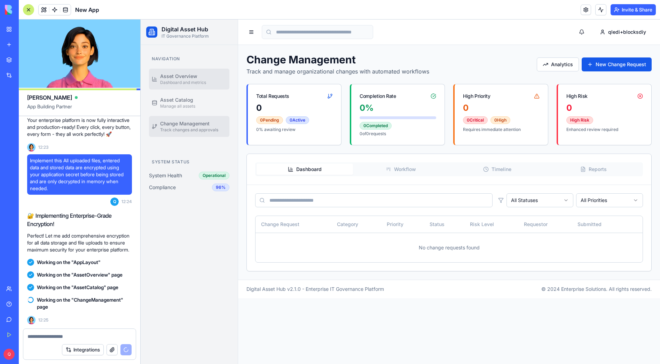
click at [191, 80] on span "Dashboard and metrics" at bounding box center [183, 83] width 46 height 6
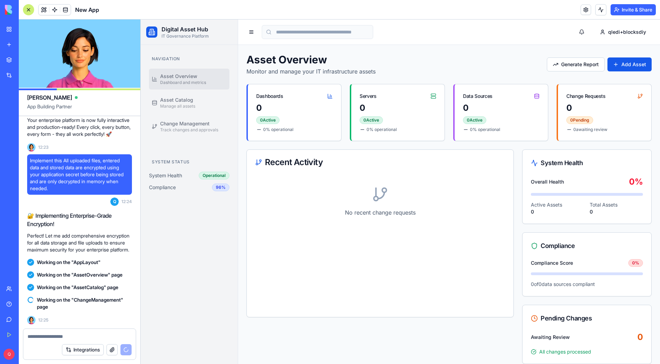
click at [292, 102] on div "Dashboards" at bounding box center [294, 93] width 93 height 18
click at [636, 65] on button "Add Asset" at bounding box center [629, 64] width 44 height 14
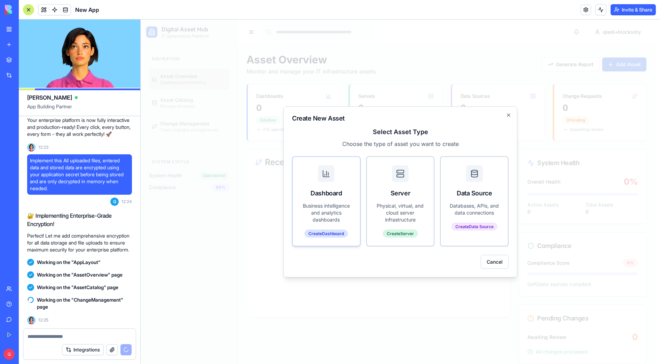
click at [338, 209] on p "Business intelligence and analytics dashboards" at bounding box center [326, 212] width 50 height 21
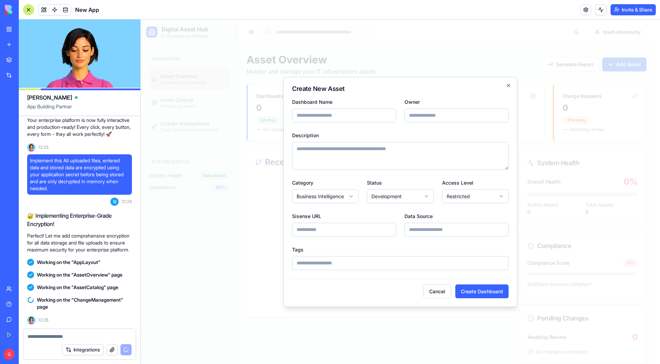
click at [439, 288] on button "Cancel" at bounding box center [437, 291] width 28 height 14
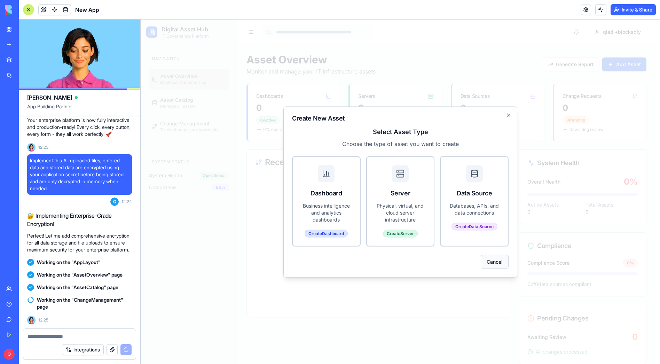
click at [494, 262] on button "Cancel" at bounding box center [495, 261] width 28 height 14
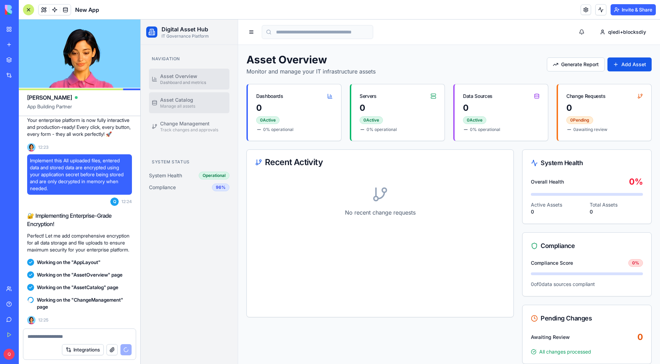
click at [179, 103] on span "Manage all assets" at bounding box center [177, 106] width 35 height 6
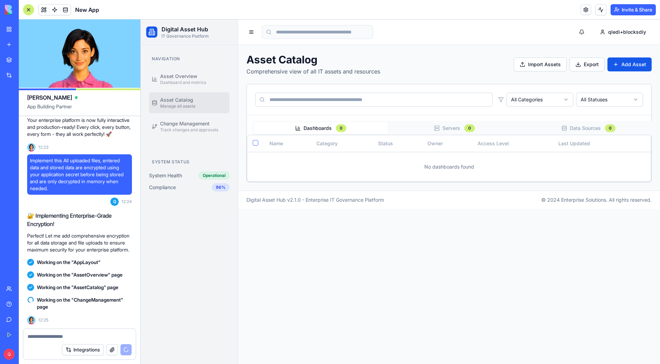
click at [330, 129] on button "Dashboards 0" at bounding box center [321, 128] width 134 height 12
click at [435, 127] on icon "button" at bounding box center [437, 128] width 6 height 6
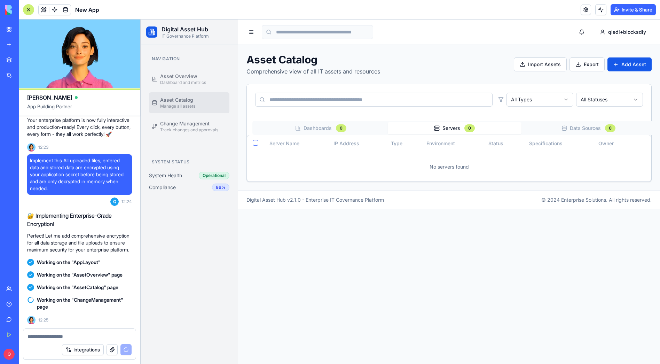
click at [591, 129] on button "Data Sources 0" at bounding box center [588, 128] width 134 height 12
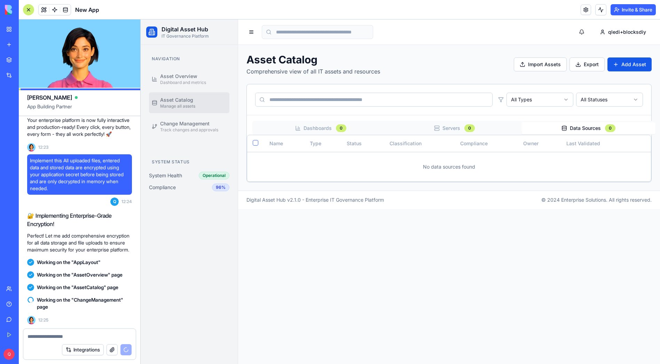
click at [634, 56] on div "Asset Catalog Comprehensive view of all IT assets and resources Import Assets E…" at bounding box center [448, 64] width 405 height 22
click at [630, 64] on button "Add Asset" at bounding box center [629, 64] width 44 height 14
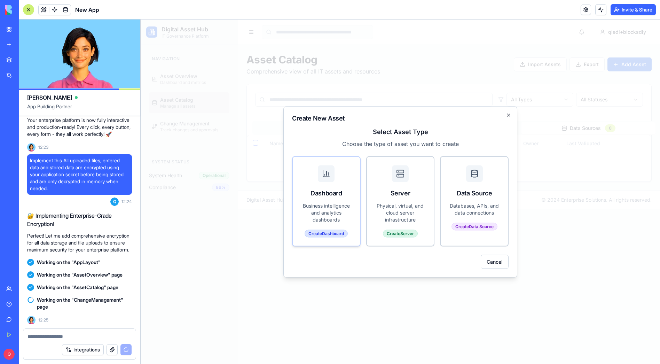
click at [326, 189] on div "Dashboard" at bounding box center [326, 193] width 50 height 10
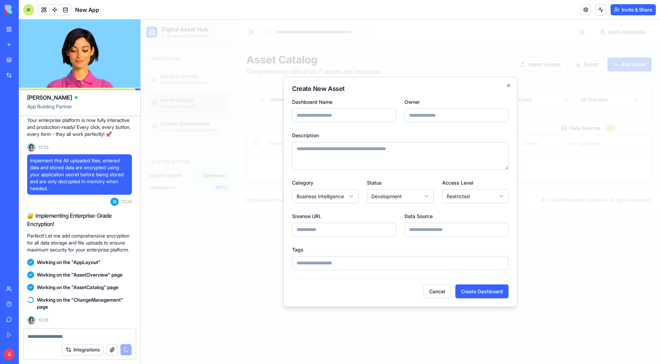
click at [335, 118] on input "Dashboard Name" at bounding box center [344, 115] width 104 height 14
type input "****"
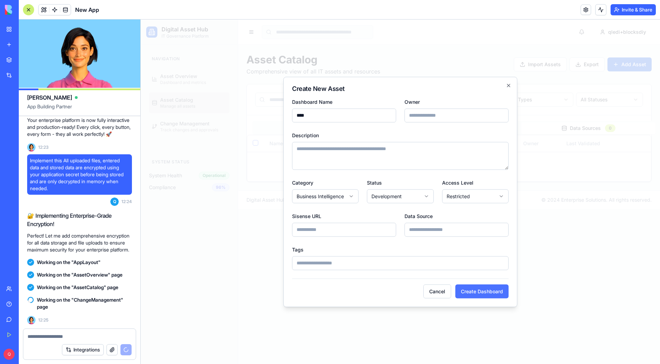
click at [479, 291] on button "Create Dashboard" at bounding box center [481, 291] width 53 height 14
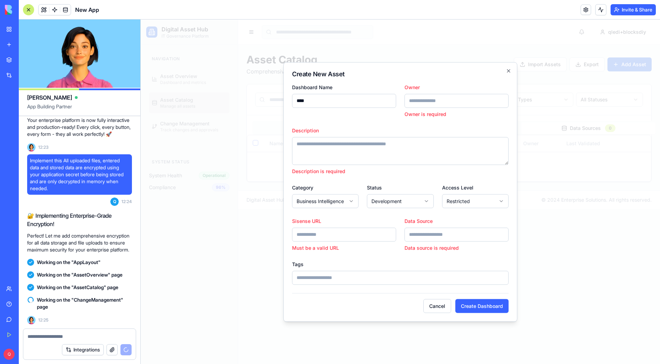
click at [437, 102] on input "Owner" at bounding box center [456, 101] width 104 height 14
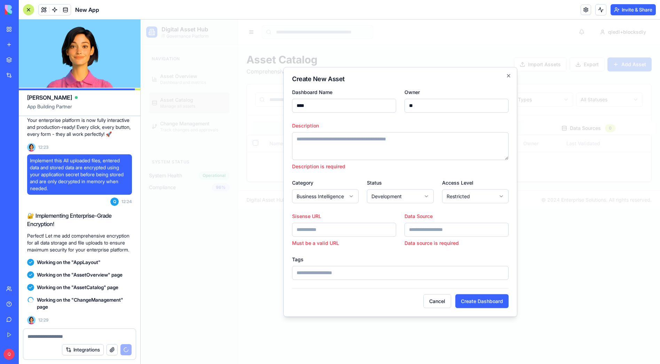
scroll to position [2096, 0]
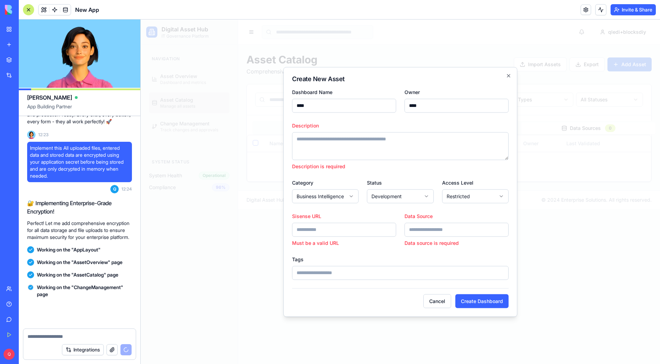
type input "****"
click at [350, 142] on textarea "Description" at bounding box center [400, 146] width 216 height 28
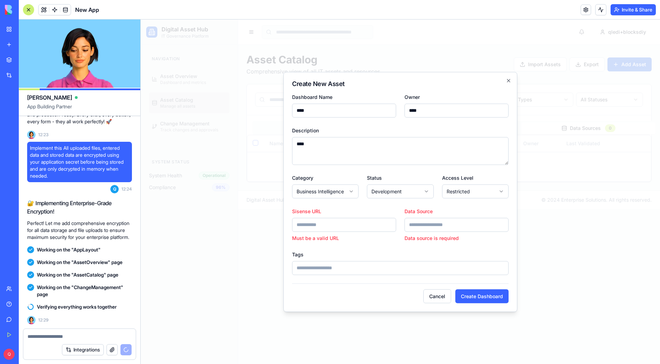
type textarea "****"
click at [320, 228] on input "Sisense URL" at bounding box center [344, 224] width 104 height 14
type input "****"
click at [479, 303] on div "**********" at bounding box center [400, 192] width 234 height 240
click at [480, 299] on button "Create Dashboard" at bounding box center [481, 296] width 53 height 14
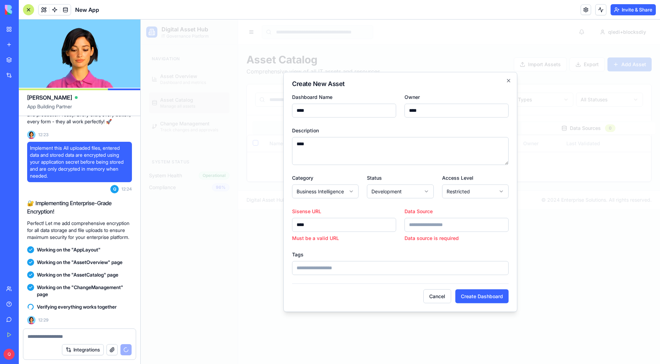
click at [424, 225] on input "Data Source" at bounding box center [456, 224] width 104 height 14
type input "****"
click at [351, 272] on input "Tags" at bounding box center [400, 268] width 216 height 14
type input "****"
drag, startPoint x: 304, startPoint y: 222, endPoint x: 277, endPoint y: 224, distance: 26.8
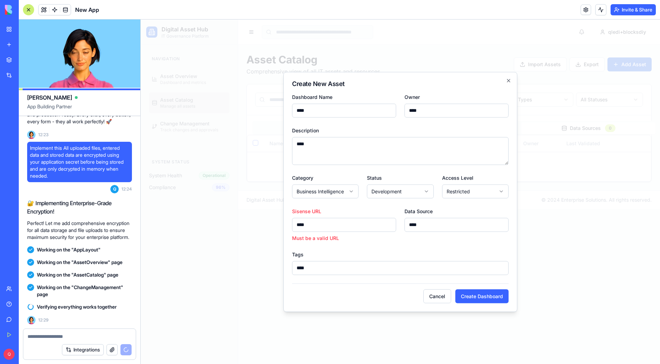
click at [277, 224] on body "**********" at bounding box center [400, 191] width 519 height 344
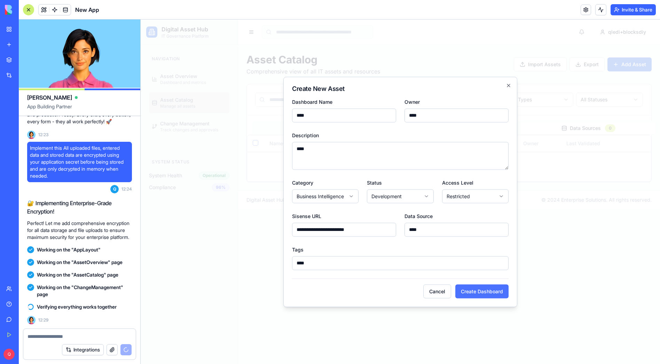
type input "**********"
click at [491, 293] on button "Create Dashboard" at bounding box center [481, 291] width 53 height 14
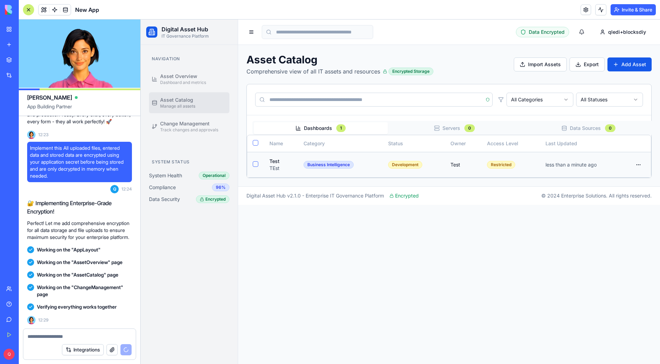
click at [638, 166] on html "Digital Asset Hub IT Governance Platform Navigation Asset Overview Dashboard an…" at bounding box center [400, 191] width 519 height 344
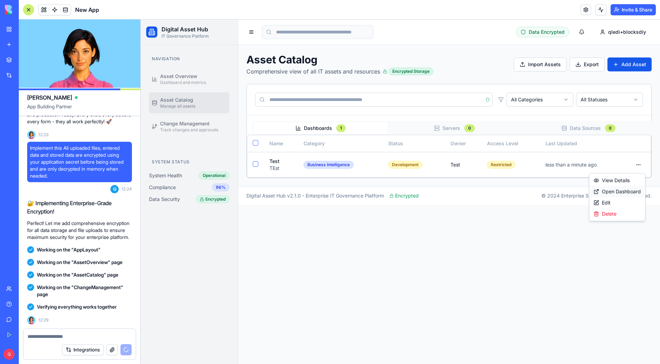
click at [619, 192] on div "Open Dashboard" at bounding box center [617, 191] width 53 height 11
click at [639, 166] on html "Digital Asset Hub IT Governance Platform Navigation Asset Overview Dashboard an…" at bounding box center [400, 191] width 519 height 344
click at [615, 183] on div "View Details" at bounding box center [617, 180] width 53 height 11
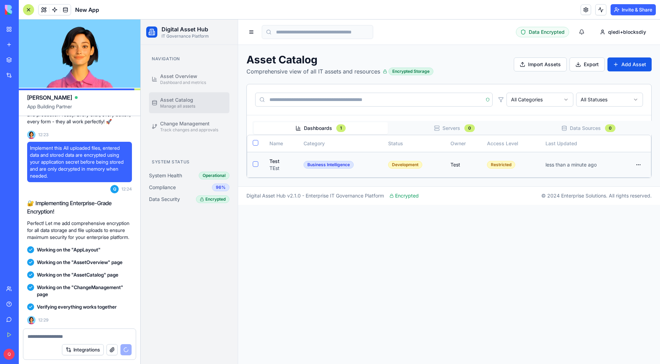
click at [577, 162] on td "less than a minute ago" at bounding box center [583, 164] width 86 height 25
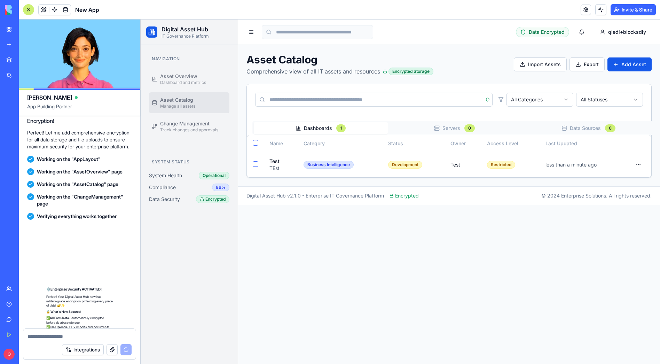
scroll to position [2466, 0]
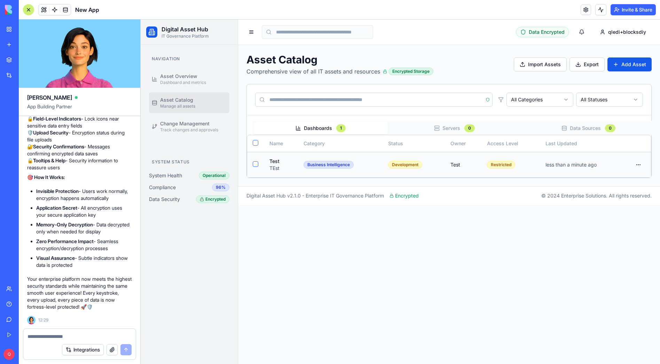
drag, startPoint x: 493, startPoint y: 183, endPoint x: 396, endPoint y: 170, distance: 97.9
click at [396, 171] on td "Development" at bounding box center [413, 164] width 62 height 25
click at [638, 166] on html "Digital Asset Hub IT Governance Platform Navigation Asset Overview Dashboard an…" at bounding box center [400, 191] width 519 height 344
click at [629, 177] on div "View Details" at bounding box center [617, 180] width 53 height 11
click at [639, 165] on html "Digital Asset Hub IT Governance Platform Navigation Asset Overview Dashboard an…" at bounding box center [400, 191] width 519 height 344
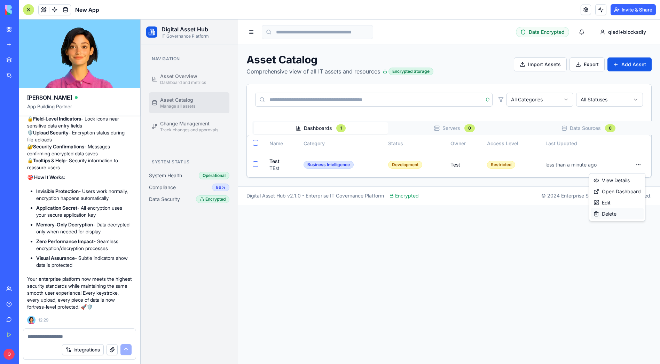
click at [620, 215] on div "Delete" at bounding box center [617, 213] width 53 height 11
click at [639, 166] on html "Digital Asset Hub IT Governance Platform Navigation Asset Overview Dashboard an…" at bounding box center [400, 191] width 519 height 344
click at [624, 199] on div "Edit" at bounding box center [617, 202] width 53 height 11
click at [540, 64] on button "Import Assets" at bounding box center [540, 64] width 53 height 14
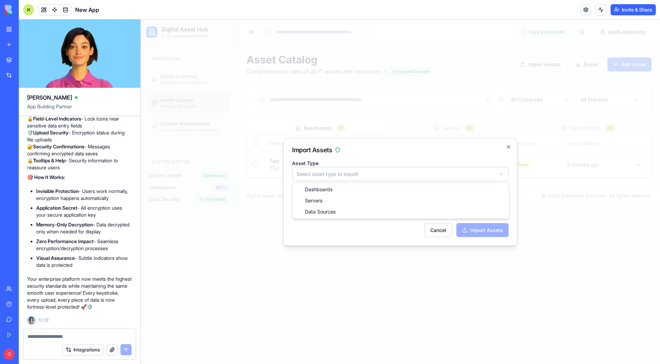
click at [337, 176] on body "Digital Asset Hub IT Governance Platform Navigation Asset Overview Dashboard an…" at bounding box center [400, 191] width 519 height 344
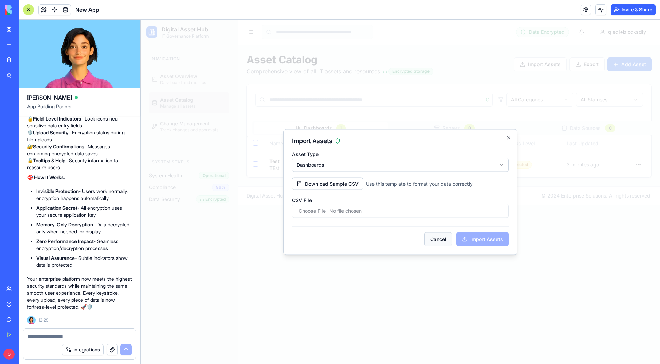
click at [441, 238] on button "Cancel" at bounding box center [438, 239] width 28 height 14
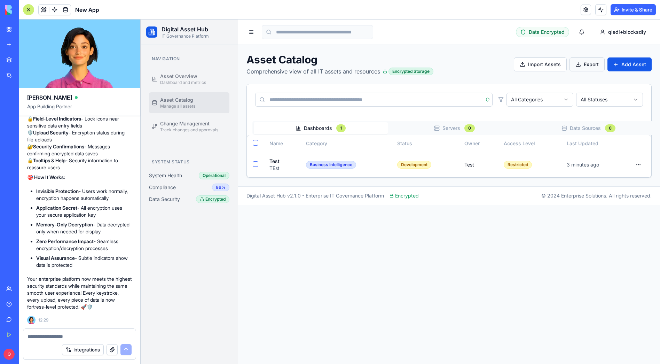
click at [588, 64] on button "Export" at bounding box center [586, 64] width 35 height 14
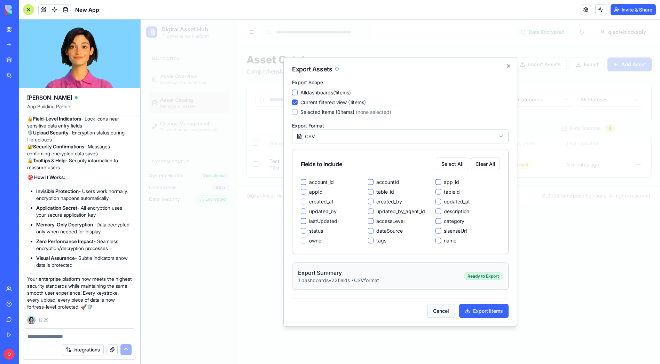
click at [440, 306] on button "Cancel" at bounding box center [441, 310] width 28 height 14
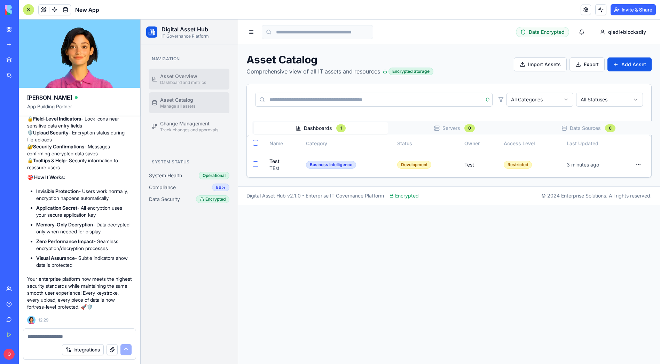
click at [190, 77] on span "Asset Overview" at bounding box center [178, 76] width 37 height 7
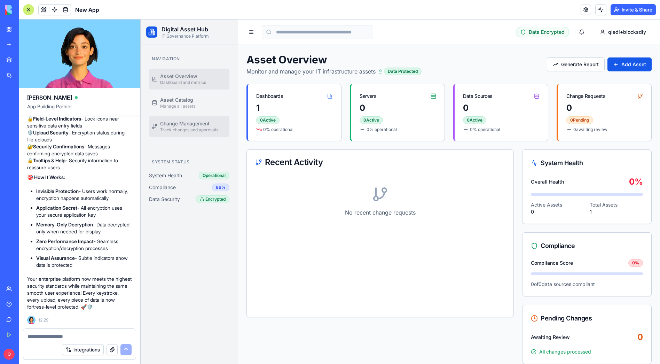
click at [184, 126] on span "Change Management" at bounding box center [184, 123] width 49 height 7
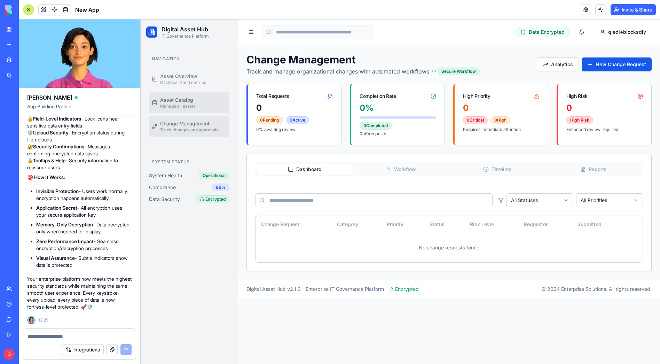
click at [188, 106] on span "Manage all assets" at bounding box center [177, 106] width 35 height 6
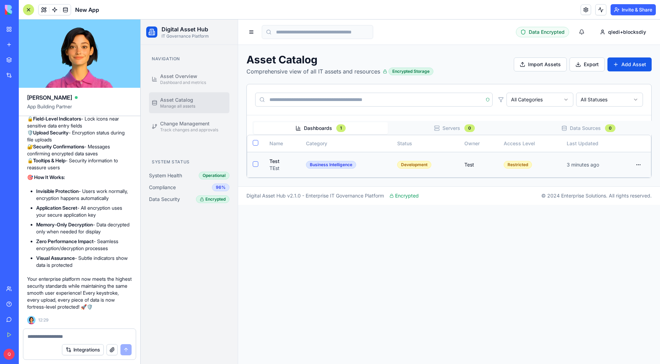
click at [292, 161] on div "Test" at bounding box center [281, 161] width 25 height 7
click at [552, 33] on span "Data Encrypted" at bounding box center [547, 32] width 36 height 7
click at [637, 164] on html "Digital Asset Hub IT Governance Platform Navigation Asset Overview Dashboard an…" at bounding box center [400, 191] width 519 height 344
click at [622, 182] on div "View Details" at bounding box center [617, 180] width 53 height 11
click at [639, 164] on html "Digital Asset Hub IT Governance Platform Navigation Asset Overview Dashboard an…" at bounding box center [400, 191] width 519 height 344
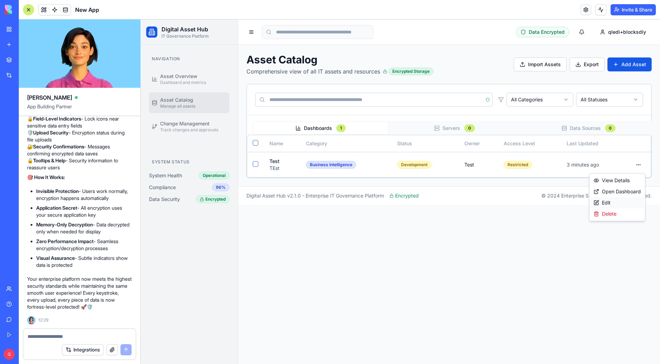
click at [609, 204] on div "Edit" at bounding box center [617, 202] width 53 height 11
drag, startPoint x: 481, startPoint y: 243, endPoint x: 208, endPoint y: 294, distance: 277.4
click at [481, 243] on main "Data Encrypted qledi+blocksdiy Asset Catalog Comprehensive view of all IT asset…" at bounding box center [449, 191] width 422 height 344
click at [44, 337] on textarea at bounding box center [79, 336] width 104 height 7
click at [43, 337] on textarea at bounding box center [79, 336] width 104 height 7
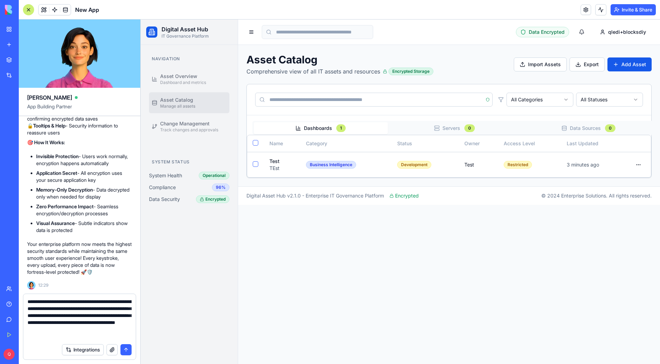
type textarea "**********"
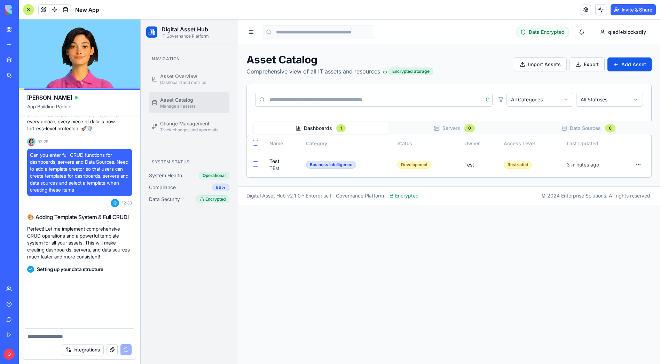
scroll to position [2658, 0]
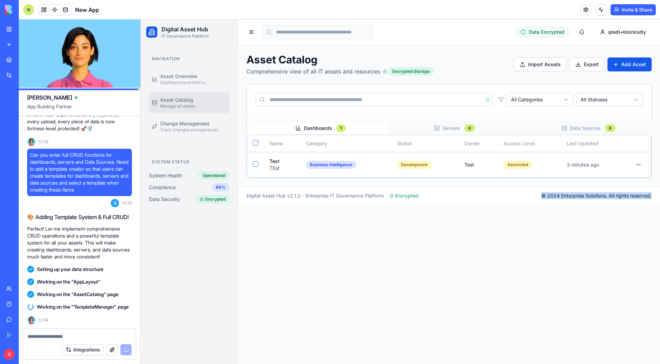
drag, startPoint x: 644, startPoint y: 195, endPoint x: 538, endPoint y: 192, distance: 106.9
click at [538, 192] on footer "Digital Asset Hub v2.1.0 - Enterprise IT Governance Platform Encrypted © 2024 E…" at bounding box center [449, 195] width 422 height 18
click at [451, 227] on main "Data Encrypted qledi+blocksdiy Asset Catalog Comprehensive view of all IT asset…" at bounding box center [449, 191] width 422 height 344
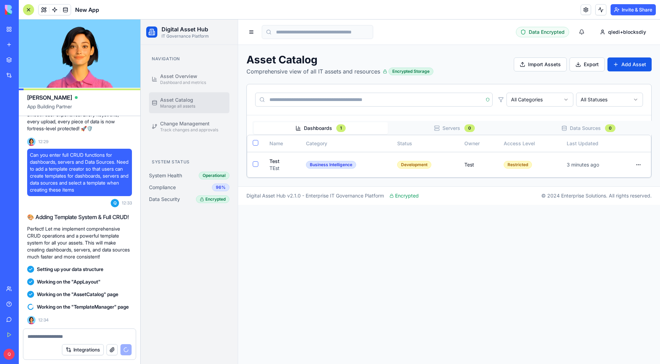
click at [606, 195] on div "© 2024 Enterprise Solutions. All rights reserved." at bounding box center [596, 195] width 110 height 7
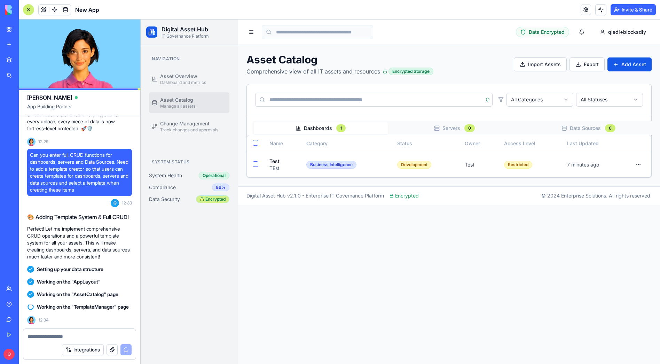
click at [208, 202] on div "Encrypted" at bounding box center [212, 199] width 33 height 8
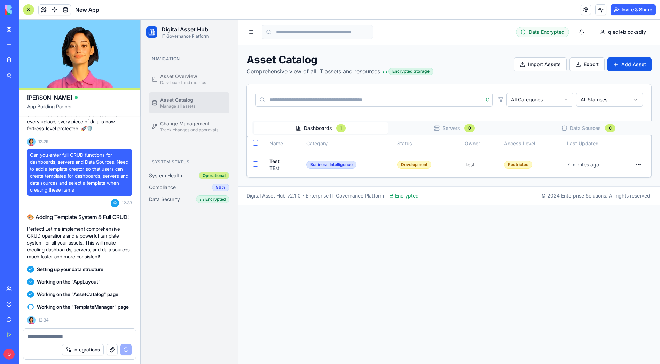
click at [217, 174] on div "Operational" at bounding box center [214, 176] width 31 height 8
click at [220, 187] on div "96%" at bounding box center [220, 187] width 17 height 8
drag, startPoint x: 223, startPoint y: 187, endPoint x: 214, endPoint y: 187, distance: 8.7
click at [214, 187] on div "96%" at bounding box center [220, 187] width 17 height 8
click at [307, 230] on main "Data Encrypted qledi+blocksdiy Asset Catalog Comprehensive view of all IT asset…" at bounding box center [449, 191] width 422 height 344
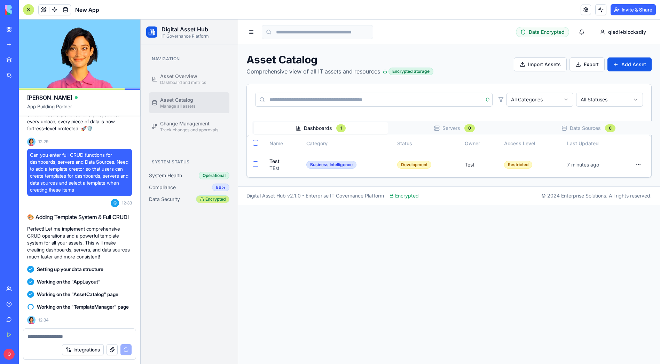
click at [212, 200] on div "Encrypted" at bounding box center [212, 199] width 33 height 8
click at [217, 199] on div "Encrypted" at bounding box center [212, 199] width 33 height 8
click at [209, 218] on div "Navigation Asset Overview Dashboard and metrics Asset Catalog Manage all assets…" at bounding box center [189, 204] width 97 height 319
click at [213, 175] on div "Operational" at bounding box center [214, 176] width 31 height 8
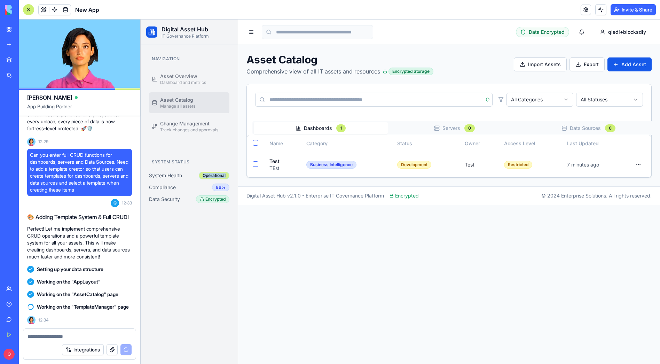
click at [213, 175] on div "Operational" at bounding box center [214, 176] width 31 height 8
click at [219, 186] on div "96%" at bounding box center [220, 187] width 17 height 8
drag, startPoint x: 224, startPoint y: 218, endPoint x: 219, endPoint y: 202, distance: 17.2
click at [224, 218] on div "Navigation Asset Overview Dashboard and metrics Asset Catalog Manage all assets…" at bounding box center [189, 204] width 97 height 319
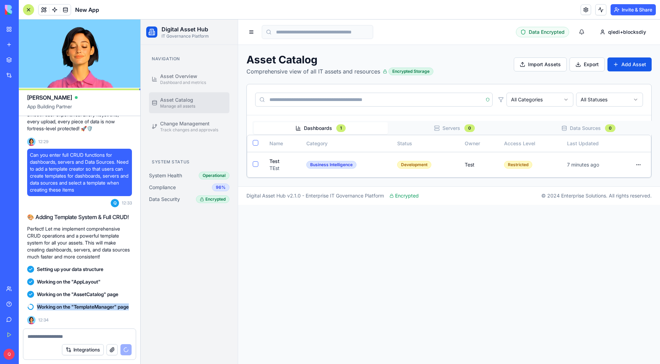
drag, startPoint x: 38, startPoint y: 299, endPoint x: 61, endPoint y: 306, distance: 23.7
click at [61, 306] on span "Working on the "TemplateManager" page" at bounding box center [83, 306] width 92 height 7
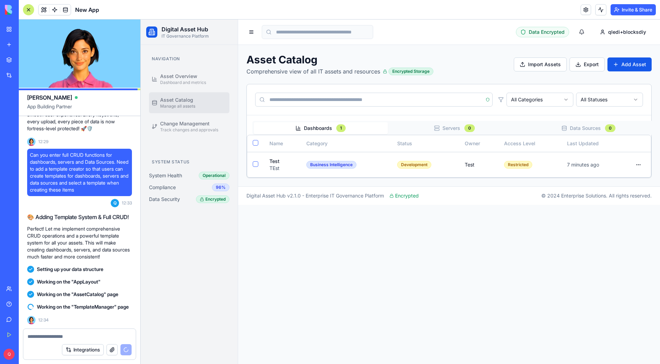
click at [42, 300] on div "Working on the "TemplateManager" page" at bounding box center [79, 306] width 105 height 13
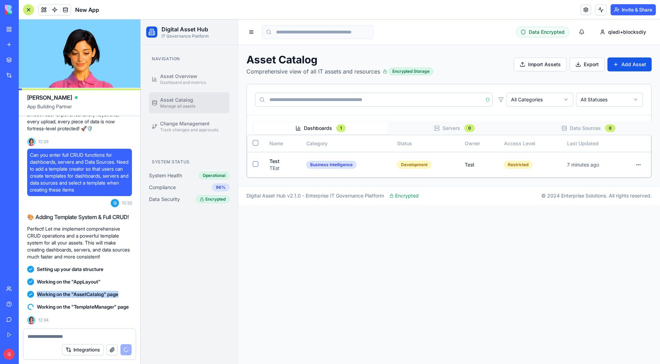
drag, startPoint x: 38, startPoint y: 287, endPoint x: 124, endPoint y: 287, distance: 85.6
click at [124, 291] on div "Working on the "AssetCatalog" page" at bounding box center [79, 294] width 105 height 7
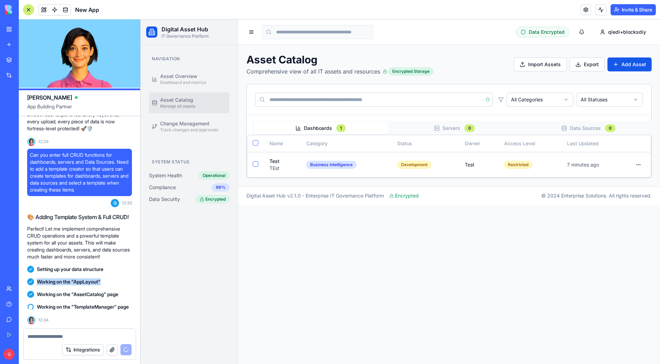
drag, startPoint x: 38, startPoint y: 275, endPoint x: 104, endPoint y: 275, distance: 66.1
click at [101, 278] on span "Working on the "AppLayout"" at bounding box center [69, 281] width 64 height 7
click at [326, 320] on main "Data Encrypted qledi+blocksdiy Asset Catalog Comprehensive view of all IT asset…" at bounding box center [449, 191] width 422 height 344
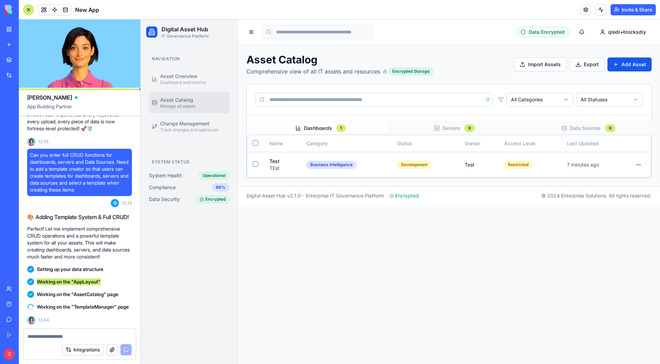
scroll to position [2671, 0]
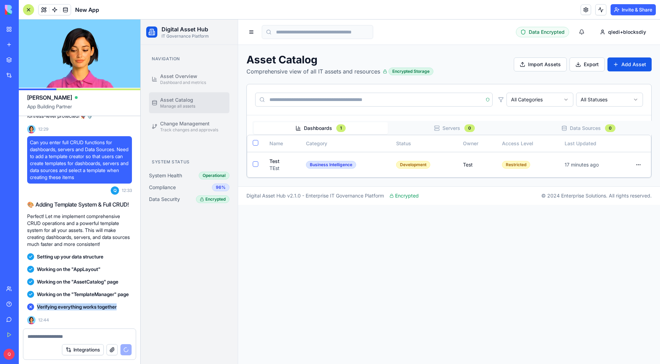
drag, startPoint x: 117, startPoint y: 306, endPoint x: 38, endPoint y: 306, distance: 79.3
click at [38, 306] on div "Verifying everything works together" at bounding box center [79, 306] width 105 height 7
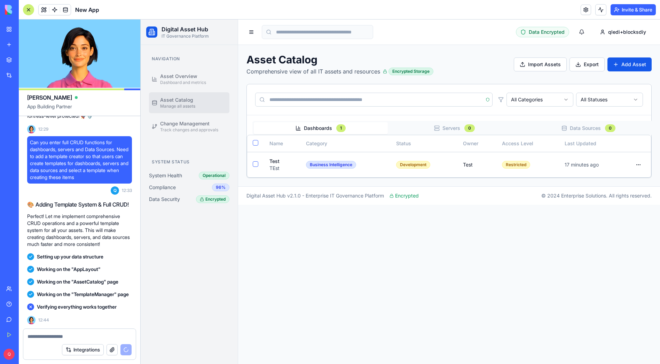
click at [60, 293] on span "Working on the "TemplateManager" page" at bounding box center [83, 294] width 92 height 7
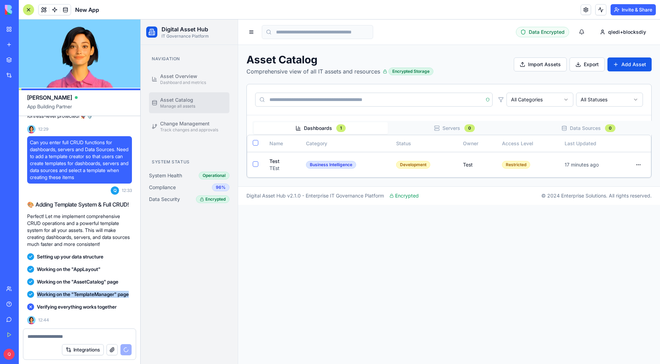
drag, startPoint x: 52, startPoint y: 292, endPoint x: 37, endPoint y: 286, distance: 16.4
click at [37, 291] on span "Working on the "TemplateManager" page" at bounding box center [83, 294] width 92 height 7
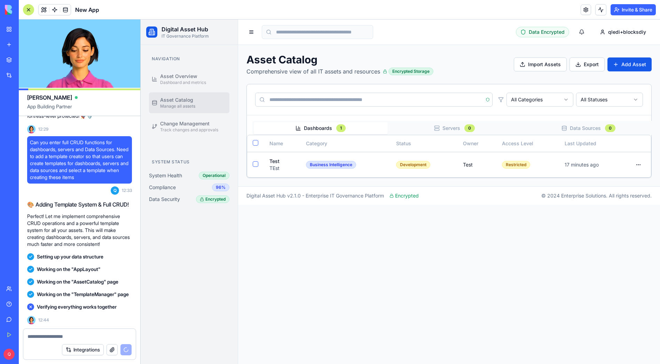
click at [121, 278] on div "Working on the "AssetCatalog" page" at bounding box center [79, 281] width 105 height 13
drag, startPoint x: 124, startPoint y: 275, endPoint x: 30, endPoint y: 276, distance: 94.0
click at [30, 278] on div "Working on the "AssetCatalog" page" at bounding box center [79, 281] width 105 height 7
click at [108, 266] on div "Working on the "AppLayout"" at bounding box center [79, 269] width 105 height 7
drag, startPoint x: 112, startPoint y: 261, endPoint x: 36, endPoint y: 260, distance: 75.9
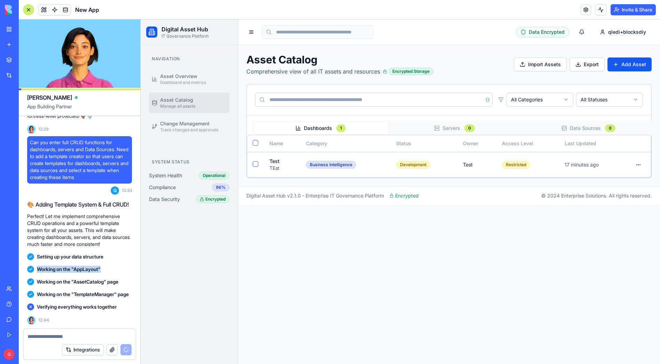
click at [36, 266] on div "Working on the "AppLayout"" at bounding box center [79, 269] width 105 height 7
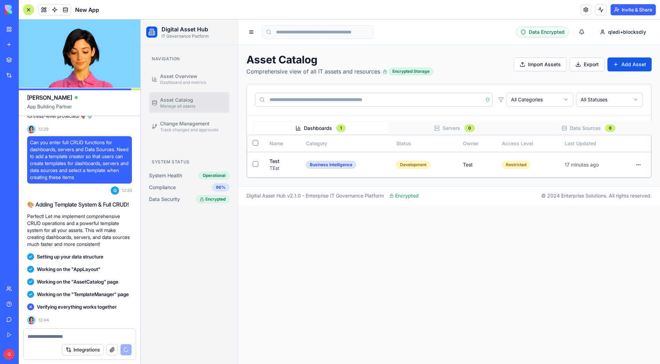
drag, startPoint x: 36, startPoint y: 260, endPoint x: 109, endPoint y: 251, distance: 73.6
click at [109, 254] on div "Setting up your data structure" at bounding box center [79, 256] width 105 height 13
drag, startPoint x: 106, startPoint y: 247, endPoint x: 38, endPoint y: 248, distance: 68.9
click at [38, 253] on div "Setting up your data structure" at bounding box center [79, 256] width 105 height 7
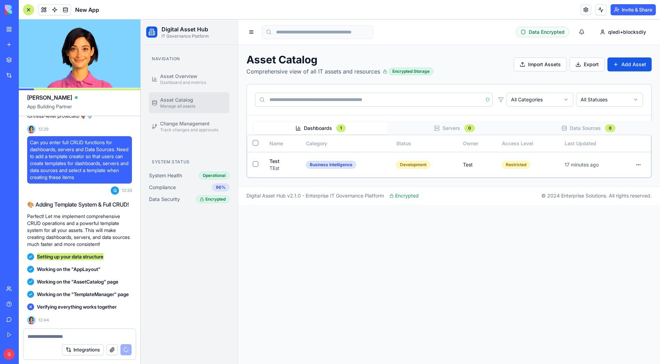
click at [271, 274] on main "Data Encrypted qledi+blocksdiy Asset Catalog Comprehensive view of all IT asset…" at bounding box center [449, 191] width 422 height 344
click at [275, 274] on main "Data Encrypted qledi+blocksdiy Asset Catalog Comprehensive view of all IT asset…" at bounding box center [449, 191] width 422 height 344
click at [78, 253] on span "Setting up your data structure" at bounding box center [70, 256] width 66 height 7
drag, startPoint x: 38, startPoint y: 248, endPoint x: 109, endPoint y: 250, distance: 71.7
click at [109, 253] on div "Setting up your data structure" at bounding box center [79, 256] width 105 height 7
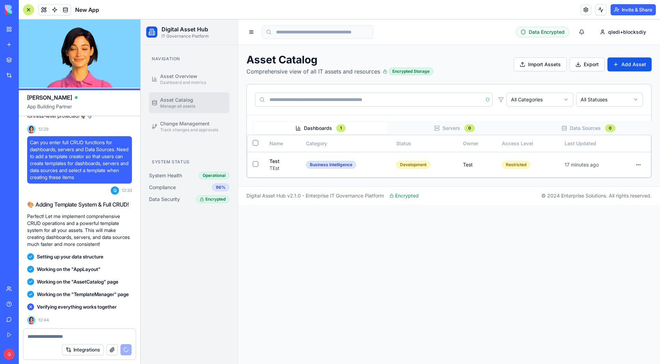
click at [66, 225] on p "Perfect! Let me implement comprehensive CRUD operations and a powerful template…" at bounding box center [79, 230] width 105 height 35
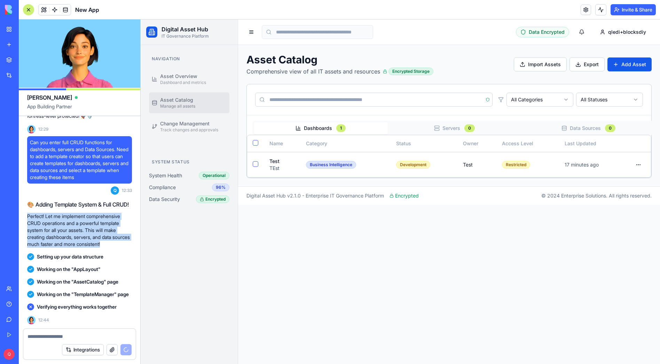
drag, startPoint x: 125, startPoint y: 237, endPoint x: 29, endPoint y: 211, distance: 99.9
click at [29, 213] on p "Perfect! Let me implement comprehensive CRUD operations and a powerful template…" at bounding box center [79, 230] width 105 height 35
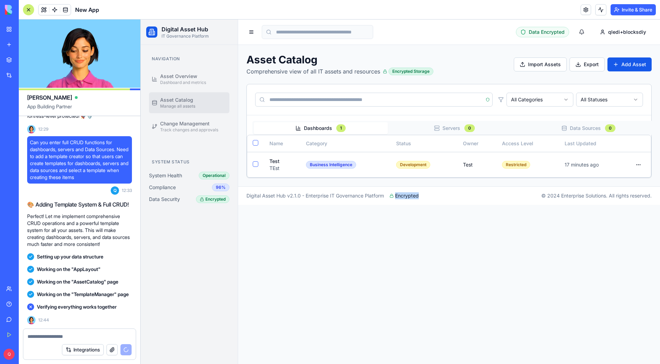
drag, startPoint x: 420, startPoint y: 196, endPoint x: 394, endPoint y: 195, distance: 25.8
click at [394, 195] on div "Digital Asset Hub v2.1.0 - Enterprise IT Governance Platform Encrypted © 2024 E…" at bounding box center [448, 195] width 405 height 7
click at [409, 213] on main "Data Encrypted qledi+blocksdiy Asset Catalog Comprehensive view of all IT asset…" at bounding box center [449, 191] width 422 height 344
drag, startPoint x: 389, startPoint y: 194, endPoint x: 443, endPoint y: 196, distance: 54.0
click at [442, 196] on div "Digital Asset Hub v2.1.0 - Enterprise IT Governance Platform Encrypted © 2024 E…" at bounding box center [448, 195] width 405 height 7
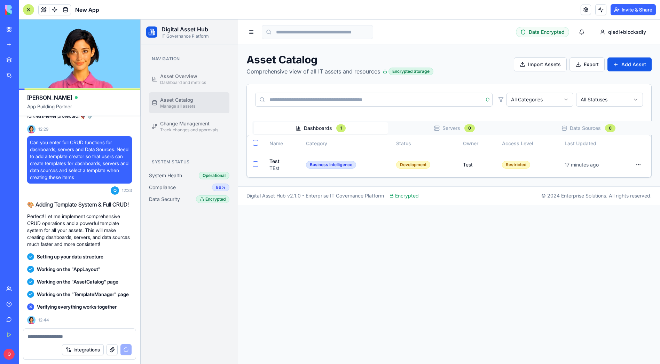
click at [495, 252] on main "Data Encrypted qledi+blocksdiy Asset Catalog Comprehensive view of all IT asset…" at bounding box center [449, 191] width 422 height 344
click at [300, 11] on header "New App Invite & Share" at bounding box center [339, 9] width 641 height 19
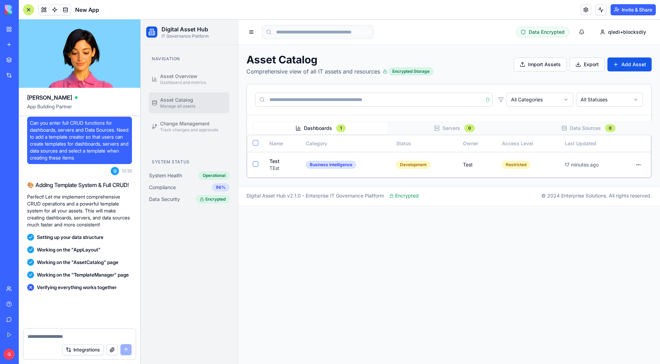
scroll to position [2690, 0]
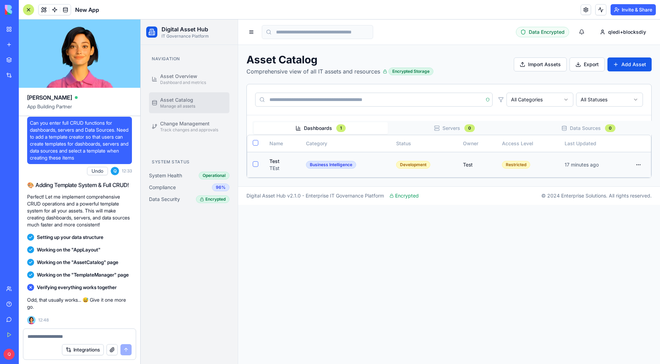
click at [636, 164] on html "Digital Asset Hub IT Governance Platform Navigation Asset Overview Dashboard an…" at bounding box center [400, 191] width 519 height 344
click at [495, 245] on html "Digital Asset Hub IT Governance Platform Navigation Asset Overview Dashboard an…" at bounding box center [400, 191] width 519 height 344
click at [470, 165] on td "Test" at bounding box center [476, 164] width 39 height 25
click at [393, 245] on main "Data Encrypted qledi+blocksdiy Asset Catalog Comprehensive view of all IT asset…" at bounding box center [449, 191] width 422 height 344
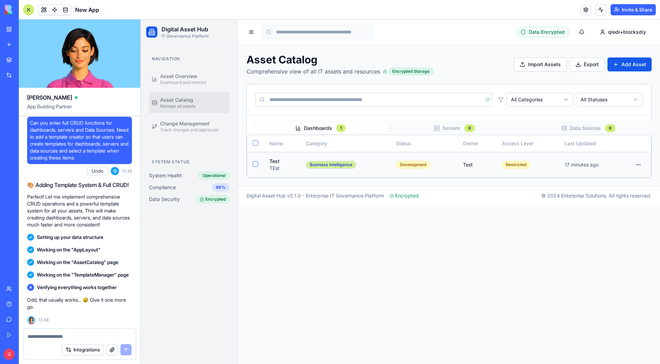
click at [327, 165] on div "Business Intelligence" at bounding box center [331, 165] width 50 height 8
drag, startPoint x: 353, startPoint y: 165, endPoint x: 310, endPoint y: 187, distance: 47.3
click at [310, 165] on div "Business Intelligence" at bounding box center [331, 165] width 50 height 8
drag, startPoint x: 313, startPoint y: 213, endPoint x: 321, endPoint y: 215, distance: 8.1
click at [313, 213] on main "Data Encrypted qledi+blocksdiy Asset Catalog Comprehensive view of all IT asset…" at bounding box center [449, 191] width 422 height 344
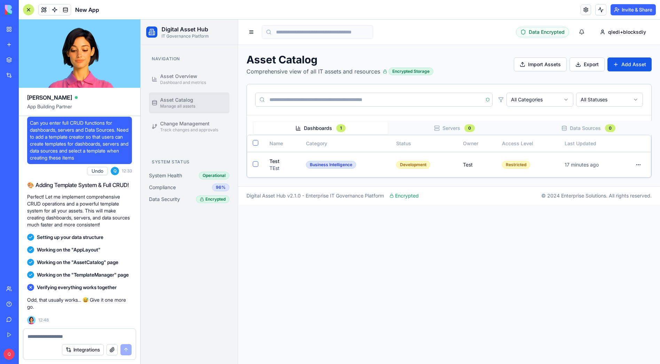
click at [358, 227] on main "Data Encrypted qledi+blocksdiy Asset Catalog Comprehensive view of all IT asset…" at bounding box center [449, 191] width 422 height 344
click at [333, 243] on main "Data Encrypted qledi+blocksdiy Asset Catalog Comprehensive view of all IT asset…" at bounding box center [449, 191] width 422 height 344
click at [215, 197] on div "Encrypted" at bounding box center [212, 199] width 33 height 8
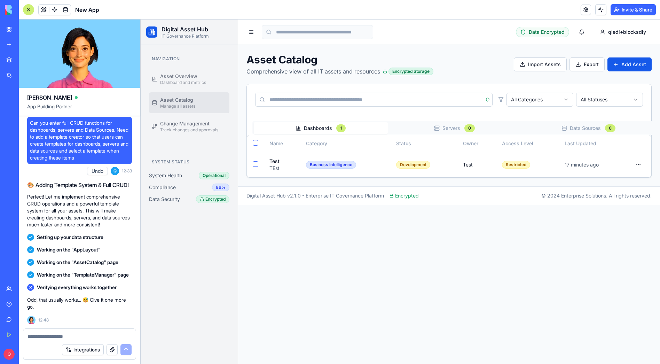
click at [278, 238] on main "Data Encrypted qledi+blocksdiy Asset Catalog Comprehensive view of all IT asset…" at bounding box center [449, 191] width 422 height 344
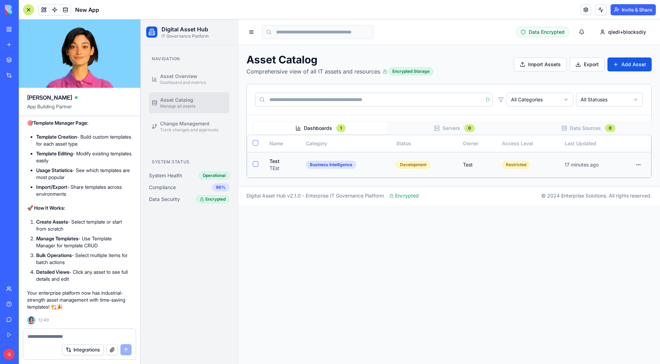
click at [642, 164] on html "Digital Asset Hub IT Governance Platform Navigation Asset Overview Dashboard an…" at bounding box center [400, 191] width 519 height 344
click at [626, 180] on div "View Details" at bounding box center [617, 180] width 53 height 11
click at [614, 161] on td "17 minutes ago" at bounding box center [592, 164] width 67 height 25
click at [636, 163] on html "Digital Asset Hub IT Governance Platform Navigation Asset Overview Dashboard an…" at bounding box center [400, 191] width 519 height 344
click at [621, 204] on div "Edit" at bounding box center [617, 202] width 53 height 11
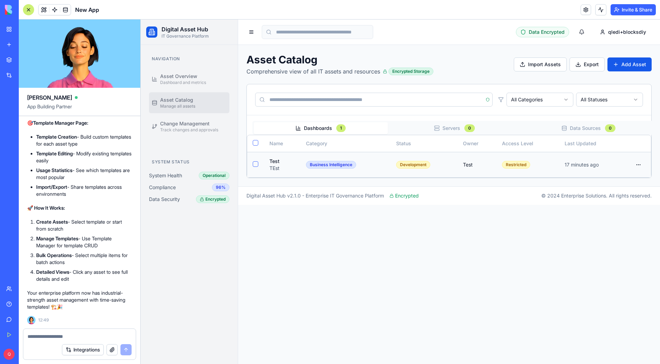
click at [254, 153] on td at bounding box center [255, 164] width 17 height 25
click at [257, 165] on button "button" at bounding box center [256, 164] width 6 height 6
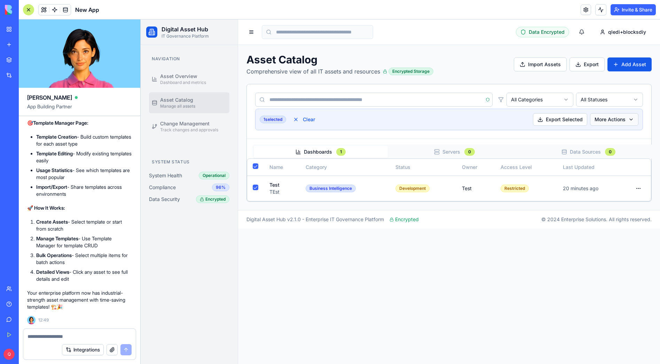
click at [612, 118] on html "Digital Asset Hub IT Governance Platform Navigation Asset Overview Dashboard an…" at bounding box center [400, 191] width 519 height 344
click at [603, 143] on div "Delete Selected" at bounding box center [610, 145] width 53 height 11
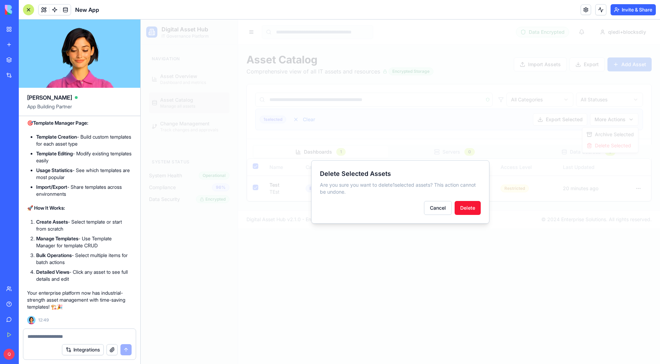
click at [472, 206] on button "Delete" at bounding box center [467, 208] width 26 height 14
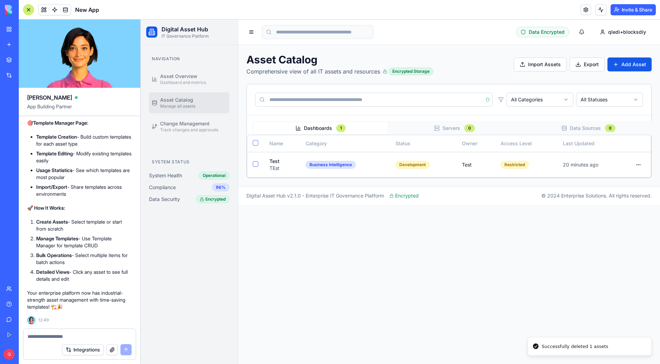
click at [476, 16] on header "New App Invite & Share" at bounding box center [339, 9] width 641 height 19
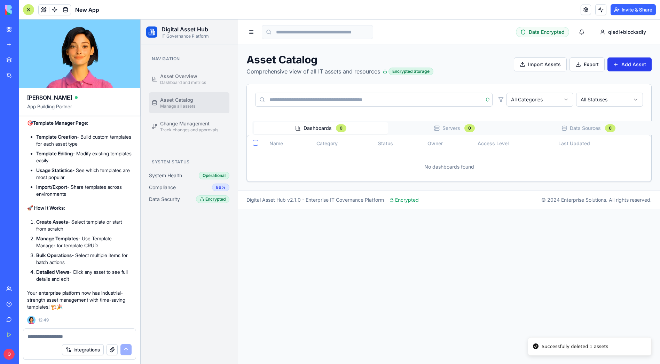
click at [631, 66] on button "Add Asset" at bounding box center [629, 64] width 44 height 14
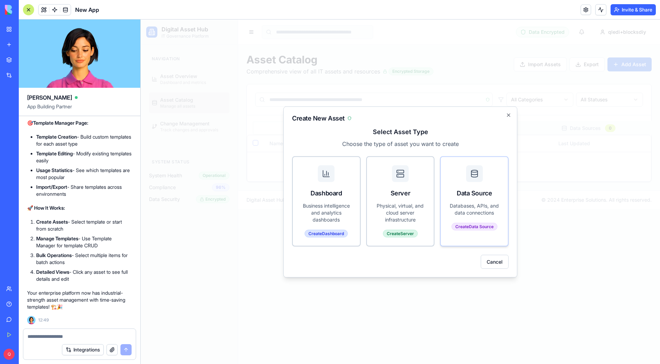
click at [471, 199] on div "Data Source" at bounding box center [474, 179] width 67 height 45
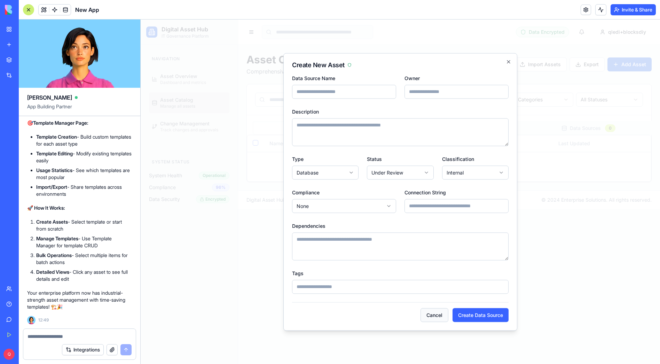
click at [424, 317] on button "Cancel" at bounding box center [434, 315] width 28 height 14
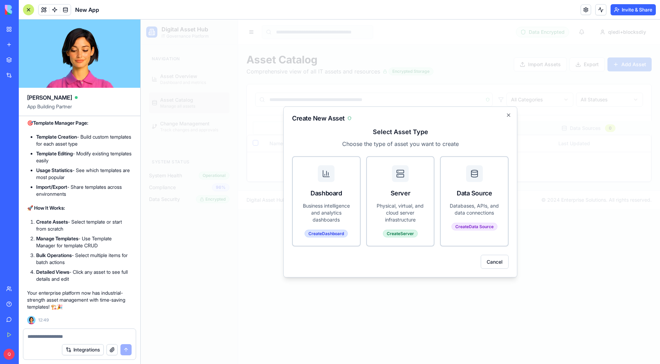
drag, startPoint x: 501, startPoint y: 262, endPoint x: 233, endPoint y: 212, distance: 272.6
click at [500, 261] on button "Cancel" at bounding box center [495, 261] width 28 height 14
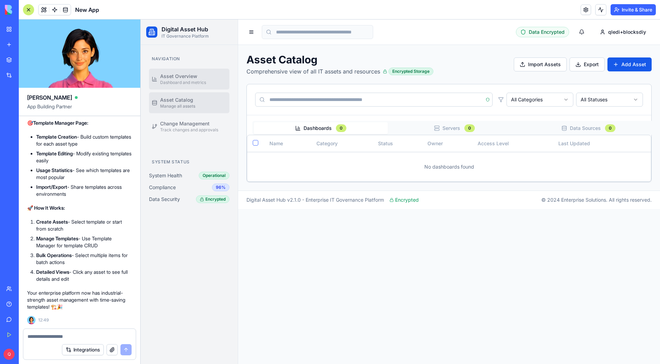
click at [179, 80] on span "Dashboard and metrics" at bounding box center [183, 83] width 46 height 6
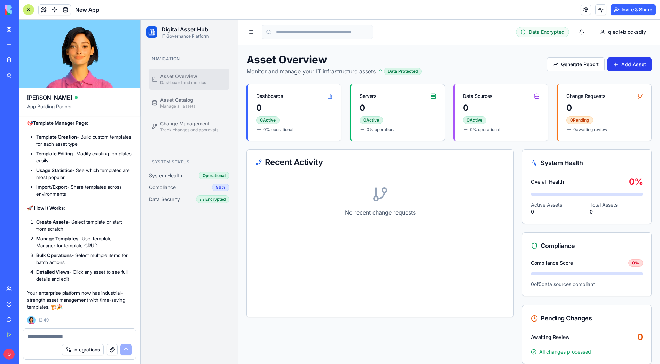
click at [616, 65] on button "Add Asset" at bounding box center [629, 64] width 44 height 14
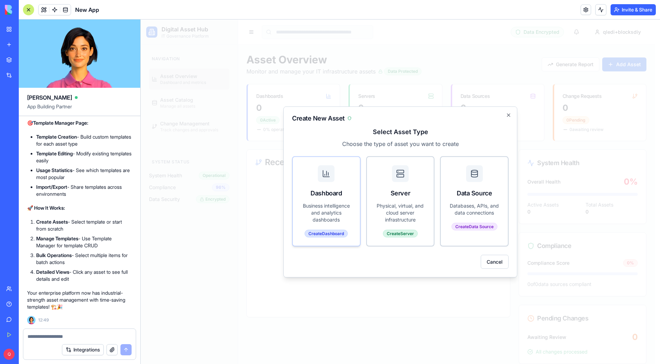
click at [328, 196] on div "Dashboard" at bounding box center [326, 193] width 50 height 10
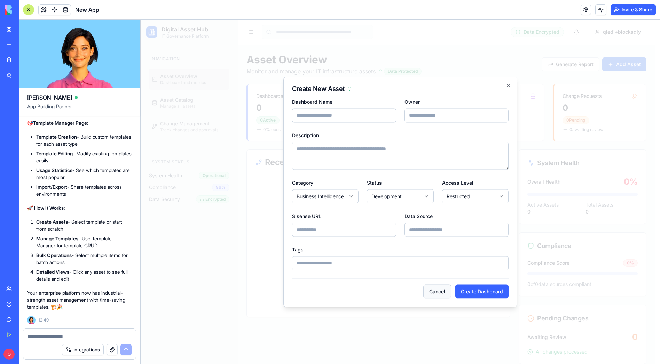
click at [436, 296] on button "Cancel" at bounding box center [437, 291] width 28 height 14
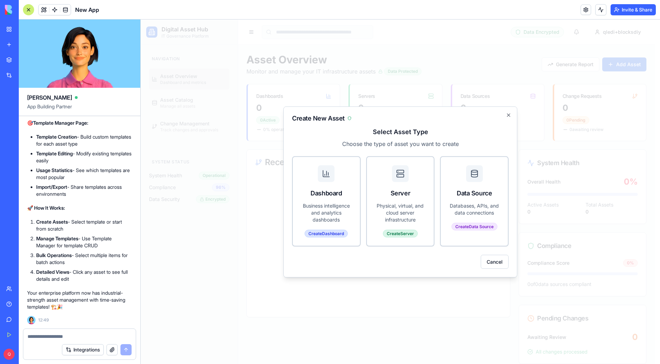
click at [161, 250] on div at bounding box center [400, 191] width 519 height 344
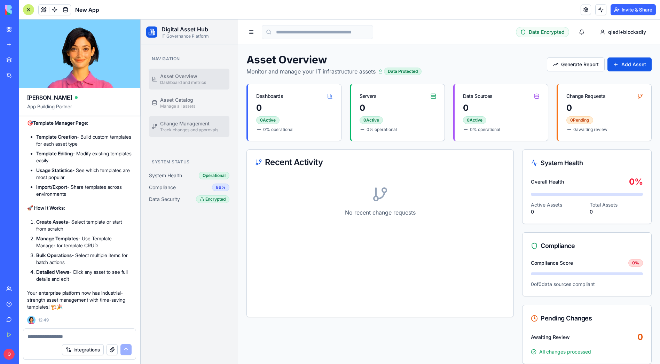
click at [190, 132] on span "Track changes and approvals" at bounding box center [189, 130] width 58 height 6
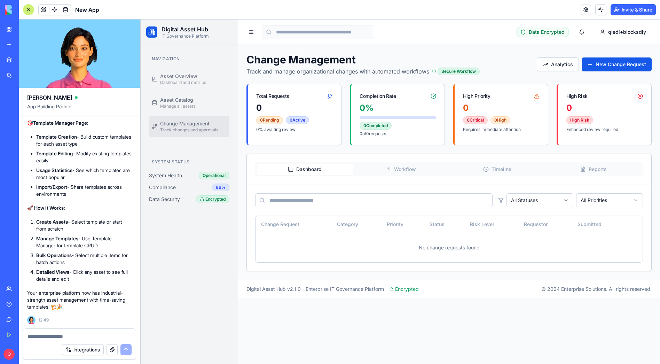
click at [386, 168] on icon "button" at bounding box center [389, 169] width 6 height 6
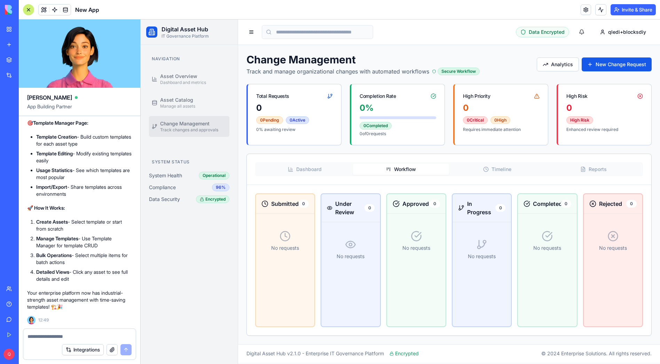
click at [295, 171] on button "Dashboard" at bounding box center [304, 169] width 96 height 11
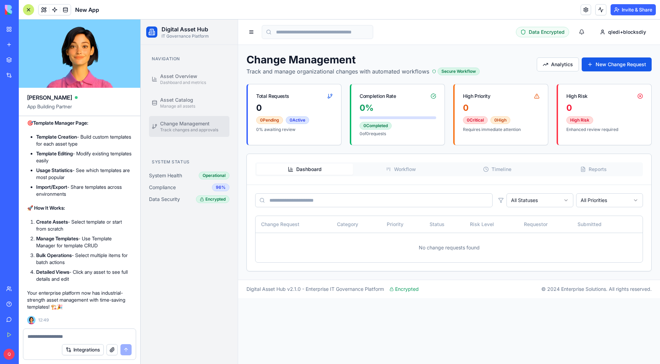
click at [415, 166] on button "Workflow" at bounding box center [401, 169] width 96 height 11
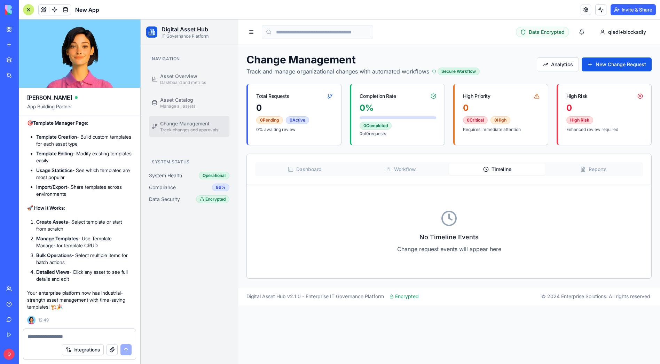
click at [503, 165] on button "Timeline" at bounding box center [497, 169] width 96 height 11
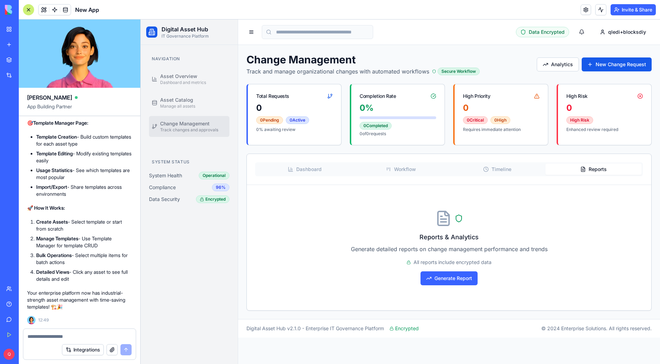
click at [611, 166] on button "Reports" at bounding box center [593, 169] width 96 height 11
drag, startPoint x: 325, startPoint y: 171, endPoint x: 238, endPoint y: 132, distance: 95.8
click at [324, 171] on button "Dashboard" at bounding box center [304, 169] width 96 height 11
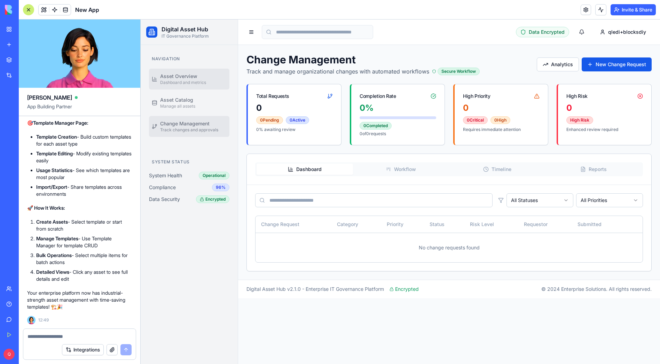
click at [165, 82] on span "Dashboard and metrics" at bounding box center [183, 83] width 46 height 6
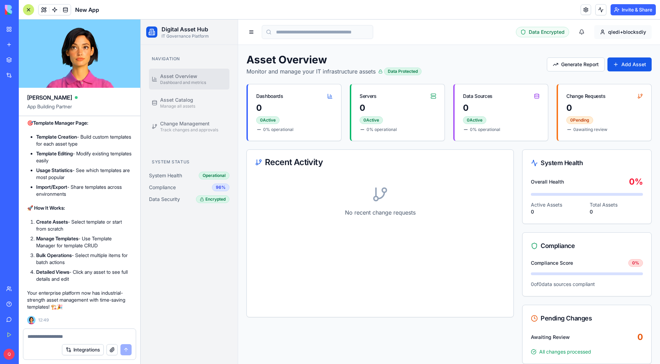
scroll to position [3180, 0]
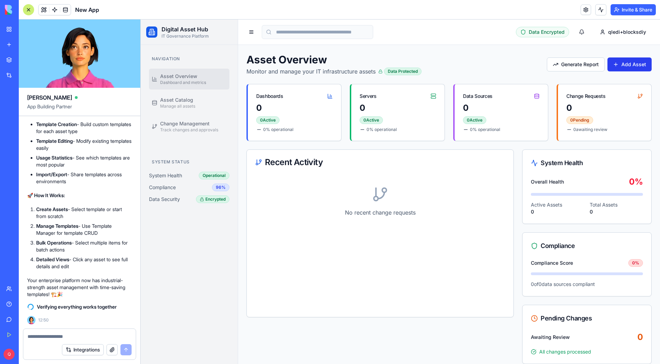
click at [623, 65] on button "Add Asset" at bounding box center [629, 64] width 44 height 14
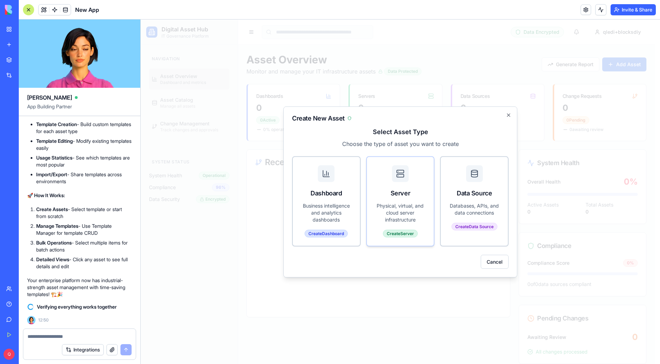
click at [413, 195] on div "Server" at bounding box center [400, 193] width 50 height 10
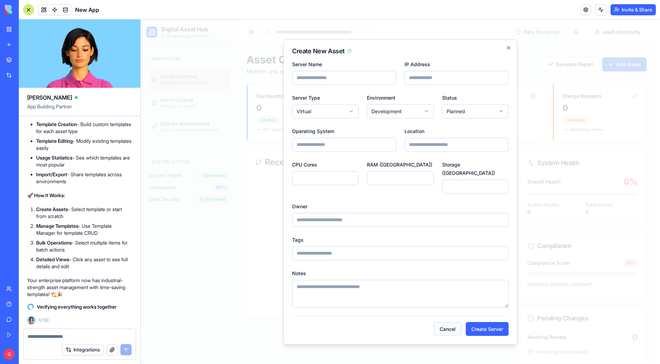
click at [450, 322] on button "Cancel" at bounding box center [448, 329] width 28 height 14
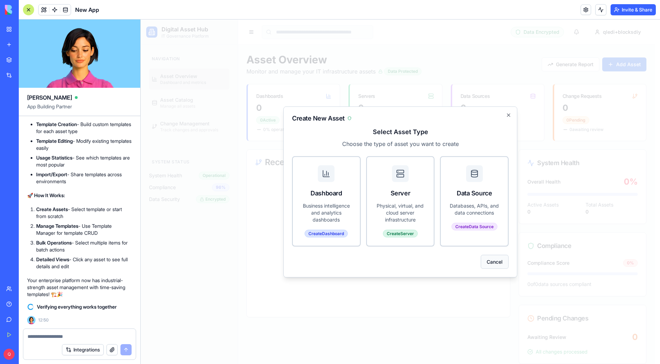
click at [493, 260] on button "Cancel" at bounding box center [495, 261] width 28 height 14
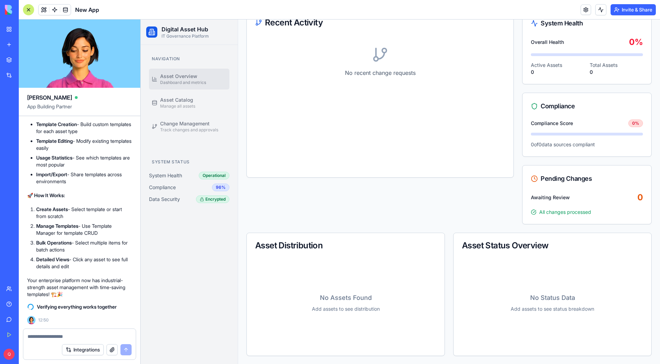
scroll to position [3193, 0]
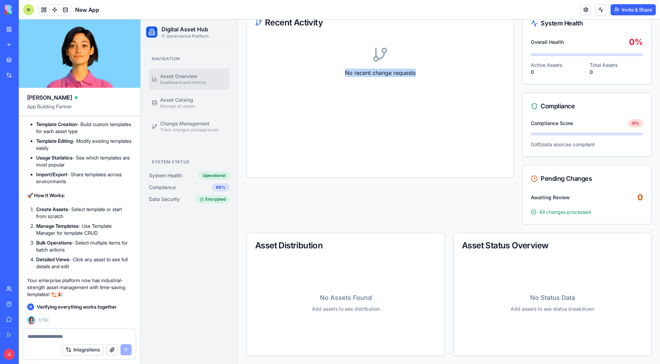
drag, startPoint x: 398, startPoint y: 72, endPoint x: 343, endPoint y: 73, distance: 55.3
click at [343, 73] on p "No recent change requests" at bounding box center [380, 73] width 250 height 8
click at [342, 81] on div "No recent change requests" at bounding box center [380, 61] width 250 height 53
drag, startPoint x: 343, startPoint y: 74, endPoint x: 426, endPoint y: 74, distance: 83.2
click at [426, 74] on p "No recent change requests" at bounding box center [380, 73] width 250 height 8
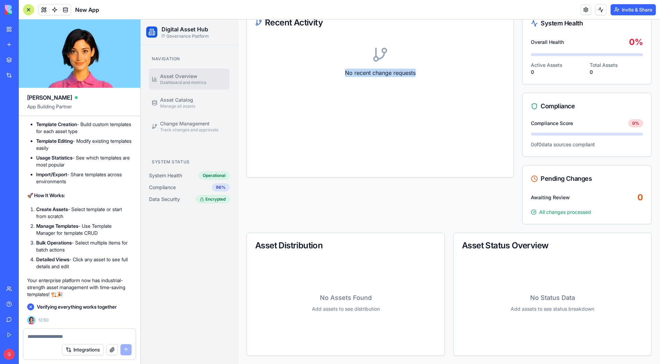
click at [427, 74] on p "No recent change requests" at bounding box center [380, 73] width 250 height 8
drag, startPoint x: 414, startPoint y: 73, endPoint x: 339, endPoint y: 73, distance: 75.2
click at [339, 73] on p "No recent change requests" at bounding box center [380, 73] width 250 height 8
click at [340, 79] on div "No recent change requests" at bounding box center [380, 61] width 250 height 53
drag, startPoint x: 343, startPoint y: 74, endPoint x: 433, endPoint y: 73, distance: 90.1
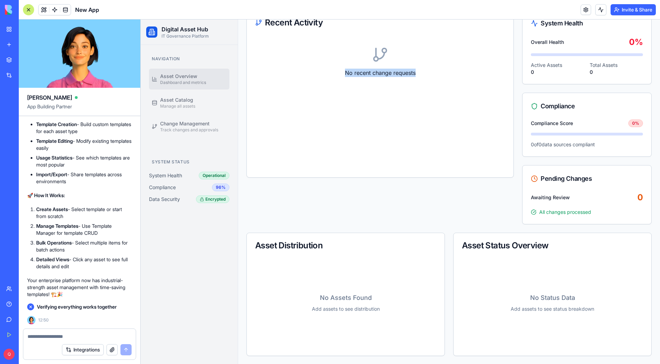
click at [433, 73] on p "No recent change requests" at bounding box center [380, 73] width 250 height 8
drag, startPoint x: 344, startPoint y: 73, endPoint x: 424, endPoint y: 72, distance: 80.0
click at [424, 72] on p "No recent change requests" at bounding box center [380, 73] width 250 height 8
drag, startPoint x: 424, startPoint y: 72, endPoint x: 422, endPoint y: 75, distance: 4.2
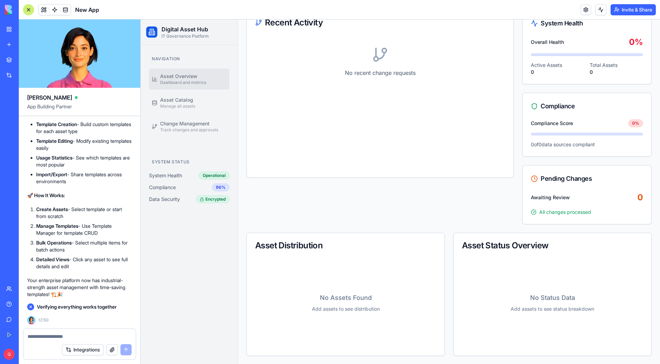
click at [424, 72] on p "No recent change requests" at bounding box center [380, 73] width 250 height 8
drag, startPoint x: 421, startPoint y: 72, endPoint x: 341, endPoint y: 73, distance: 79.3
click at [341, 73] on p "No recent change requests" at bounding box center [380, 73] width 250 height 8
click at [343, 82] on div "No recent change requests" at bounding box center [380, 61] width 250 height 53
drag, startPoint x: 343, startPoint y: 74, endPoint x: 432, endPoint y: 74, distance: 88.7
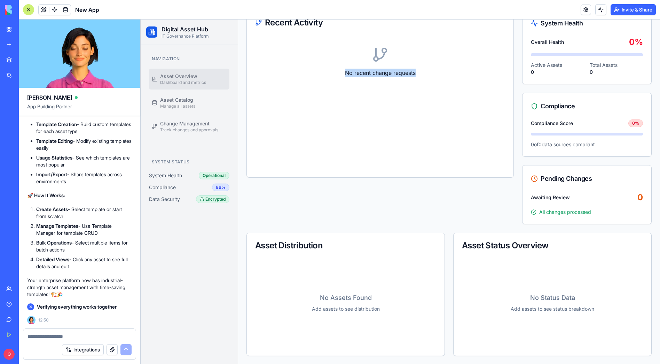
click at [432, 74] on p "No recent change requests" at bounding box center [380, 73] width 250 height 8
click at [432, 75] on p "No recent change requests" at bounding box center [380, 73] width 250 height 8
drag, startPoint x: 421, startPoint y: 75, endPoint x: 349, endPoint y: 84, distance: 71.9
click at [342, 74] on p "No recent change requests" at bounding box center [380, 73] width 250 height 8
click at [349, 85] on div "No recent change requests" at bounding box center [380, 61] width 250 height 53
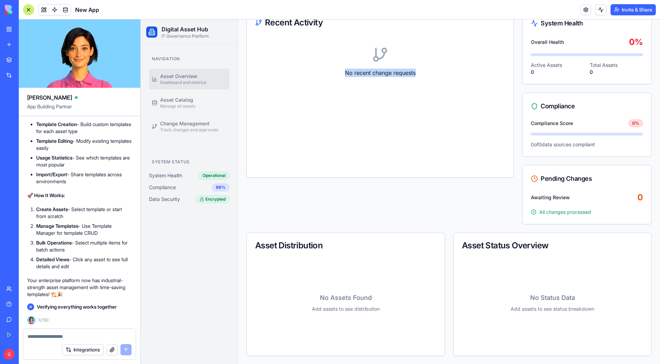
drag, startPoint x: 343, startPoint y: 73, endPoint x: 420, endPoint y: 74, distance: 76.6
click at [420, 74] on p "No recent change requests" at bounding box center [380, 73] width 250 height 8
drag, startPoint x: 427, startPoint y: 74, endPoint x: 421, endPoint y: 73, distance: 5.6
click at [427, 74] on p "No recent change requests" at bounding box center [380, 73] width 250 height 8
drag, startPoint x: 420, startPoint y: 73, endPoint x: 323, endPoint y: 73, distance: 96.4
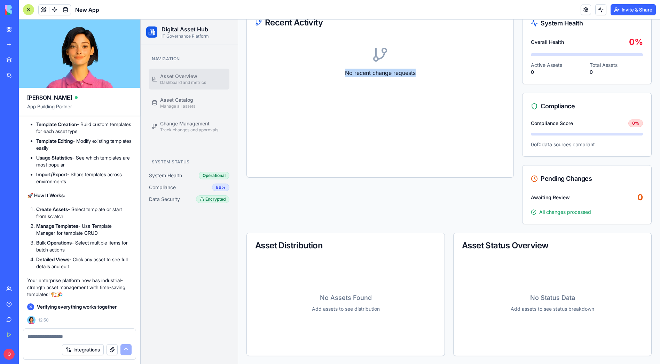
click at [323, 73] on p "No recent change requests" at bounding box center [380, 73] width 250 height 8
drag, startPoint x: 331, startPoint y: 86, endPoint x: 344, endPoint y: 78, distance: 15.3
click at [331, 86] on div "No recent change requests" at bounding box center [380, 61] width 250 height 53
drag, startPoint x: 343, startPoint y: 73, endPoint x: 421, endPoint y: 72, distance: 78.3
click at [421, 72] on p "No recent change requests" at bounding box center [380, 73] width 250 height 8
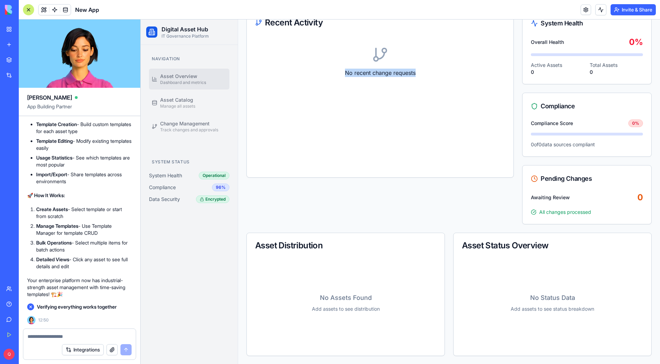
click at [421, 82] on div "No recent change requests" at bounding box center [380, 61] width 250 height 53
drag, startPoint x: 418, startPoint y: 70, endPoint x: 321, endPoint y: 73, distance: 96.8
click at [321, 73] on p "No recent change requests" at bounding box center [380, 73] width 250 height 8
click at [335, 82] on div "No recent change requests" at bounding box center [380, 61] width 250 height 53
drag, startPoint x: 343, startPoint y: 73, endPoint x: 425, endPoint y: 74, distance: 82.1
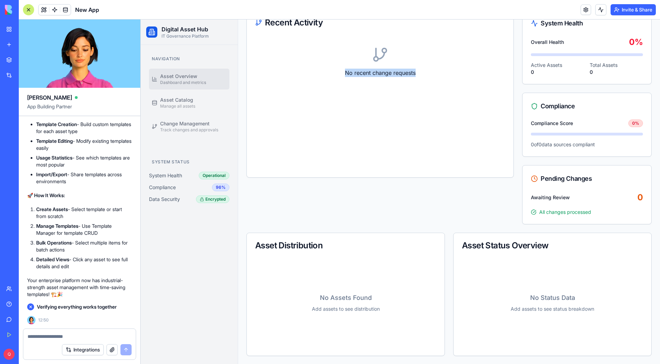
click at [425, 74] on p "No recent change requests" at bounding box center [380, 73] width 250 height 8
click at [426, 74] on p "No recent change requests" at bounding box center [380, 73] width 250 height 8
drag, startPoint x: 390, startPoint y: 74, endPoint x: 326, endPoint y: 75, distance: 64.4
click at [326, 75] on p "No recent change requests" at bounding box center [380, 73] width 250 height 8
click at [350, 88] on div "No recent change requests" at bounding box center [380, 102] width 250 height 134
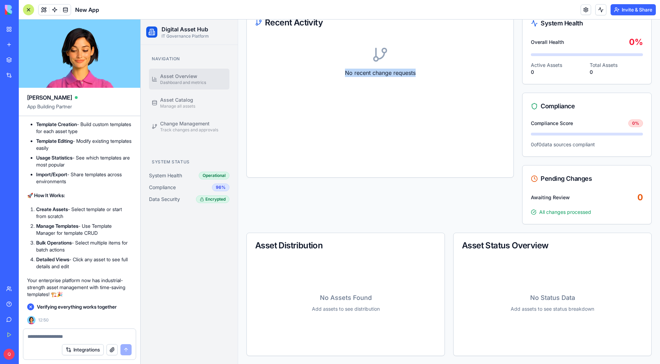
drag, startPoint x: 343, startPoint y: 73, endPoint x: 420, endPoint y: 74, distance: 77.3
click at [420, 74] on p "No recent change requests" at bounding box center [380, 73] width 250 height 8
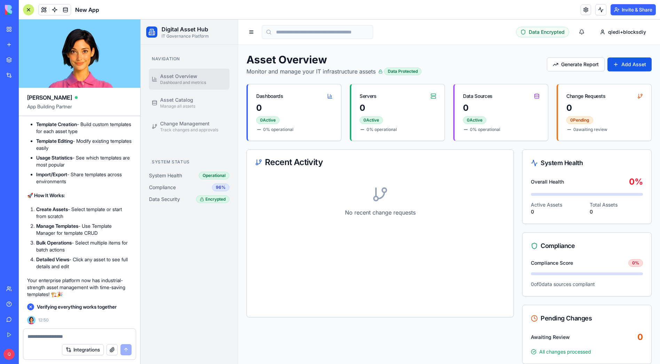
click at [28, 7] on div at bounding box center [28, 9] width 11 height 11
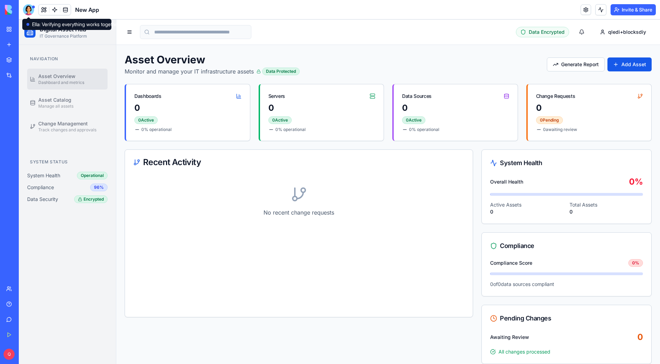
click at [28, 9] on div at bounding box center [28, 9] width 11 height 11
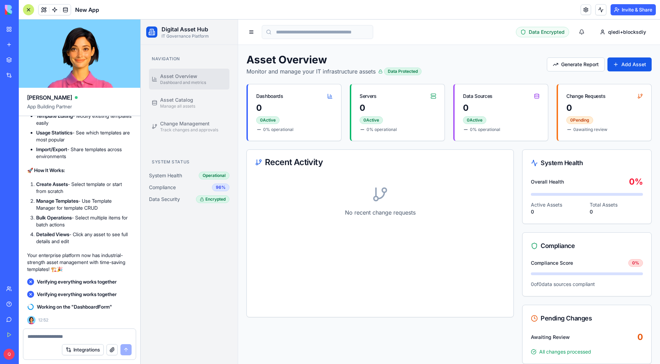
scroll to position [3230, 0]
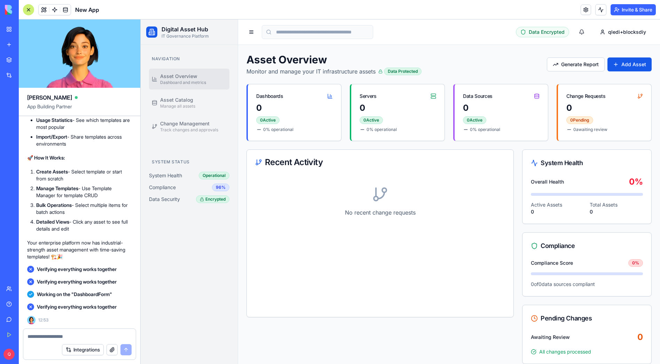
click at [402, 34] on div "Data Encrypted qledi+blocksdiy" at bounding box center [448, 32] width 405 height 14
click at [25, 8] on div at bounding box center [28, 9] width 11 height 11
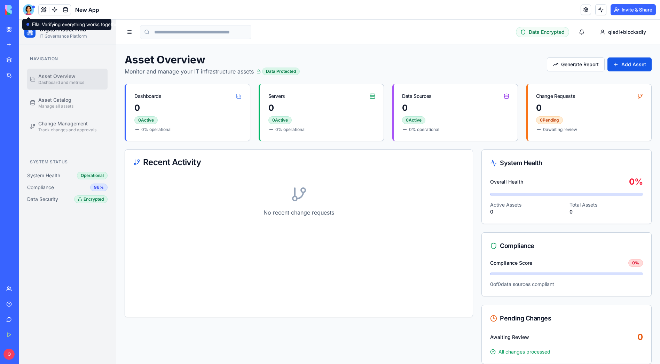
click at [32, 13] on div at bounding box center [28, 9] width 11 height 11
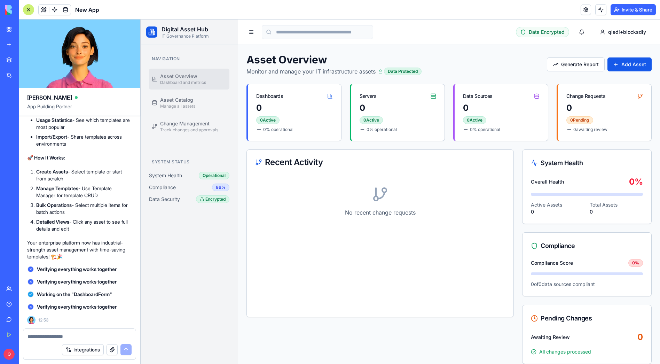
scroll to position [0, 0]
click at [619, 63] on button "Add Asset" at bounding box center [629, 64] width 44 height 14
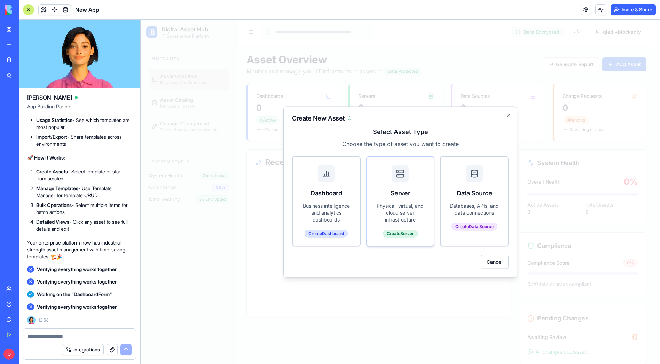
click at [402, 202] on p "Physical, virtual, and cloud server infrastructure" at bounding box center [400, 212] width 50 height 21
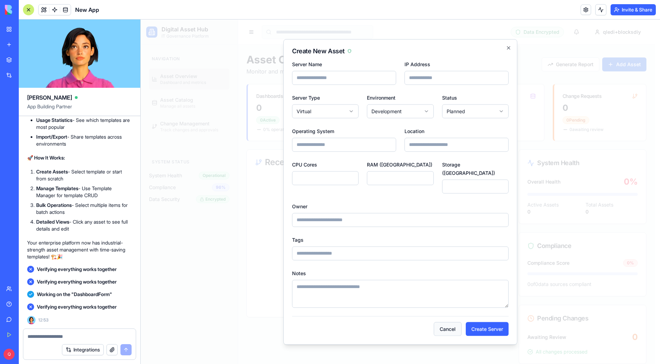
click at [445, 325] on button "Cancel" at bounding box center [448, 329] width 28 height 14
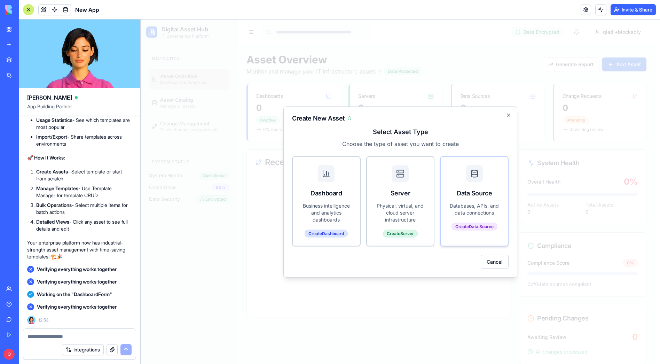
click at [472, 197] on div "Data Source" at bounding box center [474, 193] width 50 height 10
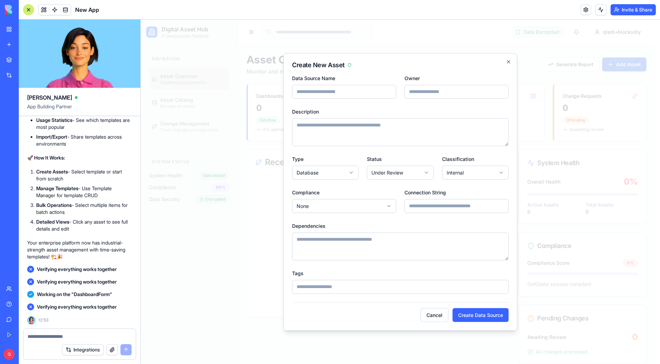
click at [425, 319] on button "Cancel" at bounding box center [434, 315] width 28 height 14
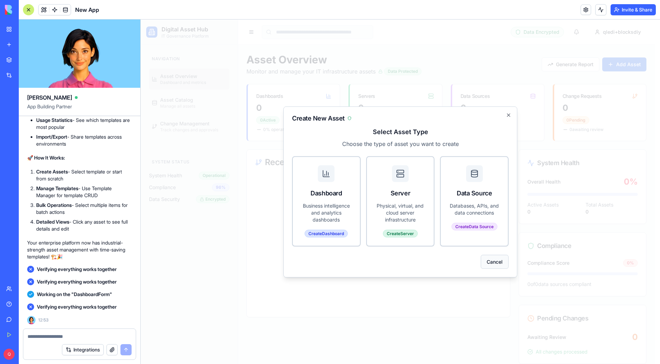
click at [493, 257] on button "Cancel" at bounding box center [495, 261] width 28 height 14
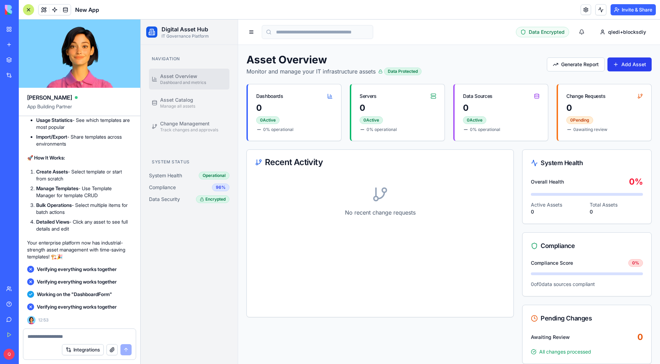
click at [634, 63] on button "Add Asset" at bounding box center [629, 64] width 44 height 14
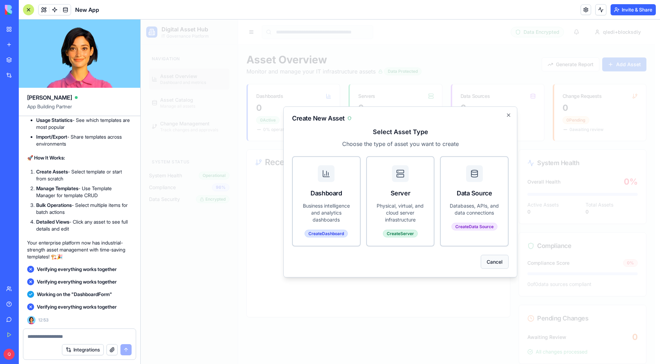
click at [488, 262] on button "Cancel" at bounding box center [495, 261] width 28 height 14
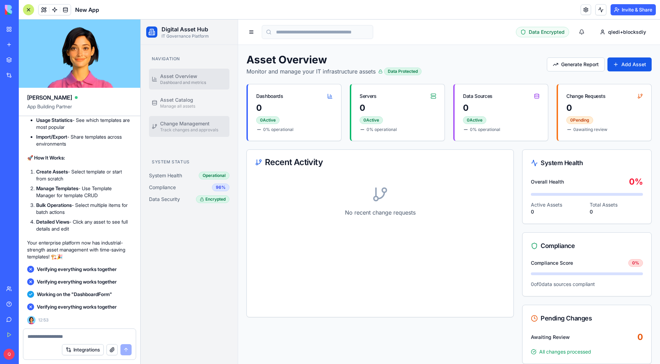
click at [201, 127] on span "Track changes and approvals" at bounding box center [189, 130] width 58 height 6
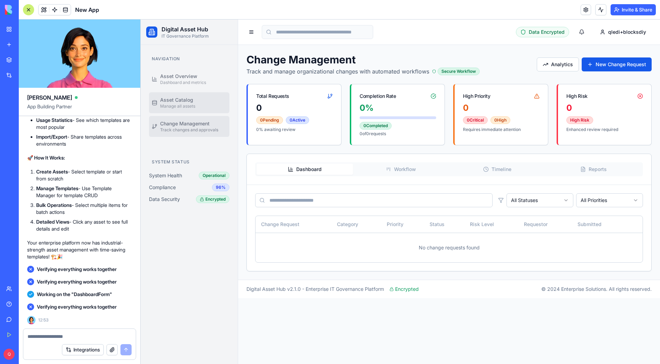
click at [180, 99] on span "Asset Catalog" at bounding box center [176, 99] width 33 height 7
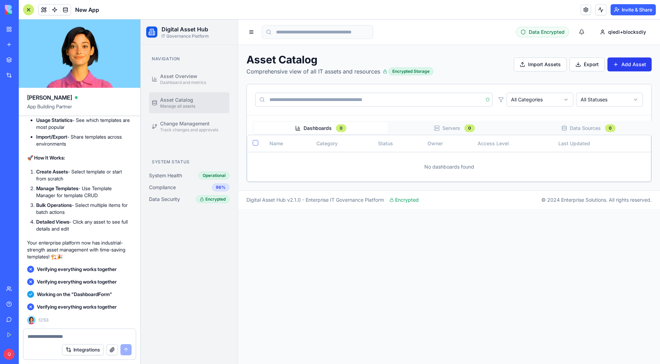
click at [640, 62] on button "Add Asset" at bounding box center [629, 64] width 44 height 14
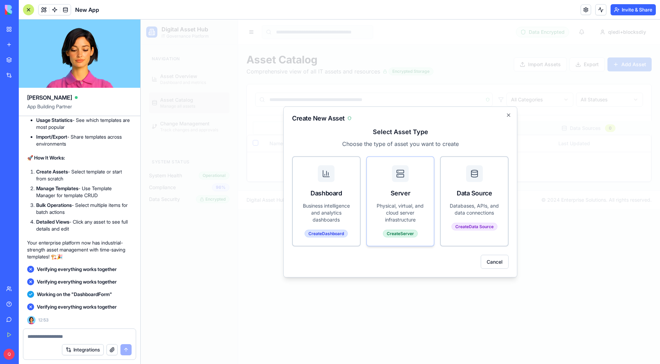
click at [404, 197] on div "Server" at bounding box center [400, 193] width 50 height 10
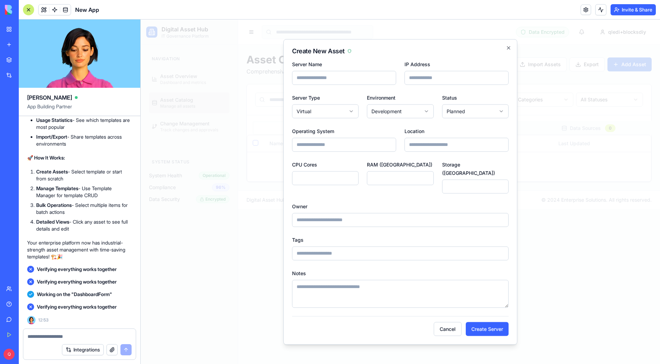
click at [330, 82] on input "Server Name" at bounding box center [344, 78] width 104 height 14
click at [449, 329] on button "Cancel" at bounding box center [448, 329] width 28 height 14
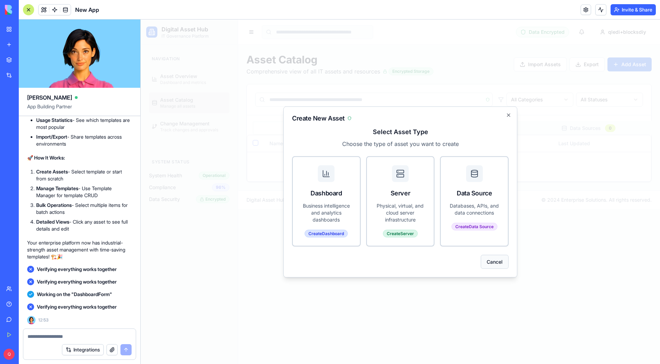
click at [489, 261] on button "Cancel" at bounding box center [495, 261] width 28 height 14
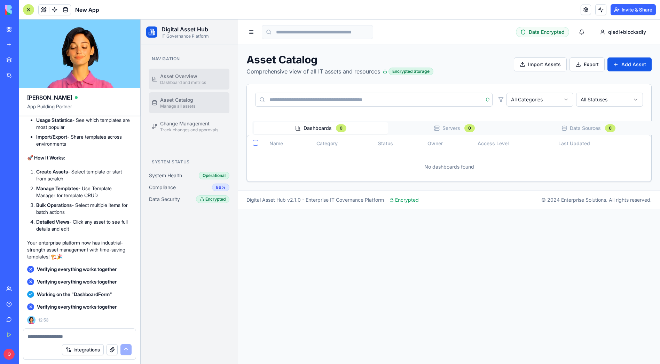
click at [190, 86] on link "Asset Overview Dashboard and metrics" at bounding box center [189, 79] width 80 height 21
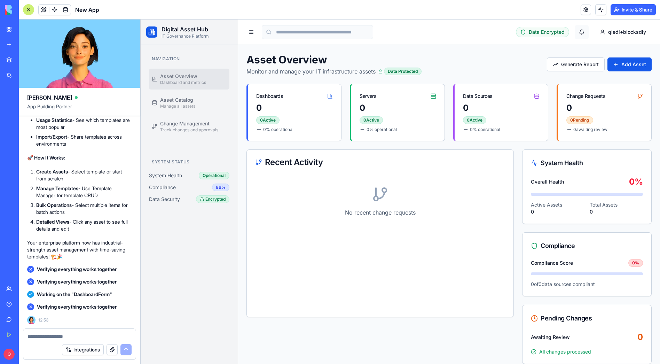
click at [578, 30] on html "Digital Asset Hub IT Governance Platform Navigation Asset Overview Dashboard an…" at bounding box center [400, 270] width 519 height 503
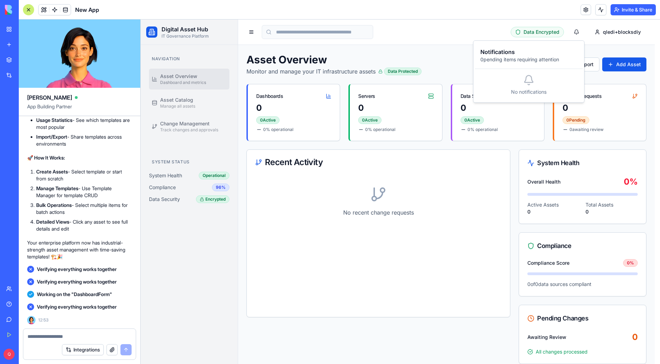
click at [625, 34] on html "Digital Asset Hub IT Governance Platform Navigation Asset Overview Dashboard an…" at bounding box center [400, 270] width 519 height 503
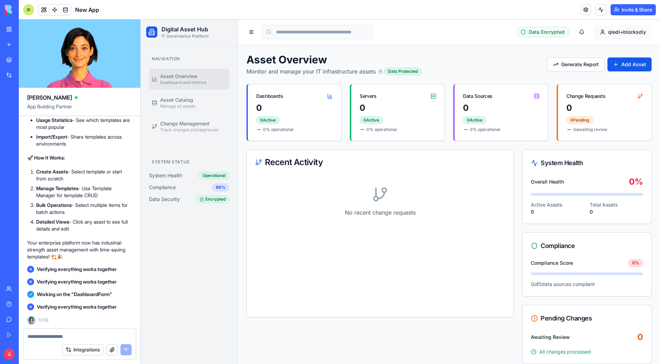
click at [625, 32] on html "Digital Asset Hub IT Governance Platform Navigation Asset Overview Dashboard an…" at bounding box center [400, 270] width 519 height 503
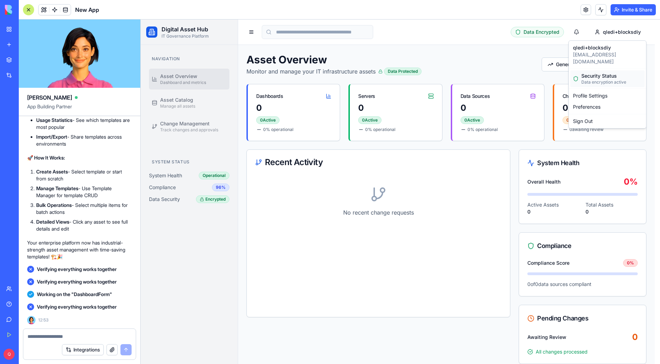
click at [603, 72] on div "Security Status" at bounding box center [603, 75] width 45 height 7
click at [618, 33] on html "Digital Asset Hub IT Governance Platform Navigation Asset Overview Dashboard an…" at bounding box center [400, 270] width 519 height 503
click at [597, 90] on div "Profile Settings" at bounding box center [607, 95] width 74 height 11
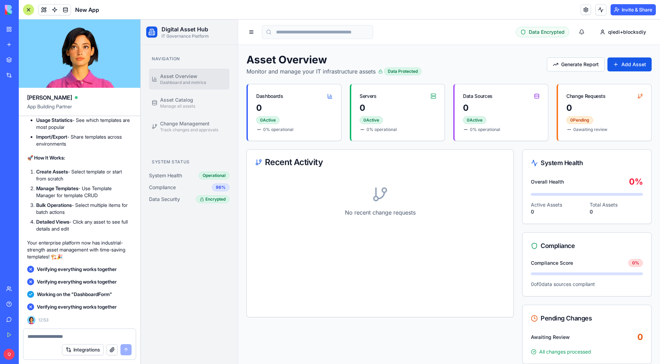
click at [617, 28] on html "Digital Asset Hub IT Governance Platform Navigation Asset Overview Dashboard an…" at bounding box center [400, 270] width 519 height 503
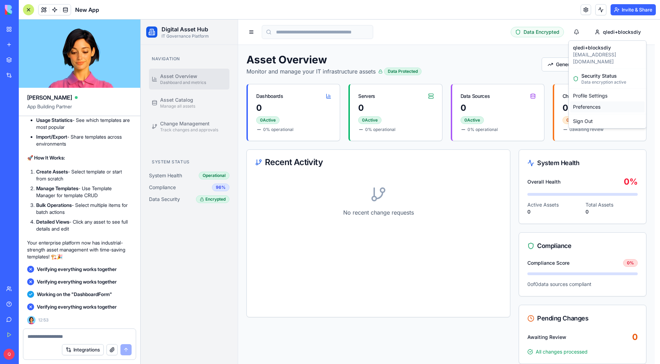
click at [608, 101] on div "Preferences" at bounding box center [607, 106] width 74 height 11
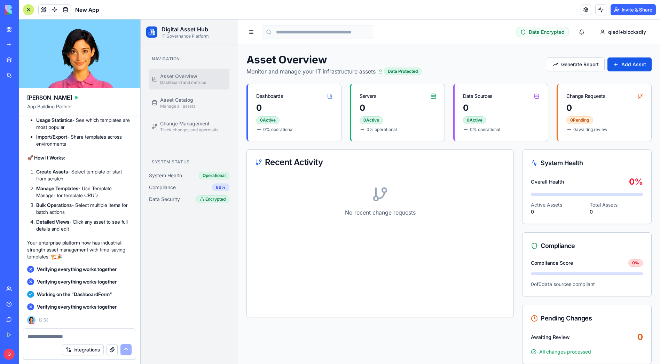
click at [465, 60] on div "Asset Overview Monitor and manage your IT infrastructure assets Data Protected …" at bounding box center [448, 64] width 405 height 22
click at [58, 306] on span "Verifying everything works together" at bounding box center [77, 306] width 80 height 7
click at [44, 336] on textarea at bounding box center [79, 336] width 104 height 7
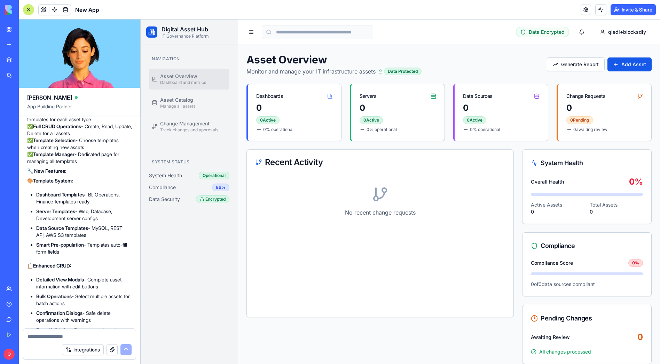
scroll to position [2809, 0]
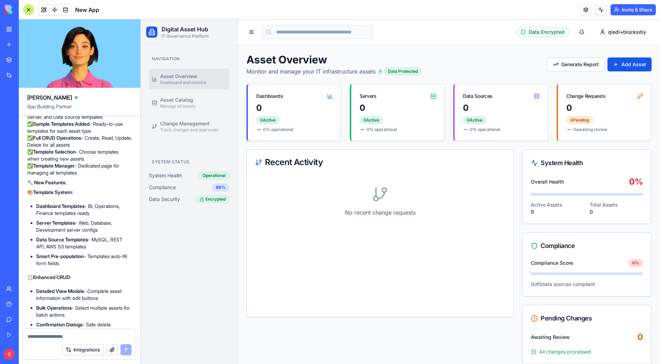
drag, startPoint x: 84, startPoint y: 198, endPoint x: 37, endPoint y: 189, distance: 47.8
click at [37, 69] on h2 "🚀 Template System & Full CRUD Successfully Added!" at bounding box center [79, 60] width 105 height 17
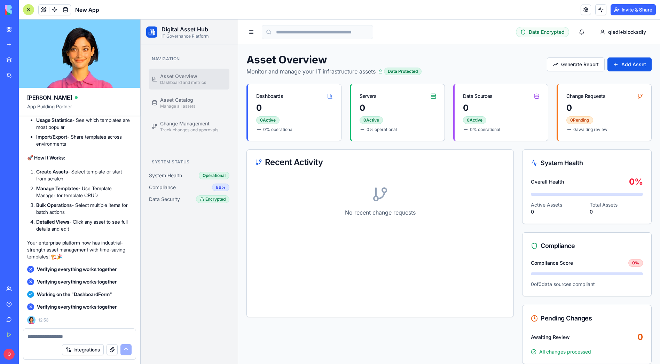
scroll to position [3230, 0]
click at [52, 336] on textarea at bounding box center [79, 336] width 104 height 7
type textarea "**********"
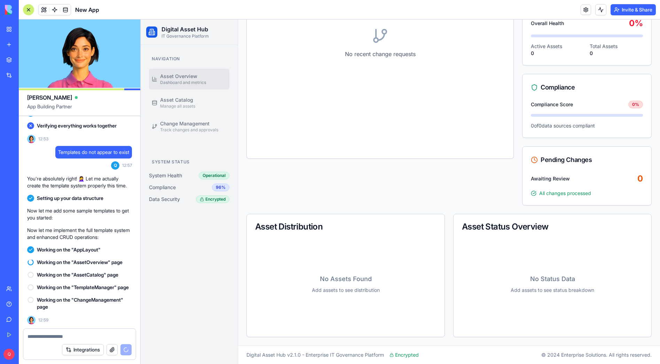
scroll to position [0, 0]
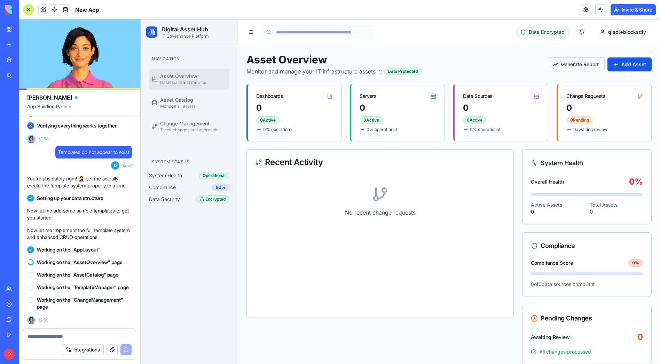
click at [570, 64] on button "Generate Report" at bounding box center [576, 64] width 58 height 14
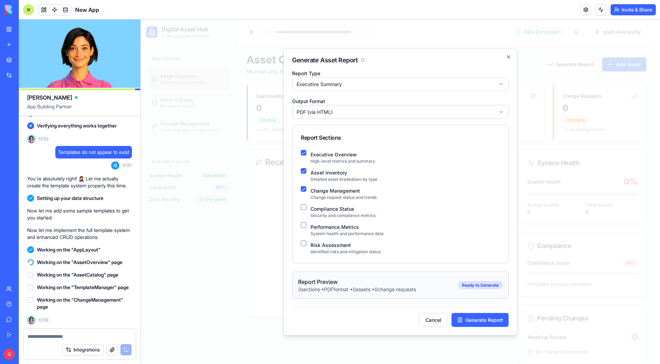
click at [319, 104] on div "Output Format PDF (via HTML)" at bounding box center [400, 107] width 216 height 22
click at [318, 108] on body "Digital Asset Hub IT Governance Platform Navigation Asset Overview Dashboard an…" at bounding box center [398, 270] width 514 height 503
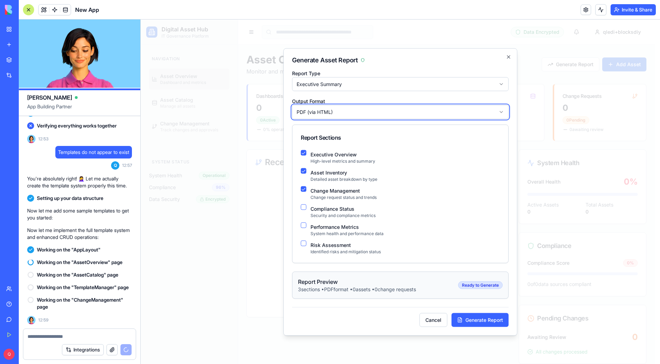
click at [378, 87] on body "Digital Asset Hub IT Governance Platform Navigation Asset Overview Dashboard an…" at bounding box center [398, 270] width 514 height 503
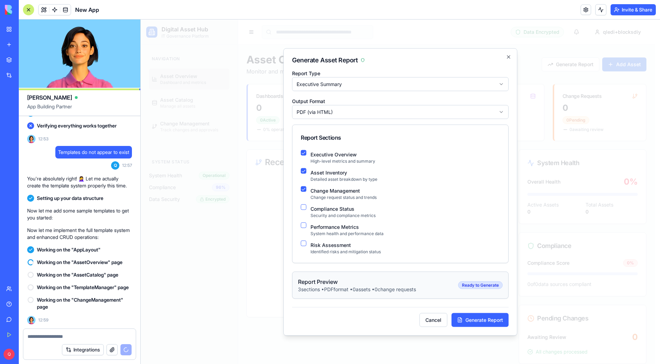
click at [365, 83] on body "Digital Asset Hub IT Governance Platform Navigation Asset Overview Dashboard an…" at bounding box center [398, 270] width 514 height 503
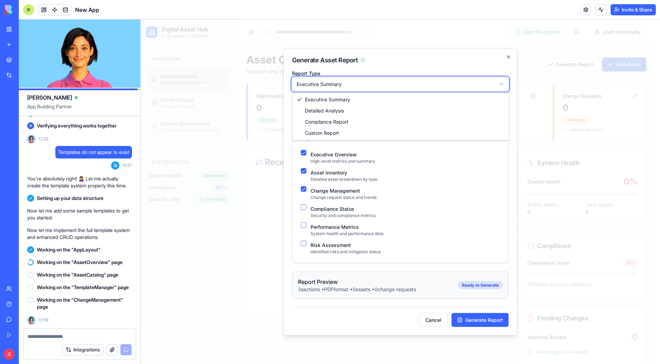
click at [401, 63] on body "Digital Asset Hub IT Governance Platform Navigation Asset Overview Dashboard an…" at bounding box center [398, 270] width 514 height 503
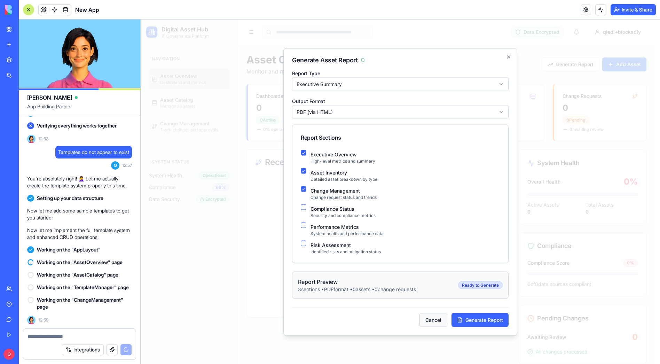
click at [441, 324] on button "Cancel" at bounding box center [433, 320] width 28 height 14
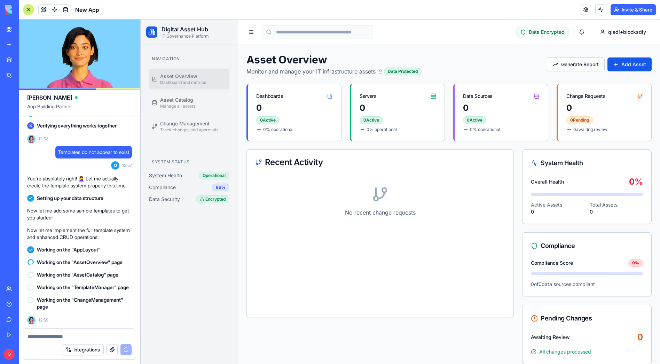
click at [195, 256] on div "Navigation Asset Overview Dashboard and metrics Asset Catalog Manage all assets…" at bounding box center [189, 204] width 97 height 319
click at [199, 260] on div "Navigation Asset Overview Dashboard and metrics Asset Catalog Manage all assets…" at bounding box center [189, 204] width 97 height 319
click at [101, 284] on span "Working on the "TemplateManager" page" at bounding box center [83, 287] width 92 height 7
click at [179, 293] on div "Navigation Asset Overview Dashboard and metrics Asset Catalog Manage all assets…" at bounding box center [189, 204] width 97 height 319
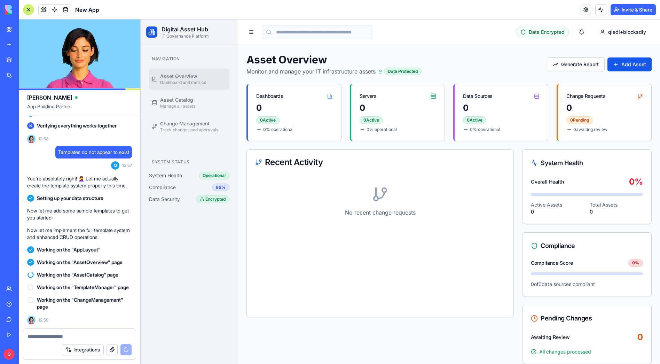
click at [102, 271] on span "Working on the "AssetCatalog" page" at bounding box center [77, 274] width 81 height 7
click at [86, 259] on span "Working on the "AssetOverview" page" at bounding box center [80, 262] width 86 height 7
click at [194, 272] on div "Navigation Asset Overview Dashboard and metrics Asset Catalog Manage all assets…" at bounding box center [189, 204] width 97 height 319
click at [218, 197] on div "Encrypted" at bounding box center [212, 199] width 33 height 8
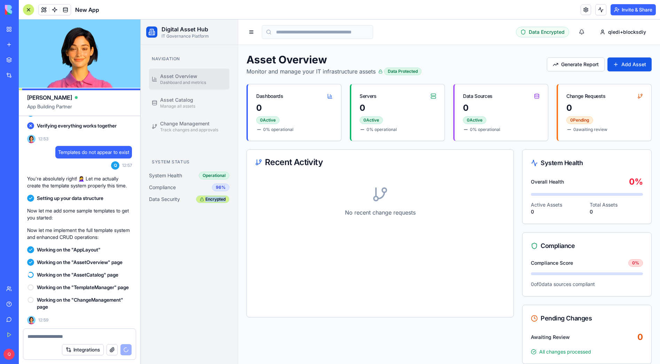
click at [218, 197] on div "Encrypted" at bounding box center [212, 199] width 33 height 8
click at [202, 220] on div "Navigation Asset Overview Dashboard and metrics Asset Catalog Manage all assets…" at bounding box center [189, 204] width 97 height 319
click at [209, 175] on div "Operational" at bounding box center [214, 176] width 31 height 8
click at [221, 188] on div "96%" at bounding box center [220, 187] width 17 height 8
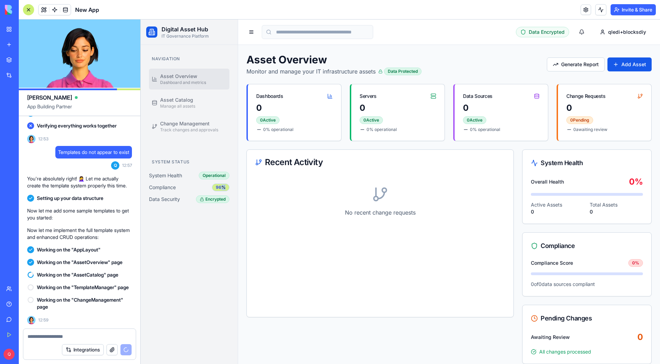
click at [221, 187] on div "96%" at bounding box center [220, 187] width 17 height 8
click at [216, 187] on div "96%" at bounding box center [220, 187] width 17 height 8
click at [198, 247] on div "Navigation Asset Overview Dashboard and metrics Asset Catalog Manage all assets…" at bounding box center [189, 204] width 97 height 319
click at [93, 284] on span "Working on the "TemplateManager" page" at bounding box center [83, 287] width 92 height 7
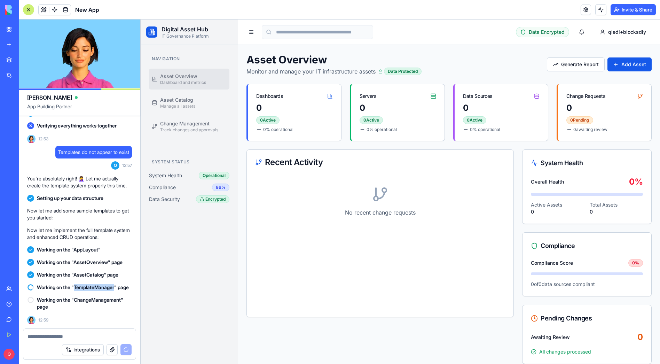
click at [93, 284] on span "Working on the "TemplateManager" page" at bounding box center [83, 287] width 92 height 7
click at [97, 299] on span "Working on the "ChangeManagement" page" at bounding box center [84, 303] width 95 height 14
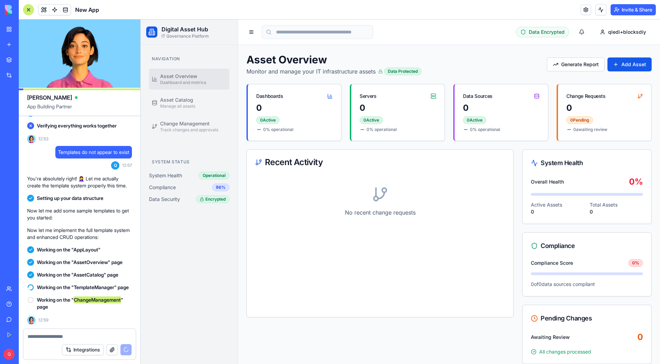
click at [190, 286] on div "Navigation Asset Overview Dashboard and metrics Asset Catalog Manage all assets…" at bounding box center [189, 204] width 97 height 319
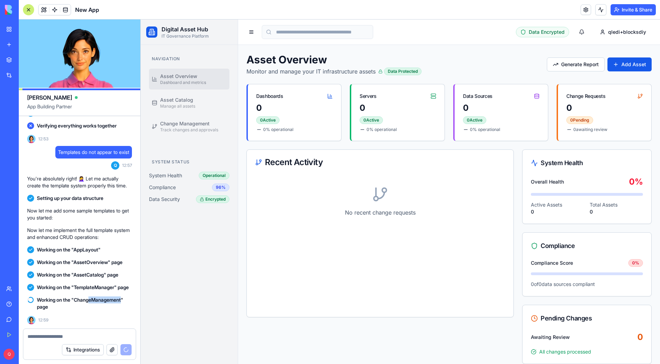
click at [92, 299] on span "Working on the "ChangeManagement" page" at bounding box center [84, 303] width 95 height 14
click at [95, 284] on span "Working on the "TemplateManager" page" at bounding box center [83, 287] width 92 height 7
click at [94, 271] on span "Working on the "AssetCatalog" page" at bounding box center [77, 274] width 81 height 7
click at [94, 259] on span "Working on the "AssetOverview" page" at bounding box center [80, 262] width 86 height 7
click at [186, 255] on div "Navigation Asset Overview Dashboard and metrics Asset Catalog Manage all assets…" at bounding box center [189, 204] width 97 height 319
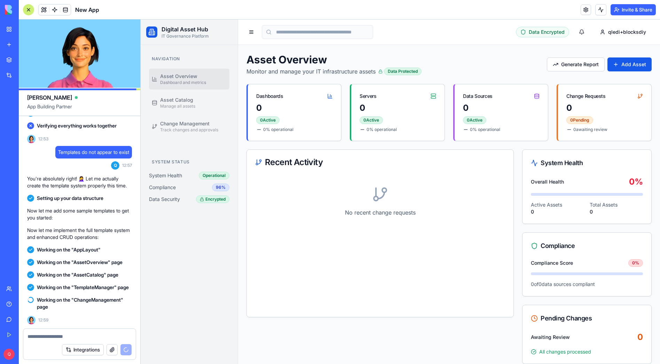
click at [230, 255] on div "Navigation Asset Overview Dashboard and metrics Asset Catalog Manage all assets…" at bounding box center [189, 204] width 97 height 319
click at [217, 198] on div "Encrypted" at bounding box center [212, 199] width 33 height 8
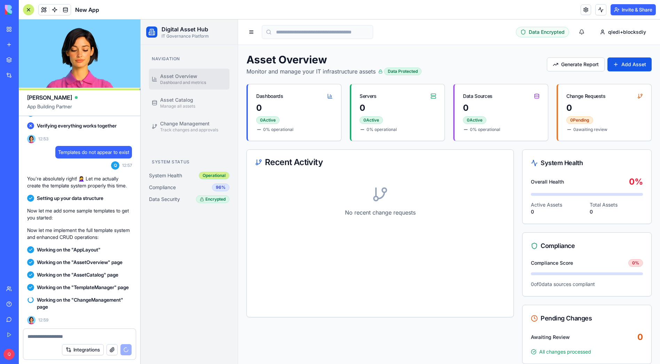
click at [207, 177] on div "Operational" at bounding box center [214, 176] width 31 height 8
click at [217, 187] on div "96%" at bounding box center [220, 187] width 17 height 8
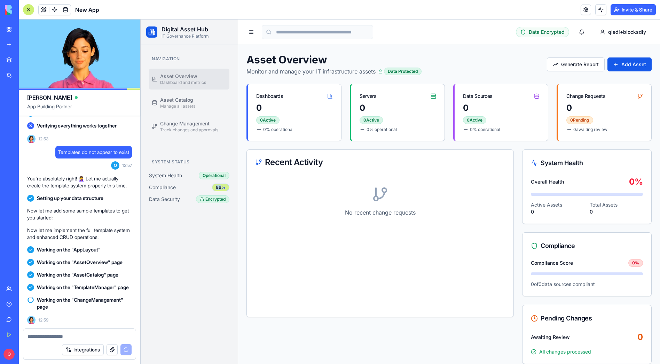
click at [217, 187] on div "96%" at bounding box center [220, 187] width 17 height 8
click at [213, 228] on div "Navigation Asset Overview Dashboard and metrics Asset Catalog Manage all assets…" at bounding box center [189, 204] width 97 height 319
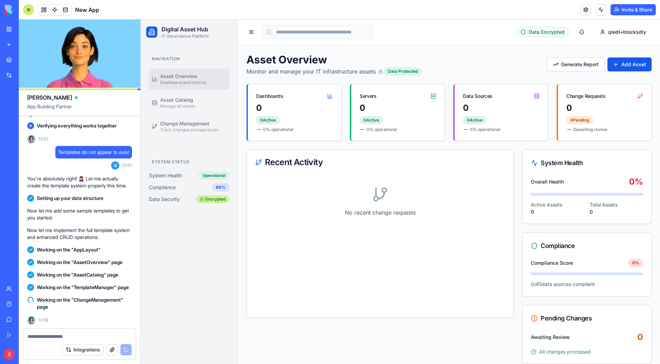
click at [217, 200] on div "Encrypted" at bounding box center [212, 199] width 33 height 8
click at [214, 220] on div "Navigation Asset Overview Dashboard and metrics Asset Catalog Manage all assets…" at bounding box center [189, 204] width 97 height 319
click at [212, 174] on div "Operational" at bounding box center [214, 176] width 31 height 8
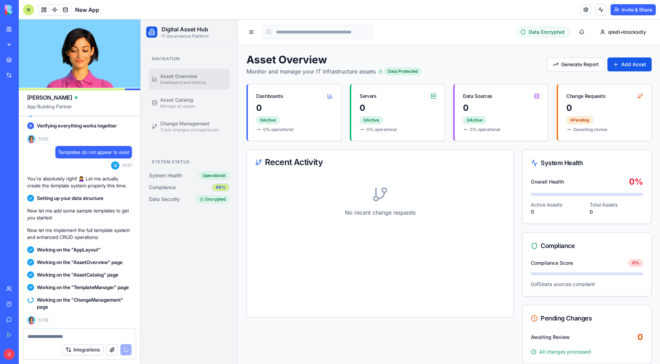
click at [217, 188] on div "96%" at bounding box center [220, 187] width 17 height 8
click at [216, 199] on div "Encrypted" at bounding box center [212, 199] width 33 height 8
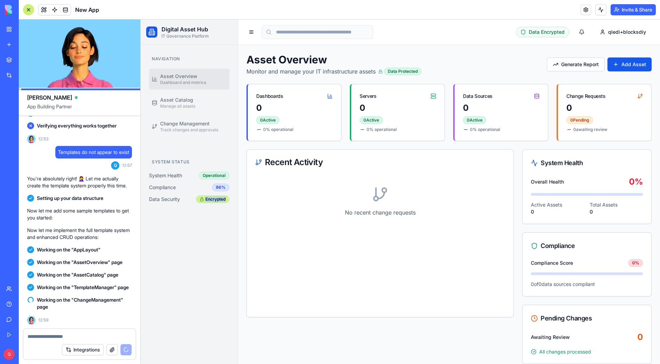
click at [216, 199] on div "Encrypted" at bounding box center [212, 199] width 33 height 8
drag, startPoint x: 214, startPoint y: 214, endPoint x: 214, endPoint y: 209, distance: 5.2
click at [214, 214] on div "Navigation Asset Overview Dashboard and metrics Asset Catalog Manage all assets…" at bounding box center [189, 204] width 97 height 319
click at [215, 197] on div "Encrypted" at bounding box center [212, 199] width 33 height 8
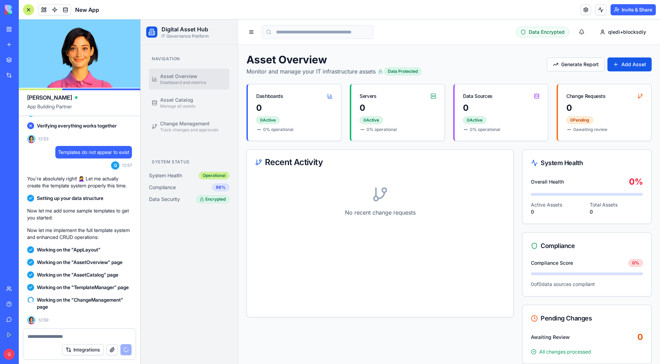
click at [216, 176] on div "Operational" at bounding box center [214, 176] width 31 height 8
click at [219, 189] on div "96%" at bounding box center [220, 187] width 17 height 8
click at [220, 224] on div "Navigation Asset Overview Dashboard and metrics Asset Catalog Manage all assets…" at bounding box center [189, 204] width 97 height 319
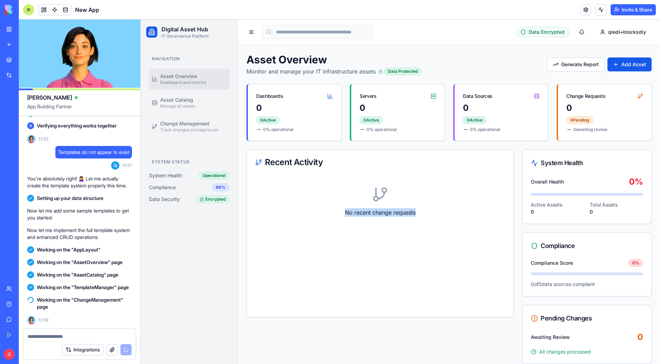
drag, startPoint x: 418, startPoint y: 213, endPoint x: 342, endPoint y: 216, distance: 75.9
click at [342, 216] on p "No recent change requests" at bounding box center [380, 212] width 250 height 8
click at [344, 224] on div "No recent change requests" at bounding box center [380, 201] width 250 height 53
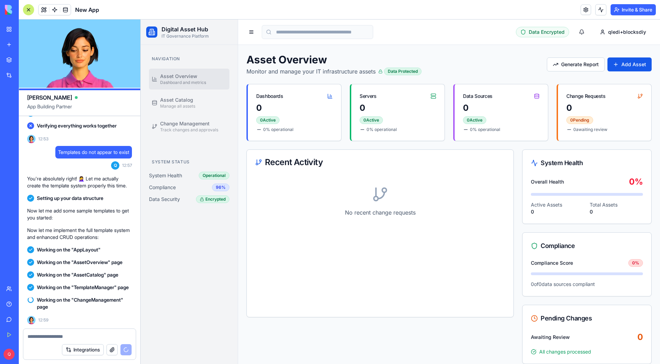
click at [341, 216] on div "No recent change requests" at bounding box center [380, 201] width 250 height 53
drag, startPoint x: 343, startPoint y: 213, endPoint x: 417, endPoint y: 213, distance: 73.4
click at [414, 213] on p "No recent change requests" at bounding box center [380, 212] width 250 height 8
click at [417, 213] on p "No recent change requests" at bounding box center [380, 212] width 250 height 8
click at [406, 213] on p "No recent change requests" at bounding box center [380, 212] width 250 height 8
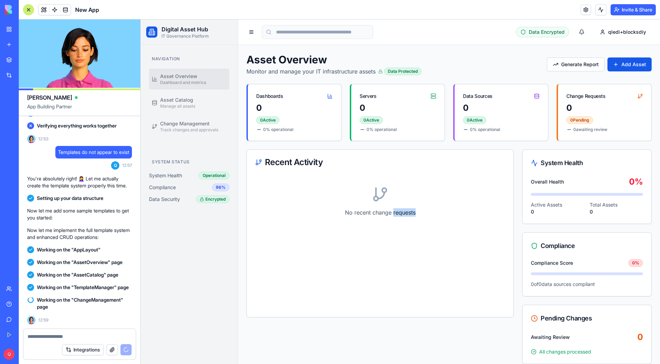
click at [406, 213] on p "No recent change requests" at bounding box center [380, 212] width 250 height 8
click at [386, 213] on p "No recent change requests" at bounding box center [380, 212] width 250 height 8
click at [356, 215] on p "No recent change requests" at bounding box center [380, 212] width 250 height 8
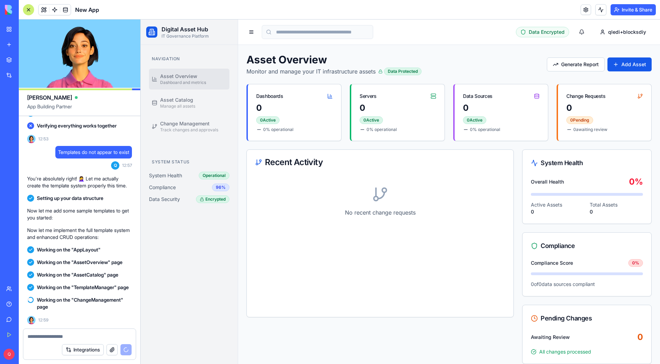
click at [340, 214] on p "No recent change requests" at bounding box center [380, 212] width 250 height 8
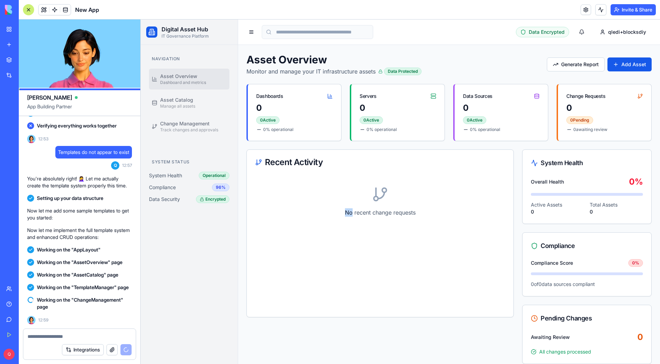
click at [340, 213] on p "No recent change requests" at bounding box center [380, 212] width 250 height 8
drag, startPoint x: 340, startPoint y: 213, endPoint x: 422, endPoint y: 213, distance: 81.4
click at [418, 213] on p "No recent change requests" at bounding box center [380, 212] width 250 height 8
drag, startPoint x: 422, startPoint y: 213, endPoint x: 415, endPoint y: 215, distance: 7.6
click at [422, 213] on p "No recent change requests" at bounding box center [380, 212] width 250 height 8
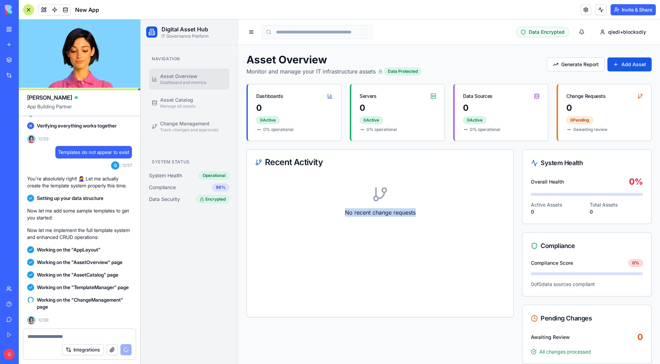
drag, startPoint x: 411, startPoint y: 214, endPoint x: 338, endPoint y: 218, distance: 73.6
click at [314, 214] on p "No recent change requests" at bounding box center [380, 212] width 250 height 8
click at [354, 220] on div "No recent change requests" at bounding box center [380, 201] width 250 height 53
drag, startPoint x: 343, startPoint y: 212, endPoint x: 422, endPoint y: 211, distance: 79.7
click at [421, 211] on p "No recent change requests" at bounding box center [380, 212] width 250 height 8
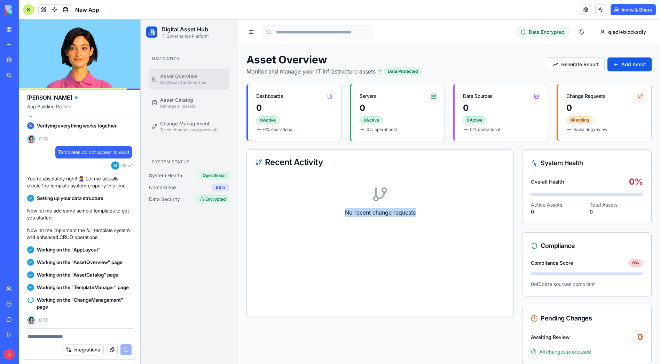
click at [423, 211] on p "No recent change requests" at bounding box center [380, 212] width 250 height 8
drag, startPoint x: 423, startPoint y: 212, endPoint x: 344, endPoint y: 216, distance: 79.1
click at [340, 213] on p "No recent change requests" at bounding box center [380, 212] width 250 height 8
click at [346, 217] on div "No recent change requests" at bounding box center [380, 201] width 250 height 53
click at [336, 242] on div "No recent change requests" at bounding box center [380, 242] width 250 height 134
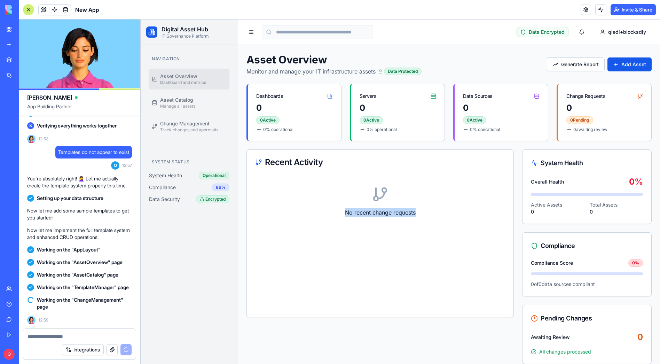
drag, startPoint x: 343, startPoint y: 214, endPoint x: 423, endPoint y: 214, distance: 79.7
click at [422, 214] on p "No recent change requests" at bounding box center [380, 212] width 250 height 8
click at [423, 214] on p "No recent change requests" at bounding box center [380, 212] width 250 height 8
drag, startPoint x: 399, startPoint y: 213, endPoint x: 345, endPoint y: 221, distance: 54.5
click at [346, 215] on p "No recent change requests" at bounding box center [380, 212] width 250 height 8
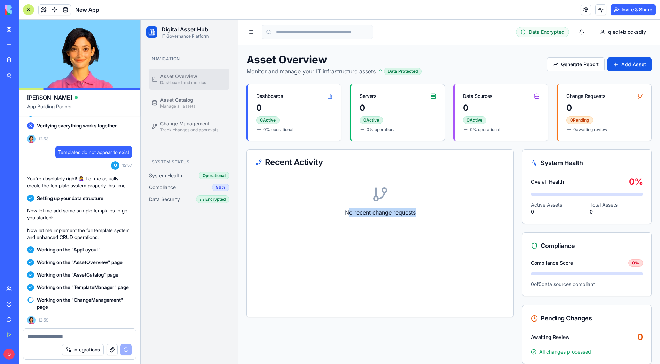
click at [345, 221] on div "No recent change requests" at bounding box center [380, 201] width 250 height 53
drag, startPoint x: 343, startPoint y: 214, endPoint x: 407, endPoint y: 217, distance: 64.1
click at [407, 217] on div "No recent change requests" at bounding box center [380, 201] width 250 height 53
click at [409, 217] on div "No recent change requests" at bounding box center [380, 201] width 250 height 53
drag, startPoint x: 413, startPoint y: 212, endPoint x: 342, endPoint y: 215, distance: 70.4
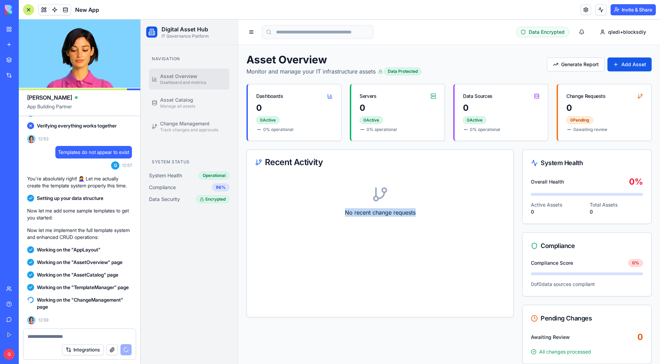
click at [342, 215] on p "No recent change requests" at bounding box center [380, 212] width 250 height 8
click at [348, 221] on div "No recent change requests" at bounding box center [380, 201] width 250 height 53
drag, startPoint x: 344, startPoint y: 212, endPoint x: 421, endPoint y: 211, distance: 77.6
click at [421, 211] on p "No recent change requests" at bounding box center [380, 212] width 250 height 8
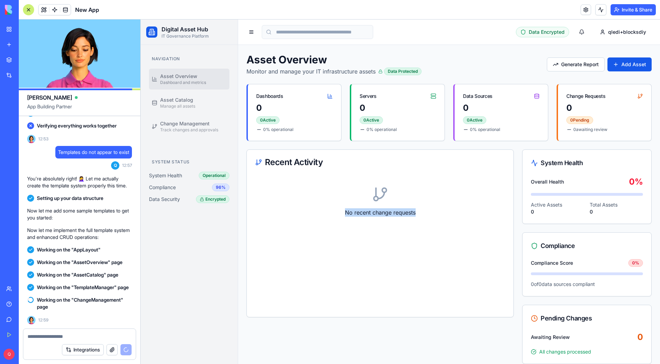
drag, startPoint x: 418, startPoint y: 213, endPoint x: 333, endPoint y: 218, distance: 85.1
click at [327, 215] on p "No recent change requests" at bounding box center [380, 212] width 250 height 8
click at [344, 226] on div "No recent change requests" at bounding box center [380, 201] width 250 height 53
drag, startPoint x: 344, startPoint y: 215, endPoint x: 414, endPoint y: 215, distance: 69.9
click at [414, 215] on p "No recent change requests" at bounding box center [380, 212] width 250 height 8
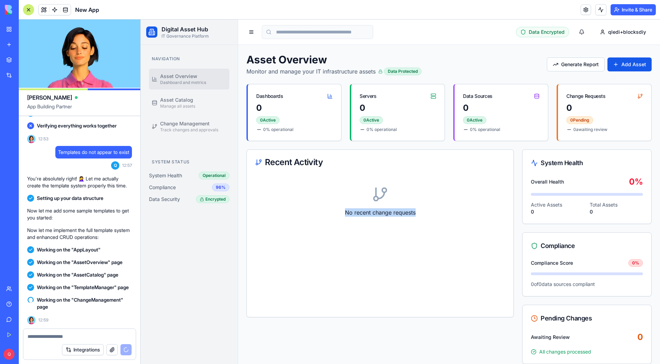
click at [417, 215] on p "No recent change requests" at bounding box center [380, 212] width 250 height 8
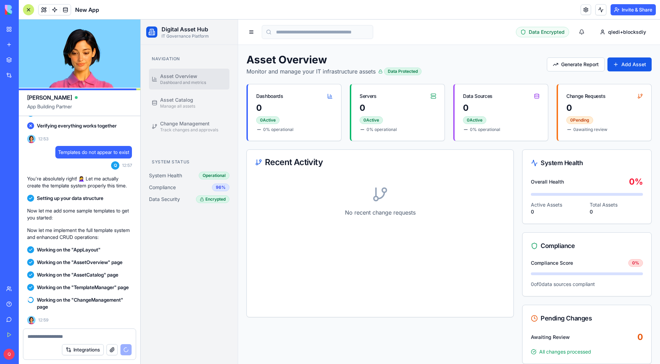
click at [406, 211] on p "No recent change requests" at bounding box center [380, 212] width 250 height 8
click at [384, 214] on p "No recent change requests" at bounding box center [380, 212] width 250 height 8
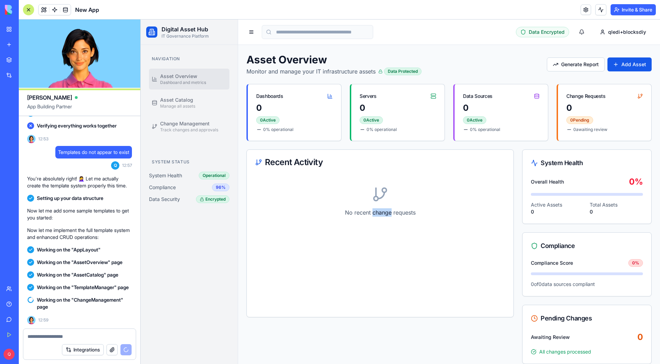
click at [384, 214] on p "No recent change requests" at bounding box center [380, 212] width 250 height 8
click at [363, 214] on p "No recent change requests" at bounding box center [380, 212] width 250 height 8
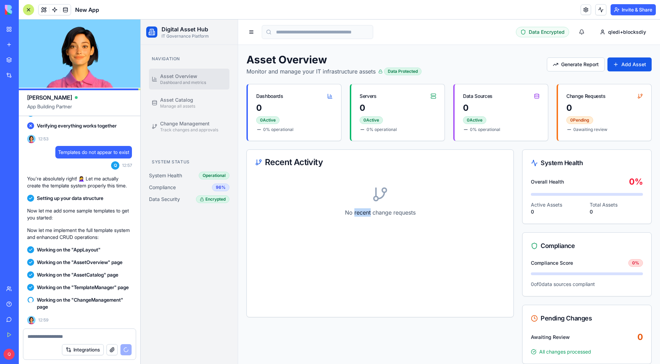
click at [363, 214] on p "No recent change requests" at bounding box center [380, 212] width 250 height 8
click at [347, 213] on p "No recent change requests" at bounding box center [380, 212] width 250 height 8
click at [345, 214] on p "No recent change requests" at bounding box center [380, 212] width 250 height 8
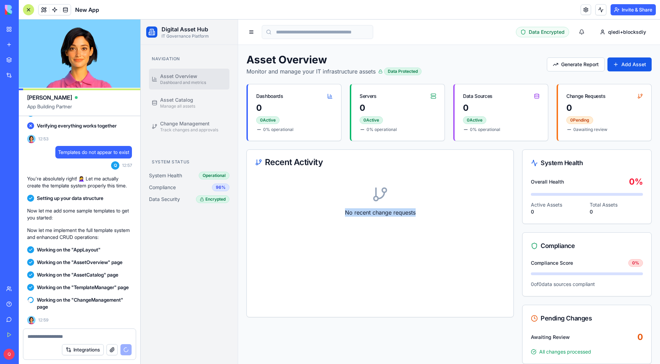
drag, startPoint x: 343, startPoint y: 212, endPoint x: 416, endPoint y: 213, distance: 72.7
click at [415, 213] on p "No recent change requests" at bounding box center [380, 212] width 250 height 8
click at [419, 213] on p "No recent change requests" at bounding box center [380, 212] width 250 height 8
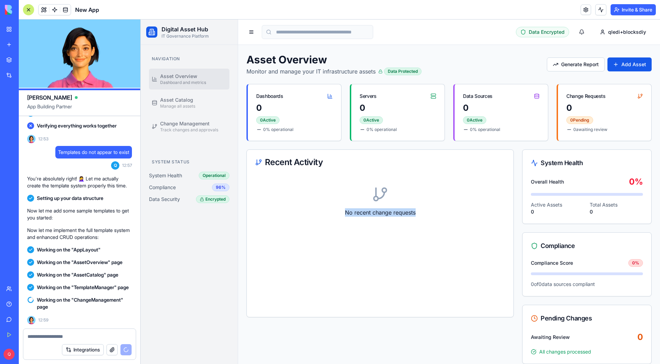
drag, startPoint x: 417, startPoint y: 213, endPoint x: 332, endPoint y: 214, distance: 84.2
click at [332, 214] on p "No recent change requests" at bounding box center [380, 212] width 250 height 8
click at [333, 222] on div "No recent change requests" at bounding box center [380, 201] width 250 height 53
drag, startPoint x: 343, startPoint y: 213, endPoint x: 425, endPoint y: 213, distance: 82.1
click at [425, 213] on p "No recent change requests" at bounding box center [380, 212] width 250 height 8
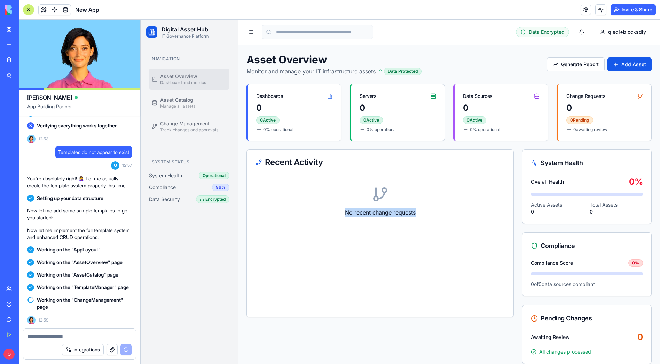
click at [426, 213] on p "No recent change requests" at bounding box center [380, 212] width 250 height 8
drag, startPoint x: 423, startPoint y: 212, endPoint x: 338, endPoint y: 214, distance: 84.9
click at [338, 214] on p "No recent change requests" at bounding box center [380, 212] width 250 height 8
click at [340, 217] on div "No recent change requests" at bounding box center [380, 201] width 250 height 53
drag, startPoint x: 342, startPoint y: 213, endPoint x: 428, endPoint y: 210, distance: 85.7
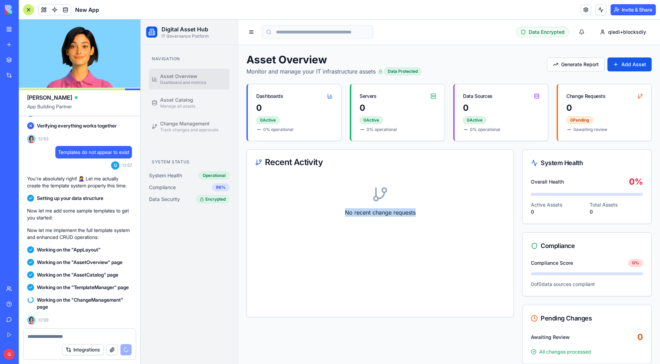
click at [428, 210] on p "No recent change requests" at bounding box center [380, 212] width 250 height 8
click at [429, 210] on p "No recent change requests" at bounding box center [380, 212] width 250 height 8
drag, startPoint x: 427, startPoint y: 212, endPoint x: 339, endPoint y: 212, distance: 87.3
click at [339, 212] on p "No recent change requests" at bounding box center [380, 212] width 250 height 8
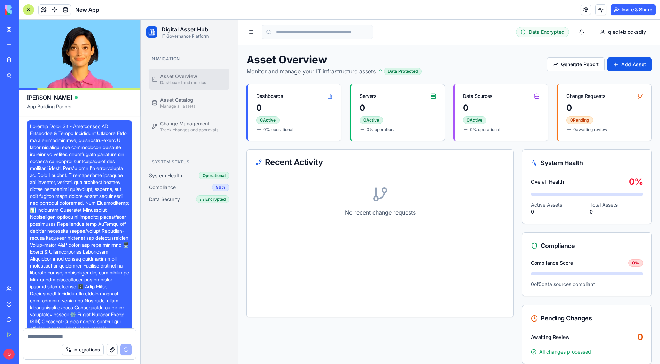
scroll to position [3425, 0]
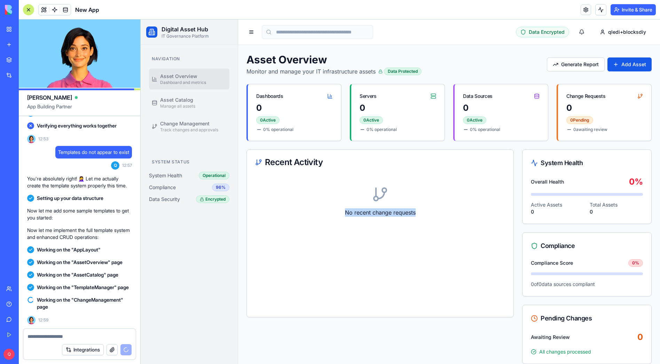
drag, startPoint x: 344, startPoint y: 213, endPoint x: 435, endPoint y: 214, distance: 91.2
click at [435, 214] on p "No recent change requests" at bounding box center [380, 212] width 250 height 8
click at [435, 213] on p "No recent change requests" at bounding box center [380, 212] width 250 height 8
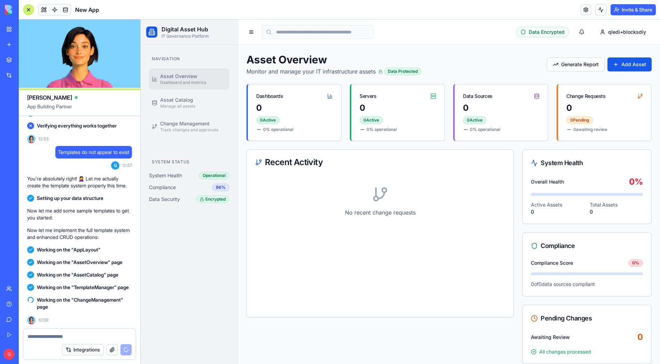
drag, startPoint x: 356, startPoint y: 192, endPoint x: 413, endPoint y: 206, distance: 59.2
click at [407, 206] on div "No recent change requests" at bounding box center [380, 201] width 250 height 53
click at [422, 208] on p "No recent change requests" at bounding box center [380, 212] width 250 height 8
drag, startPoint x: 420, startPoint y: 210, endPoint x: 342, endPoint y: 215, distance: 78.4
click at [342, 215] on p "No recent change requests" at bounding box center [380, 212] width 250 height 8
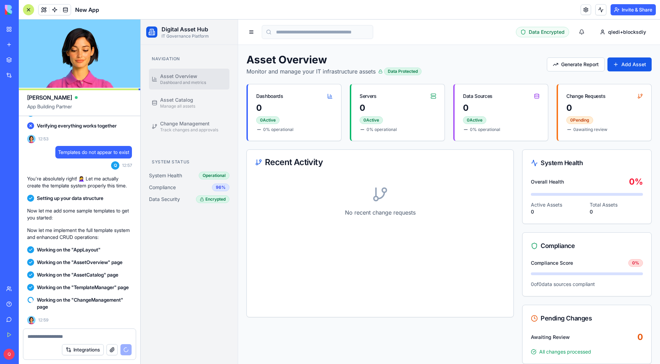
click at [346, 219] on div "No recent change requests" at bounding box center [380, 201] width 250 height 53
drag, startPoint x: 345, startPoint y: 210, endPoint x: 424, endPoint y: 213, distance: 79.7
click at [424, 213] on p "No recent change requests" at bounding box center [380, 212] width 250 height 8
click at [426, 213] on p "No recent change requests" at bounding box center [380, 212] width 250 height 8
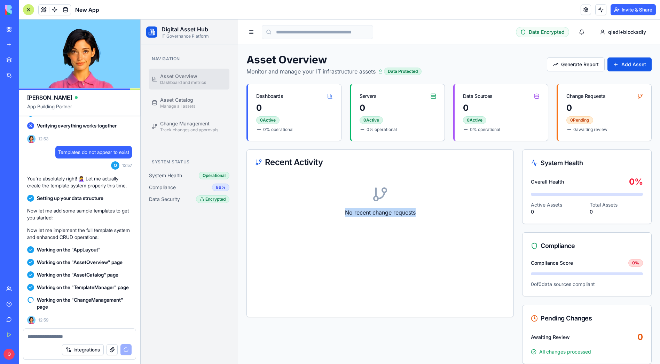
drag, startPoint x: 421, startPoint y: 212, endPoint x: 345, endPoint y: 214, distance: 76.6
click at [345, 214] on p "No recent change requests" at bounding box center [380, 212] width 250 height 8
click at [347, 221] on div "No recent change requests" at bounding box center [380, 201] width 250 height 53
drag, startPoint x: 344, startPoint y: 213, endPoint x: 428, endPoint y: 212, distance: 84.2
click at [421, 212] on p "No recent change requests" at bounding box center [380, 212] width 250 height 8
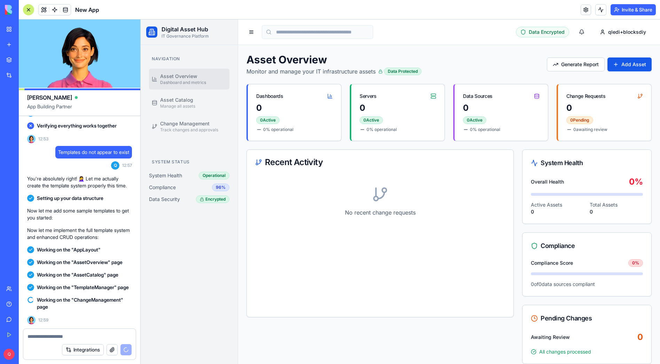
click at [427, 212] on p "No recent change requests" at bounding box center [380, 212] width 250 height 8
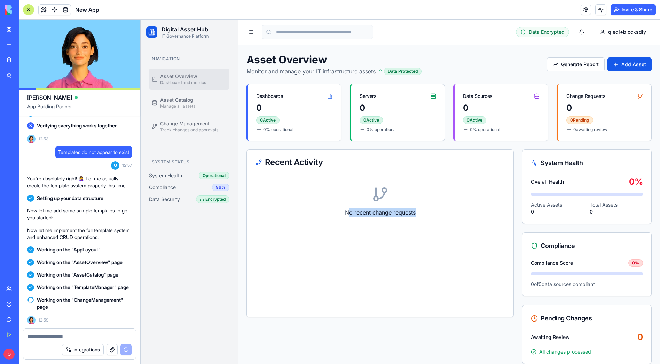
drag, startPoint x: 420, startPoint y: 213, endPoint x: 346, endPoint y: 214, distance: 74.1
click at [346, 213] on p "No recent change requests" at bounding box center [380, 212] width 250 height 8
click at [344, 217] on div "No recent change requests" at bounding box center [380, 201] width 250 height 53
drag, startPoint x: 343, startPoint y: 211, endPoint x: 424, endPoint y: 211, distance: 80.7
click at [423, 211] on p "No recent change requests" at bounding box center [380, 212] width 250 height 8
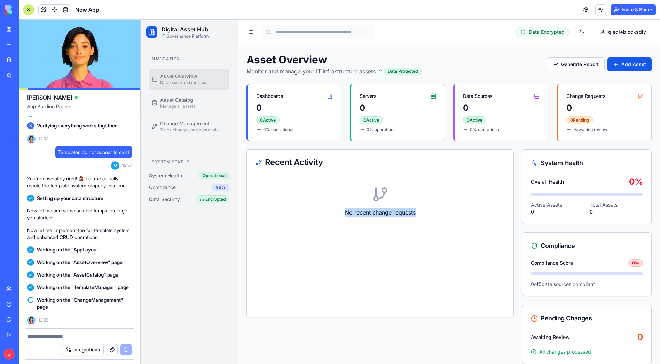
click at [424, 211] on p "No recent change requests" at bounding box center [380, 212] width 250 height 8
drag, startPoint x: 404, startPoint y: 212, endPoint x: 342, endPoint y: 213, distance: 62.0
click at [342, 213] on p "No recent change requests" at bounding box center [380, 212] width 250 height 8
click at [352, 217] on div "No recent change requests" at bounding box center [380, 201] width 250 height 53
drag, startPoint x: 343, startPoint y: 212, endPoint x: 421, endPoint y: 212, distance: 78.3
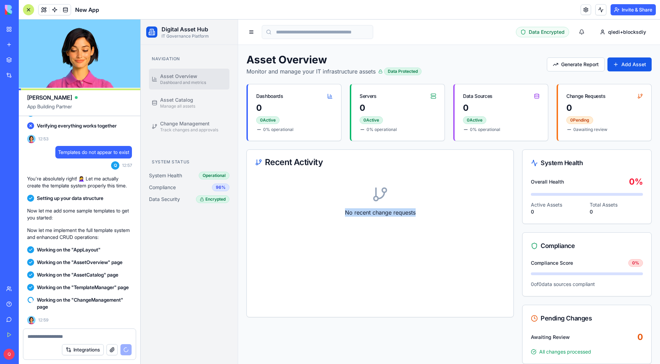
click at [421, 212] on p "No recent change requests" at bounding box center [380, 212] width 250 height 8
click at [422, 212] on p "No recent change requests" at bounding box center [380, 212] width 250 height 8
drag, startPoint x: 419, startPoint y: 212, endPoint x: 333, endPoint y: 214, distance: 85.6
click at [333, 214] on p "No recent change requests" at bounding box center [380, 212] width 250 height 8
click at [343, 220] on div "No recent change requests" at bounding box center [380, 201] width 250 height 53
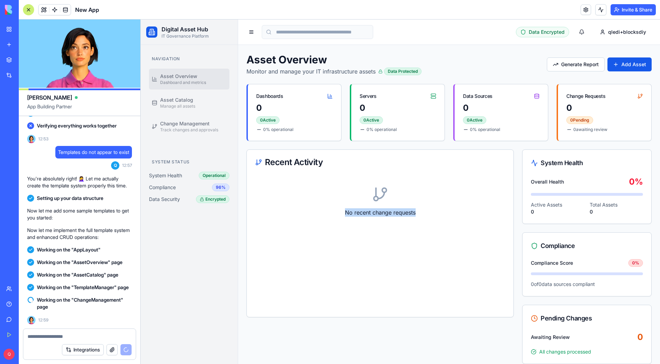
drag, startPoint x: 343, startPoint y: 213, endPoint x: 433, endPoint y: 213, distance: 89.8
click at [433, 213] on p "No recent change requests" at bounding box center [380, 212] width 250 height 8
click at [434, 212] on p "No recent change requests" at bounding box center [380, 212] width 250 height 8
drag, startPoint x: 393, startPoint y: 213, endPoint x: 347, endPoint y: 214, distance: 45.2
click at [347, 214] on p "No recent change requests" at bounding box center [380, 212] width 250 height 8
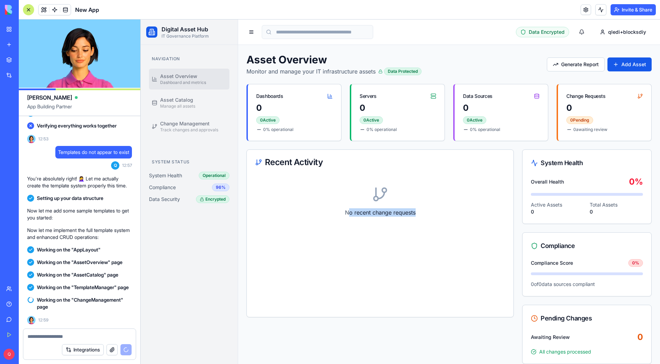
click at [347, 217] on div "No recent change requests" at bounding box center [380, 201] width 250 height 53
drag, startPoint x: 345, startPoint y: 212, endPoint x: 422, endPoint y: 211, distance: 77.6
click at [420, 212] on p "No recent change requests" at bounding box center [380, 212] width 250 height 8
click at [422, 211] on p "No recent change requests" at bounding box center [380, 212] width 250 height 8
drag, startPoint x: 421, startPoint y: 212, endPoint x: 332, endPoint y: 215, distance: 89.5
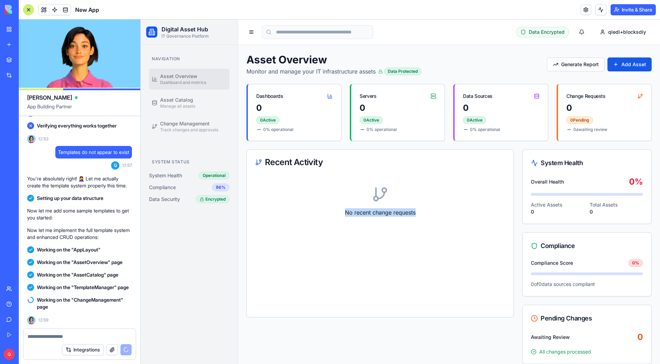
click at [332, 215] on p "No recent change requests" at bounding box center [380, 212] width 250 height 8
click at [339, 216] on p "No recent change requests" at bounding box center [380, 212] width 250 height 8
drag, startPoint x: 343, startPoint y: 213, endPoint x: 430, endPoint y: 213, distance: 87.3
click at [429, 214] on p "No recent change requests" at bounding box center [380, 212] width 250 height 8
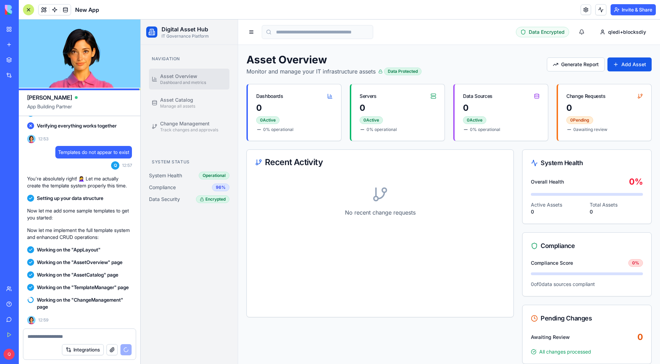
click at [430, 213] on p "No recent change requests" at bounding box center [380, 212] width 250 height 8
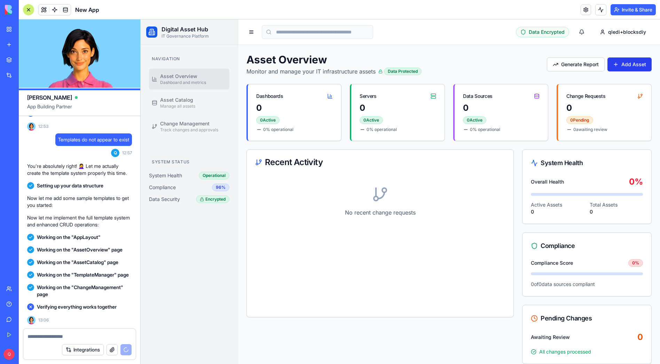
click at [624, 66] on button "Add Asset" at bounding box center [629, 64] width 44 height 14
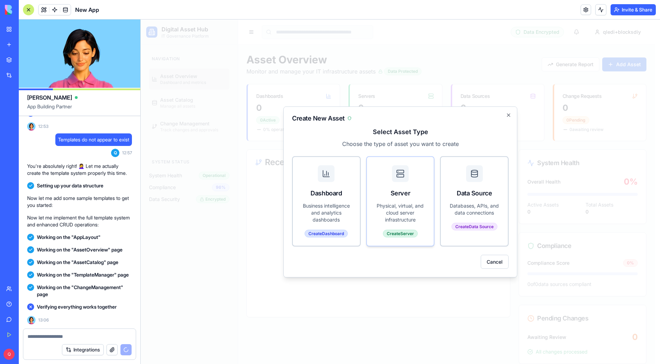
click at [411, 205] on p "Physical, virtual, and cloud server infrastructure" at bounding box center [400, 212] width 50 height 21
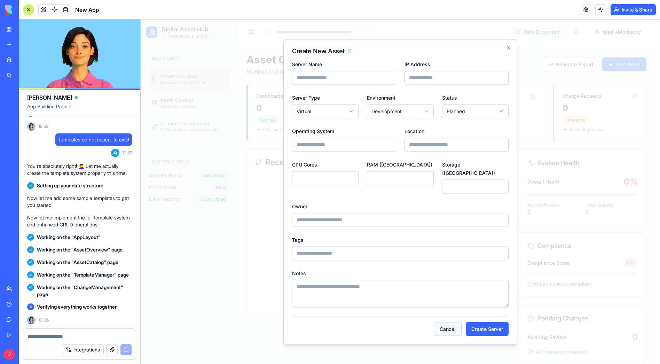
click at [456, 326] on button "Cancel" at bounding box center [448, 329] width 28 height 14
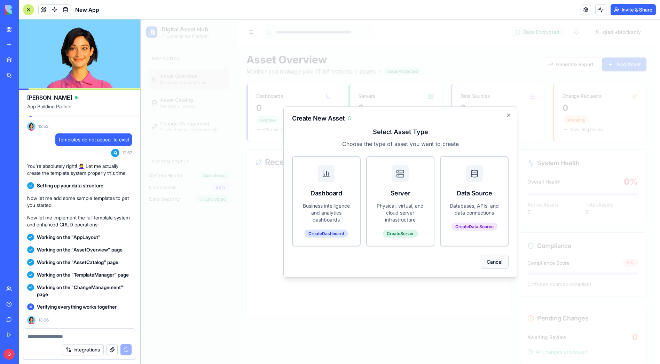
click at [500, 262] on button "Cancel" at bounding box center [495, 261] width 28 height 14
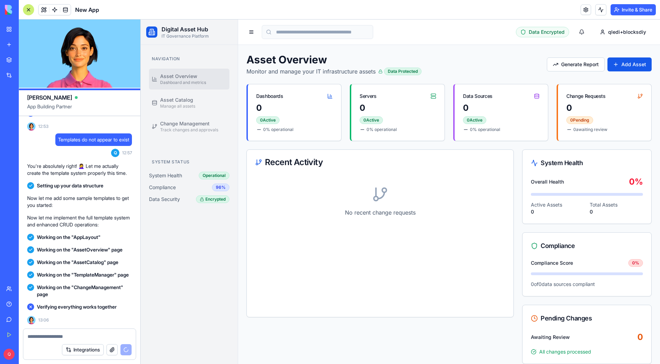
click at [551, 33] on span "Data Encrypted" at bounding box center [547, 32] width 36 height 7
click at [622, 61] on button "Add Asset" at bounding box center [629, 64] width 44 height 14
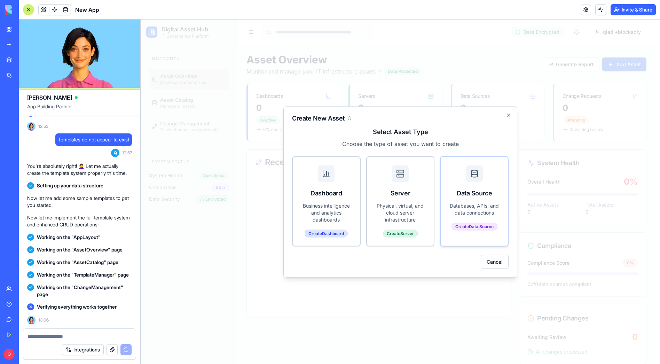
click at [472, 197] on div "Data Source" at bounding box center [474, 193] width 50 height 10
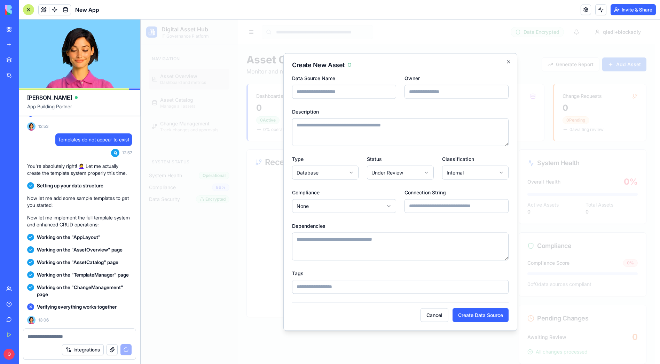
click at [334, 89] on input "Data Source Name" at bounding box center [344, 92] width 104 height 14
type input "****"
click at [426, 91] on input "Owner" at bounding box center [456, 92] width 104 height 14
type input "****"
click at [334, 128] on textarea "Description" at bounding box center [400, 132] width 216 height 28
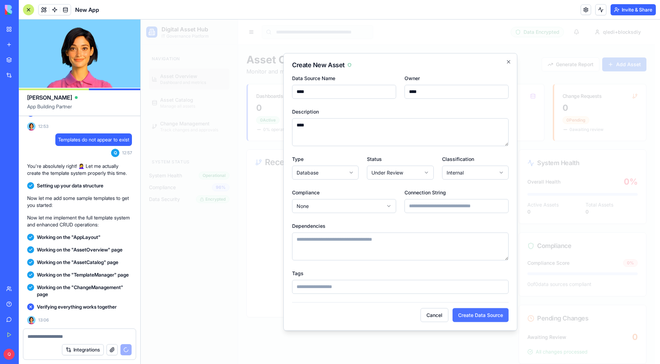
type textarea "****"
click at [478, 310] on button "Create Data Source" at bounding box center [480, 315] width 56 height 14
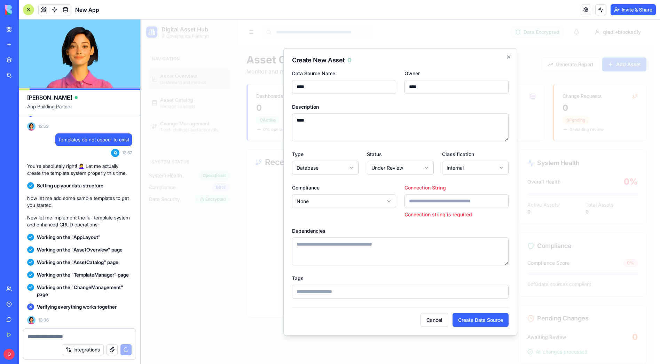
click at [433, 201] on input "Connection String" at bounding box center [456, 201] width 104 height 14
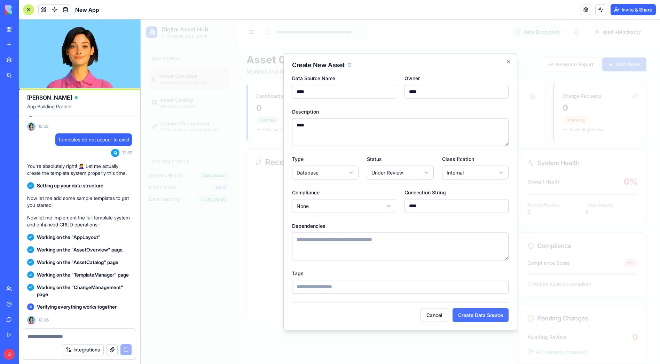
type input "****"
click at [491, 321] on button "Create Data Source" at bounding box center [480, 315] width 56 height 14
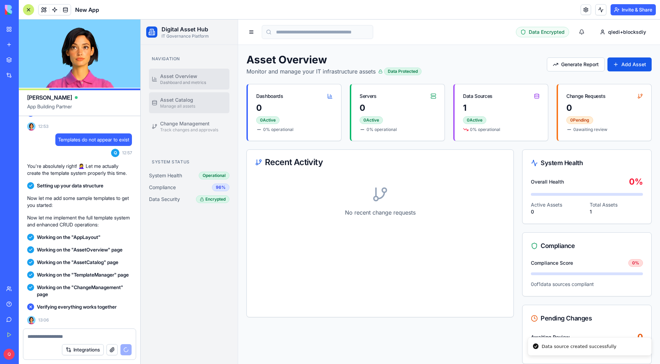
click at [181, 104] on span "Manage all assets" at bounding box center [177, 106] width 35 height 6
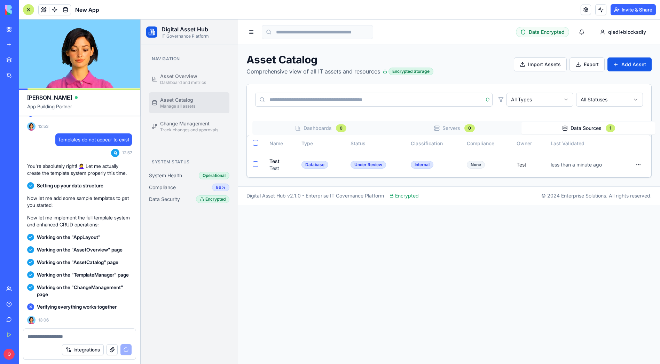
click at [574, 128] on button "Data Sources 1" at bounding box center [588, 128] width 134 height 12
click at [425, 166] on div "Internal" at bounding box center [422, 165] width 23 height 8
click at [637, 164] on html "Digital Asset Hub IT Governance Platform Navigation Asset Overview Dashboard an…" at bounding box center [400, 191] width 519 height 344
click at [619, 181] on div "View Details" at bounding box center [617, 180] width 51 height 11
click at [68, 11] on span at bounding box center [65, 9] width 19 height 19
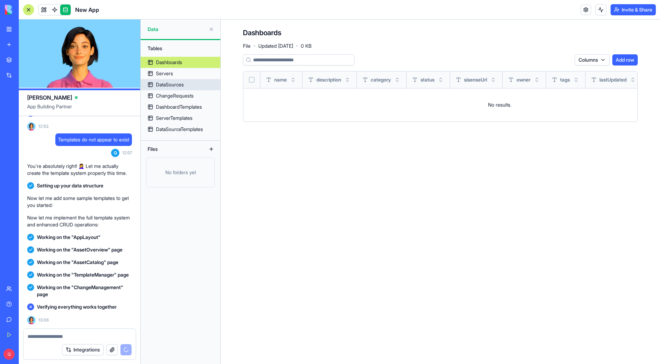
click at [187, 82] on link "DataSources" at bounding box center [181, 84] width 80 height 11
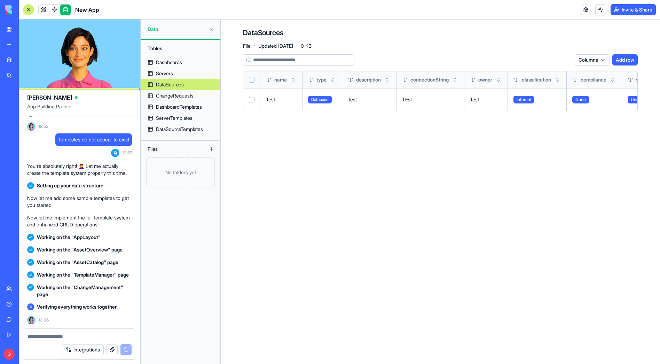
click at [0, 0] on button at bounding box center [0, 0] width 0 height 0
click at [175, 59] on div "Dashboards" at bounding box center [169, 62] width 26 height 7
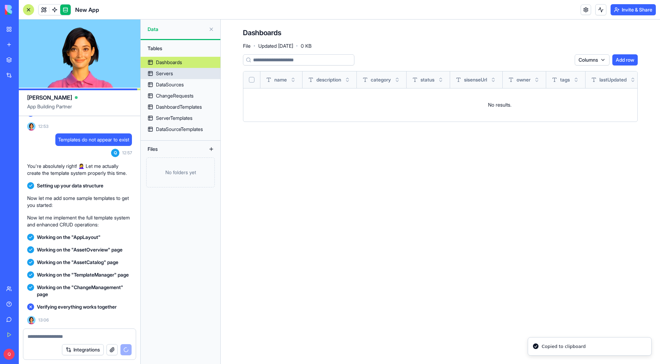
click at [173, 70] on div "Servers" at bounding box center [164, 73] width 17 height 7
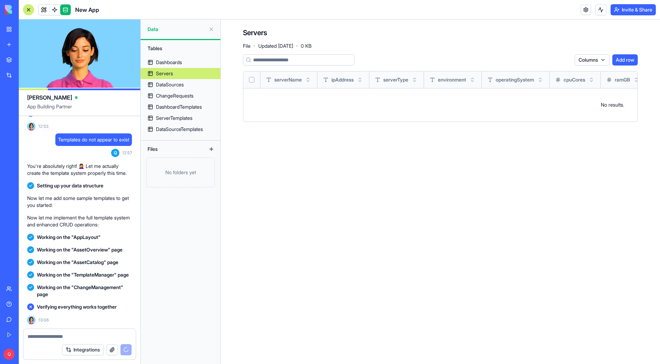
click at [67, 9] on link at bounding box center [65, 10] width 10 height 10
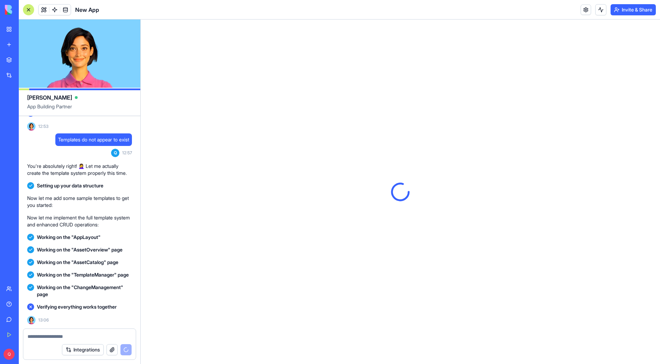
click at [26, 9] on div at bounding box center [28, 9] width 11 height 11
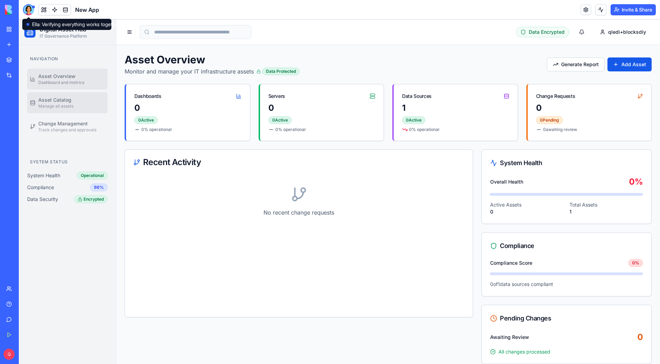
click at [65, 104] on span "Manage all assets" at bounding box center [55, 106] width 35 height 6
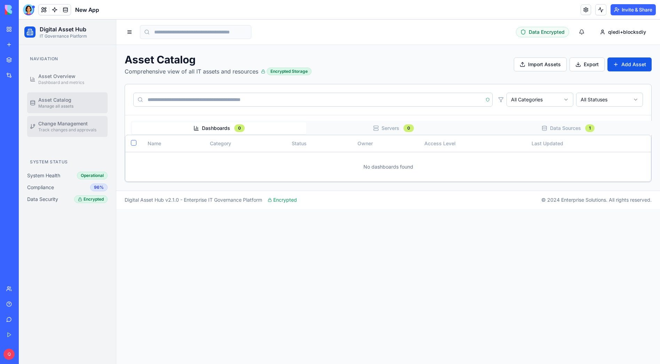
click at [64, 124] on span "Change Management" at bounding box center [62, 123] width 49 height 7
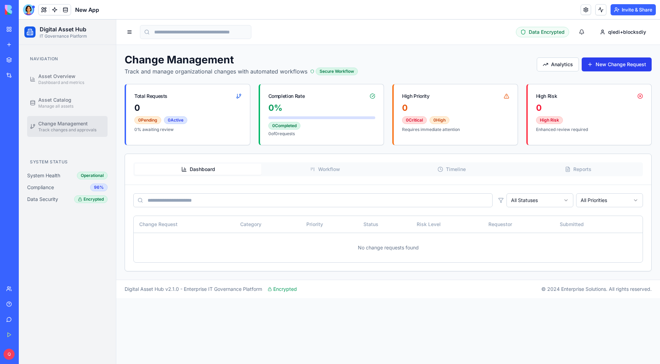
click at [619, 68] on button "New Change Request" at bounding box center [617, 64] width 70 height 14
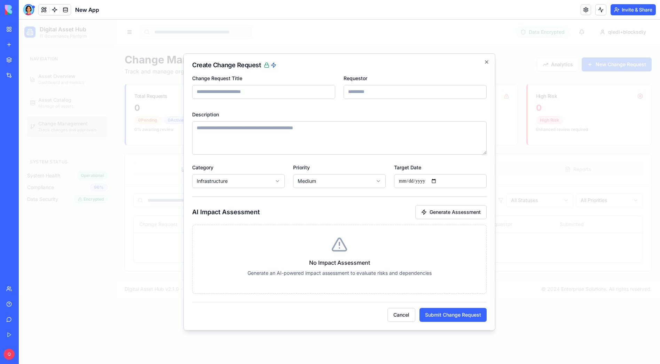
click at [365, 92] on input "Requestor" at bounding box center [414, 92] width 143 height 14
click at [360, 125] on textarea "Description" at bounding box center [339, 137] width 294 height 33
click at [451, 209] on button "Generate Assessment" at bounding box center [450, 212] width 71 height 14
click at [401, 315] on button "Cancel" at bounding box center [401, 315] width 28 height 14
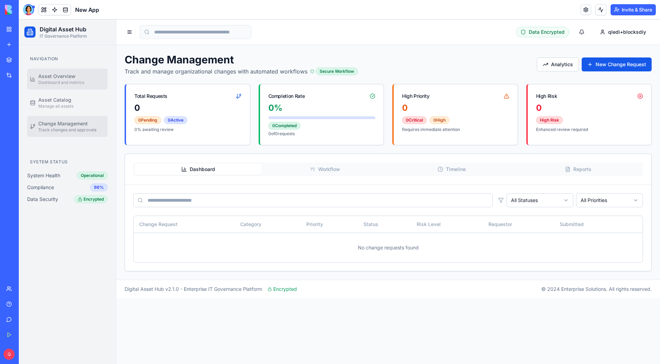
click at [48, 82] on span "Dashboard and metrics" at bounding box center [61, 83] width 46 height 6
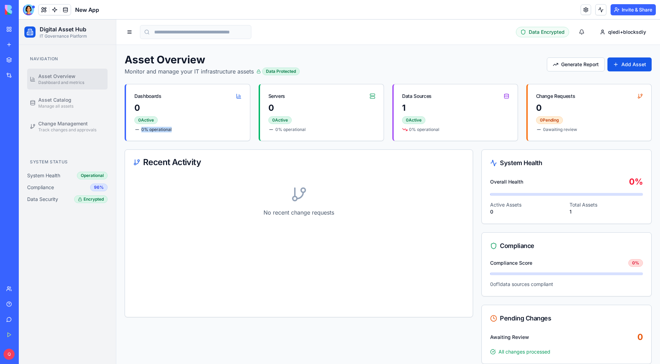
drag, startPoint x: 173, startPoint y: 129, endPoint x: 142, endPoint y: 130, distance: 31.0
click at [142, 130] on div "0 % operational" at bounding box center [187, 130] width 107 height 6
click at [296, 124] on div "0 0 Active 0 % operational" at bounding box center [322, 121] width 124 height 38
drag, startPoint x: 306, startPoint y: 128, endPoint x: 262, endPoint y: 130, distance: 43.5
click at [262, 130] on div "0 0 Active 0 % operational" at bounding box center [322, 121] width 124 height 38
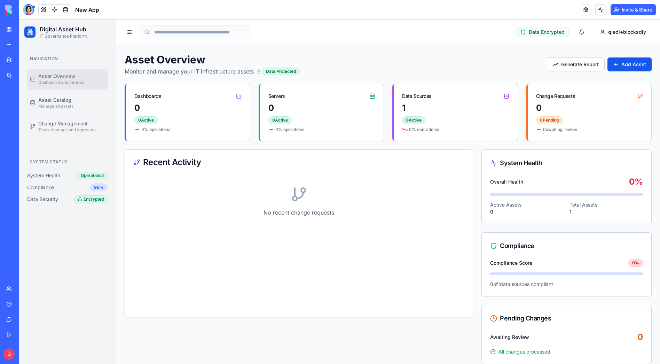
drag, startPoint x: 397, startPoint y: 126, endPoint x: 435, endPoint y: 127, distance: 38.3
click at [397, 126] on div "1 0 Active 0 % operational" at bounding box center [456, 121] width 124 height 38
drag, startPoint x: 441, startPoint y: 128, endPoint x: 402, endPoint y: 129, distance: 38.3
click at [402, 129] on div "0 % operational" at bounding box center [455, 130] width 107 height 6
click at [450, 125] on div "1 0 Active 0 % operational" at bounding box center [456, 121] width 124 height 38
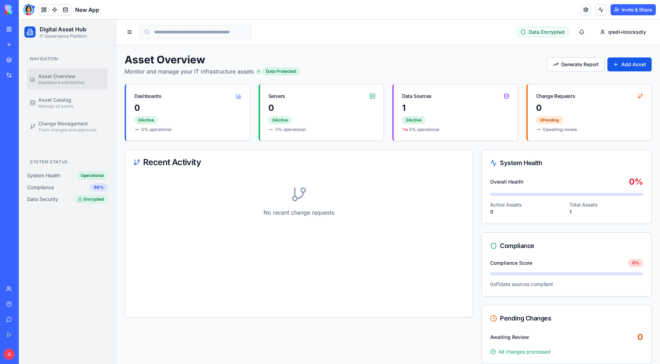
click at [503, 112] on div "1" at bounding box center [455, 107] width 107 height 11
drag, startPoint x: 502, startPoint y: 95, endPoint x: 507, endPoint y: 94, distance: 5.3
click at [504, 95] on ellipse at bounding box center [506, 94] width 4 height 1
click at [578, 66] on button "Generate Report" at bounding box center [576, 64] width 58 height 14
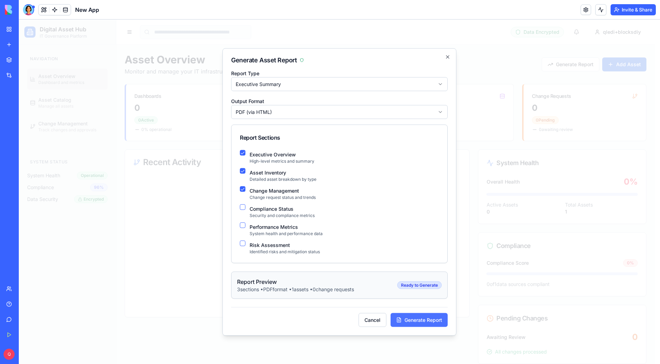
click at [424, 321] on button "Generate Report" at bounding box center [418, 320] width 57 height 14
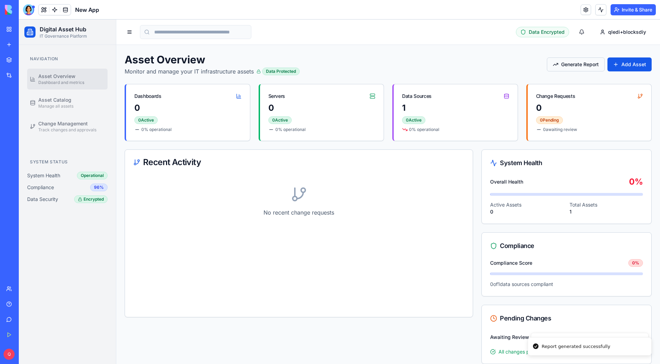
click at [574, 71] on button "Generate Report" at bounding box center [576, 64] width 58 height 14
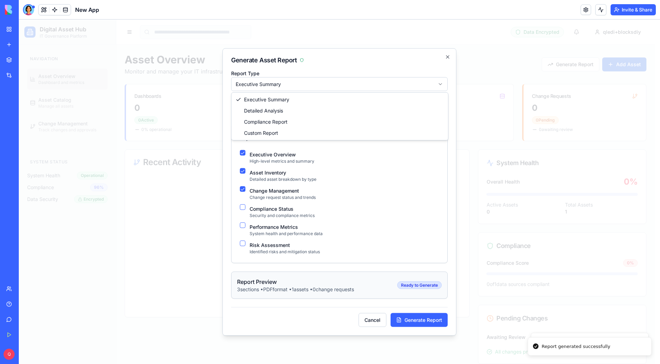
click at [285, 85] on body "Digital Asset Hub IT Governance Platform Navigation Asset Overview Dashboard an…" at bounding box center [337, 309] width 636 height 580
drag, startPoint x: 282, startPoint y: 88, endPoint x: 280, endPoint y: 92, distance: 4.4
click at [282, 88] on body "Digital Asset Hub IT Governance Platform Navigation Asset Overview Dashboard an…" at bounding box center [337, 309] width 636 height 580
click at [267, 110] on body "Digital Asset Hub IT Governance Platform Navigation Asset Overview Dashboard an…" at bounding box center [337, 309] width 636 height 580
click at [422, 327] on div "Generate Asset Report Report Type Executive Summary Output Format HTML Report S…" at bounding box center [339, 191] width 234 height 287
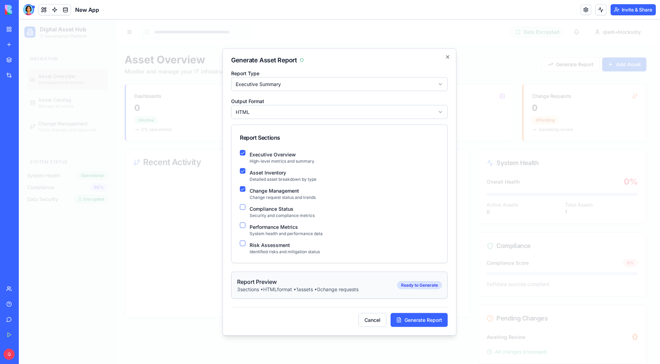
click at [437, 322] on button "Generate Report" at bounding box center [418, 320] width 57 height 14
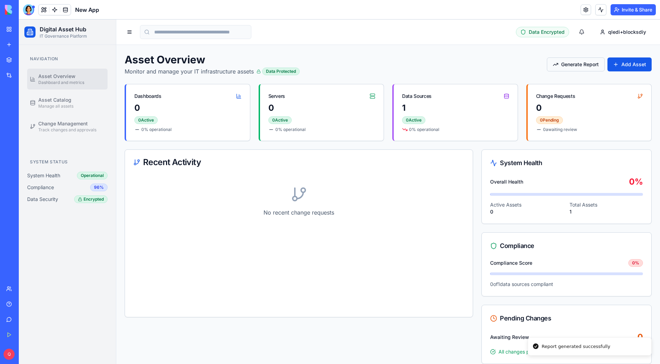
click at [576, 64] on button "Generate Report" at bounding box center [576, 64] width 58 height 14
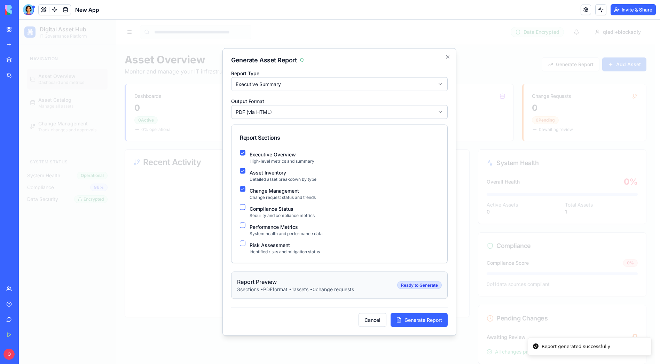
click at [275, 84] on body "Digital Asset Hub IT Governance Platform Navigation Asset Overview Dashboard an…" at bounding box center [337, 309] width 636 height 580
drag, startPoint x: 244, startPoint y: 207, endPoint x: 244, endPoint y: 213, distance: 5.9
click at [244, 207] on button "Compliance Status" at bounding box center [243, 207] width 6 height 6
click at [243, 225] on button "Performance Metrics" at bounding box center [243, 225] width 6 height 6
click at [243, 246] on div "Risk Assessment Identified risks and mitigation status" at bounding box center [339, 247] width 199 height 14
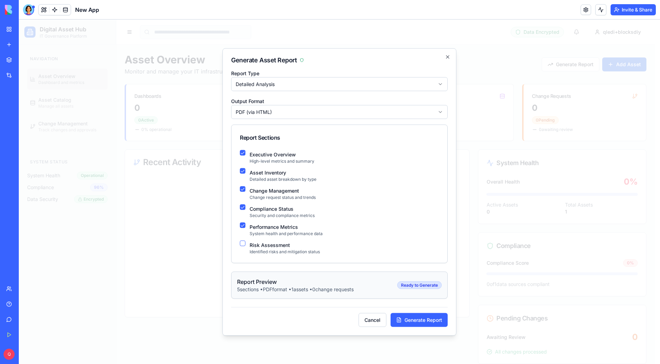
click at [244, 242] on button "Risk Assessment" at bounding box center [243, 243] width 6 height 6
click at [420, 324] on button "Generate Report" at bounding box center [418, 320] width 57 height 14
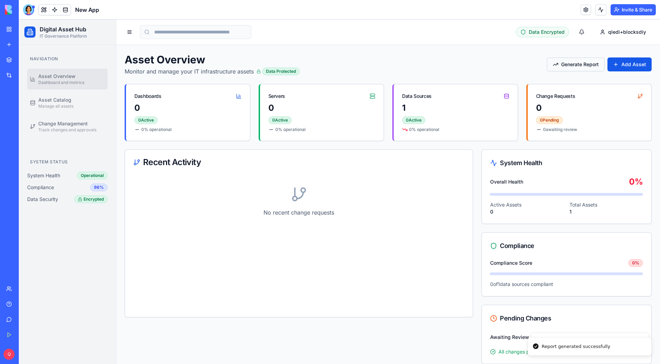
click at [572, 65] on button "Generate Report" at bounding box center [576, 64] width 58 height 14
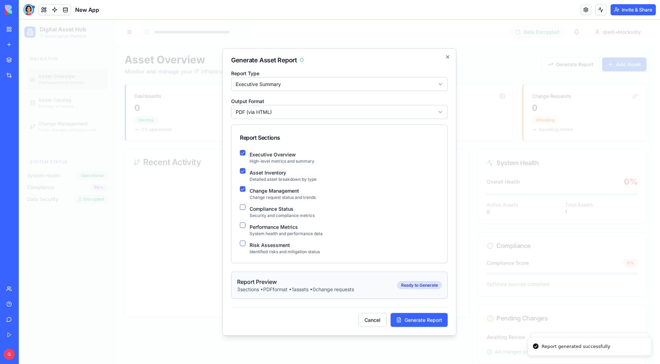
click at [279, 87] on body "Digital Asset Hub IT Governance Platform Navigation Asset Overview Dashboard an…" at bounding box center [337, 309] width 636 height 580
click at [257, 112] on body "Digital Asset Hub IT Governance Platform Navigation Asset Overview Dashboard an…" at bounding box center [337, 309] width 636 height 580
click at [244, 204] on button "Compliance Status" at bounding box center [243, 207] width 6 height 6
click at [245, 225] on button "Performance Metrics" at bounding box center [243, 225] width 6 height 6
click at [244, 244] on button "Risk Assessment" at bounding box center [243, 243] width 6 height 6
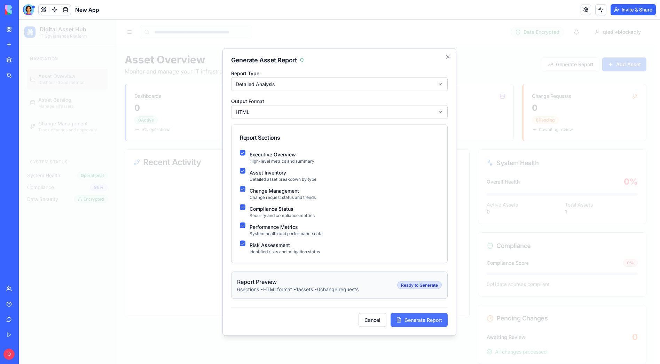
click at [427, 316] on button "Generate Report" at bounding box center [418, 320] width 57 height 14
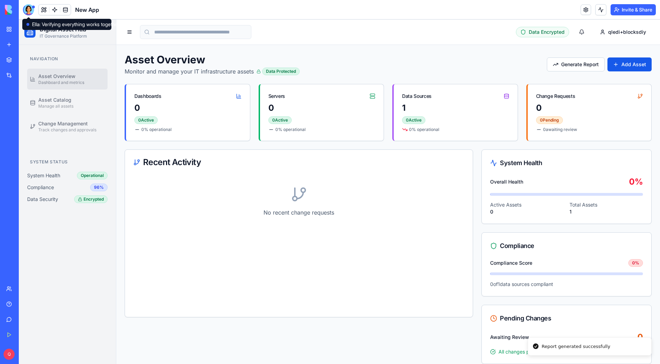
click at [32, 10] on div at bounding box center [28, 9] width 11 height 11
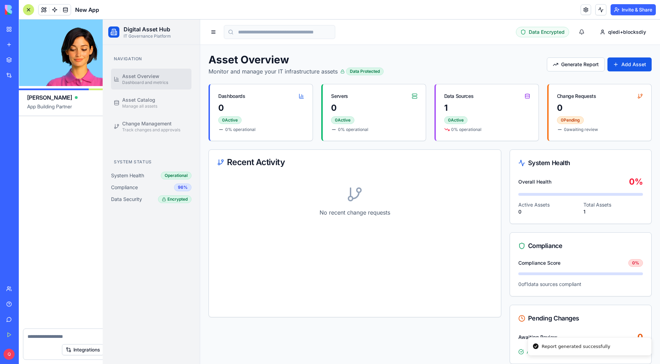
scroll to position [3438, 0]
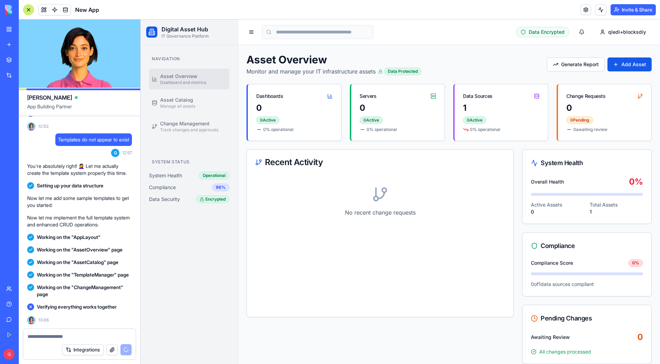
click at [9, 25] on link "My Workspace" at bounding box center [16, 29] width 28 height 14
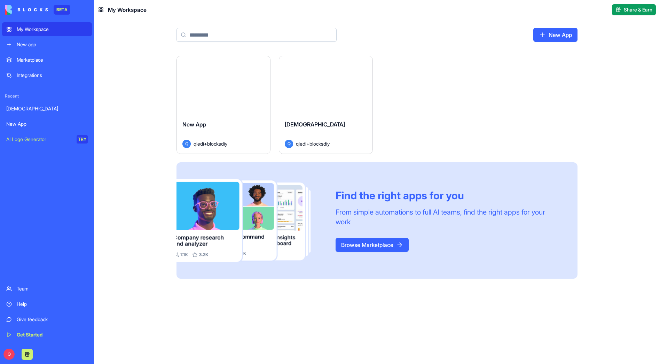
click at [31, 127] on link "New App" at bounding box center [47, 124] width 90 height 14
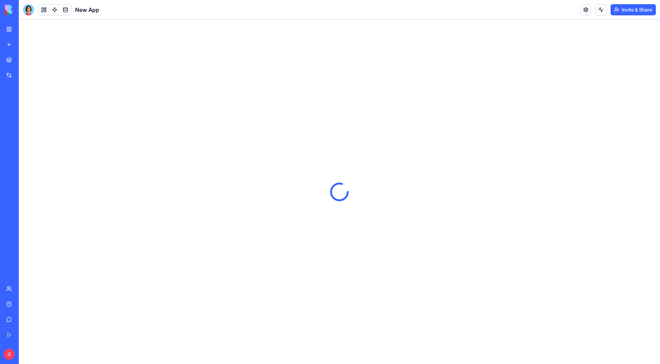
click at [26, 110] on div "[DEMOGRAPHIC_DATA]" at bounding box center [15, 108] width 19 height 7
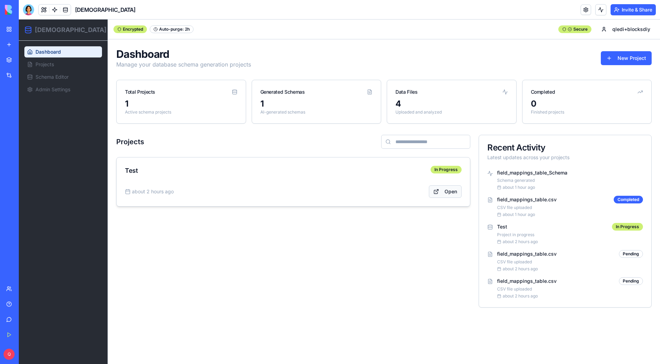
click at [445, 192] on link "Open" at bounding box center [445, 191] width 33 height 13
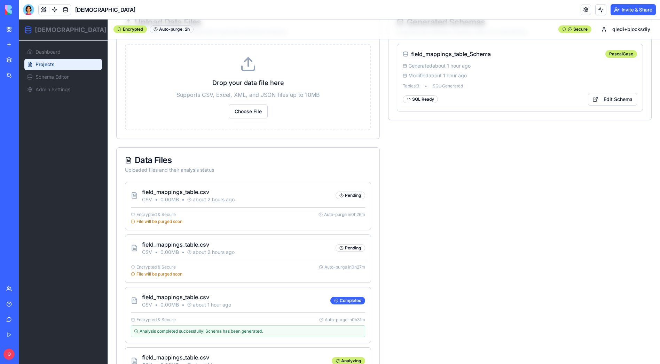
scroll to position [124, 0]
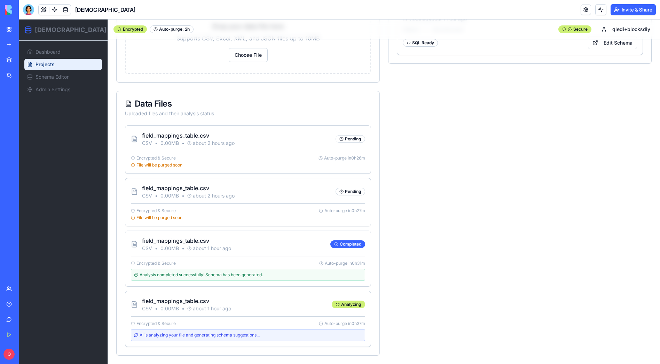
click at [325, 308] on div "field_mappings_table.csv CSV • 0.00 MB • about 1 hour ago [GEOGRAPHIC_DATA]" at bounding box center [248, 303] width 234 height 15
click at [191, 309] on icon at bounding box center [189, 308] width 4 height 4
click at [198, 299] on p "field_mappings_table.csv" at bounding box center [186, 300] width 89 height 8
click at [30, 10] on div at bounding box center [28, 9] width 11 height 11
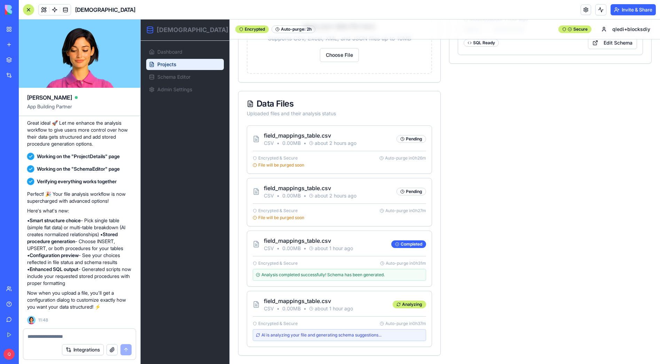
scroll to position [0, 0]
click at [85, 338] on textarea at bounding box center [79, 336] width 104 height 7
type textarea "**********"
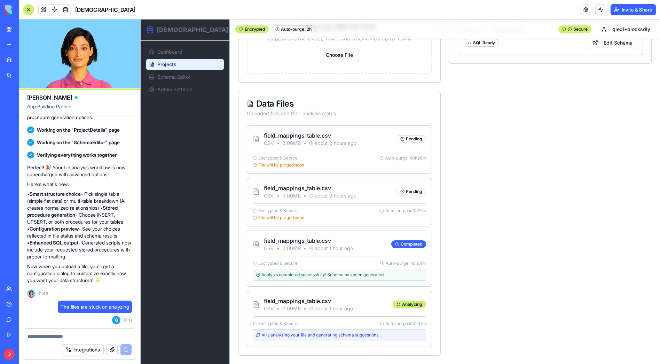
scroll to position [1124, 0]
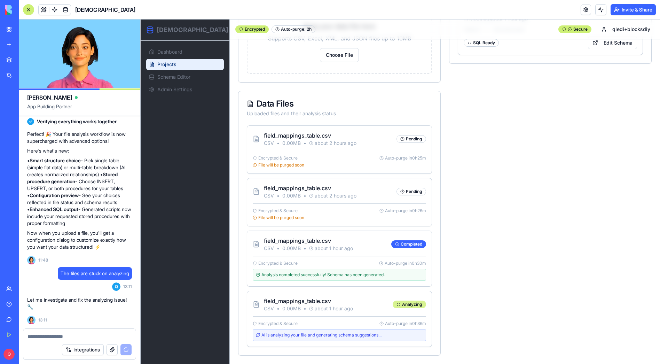
click at [414, 302] on div "Analyzing" at bounding box center [409, 304] width 33 height 8
click at [291, 334] on div "AI is analyzing your file and generating schema suggestions..." at bounding box center [339, 335] width 167 height 6
drag, startPoint x: 293, startPoint y: 335, endPoint x: 329, endPoint y: 327, distance: 36.6
click at [293, 335] on div "AI is analyzing your file and generating schema suggestions..." at bounding box center [339, 335] width 167 height 6
click at [445, 309] on div "Upload Data Files Upload CSV, Excel, XML, or JSON files to generate database sc…" at bounding box center [444, 154] width 413 height 402
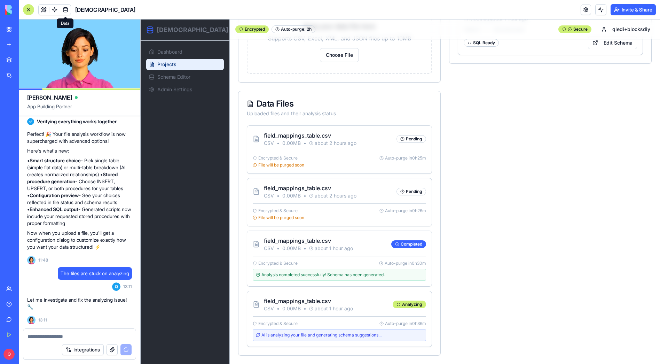
click at [66, 12] on link at bounding box center [65, 10] width 10 height 10
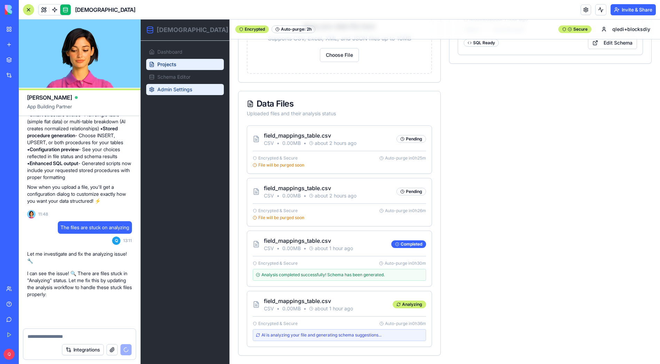
scroll to position [1170, 0]
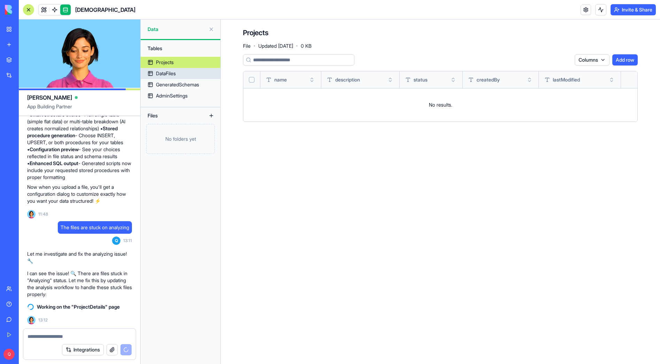
click at [175, 73] on div "DataFiles" at bounding box center [166, 73] width 20 height 7
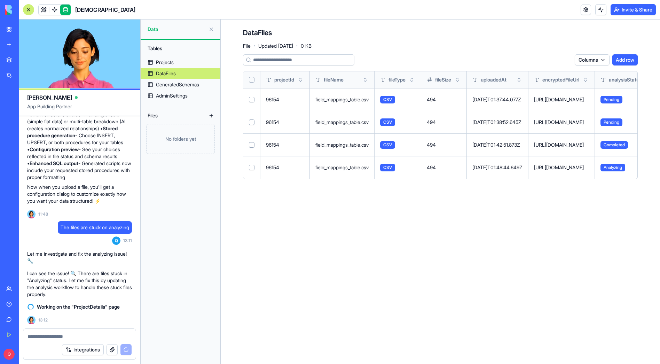
click at [252, 79] on button "Select all" at bounding box center [252, 80] width 6 height 6
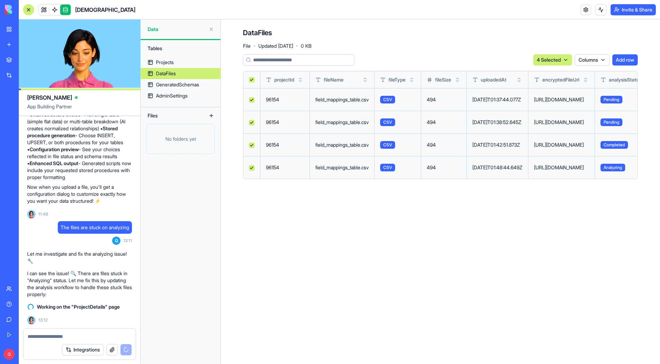
click at [554, 59] on html "BETA My Workspace New app Marketplace Integrations Recent SchemaForge New App A…" at bounding box center [330, 182] width 660 height 364
click at [547, 78] on div "Delete" at bounding box center [547, 74] width 41 height 11
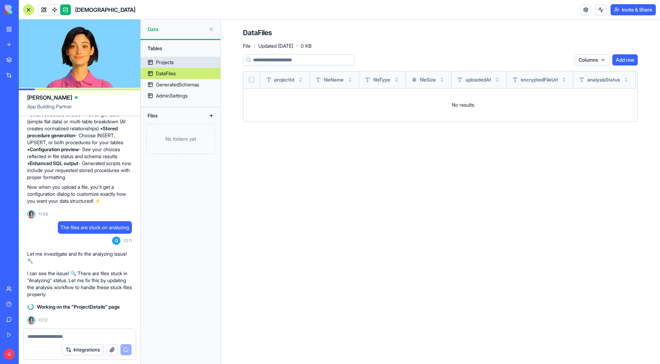
click at [153, 57] on link "Projects" at bounding box center [181, 62] width 80 height 11
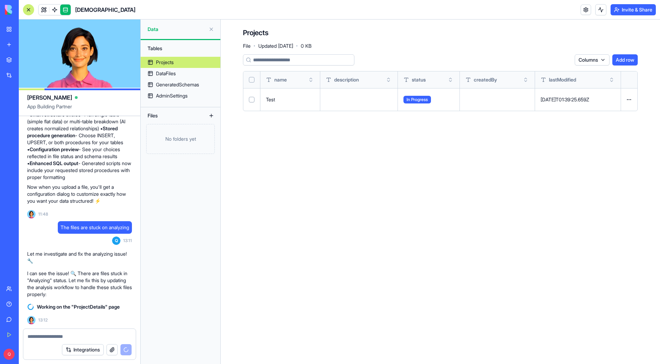
click at [252, 78] on button "Select all" at bounding box center [252, 80] width 6 height 6
click at [549, 62] on html "BETA My Workspace New app Marketplace Integrations Recent SchemaForge New App A…" at bounding box center [330, 182] width 660 height 364
click at [553, 77] on div "Delete" at bounding box center [547, 74] width 41 height 11
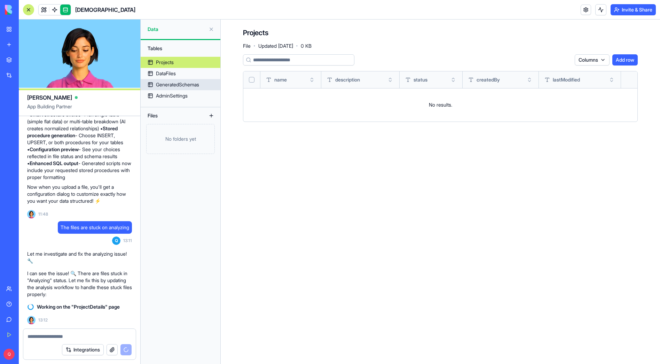
click at [192, 87] on div "GeneratedSchemas" at bounding box center [177, 84] width 43 height 7
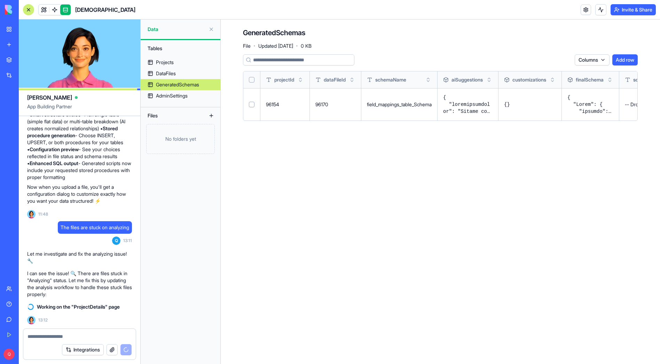
click at [250, 78] on button "Select all" at bounding box center [252, 80] width 6 height 6
click at [553, 61] on html "BETA My Workspace New app Marketplace Integrations Recent SchemaForge New App A…" at bounding box center [330, 182] width 660 height 364
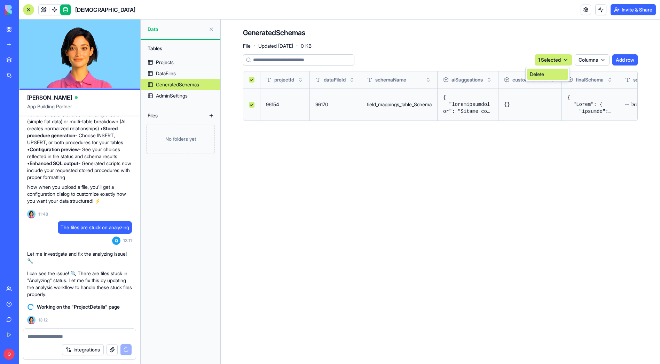
click at [549, 78] on div "Delete" at bounding box center [547, 74] width 41 height 11
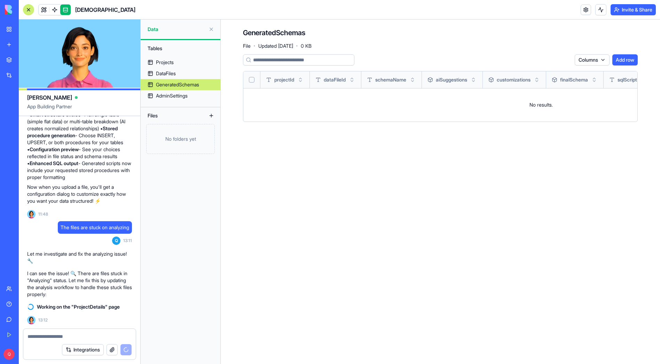
click at [64, 8] on link at bounding box center [65, 10] width 10 height 10
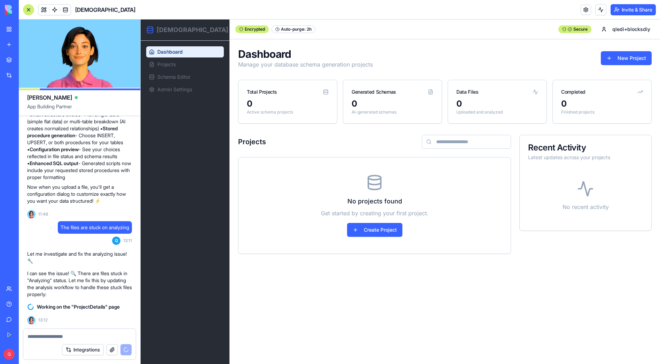
click at [23, 120] on link "New App" at bounding box center [16, 124] width 28 height 14
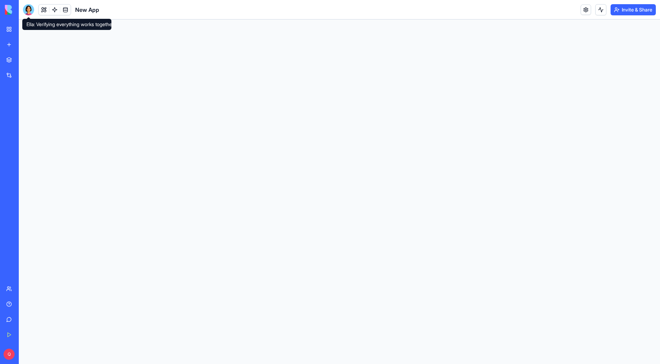
click at [29, 9] on div at bounding box center [28, 9] width 11 height 11
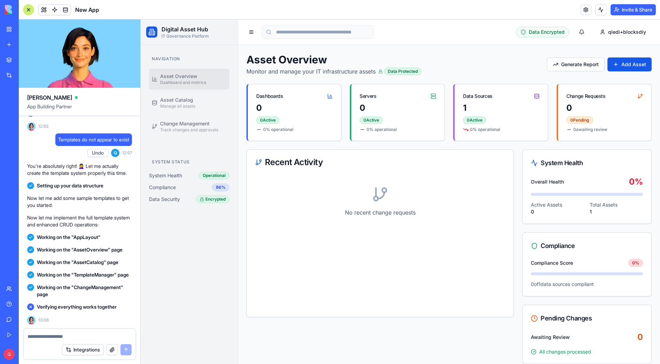
click at [26, 9] on div at bounding box center [28, 9] width 11 height 11
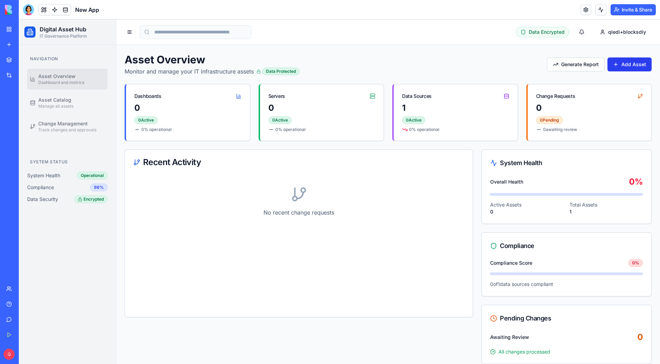
click at [618, 65] on button "Add Asset" at bounding box center [629, 64] width 44 height 14
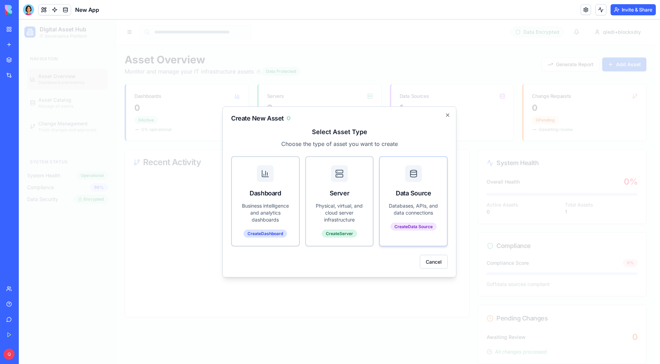
click at [392, 207] on p "Databases, APIs, and data connections" at bounding box center [413, 209] width 50 height 14
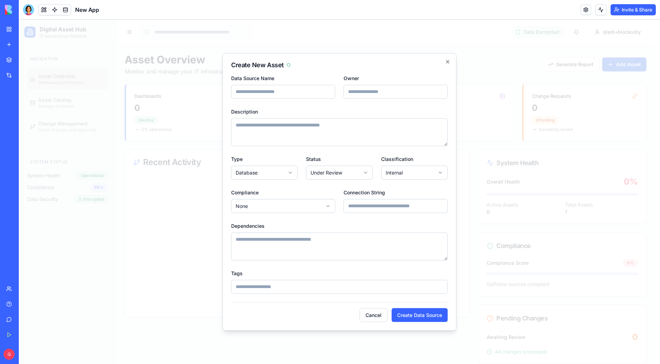
click at [364, 317] on button "Cancel" at bounding box center [373, 315] width 28 height 14
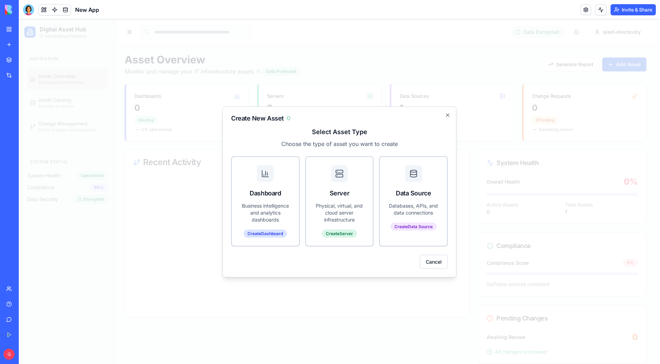
drag, startPoint x: 435, startPoint y: 261, endPoint x: 251, endPoint y: 115, distance: 235.3
click at [435, 261] on button "Cancel" at bounding box center [434, 261] width 28 height 14
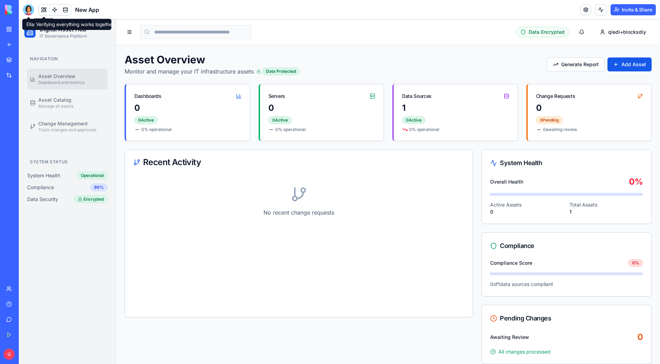
click at [31, 10] on div at bounding box center [28, 9] width 11 height 11
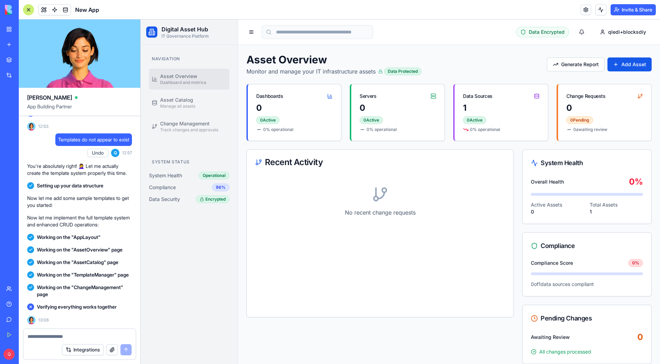
click at [87, 313] on div "Verifying everything works together 13:06" at bounding box center [79, 312] width 105 height 24
click at [49, 333] on textarea at bounding box center [79, 336] width 104 height 7
click at [585, 9] on link at bounding box center [585, 10] width 10 height 10
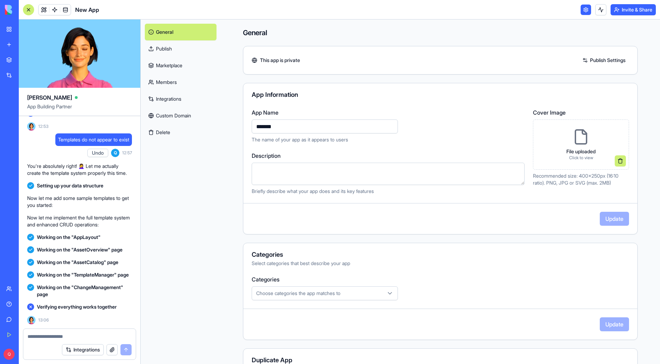
drag, startPoint x: 298, startPoint y: 125, endPoint x: 245, endPoint y: 124, distance: 52.9
click at [245, 124] on div "App Name ******* The name of your app as it appears to users Description Briefl…" at bounding box center [440, 151] width 394 height 86
type input "*******"
click at [607, 217] on button "Update" at bounding box center [614, 219] width 29 height 14
click at [316, 170] on textarea "Description" at bounding box center [388, 174] width 273 height 22
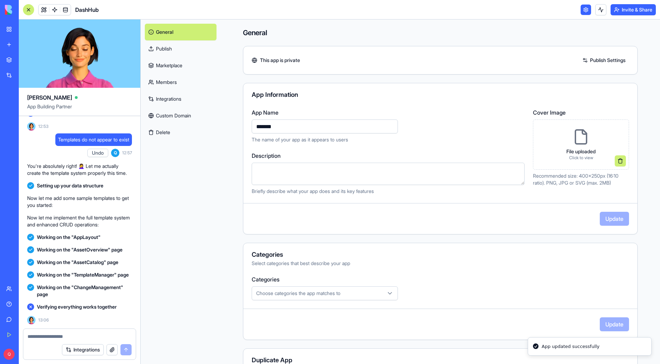
click at [52, 334] on textarea at bounding box center [79, 336] width 104 height 7
type textarea "**********"
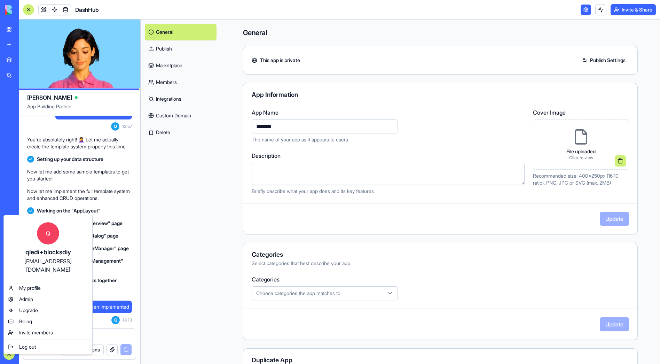
scroll to position [3504, 0]
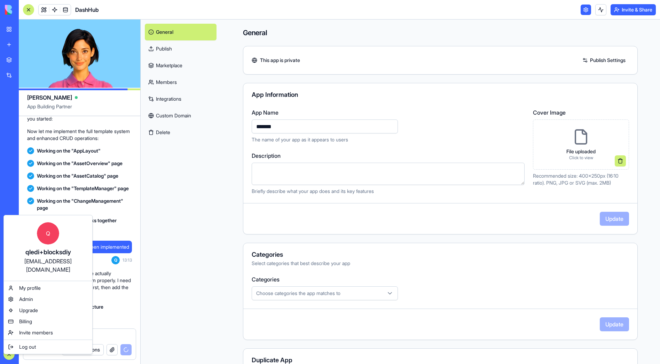
click at [17, 260] on div "[EMAIL_ADDRESS][DOMAIN_NAME]" at bounding box center [48, 265] width 74 height 17
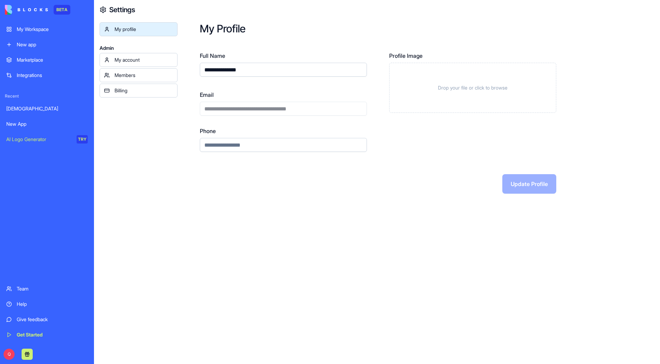
drag, startPoint x: 327, startPoint y: 110, endPoint x: 213, endPoint y: 111, distance: 114.5
click at [214, 111] on html "**********" at bounding box center [330, 182] width 660 height 364
click at [211, 107] on div "**********" at bounding box center [283, 102] width 167 height 25
click at [220, 108] on div "**********" at bounding box center [283, 102] width 167 height 25
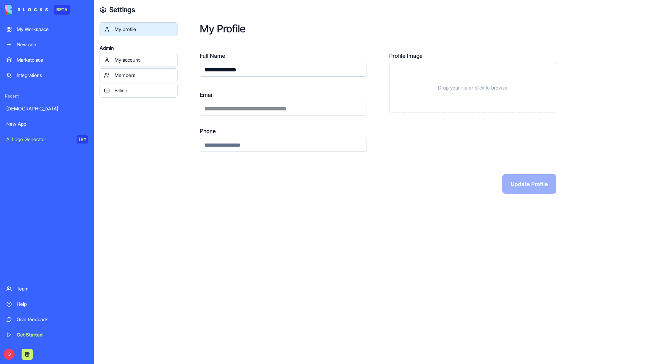
click at [220, 108] on div "**********" at bounding box center [283, 102] width 167 height 25
click at [211, 109] on div "**********" at bounding box center [283, 102] width 167 height 25
click at [23, 111] on div "[DEMOGRAPHIC_DATA]" at bounding box center [46, 108] width 81 height 7
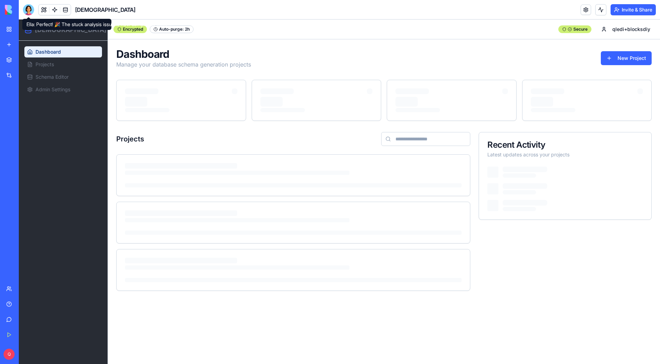
click at [29, 8] on div at bounding box center [28, 9] width 11 height 11
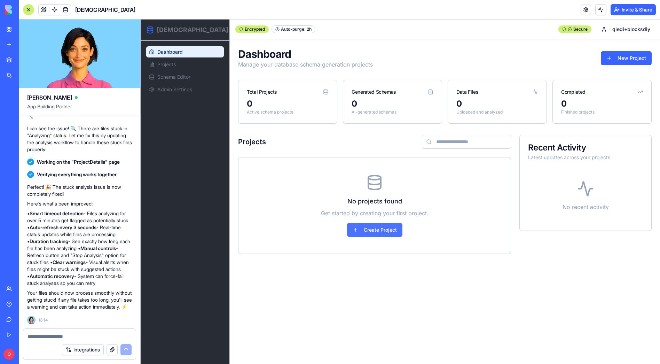
click at [367, 228] on button "Create Project" at bounding box center [374, 230] width 55 height 14
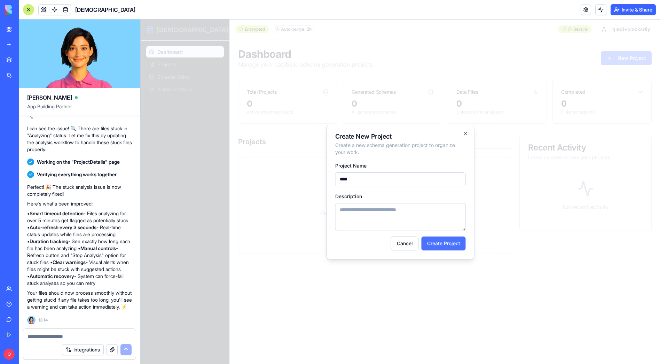
type input "****"
click at [459, 244] on button "Create Project" at bounding box center [443, 243] width 44 height 14
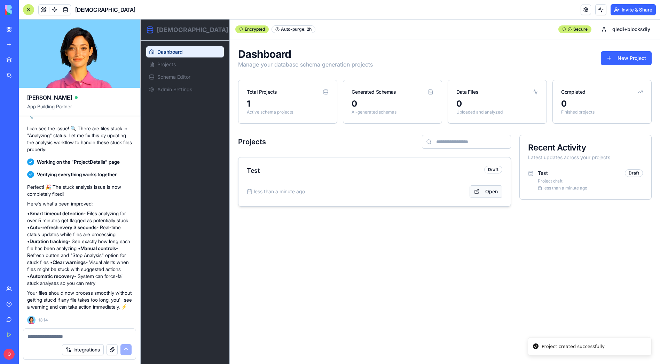
click at [477, 193] on link "Open" at bounding box center [485, 191] width 33 height 13
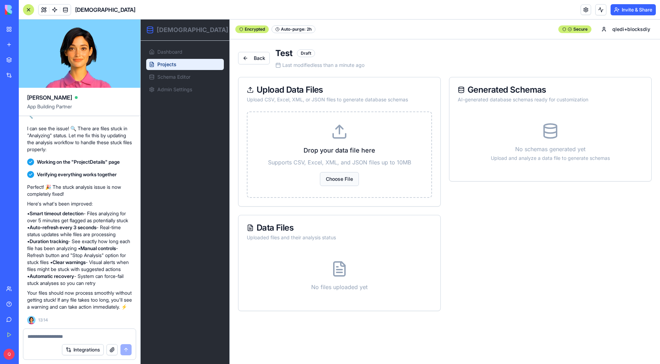
click at [339, 182] on button "Choose File" at bounding box center [339, 179] width 39 height 14
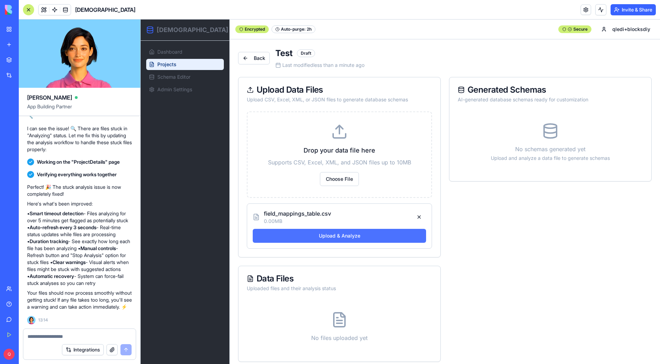
click at [349, 235] on button "Upload & Analyze" at bounding box center [339, 236] width 173 height 14
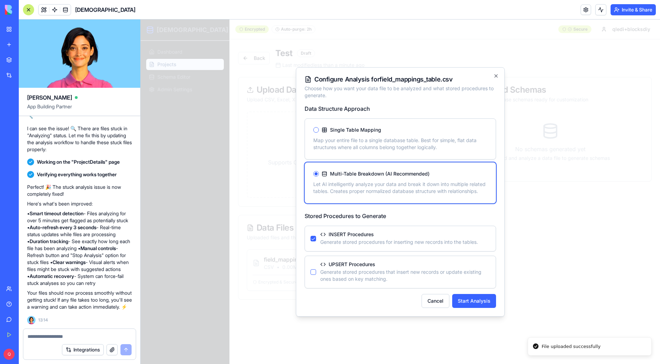
click at [317, 130] on button "Single Table Mapping" at bounding box center [316, 130] width 6 height 6
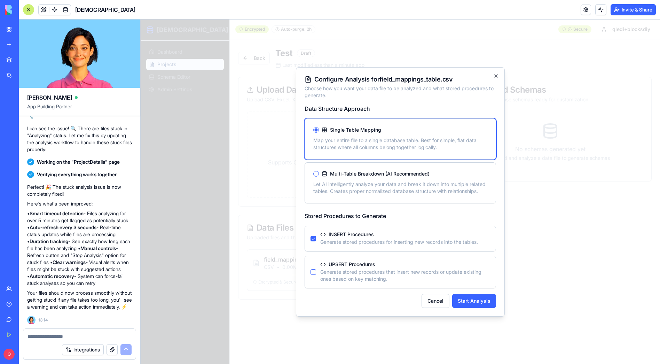
click at [314, 273] on button "UPSERT Procedures" at bounding box center [313, 272] width 6 height 6
click at [469, 295] on button "Start Analysis" at bounding box center [474, 301] width 44 height 14
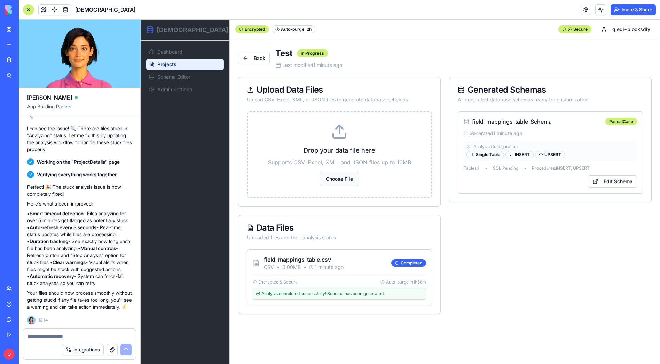
click at [337, 174] on button "Choose File" at bounding box center [339, 179] width 39 height 14
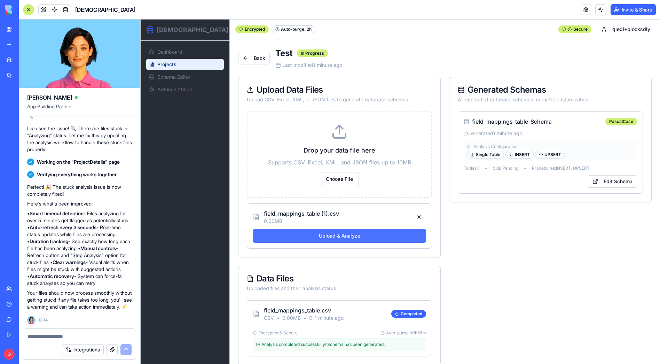
click at [356, 240] on button "Upload & Analyze" at bounding box center [339, 236] width 173 height 14
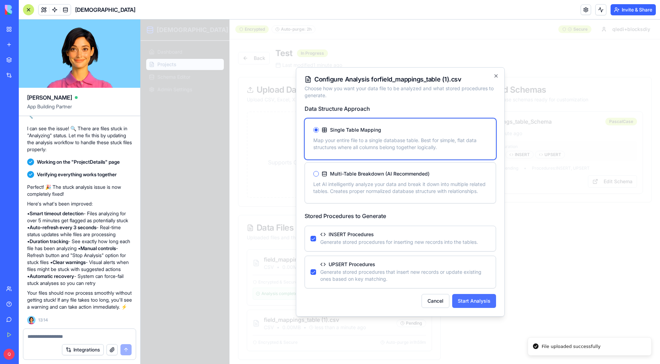
click at [482, 302] on button "Start Analysis" at bounding box center [474, 301] width 44 height 14
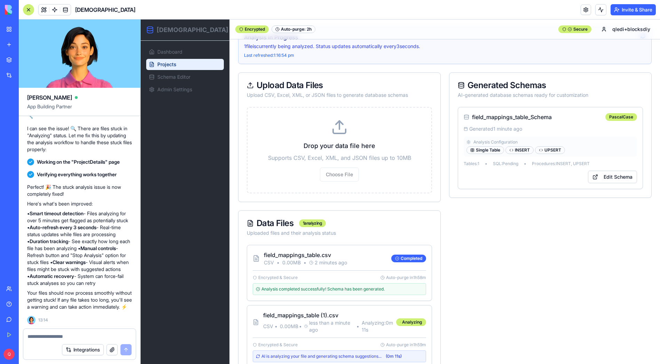
scroll to position [71, 0]
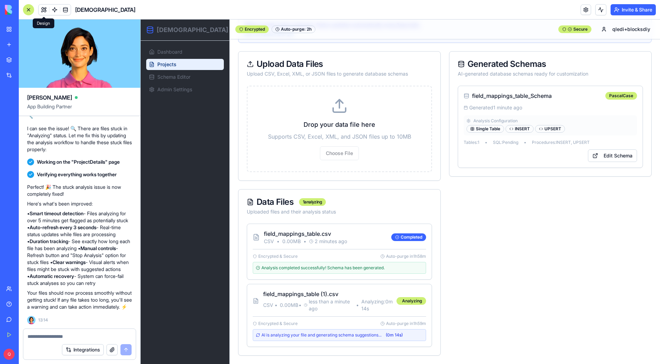
click at [29, 11] on div at bounding box center [28, 9] width 11 height 11
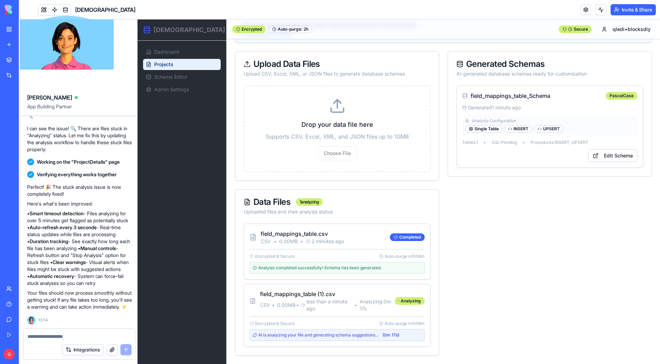
scroll to position [64, 0]
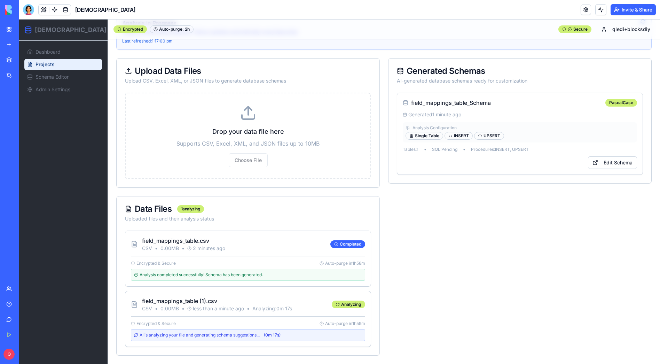
click at [633, 6] on button "Invite & Share" at bounding box center [632, 9] width 45 height 11
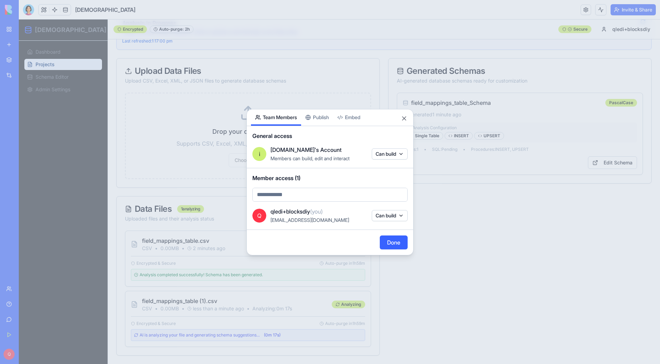
click at [327, 117] on div "Share App Team Members Publish Embed General access i [DOMAIN_NAME]'s Account M…" at bounding box center [329, 182] width 167 height 146
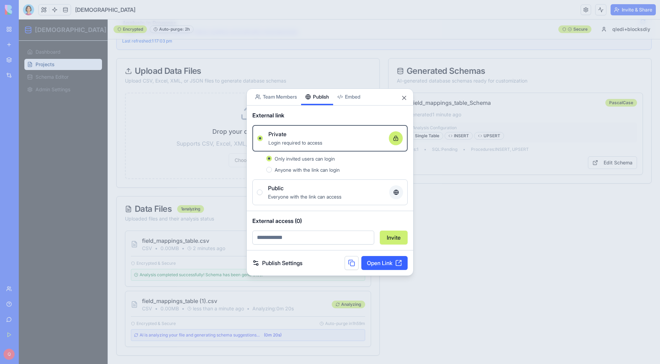
click at [286, 159] on span "Only invited users can login" at bounding box center [305, 159] width 60 height 6
click at [272, 159] on button "Only invited users can login" at bounding box center [269, 159] width 6 height 6
click at [374, 264] on link "Open Link" at bounding box center [384, 263] width 46 height 14
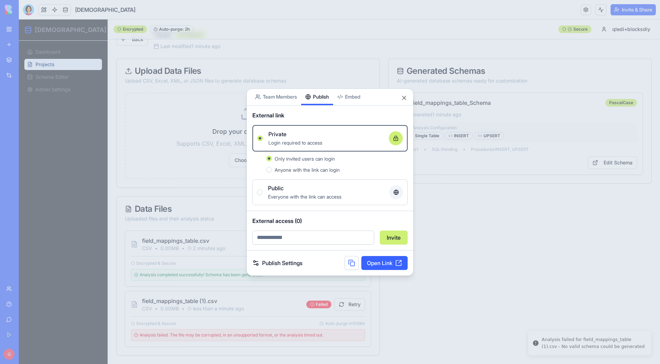
scroll to position [19, 0]
click at [402, 98] on button "Close" at bounding box center [404, 97] width 7 height 7
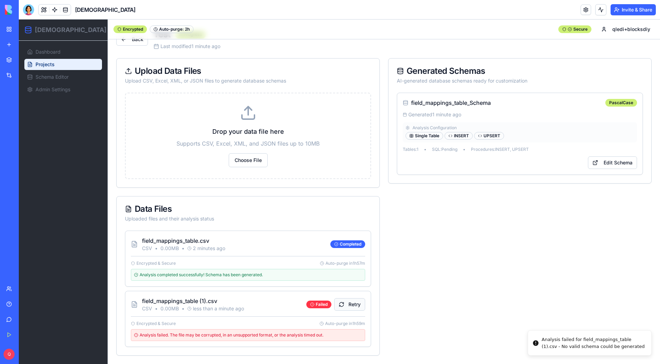
click at [346, 307] on button "Retry" at bounding box center [349, 304] width 31 height 13
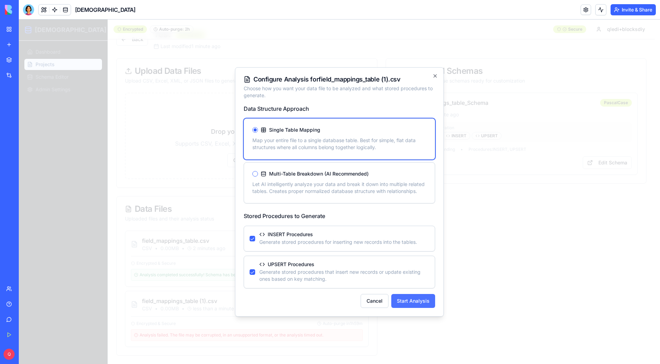
click at [413, 297] on button "Start Analysis" at bounding box center [413, 301] width 44 height 14
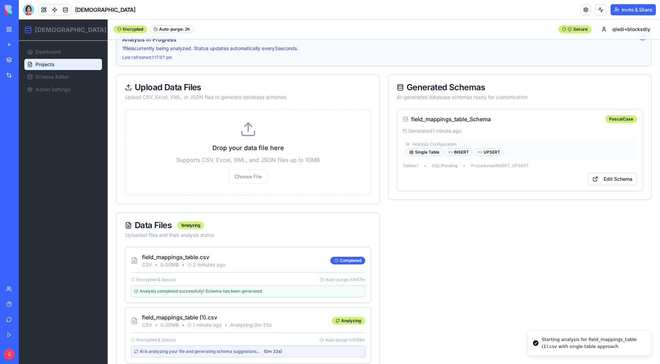
scroll to position [64, 0]
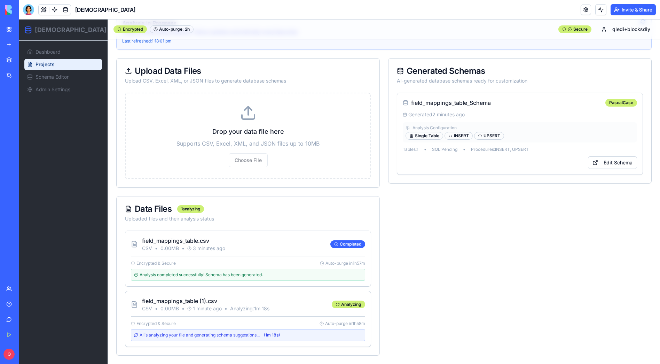
click at [626, 10] on button "Invite & Share" at bounding box center [632, 9] width 45 height 11
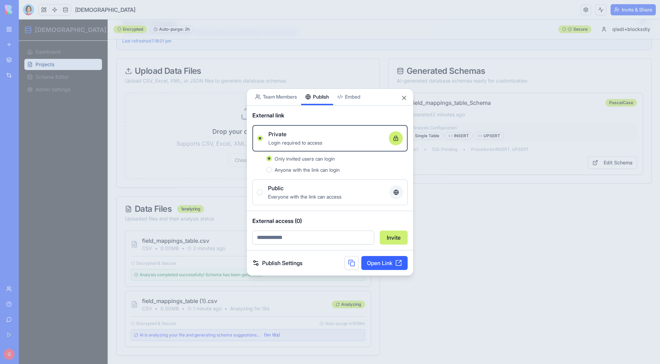
click at [277, 97] on body "BETA My Workspace New app Marketplace Integrations Recent SchemaForge New App A…" at bounding box center [330, 182] width 660 height 364
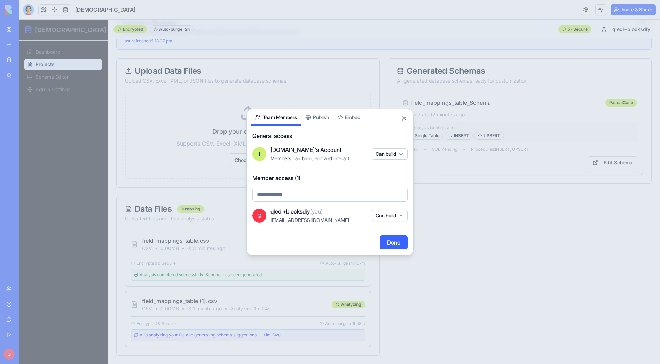
click at [297, 196] on body "BETA My Workspace New app Marketplace Integrations Recent SchemaForge New App A…" at bounding box center [330, 182] width 660 height 364
click at [317, 117] on body "BETA My Workspace New app Marketplace Integrations Recent SchemaForge New App A…" at bounding box center [330, 182] width 660 height 364
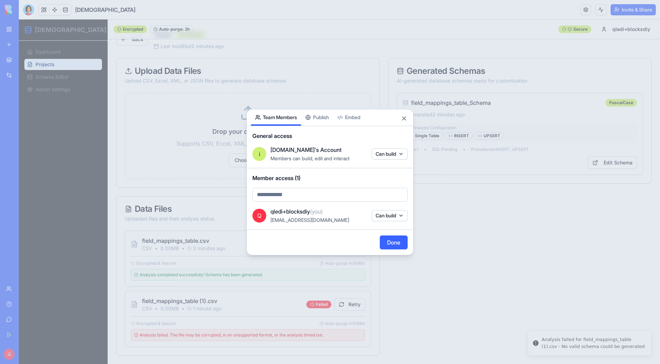
scroll to position [19, 0]
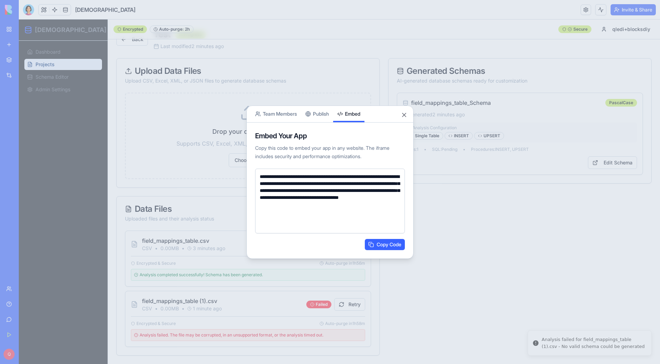
click at [356, 114] on button "Embed" at bounding box center [348, 114] width 31 height 16
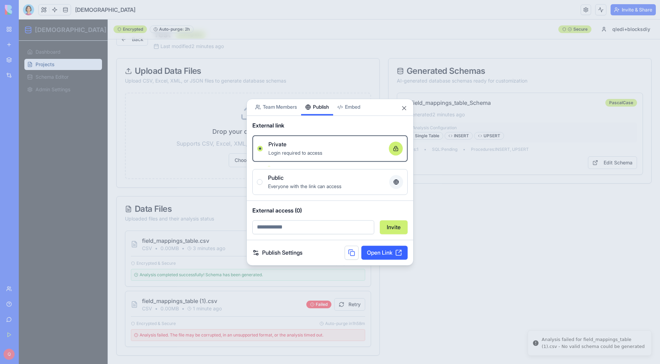
click at [310, 111] on button "Publish" at bounding box center [317, 107] width 32 height 16
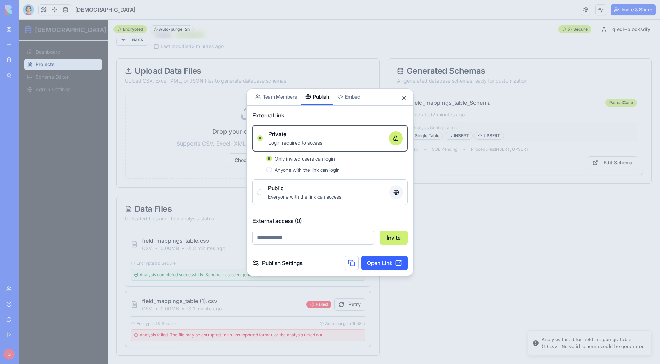
click at [286, 236] on input "email" at bounding box center [313, 237] width 122 height 14
click at [294, 263] on link "Publish Settings" at bounding box center [277, 263] width 50 height 8
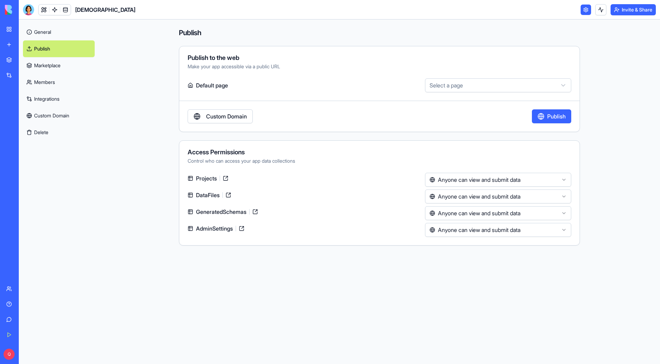
click at [471, 177] on html "**********" at bounding box center [330, 182] width 660 height 364
click at [604, 173] on html "**********" at bounding box center [330, 182] width 660 height 364
click at [584, 10] on link at bounding box center [585, 10] width 10 height 10
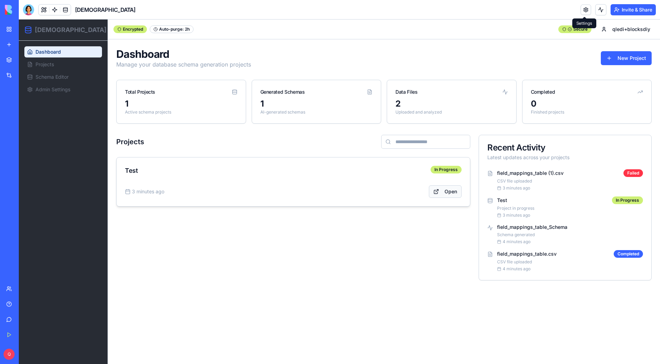
click at [453, 192] on link "Open" at bounding box center [445, 191] width 33 height 13
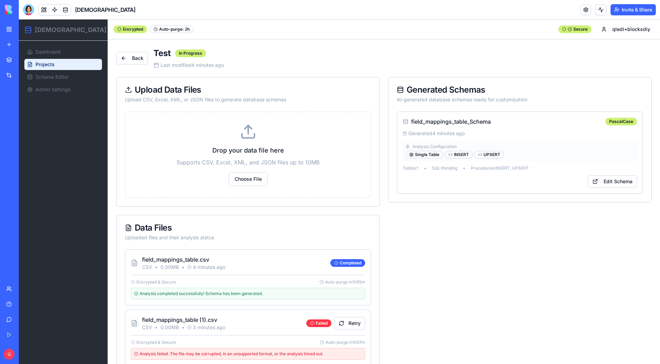
scroll to position [19, 0]
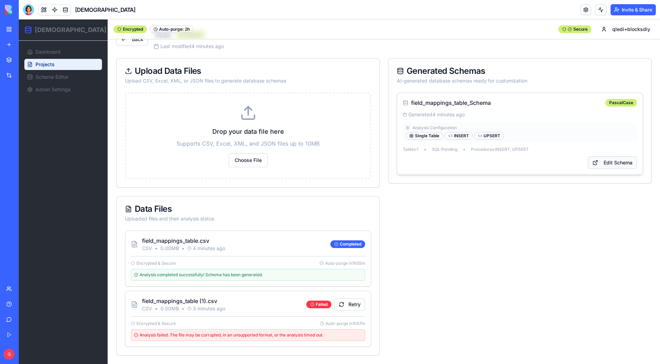
click at [621, 161] on link "Edit Schema" at bounding box center [612, 162] width 49 height 13
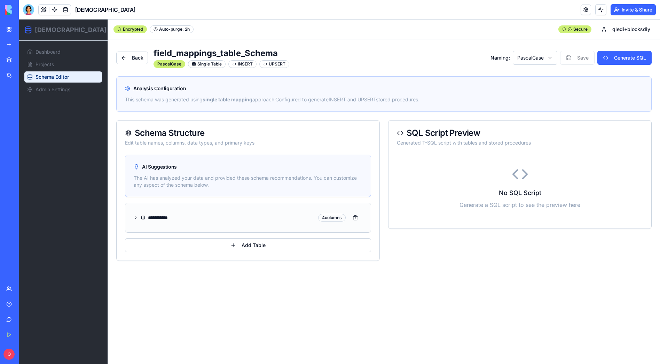
click at [137, 218] on icon at bounding box center [136, 218] width 5 height 6
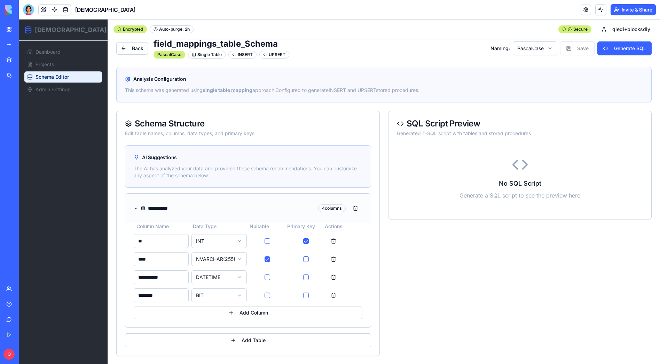
scroll to position [10, 0]
click at [174, 206] on input "**********" at bounding box center [173, 207] width 51 height 7
click at [170, 207] on input "**********" at bounding box center [173, 207] width 51 height 7
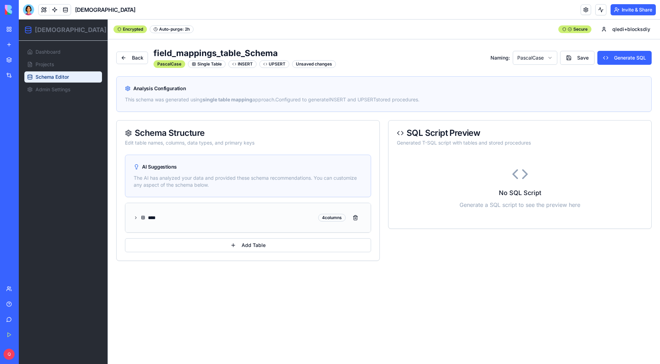
scroll to position [0, 0]
type input "*********"
click at [135, 217] on icon at bounding box center [136, 218] width 5 height 6
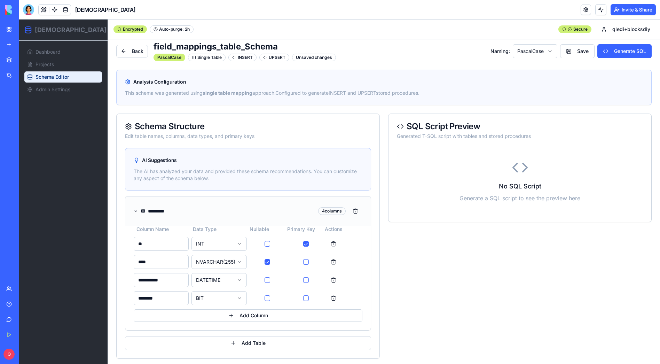
scroll to position [10, 0]
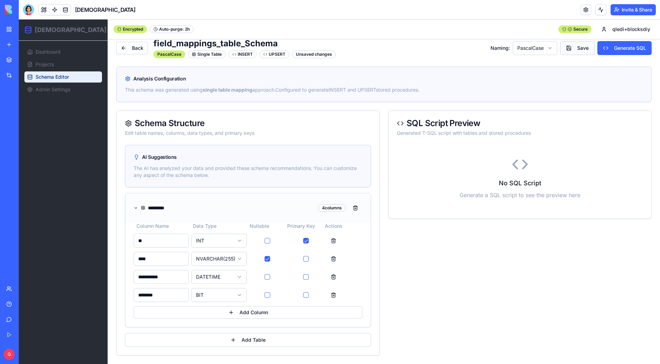
click at [576, 49] on button "Save" at bounding box center [577, 48] width 34 height 14
click at [529, 49] on html "**********" at bounding box center [339, 187] width 641 height 354
click at [523, 228] on html "**********" at bounding box center [339, 187] width 641 height 354
click at [621, 53] on button "Generate SQL" at bounding box center [624, 48] width 54 height 14
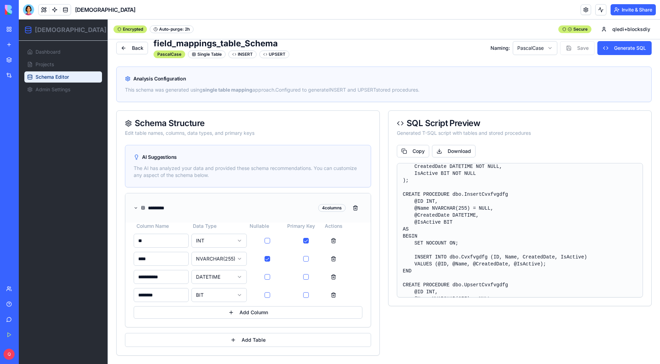
scroll to position [0, 0]
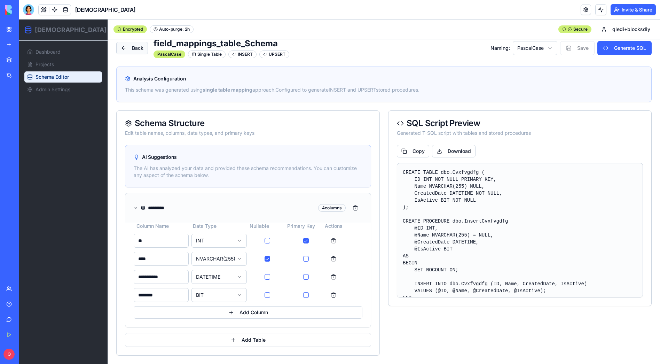
click at [131, 47] on link "Back" at bounding box center [132, 48] width 32 height 13
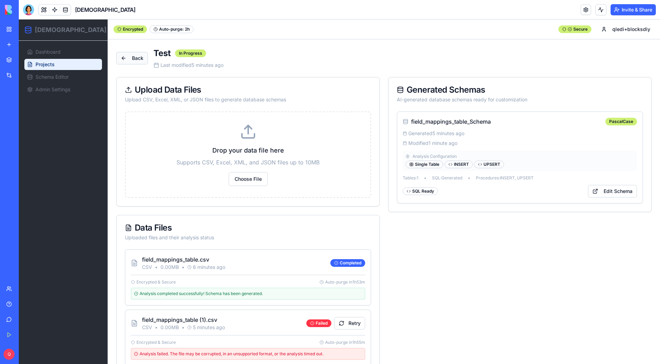
click at [123, 56] on link "Back" at bounding box center [132, 58] width 32 height 13
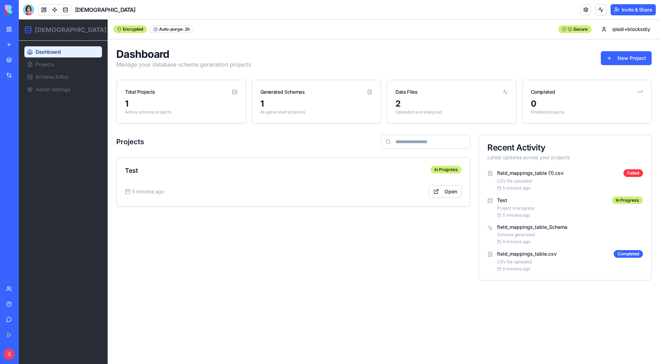
click at [549, 101] on div "0" at bounding box center [587, 103] width 112 height 11
click at [444, 98] on div "2" at bounding box center [451, 103] width 112 height 11
click at [627, 25] on html "SchemaForge Dashboard Projects Schema Editor Admin Settings Toggle Sidebar Encr…" at bounding box center [339, 191] width 641 height 344
click at [414, 59] on html "SchemaForge Dashboard Projects Schema Editor Admin Settings Toggle Sidebar Encr…" at bounding box center [339, 191] width 641 height 344
click at [61, 65] on link "Projects" at bounding box center [63, 64] width 78 height 11
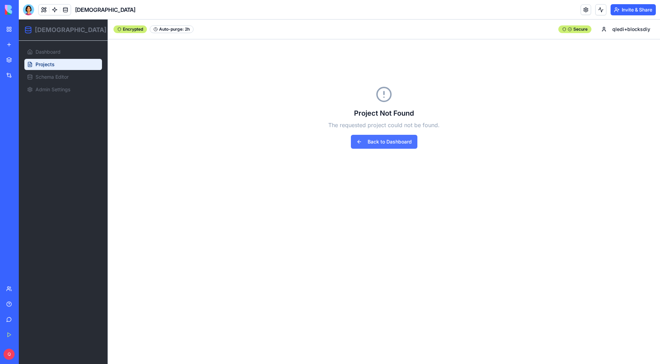
click at [381, 148] on link "Back to Dashboard" at bounding box center [384, 142] width 66 height 14
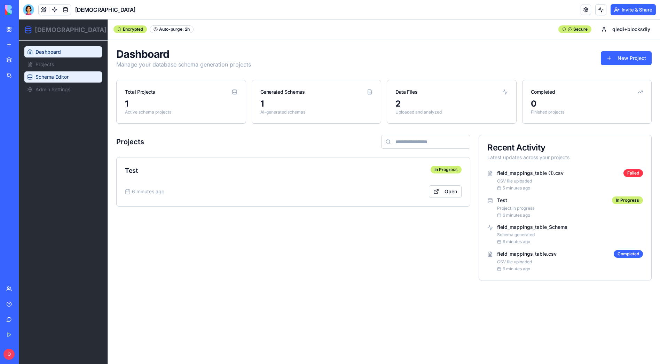
click at [63, 77] on span "Schema Editor" at bounding box center [51, 76] width 33 height 7
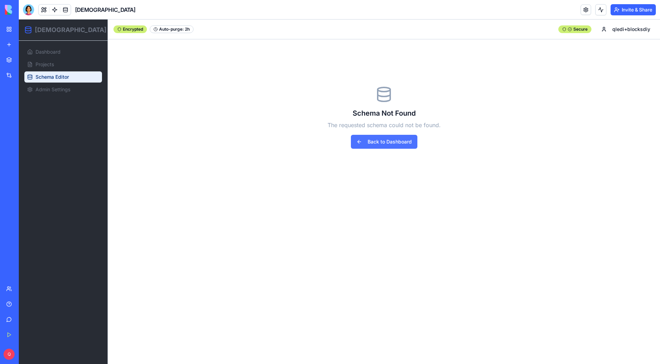
click at [404, 142] on link "Back to Dashboard" at bounding box center [384, 142] width 66 height 14
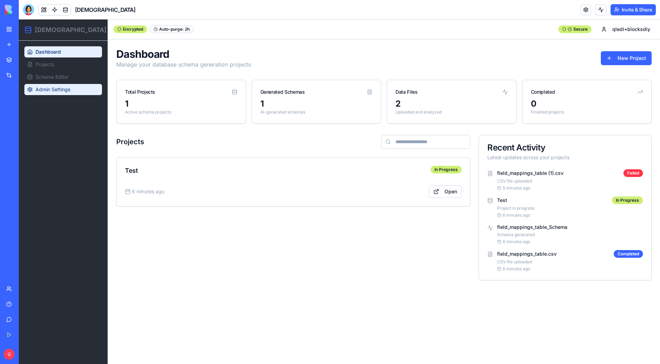
click at [55, 94] on link "Admin Settings" at bounding box center [63, 89] width 78 height 11
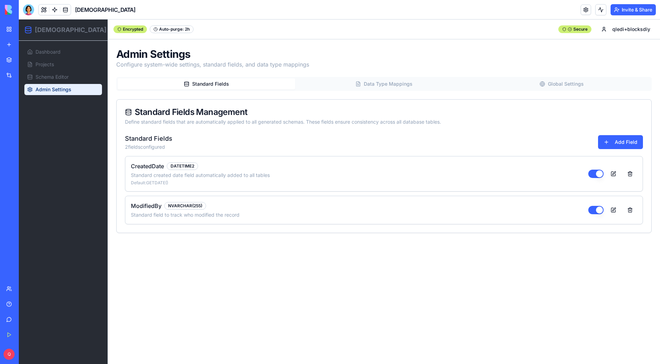
click at [378, 82] on button "Data Type Mappings" at bounding box center [383, 83] width 177 height 11
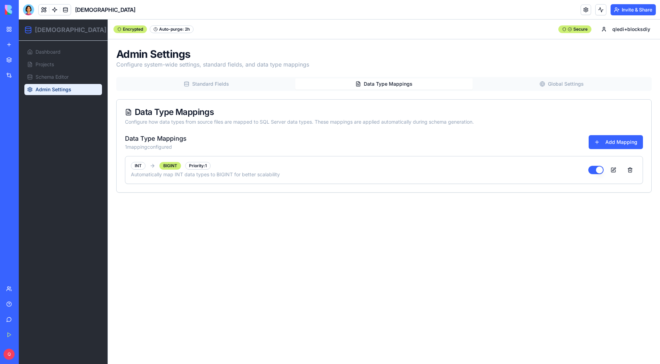
click at [186, 87] on button "Standard Fields" at bounding box center [206, 83] width 177 height 11
drag, startPoint x: 387, startPoint y: 83, endPoint x: 527, endPoint y: 81, distance: 140.6
click at [387, 83] on button "Data Type Mappings" at bounding box center [383, 83] width 177 height 11
click at [569, 81] on button "Global Settings" at bounding box center [561, 83] width 177 height 11
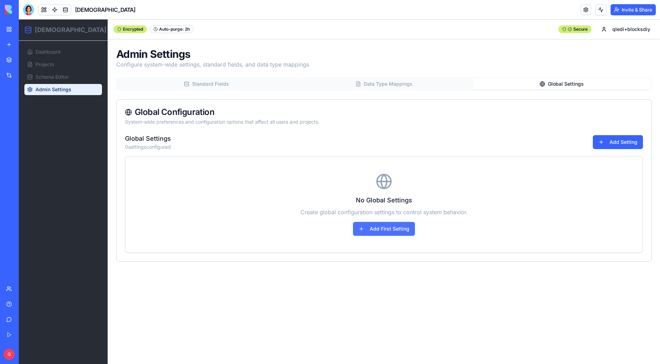
click at [383, 230] on button "Add First Setting" at bounding box center [384, 229] width 62 height 14
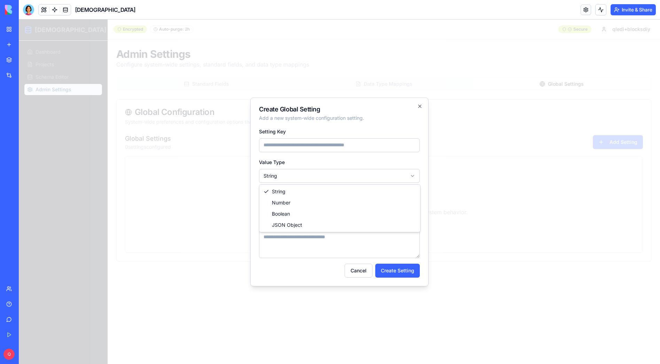
click at [281, 173] on body "SchemaForge Dashboard Projects Schema Editor Admin Settings Toggle Sidebar Encr…" at bounding box center [339, 191] width 641 height 344
click at [348, 124] on body "SchemaForge Dashboard Projects Schema Editor Admin Settings Toggle Sidebar Encr…" at bounding box center [339, 191] width 641 height 344
click at [317, 208] on input "Value" at bounding box center [339, 206] width 161 height 14
click at [361, 275] on button "Cancel" at bounding box center [359, 270] width 28 height 14
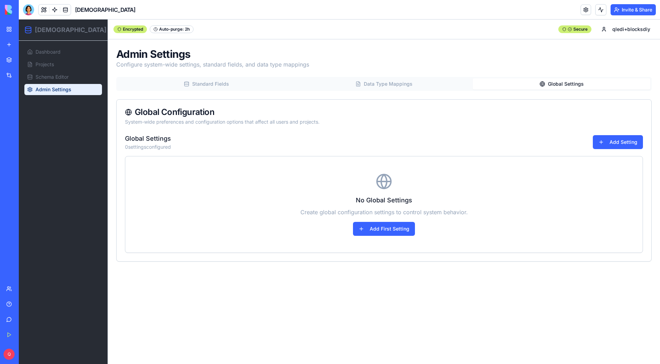
click at [393, 87] on button "Data Type Mappings" at bounding box center [383, 83] width 177 height 11
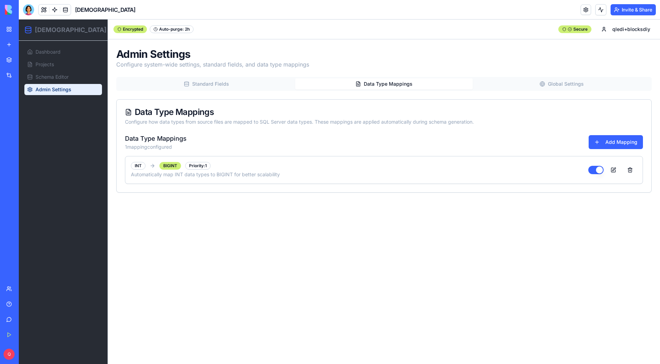
click at [217, 80] on button "Standard Fields" at bounding box center [206, 83] width 177 height 11
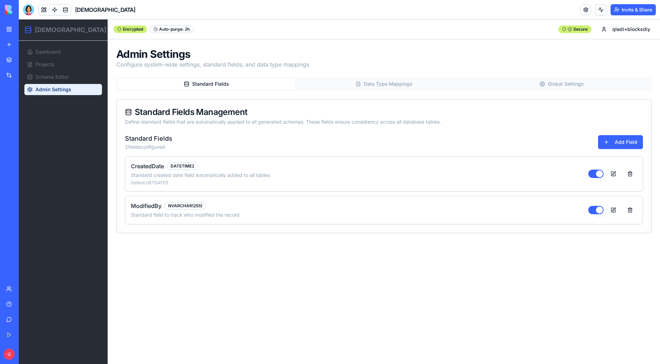
click at [24, 121] on div "New App" at bounding box center [15, 123] width 19 height 7
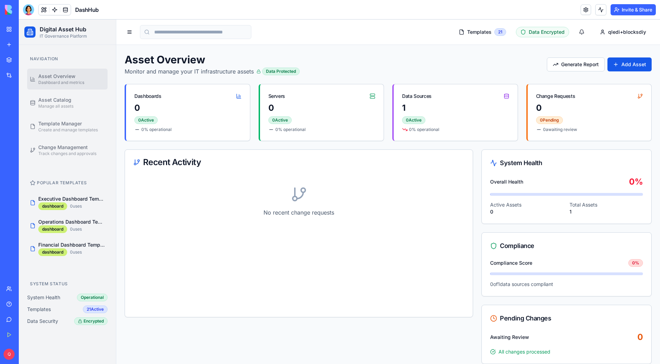
click at [28, 9] on div at bounding box center [28, 9] width 11 height 11
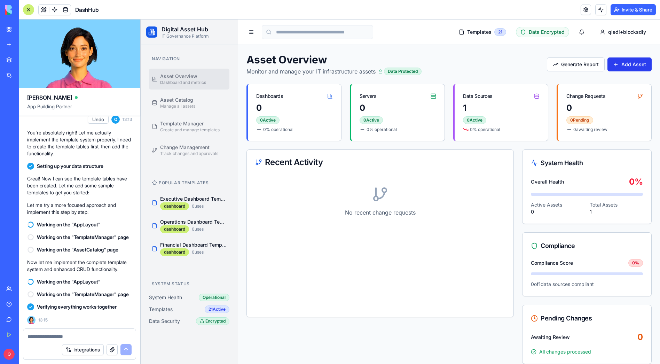
click at [623, 66] on button "Add Asset" at bounding box center [629, 64] width 44 height 14
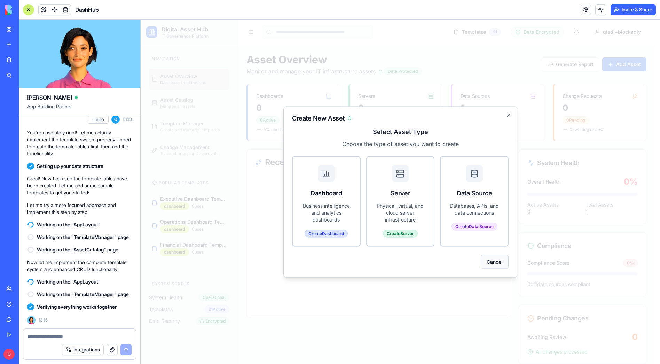
click at [496, 257] on button "Cancel" at bounding box center [495, 261] width 28 height 14
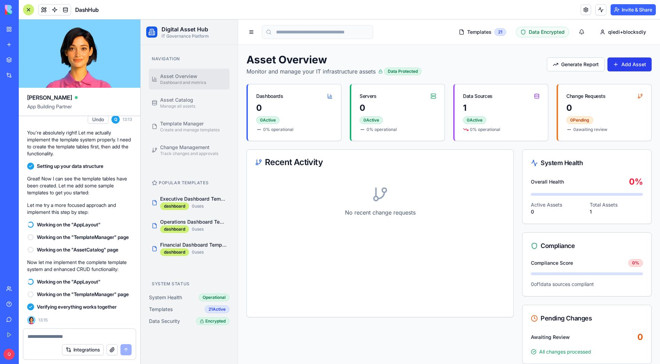
click at [620, 61] on button "Add Asset" at bounding box center [629, 64] width 44 height 14
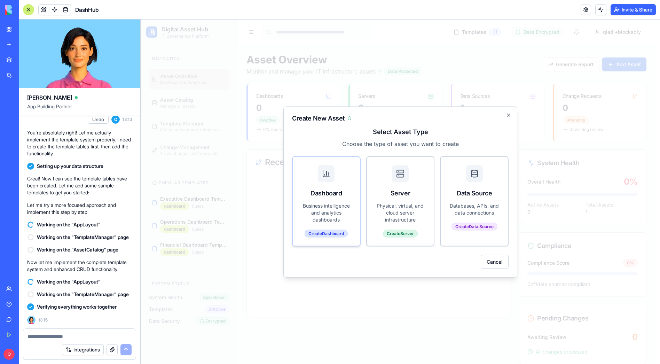
click at [341, 191] on div "Dashboard" at bounding box center [326, 193] width 50 height 10
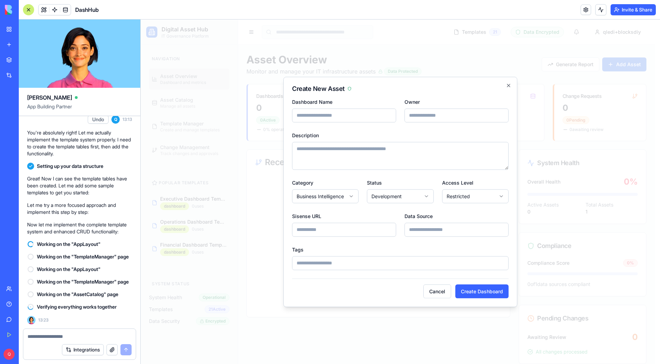
click at [430, 296] on button "Cancel" at bounding box center [437, 291] width 28 height 14
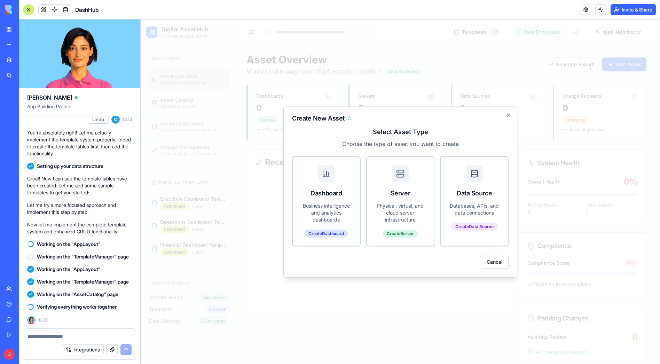
click at [387, 318] on div at bounding box center [400, 191] width 519 height 344
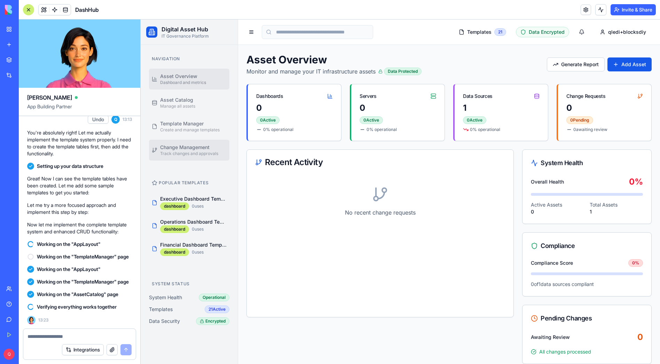
click at [200, 152] on span "Track changes and approvals" at bounding box center [189, 154] width 58 height 6
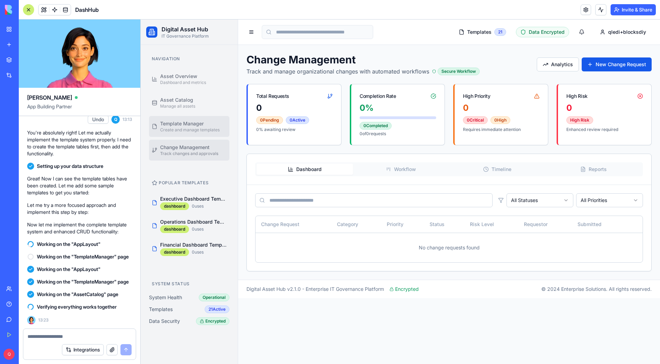
click at [185, 121] on span "Template Manager" at bounding box center [181, 123] width 43 height 7
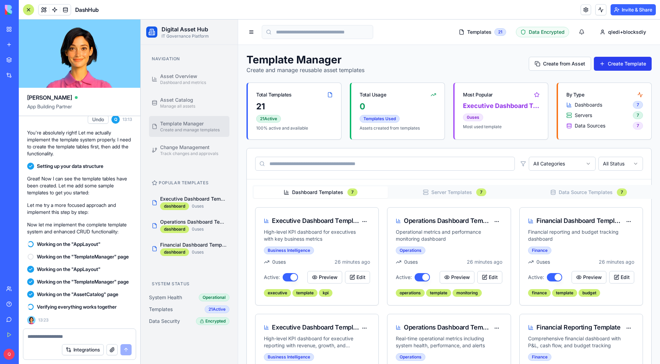
click at [619, 64] on button "Create Template" at bounding box center [623, 64] width 58 height 14
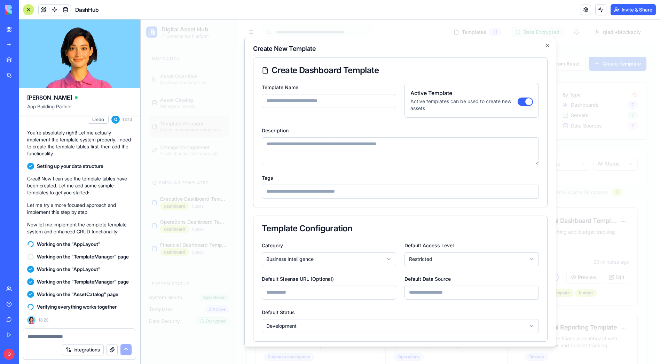
click at [328, 256] on body "Digital Asset Hub IT Governance Platform Navigation Asset Overview Dashboard an…" at bounding box center [398, 290] width 514 height 543
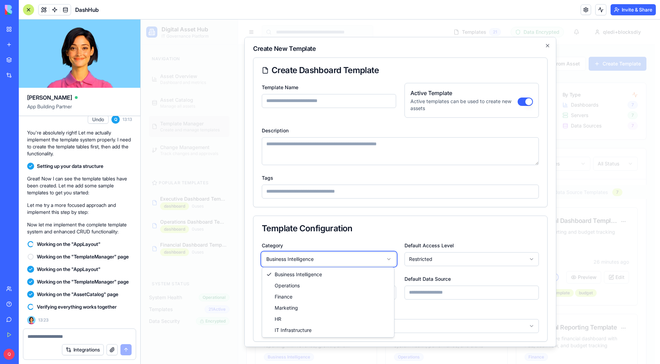
click at [364, 237] on body "Digital Asset Hub IT Governance Platform Navigation Asset Overview Dashboard an…" at bounding box center [398, 290] width 514 height 543
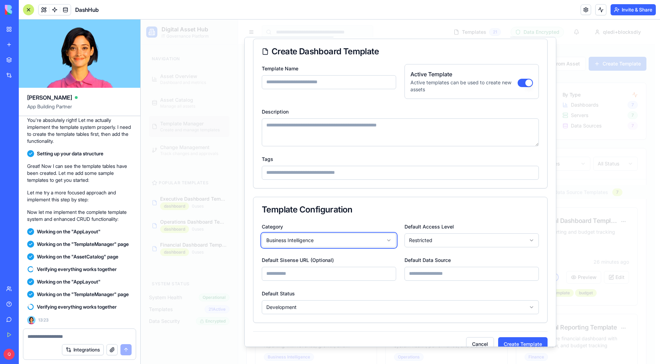
scroll to position [32, 0]
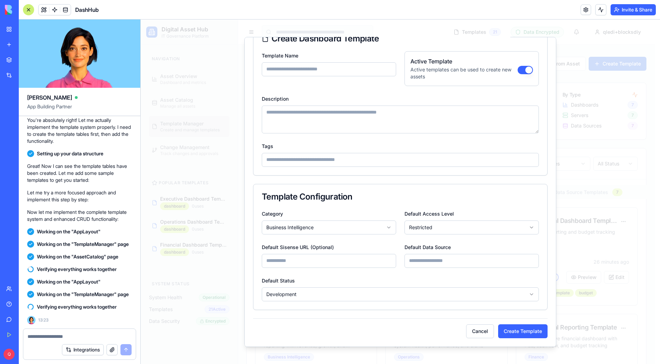
click at [515, 22] on div at bounding box center [400, 191] width 519 height 344
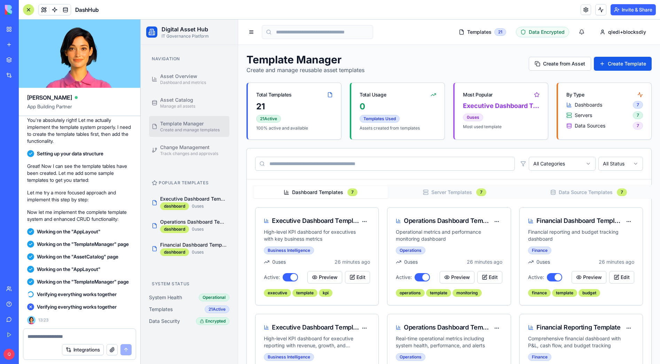
click at [440, 191] on button "Server Templates 7" at bounding box center [455, 192] width 134 height 12
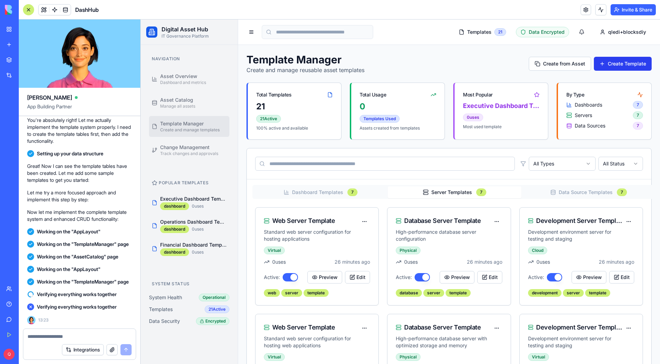
click at [606, 66] on button "Create Template" at bounding box center [623, 64] width 58 height 14
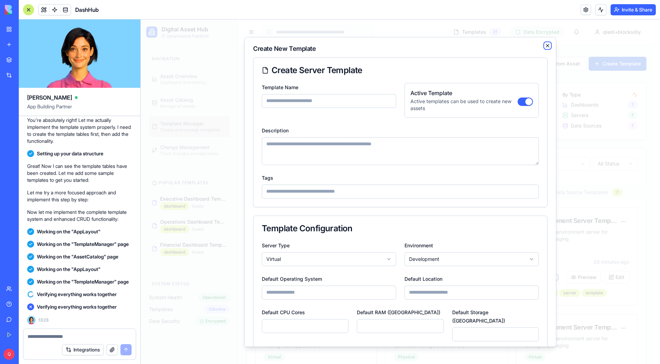
click at [546, 45] on icon "button" at bounding box center [547, 45] width 3 height 3
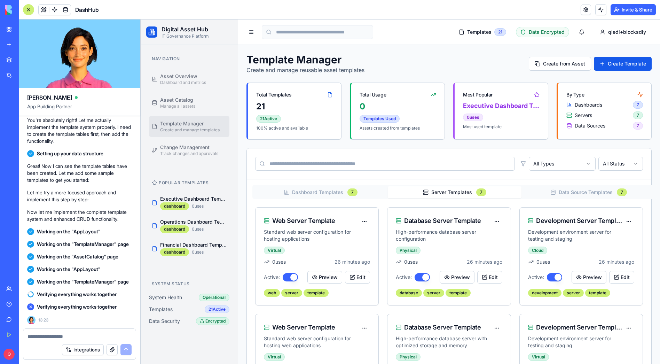
click at [583, 192] on button "Data Source Templates 7" at bounding box center [588, 192] width 134 height 12
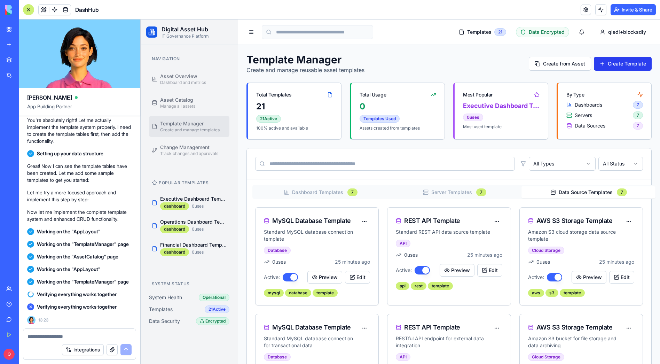
click at [610, 65] on button "Create Template" at bounding box center [623, 64] width 58 height 14
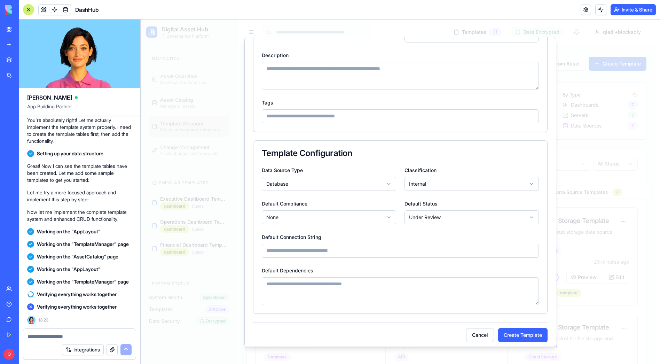
scroll to position [79, 0]
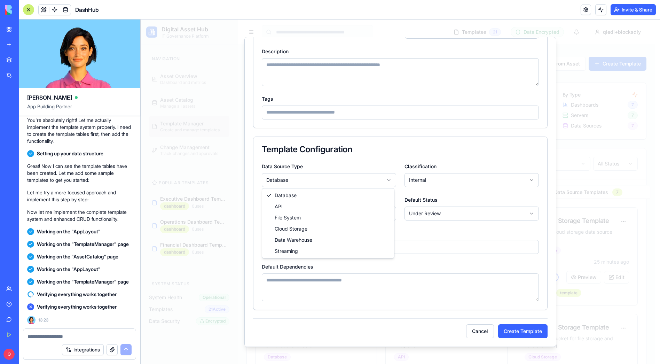
click at [302, 181] on body "Digital Asset Hub IT Governance Platform Navigation Asset Overview Dashboard an…" at bounding box center [398, 295] width 514 height 552
click at [473, 332] on body "Digital Asset Hub IT Governance Platform Navigation Asset Overview Dashboard an…" at bounding box center [398, 295] width 514 height 552
click at [475, 331] on button "Cancel" at bounding box center [480, 331] width 28 height 14
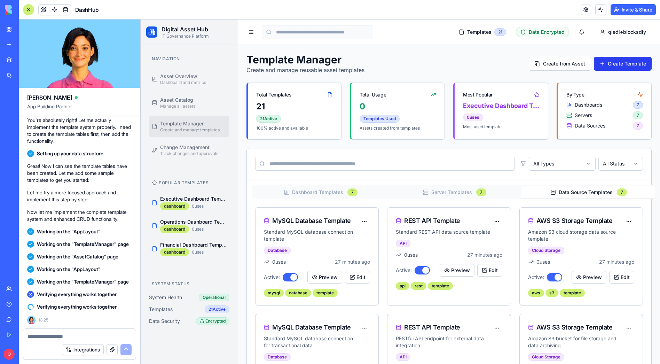
click at [634, 65] on button "Create Template" at bounding box center [623, 64] width 58 height 14
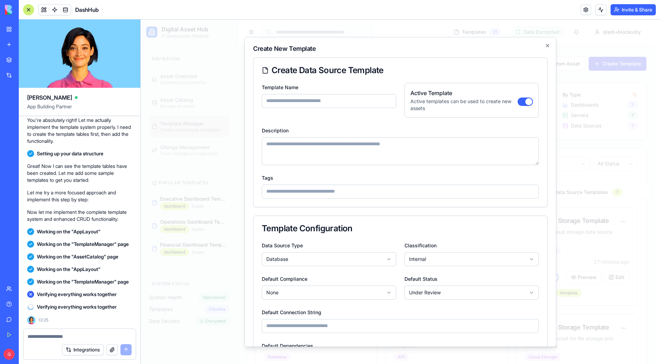
scroll to position [3627, 0]
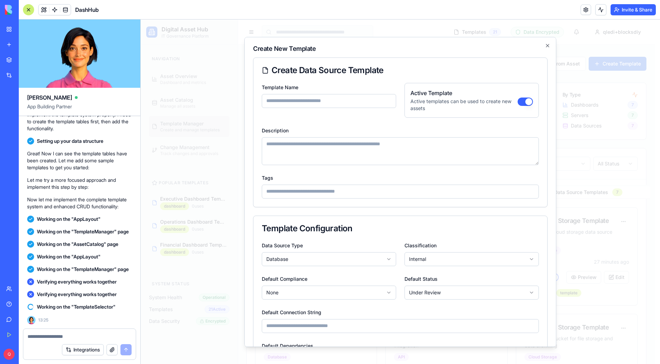
click at [290, 260] on body "Digital Asset Hub IT Governance Platform Navigation Asset Overview Dashboard an…" at bounding box center [398, 295] width 514 height 552
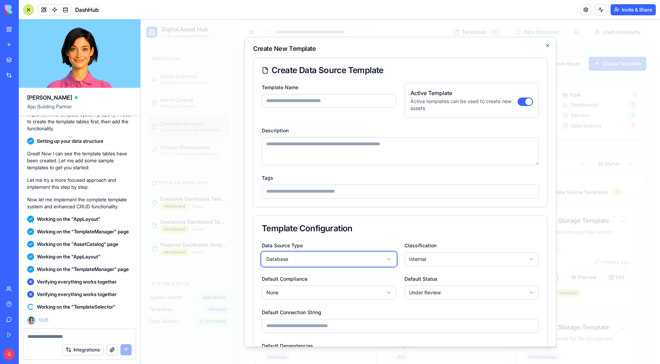
drag, startPoint x: 400, startPoint y: 234, endPoint x: 401, endPoint y: 230, distance: 3.5
click at [400, 234] on body "Digital Asset Hub IT Governance Platform Navigation Asset Overview Dashboard an…" at bounding box center [398, 295] width 514 height 552
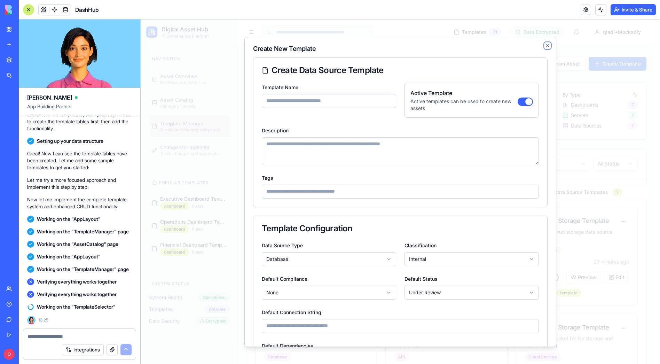
drag, startPoint x: 541, startPoint y: 45, endPoint x: 505, endPoint y: 49, distance: 36.4
click at [545, 45] on icon "button" at bounding box center [548, 45] width 6 height 6
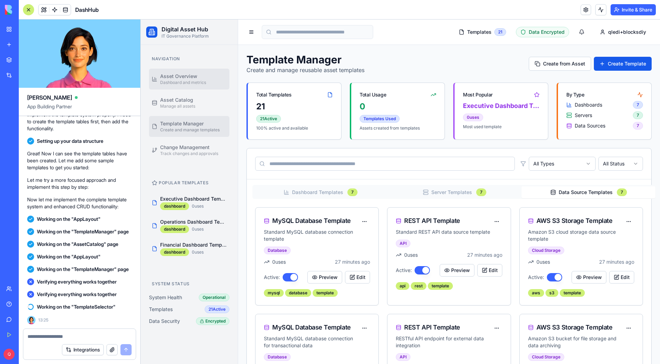
click at [189, 82] on span "Dashboard and metrics" at bounding box center [183, 83] width 46 height 6
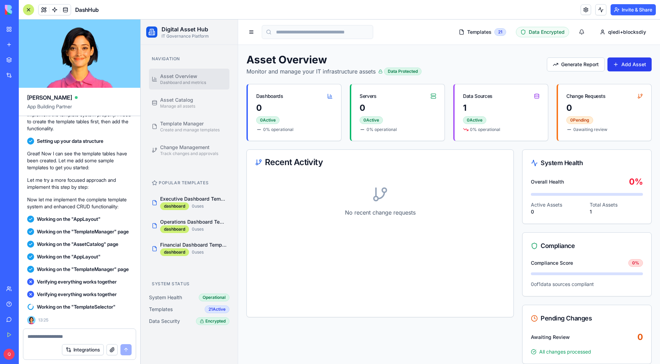
click at [622, 66] on button "Add Asset" at bounding box center [629, 64] width 44 height 14
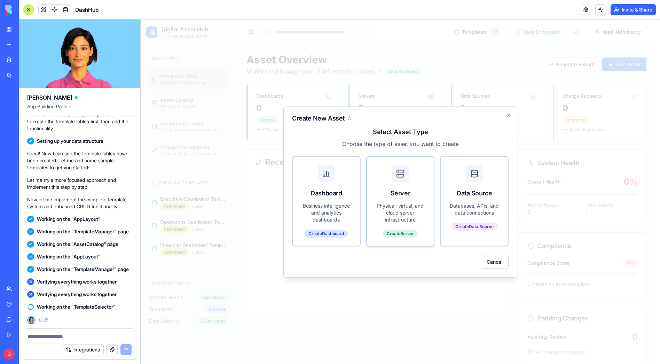
click at [393, 191] on div "Server" at bounding box center [400, 193] width 50 height 10
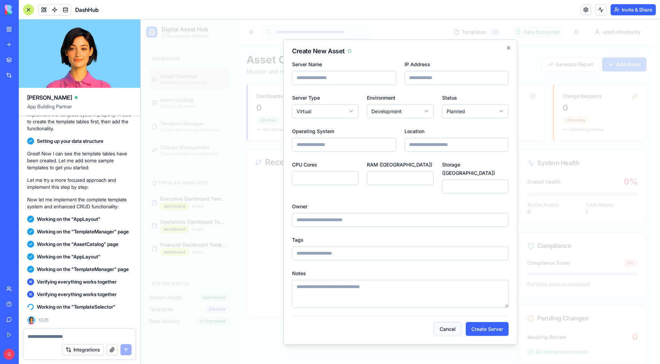
click at [450, 331] on button "Cancel" at bounding box center [448, 329] width 28 height 14
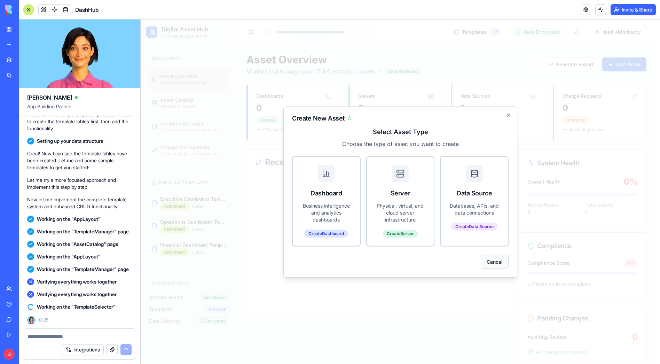
click at [498, 261] on button "Cancel" at bounding box center [495, 261] width 28 height 14
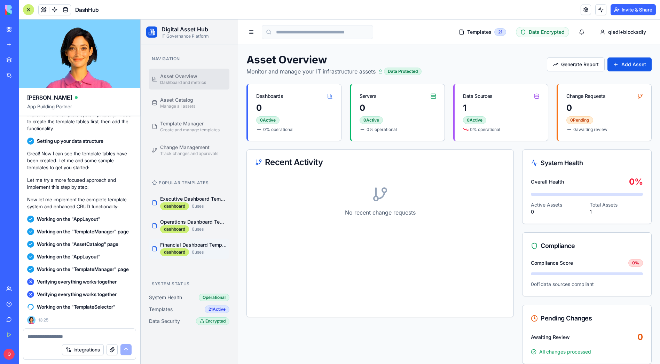
click at [183, 247] on p "Financial Dashboard Template" at bounding box center [193, 244] width 66 height 7
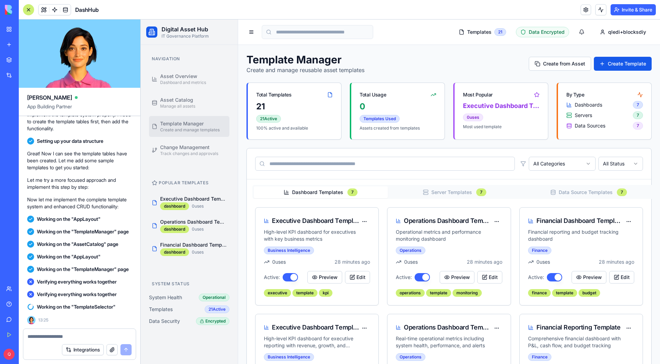
click at [441, 190] on button "Server Templates 7" at bounding box center [455, 192] width 134 height 12
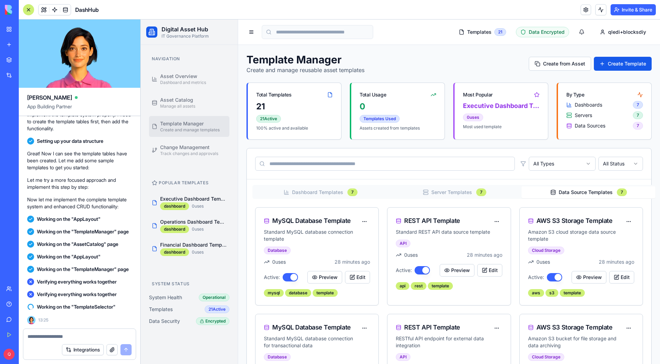
click at [586, 191] on button "Data Source Templates 7" at bounding box center [588, 192] width 134 height 12
click at [485, 198] on button "Server Templates 7" at bounding box center [455, 192] width 134 height 12
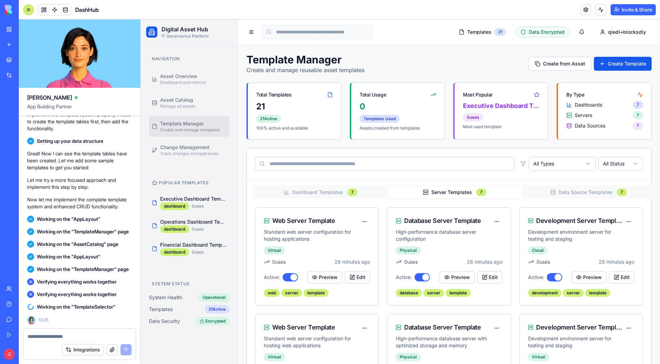
click at [317, 194] on button "Dashboard Templates 7" at bounding box center [321, 192] width 134 height 12
drag, startPoint x: 476, startPoint y: 193, endPoint x: 481, endPoint y: 196, distance: 5.3
click at [476, 193] on div "7" at bounding box center [481, 192] width 10 height 8
click at [458, 227] on div "Database Server Template High-performance database server configuration Physical" at bounding box center [443, 235] width 95 height 38
click at [479, 272] on button "Edit" at bounding box center [489, 277] width 25 height 13
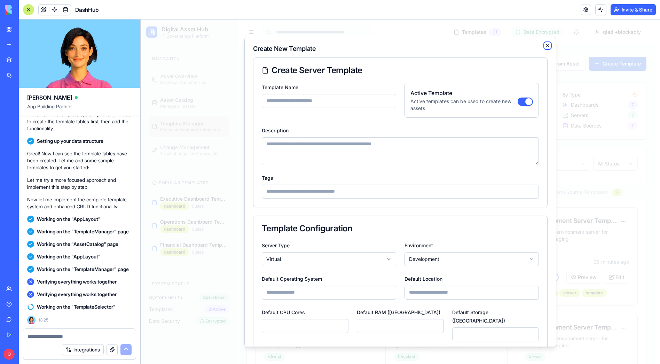
click at [545, 46] on icon "button" at bounding box center [548, 45] width 6 height 6
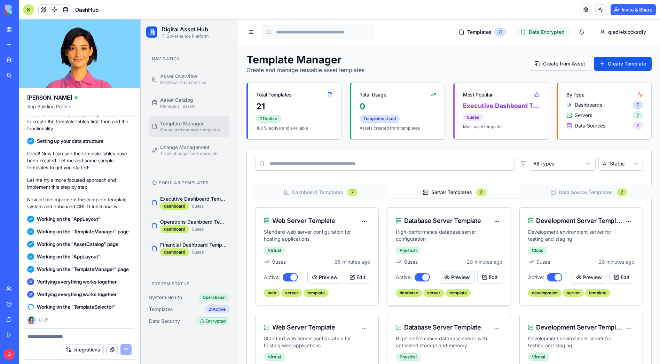
click at [447, 280] on button "Preview" at bounding box center [457, 277] width 35 height 13
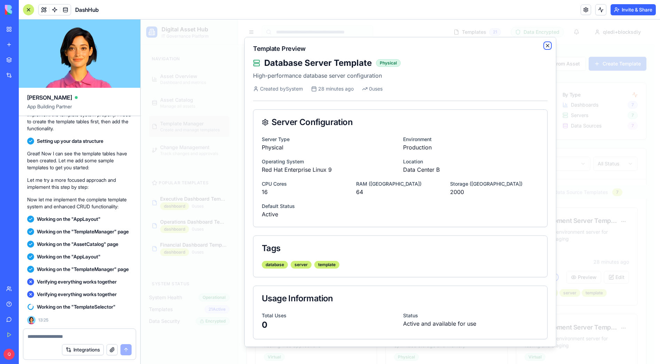
click at [545, 46] on icon "button" at bounding box center [548, 45] width 6 height 6
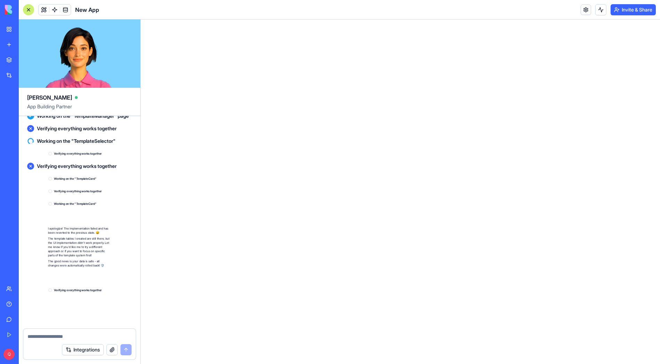
scroll to position [4443, 0]
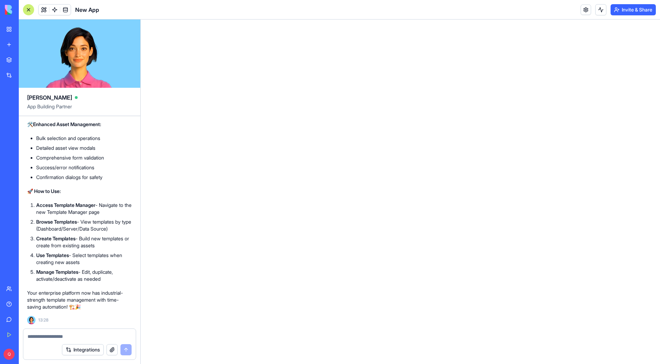
click at [84, 223] on li "Browse Templates - View templates by type (Dashboard/Server/Data Source)" at bounding box center [84, 225] width 96 height 14
click at [246, 19] on html "0" at bounding box center [400, 19] width 519 height 0
click at [581, 9] on link at bounding box center [585, 10] width 10 height 10
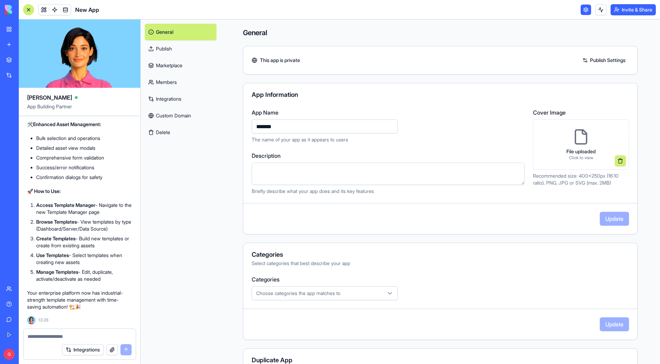
click at [585, 9] on link at bounding box center [585, 10] width 10 height 10
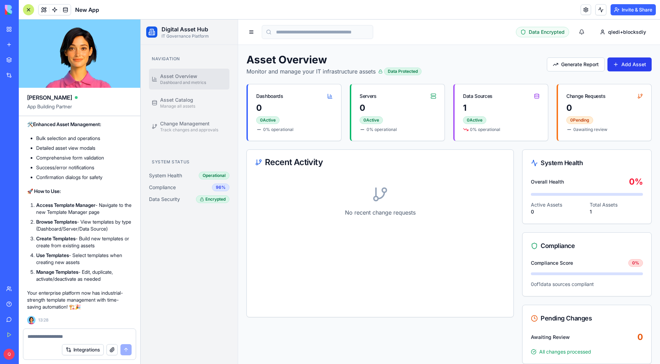
click at [634, 62] on button "Add Asset" at bounding box center [629, 64] width 44 height 14
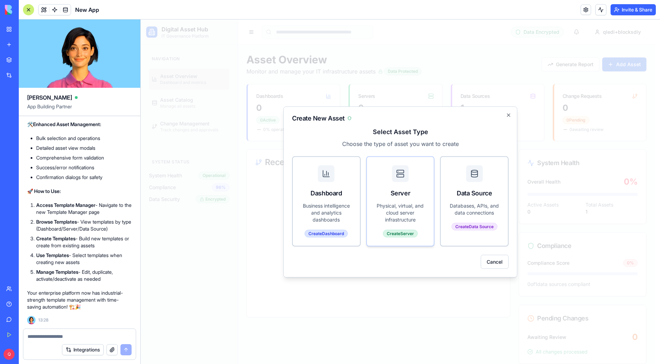
click at [389, 211] on p "Physical, virtual, and cloud server infrastructure" at bounding box center [400, 212] width 50 height 21
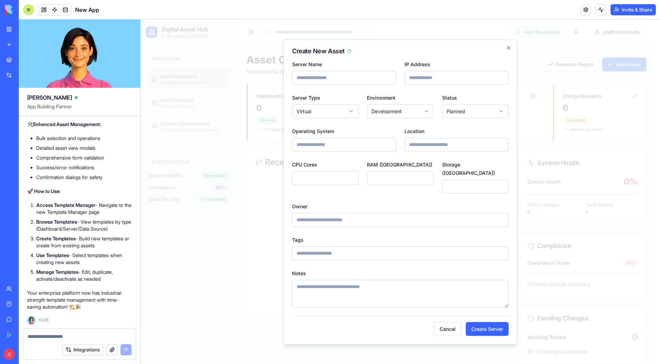
click at [446, 323] on button "Cancel" at bounding box center [448, 329] width 28 height 14
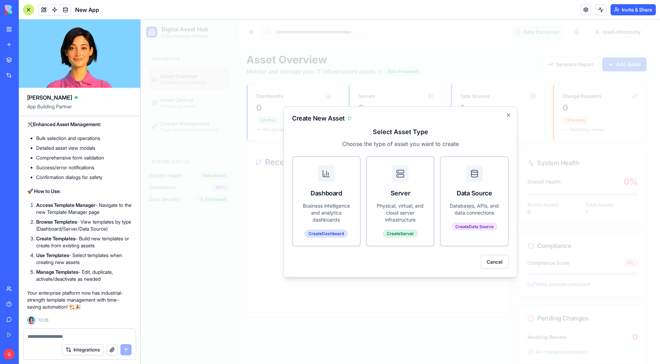
click at [263, 311] on div at bounding box center [400, 191] width 519 height 344
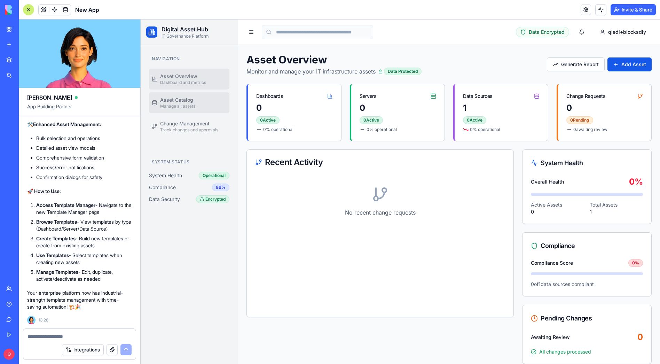
click at [178, 105] on span "Manage all assets" at bounding box center [177, 106] width 35 height 6
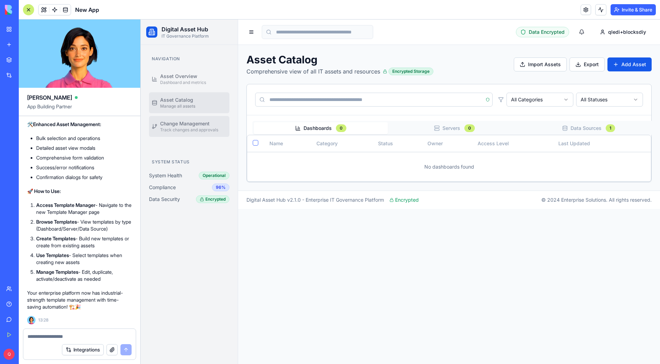
click at [178, 121] on span "Change Management" at bounding box center [184, 123] width 49 height 7
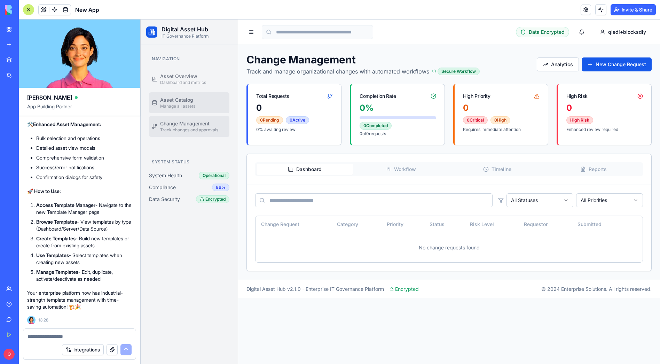
click at [181, 101] on span "Asset Catalog" at bounding box center [176, 99] width 33 height 7
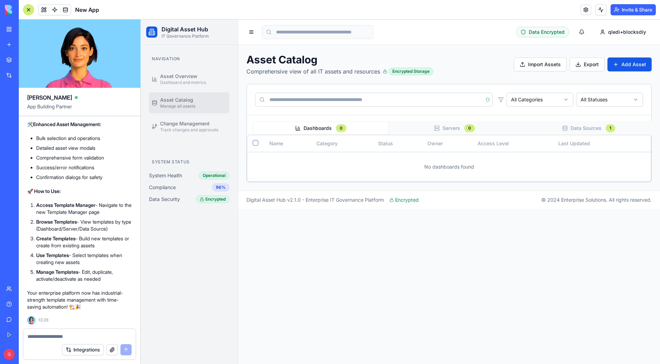
click at [182, 80] on span "Dashboard and metrics" at bounding box center [183, 83] width 46 height 6
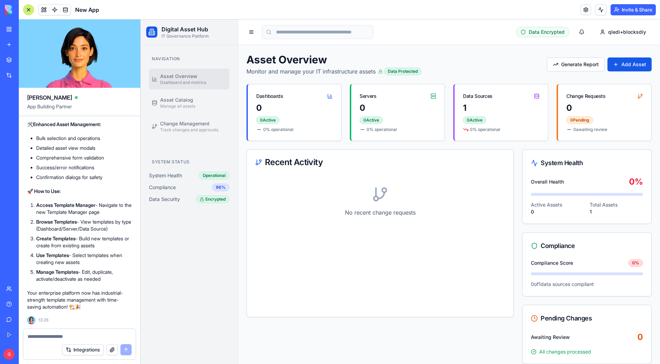
scroll to position [4443, 0]
click at [5, 29] on link "My Workspace" at bounding box center [16, 29] width 28 height 14
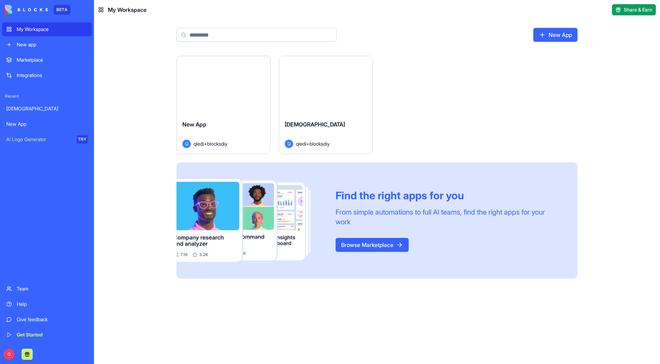
click at [26, 123] on div "New App" at bounding box center [46, 123] width 81 height 7
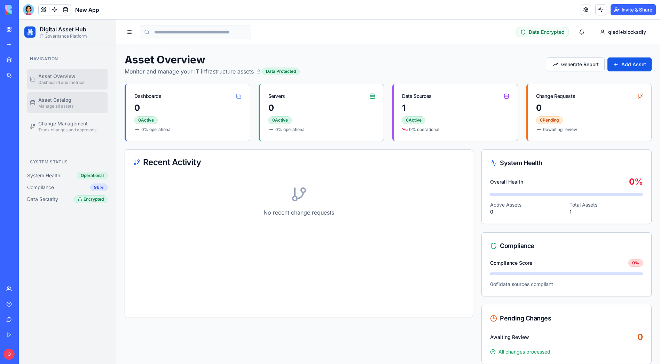
click at [72, 101] on div "Asset Catalog Manage all assets" at bounding box center [55, 102] width 35 height 13
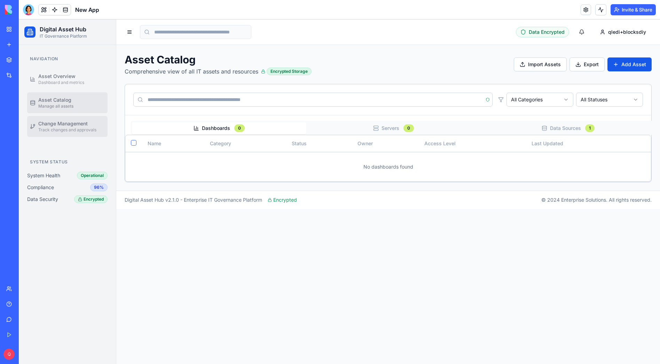
click at [69, 124] on span "Change Management" at bounding box center [62, 123] width 49 height 7
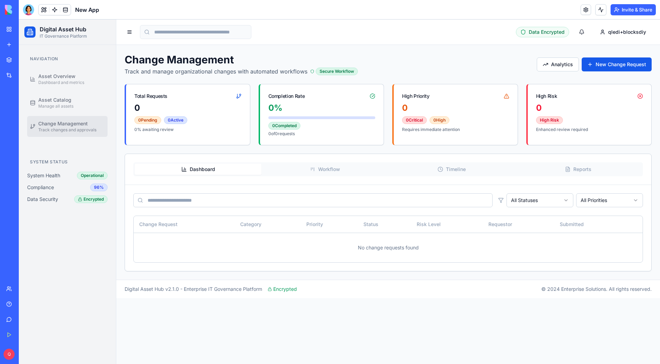
click at [30, 7] on div at bounding box center [28, 9] width 11 height 11
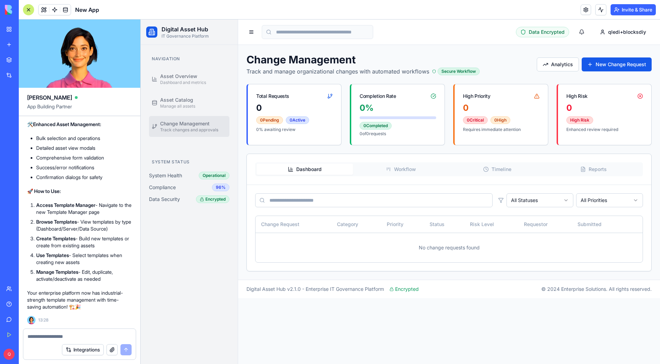
click at [54, 337] on textarea at bounding box center [79, 336] width 104 height 7
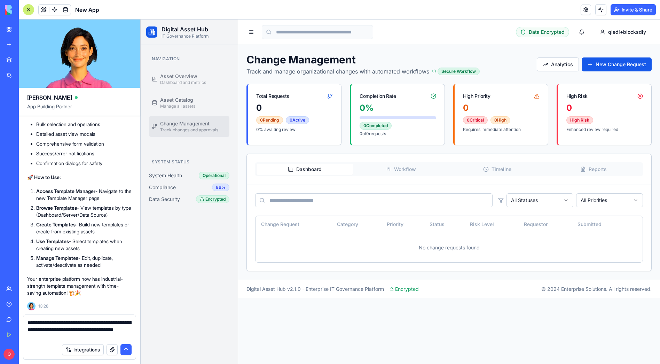
type textarea "**********"
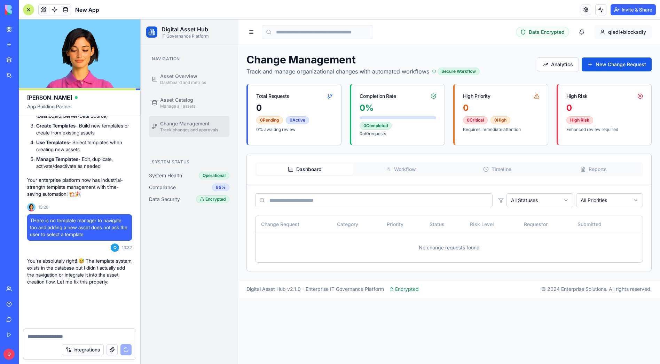
scroll to position [4569, 0]
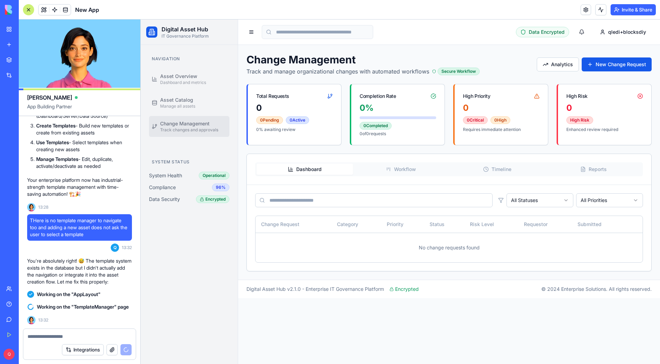
click at [168, 262] on div "Navigation Asset Overview Dashboard and metrics Asset Catalog Manage all assets…" at bounding box center [189, 204] width 97 height 319
click at [179, 265] on div "Navigation Asset Overview Dashboard and metrics Asset Catalog Manage all assets…" at bounding box center [189, 204] width 97 height 319
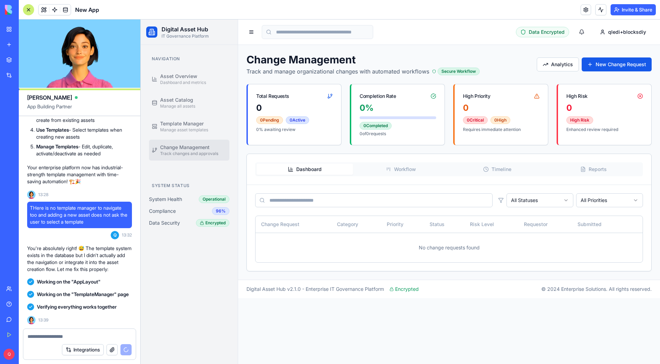
scroll to position [5063, 0]
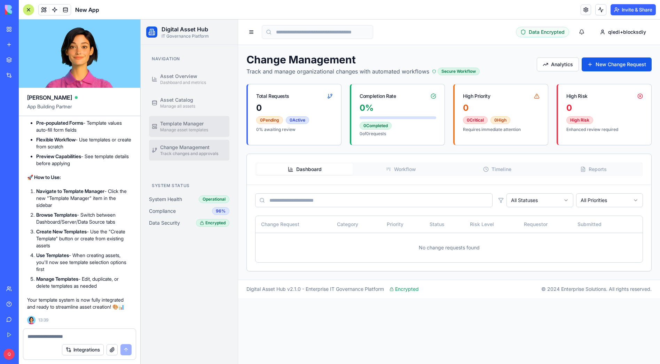
click at [200, 123] on span "Template Manager" at bounding box center [181, 123] width 43 height 7
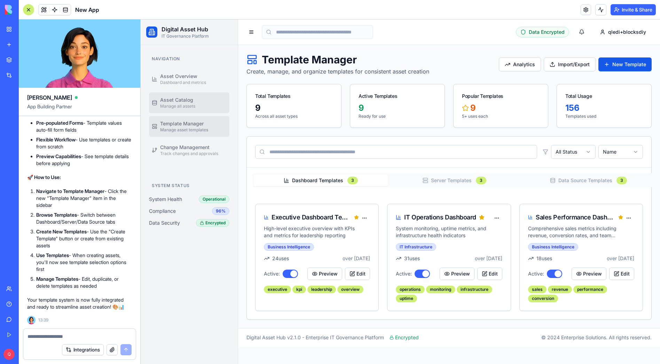
click at [183, 97] on span "Asset Catalog" at bounding box center [176, 99] width 33 height 7
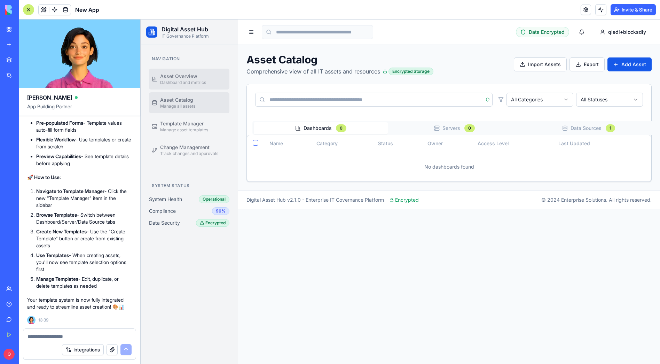
click at [189, 80] on span "Dashboard and metrics" at bounding box center [183, 83] width 46 height 6
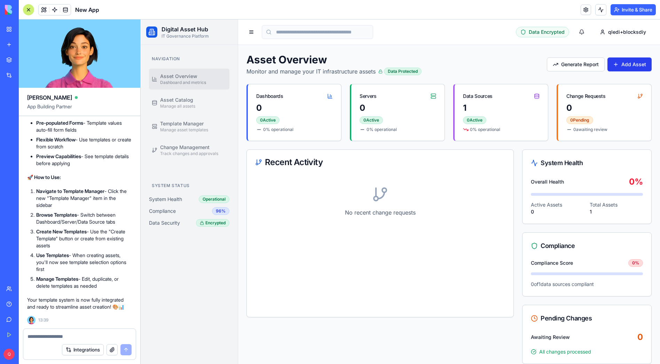
click at [631, 65] on button "Add Asset" at bounding box center [629, 64] width 44 height 14
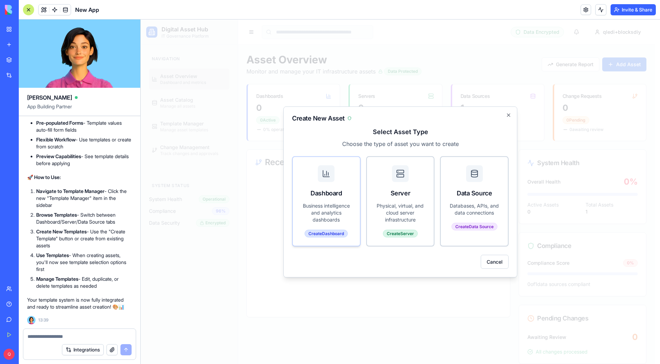
click at [335, 181] on div "Dashboard" at bounding box center [326, 179] width 67 height 45
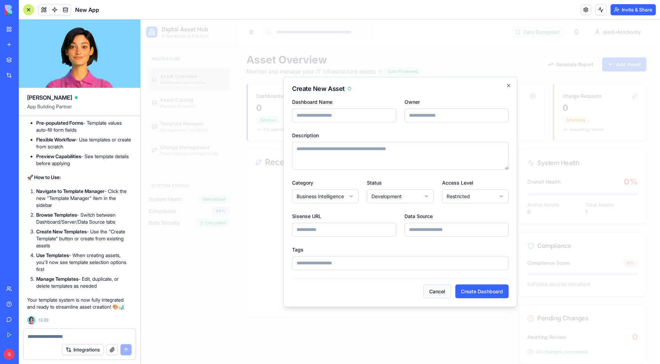
click at [438, 293] on button "Cancel" at bounding box center [437, 291] width 28 height 14
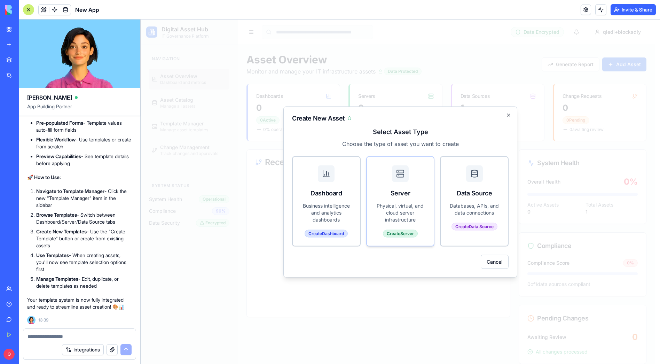
click at [392, 213] on p "Physical, virtual, and cloud server infrastructure" at bounding box center [400, 212] width 50 height 21
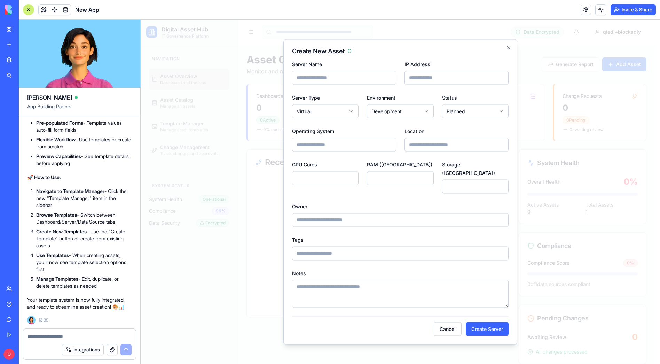
click at [438, 330] on button "Cancel" at bounding box center [448, 329] width 28 height 14
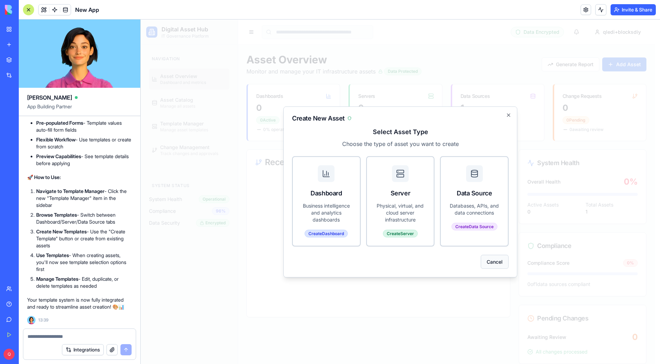
click at [496, 261] on button "Cancel" at bounding box center [495, 261] width 28 height 14
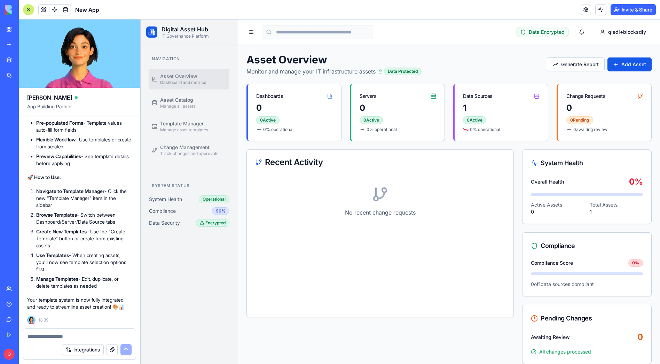
click at [50, 337] on textarea at bounding box center [79, 336] width 104 height 7
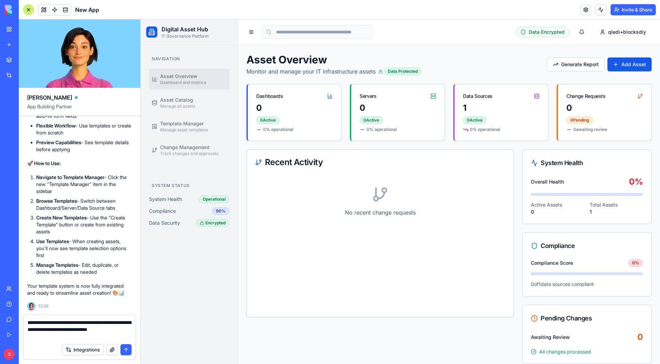
type textarea "**********"
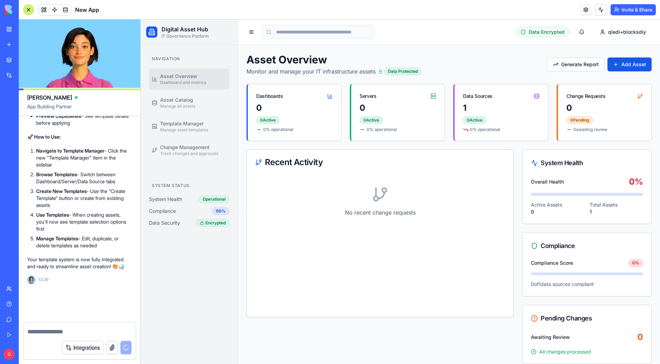
scroll to position [5104, 0]
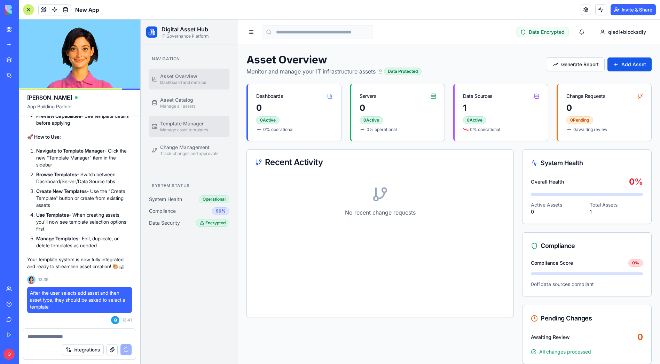
click at [212, 128] on link "Template Manager Manage asset templates" at bounding box center [189, 126] width 80 height 21
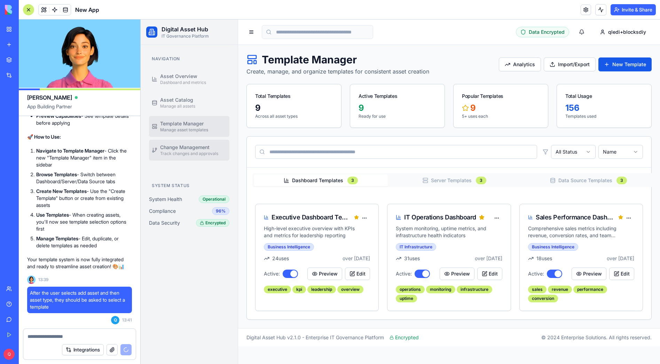
click at [203, 145] on span "Change Management" at bounding box center [184, 147] width 49 height 7
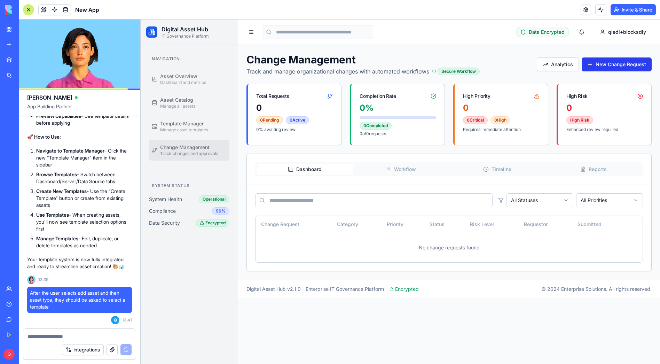
click at [595, 65] on button "New Change Request" at bounding box center [617, 64] width 70 height 14
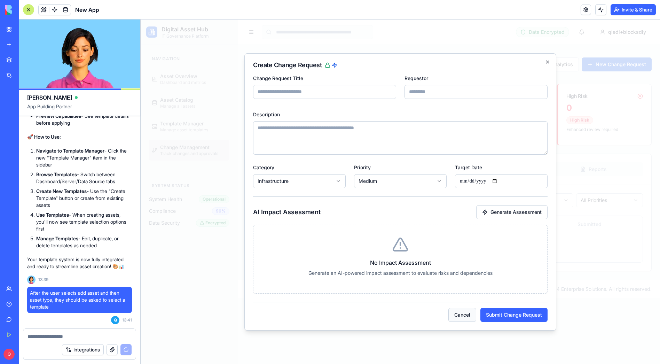
click at [461, 317] on button "Cancel" at bounding box center [462, 315] width 28 height 14
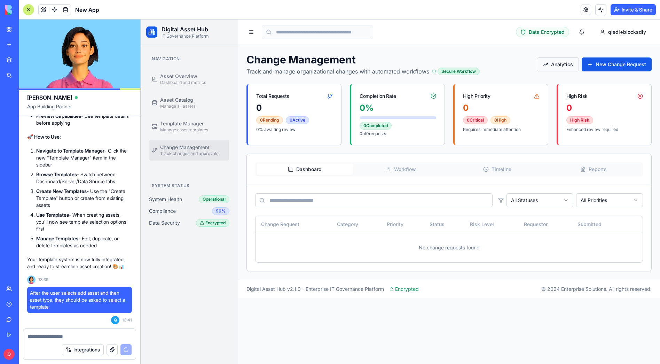
click at [541, 71] on button "Analytics" at bounding box center [558, 64] width 42 height 14
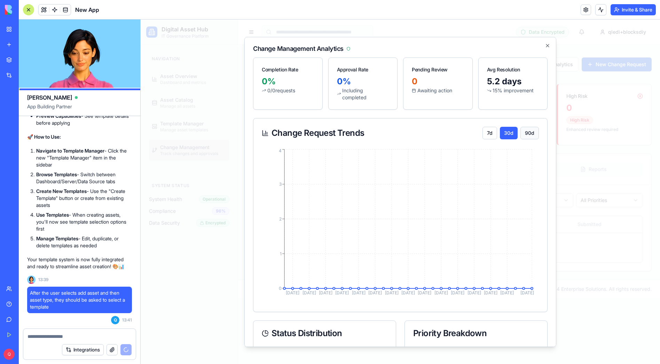
click at [520, 135] on button "90d" at bounding box center [529, 132] width 18 height 13
click at [545, 46] on icon "button" at bounding box center [548, 45] width 6 height 6
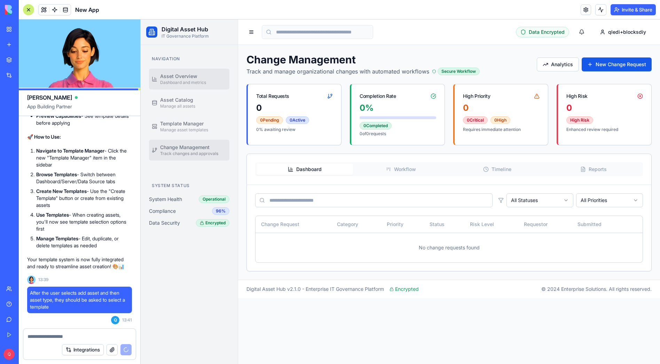
click at [193, 77] on span "Asset Overview" at bounding box center [178, 76] width 37 height 7
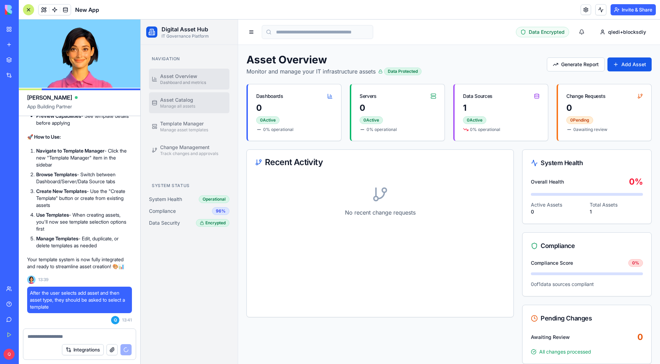
click at [205, 94] on link "Asset Catalog Manage all assets" at bounding box center [189, 102] width 80 height 21
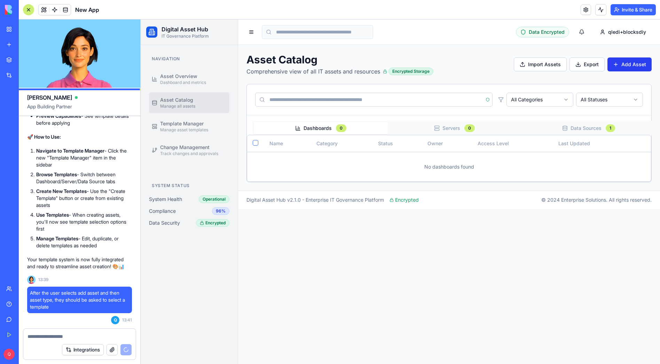
click at [624, 69] on button "Add Asset" at bounding box center [629, 64] width 44 height 14
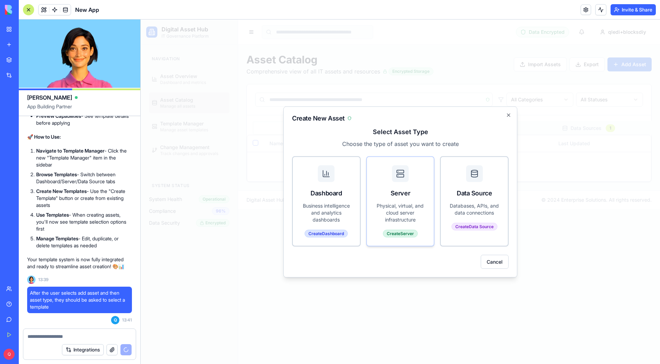
click at [398, 187] on div "Server" at bounding box center [400, 179] width 67 height 45
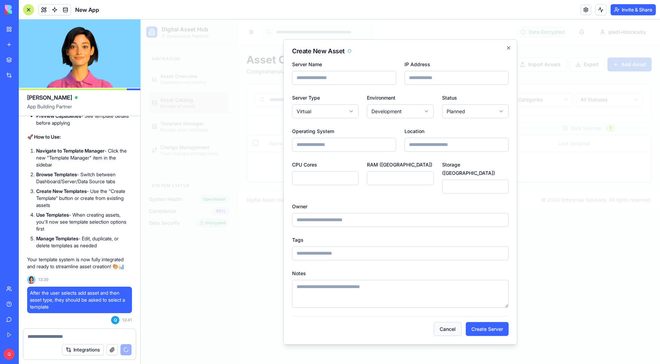
click at [445, 323] on button "Cancel" at bounding box center [448, 329] width 28 height 14
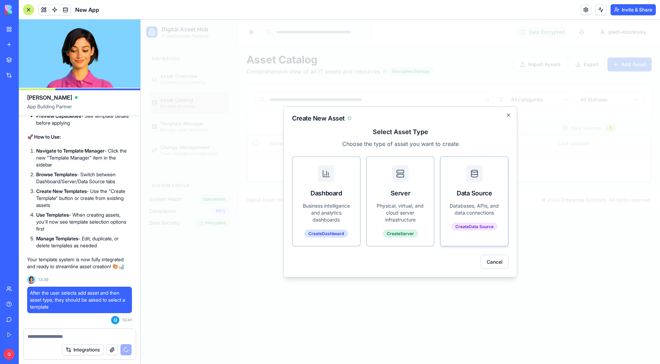
click at [498, 173] on div "Data Source" at bounding box center [474, 179] width 67 height 45
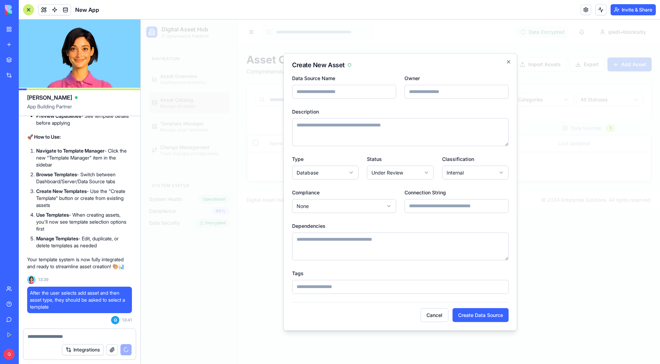
click at [440, 313] on button "Cancel" at bounding box center [434, 315] width 28 height 14
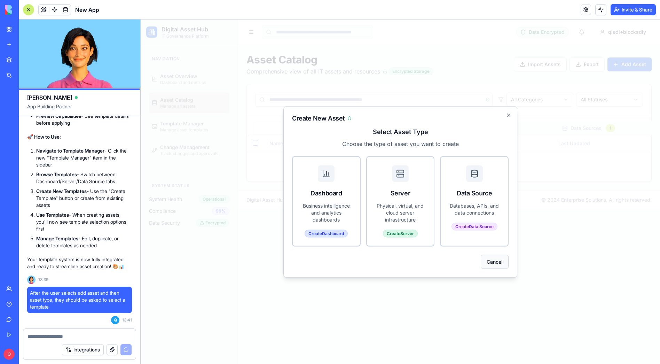
click at [496, 258] on button "Cancel" at bounding box center [495, 261] width 28 height 14
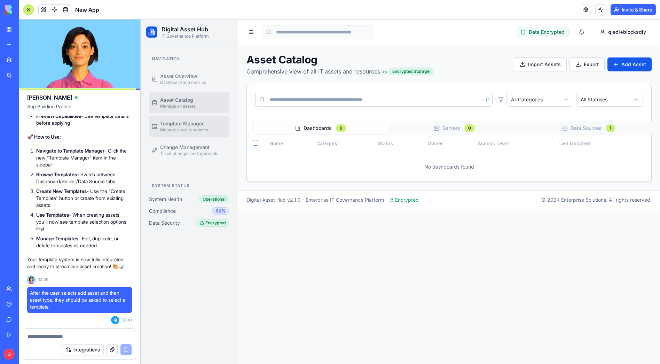
click at [198, 130] on span "Manage asset templates" at bounding box center [184, 130] width 48 height 6
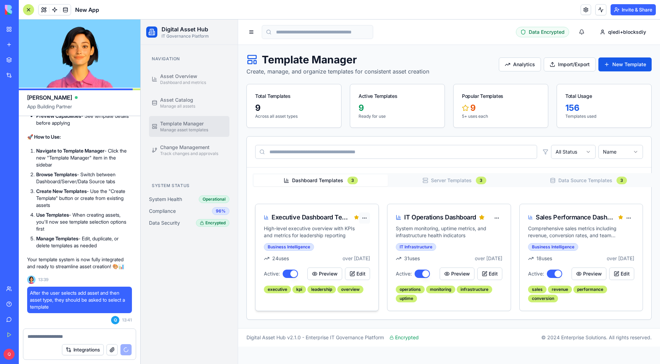
click at [370, 217] on html "Digital Asset Hub IT Governance Platform Navigation Asset Overview Dashboard an…" at bounding box center [400, 191] width 519 height 344
click at [348, 231] on div "Preview" at bounding box center [347, 232] width 41 height 11
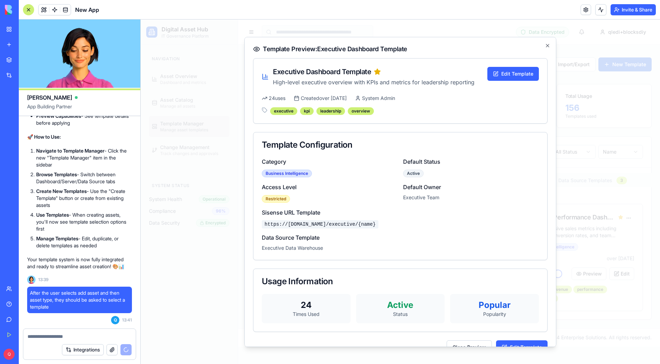
scroll to position [16, 0]
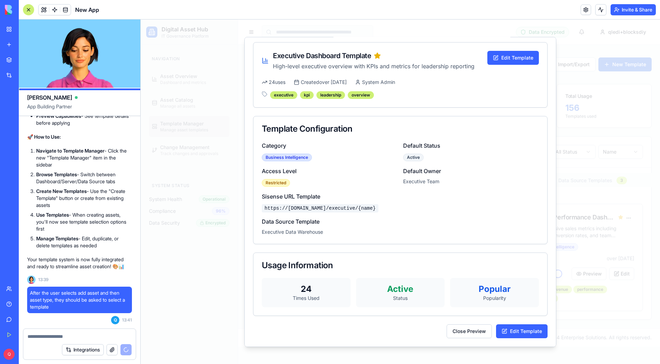
drag, startPoint x: 396, startPoint y: 204, endPoint x: 264, endPoint y: 207, distance: 131.9
click at [258, 207] on div "Category Business Intelligence Default Status Active Access Level Restricted De…" at bounding box center [400, 192] width 294 height 102
click at [451, 199] on h4 "Sisense URL Template" at bounding box center [400, 196] width 277 height 8
click at [466, 166] on h4 "Default Owner" at bounding box center [471, 170] width 136 height 8
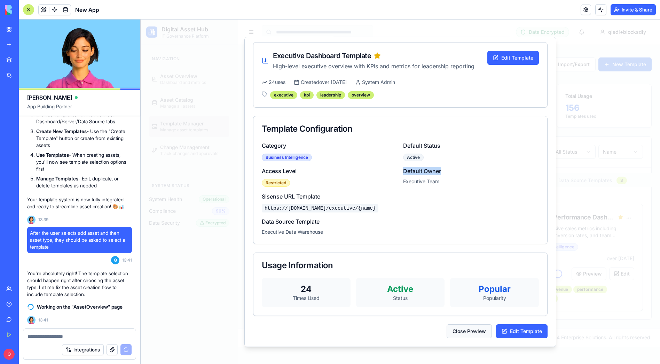
click at [464, 333] on button "Close Preview" at bounding box center [468, 331] width 45 height 14
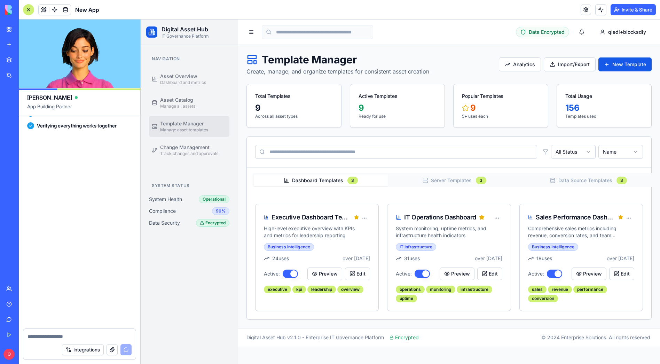
scroll to position [5624, 0]
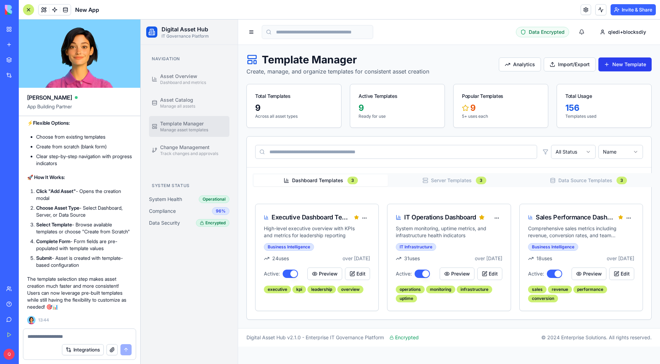
click at [624, 65] on button "New Template" at bounding box center [624, 64] width 53 height 14
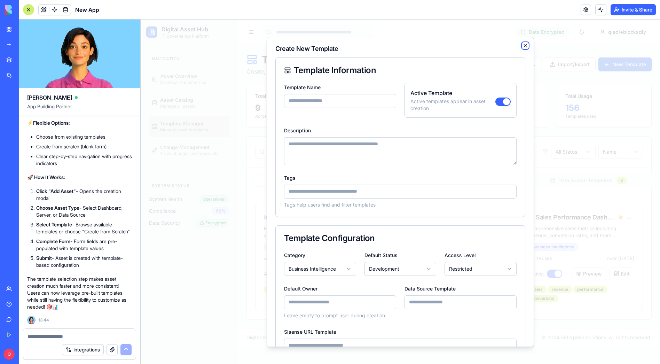
click at [524, 46] on icon "button" at bounding box center [525, 45] width 3 height 3
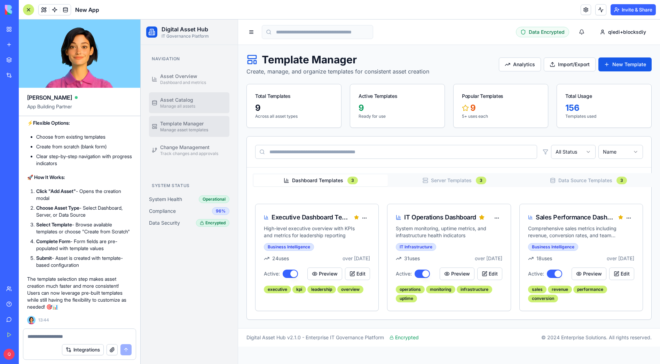
click at [173, 98] on span "Asset Catalog" at bounding box center [176, 99] width 33 height 7
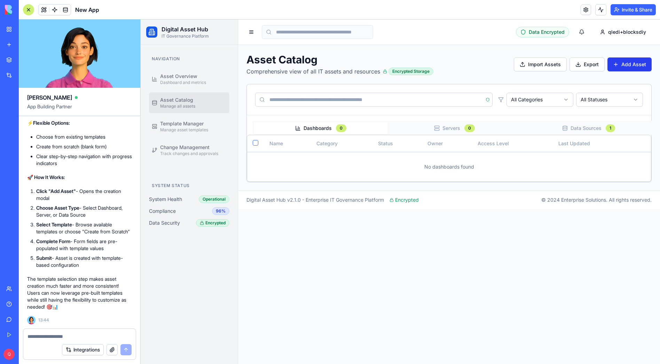
click at [626, 66] on button "Add Asset" at bounding box center [629, 64] width 44 height 14
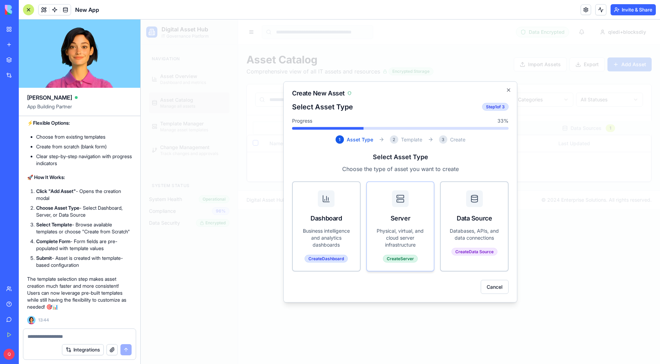
click at [392, 200] on div at bounding box center [400, 198] width 17 height 17
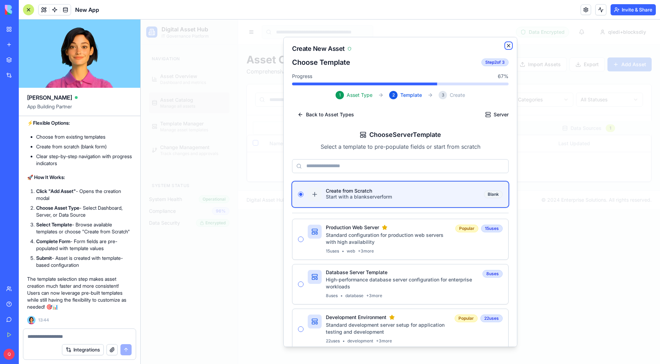
click at [507, 46] on icon "button" at bounding box center [508, 45] width 3 height 3
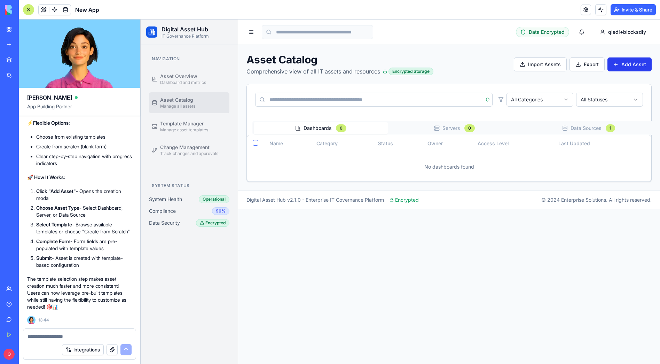
click at [634, 65] on button "Add Asset" at bounding box center [629, 64] width 44 height 14
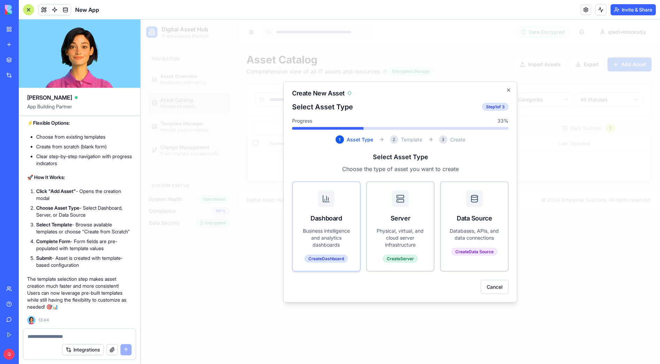
click at [339, 212] on div "Dashboard" at bounding box center [326, 204] width 67 height 45
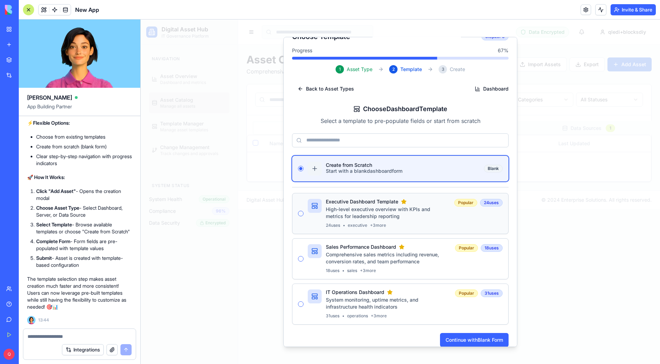
scroll to position [34, 0]
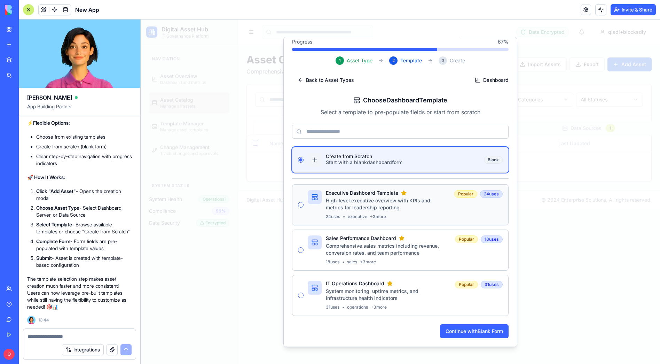
click at [364, 204] on p "High-level executive overview with KPIs and metrics for leadership reporting" at bounding box center [387, 204] width 123 height 14
click at [303, 204] on button "Executive Dashboard Template High-level executive overview with KPIs and metric…" at bounding box center [301, 204] width 6 height 6
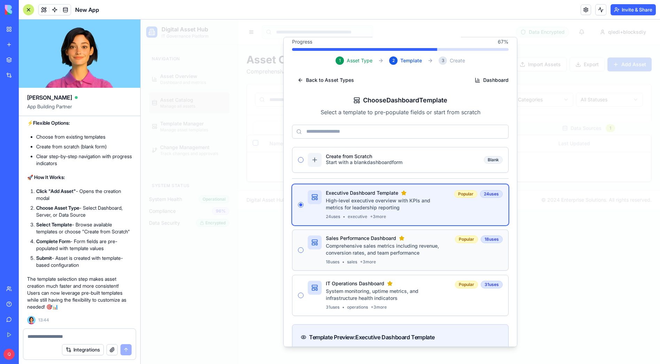
scroll to position [0, 0]
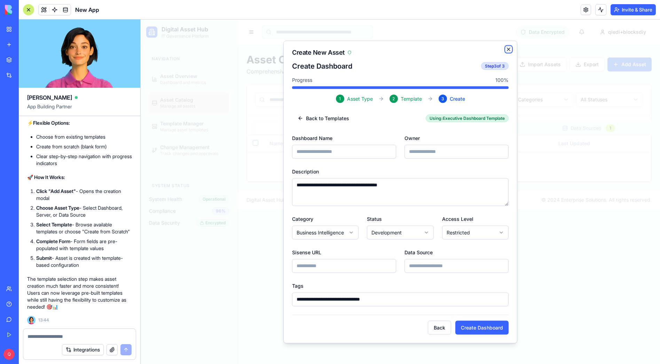
click at [509, 49] on icon "button" at bounding box center [508, 49] width 3 height 3
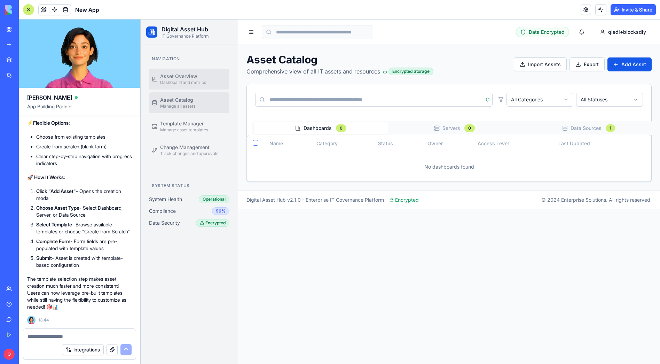
click at [181, 76] on span "Asset Overview" at bounding box center [178, 76] width 37 height 7
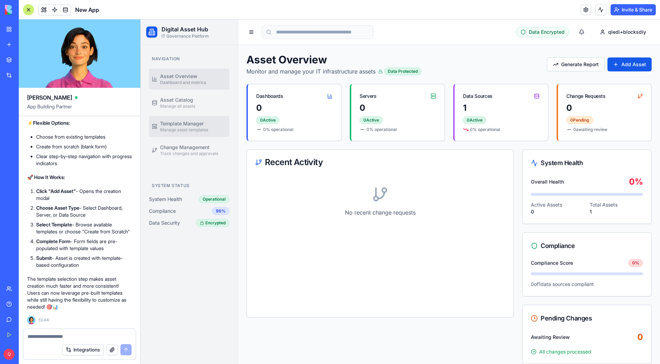
click at [181, 128] on span "Manage asset templates" at bounding box center [184, 130] width 48 height 6
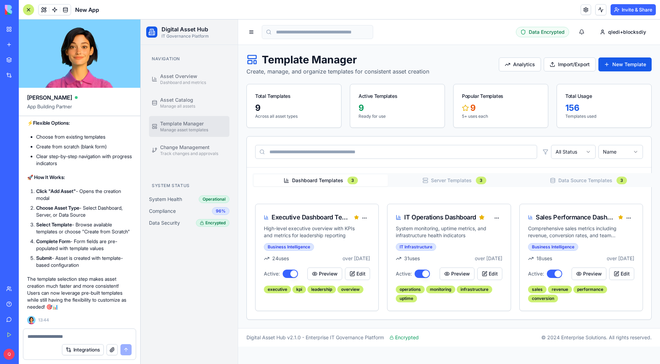
click at [29, 9] on div at bounding box center [28, 9] width 11 height 11
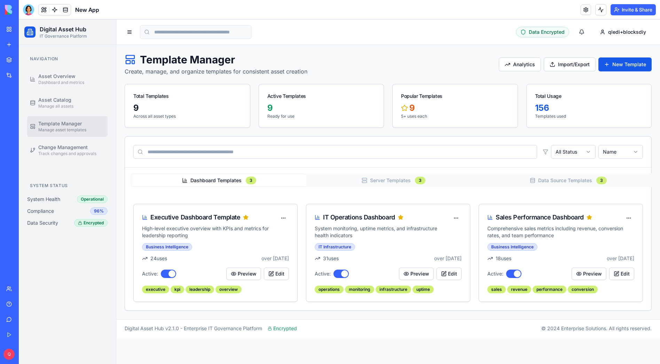
click at [217, 13] on header "New App Invite & Share" at bounding box center [339, 9] width 641 height 19
click at [280, 273] on button "Edit" at bounding box center [276, 273] width 25 height 13
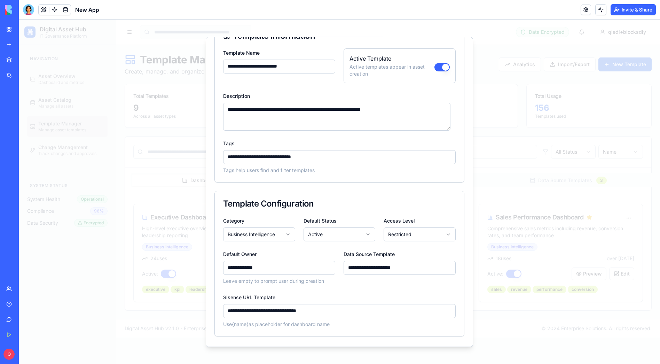
scroll to position [61, 0]
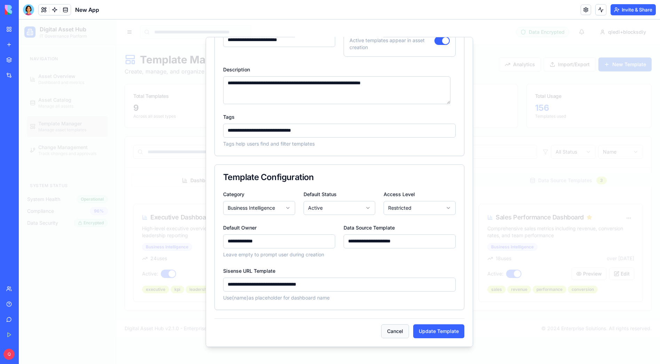
click at [393, 330] on button "Cancel" at bounding box center [395, 331] width 28 height 14
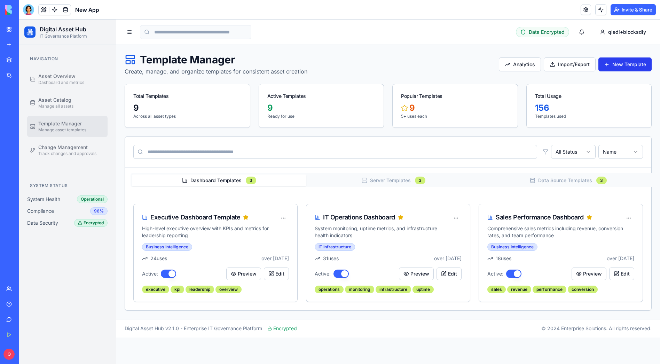
click at [626, 65] on button "New Template" at bounding box center [624, 64] width 53 height 14
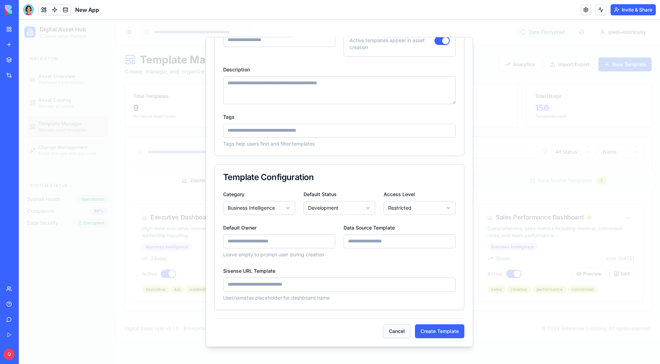
click at [394, 332] on button "Cancel" at bounding box center [397, 331] width 28 height 14
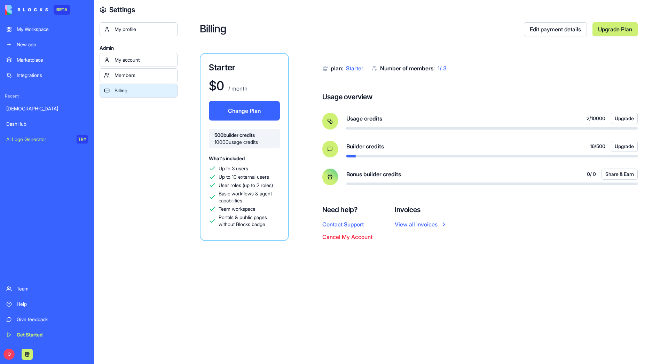
click at [590, 147] on span "16 / 500" at bounding box center [597, 146] width 15 height 7
click at [599, 145] on span "16 / 500" at bounding box center [597, 146] width 15 height 7
drag, startPoint x: 477, startPoint y: 151, endPoint x: 473, endPoint y: 151, distance: 4.2
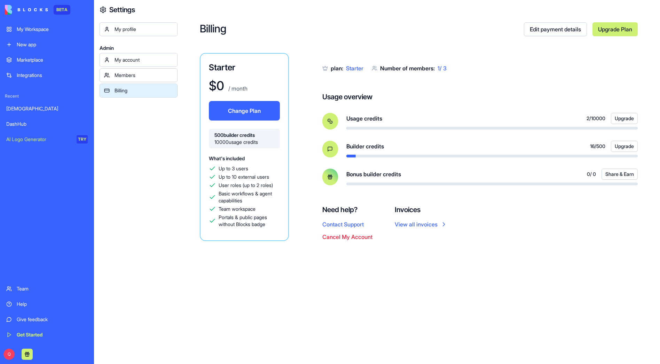
click at [473, 151] on div "Builder credits 16 / 500 Upgrade" at bounding box center [491, 146] width 291 height 11
click at [418, 224] on link "View all invoices" at bounding box center [421, 224] width 53 height 8
